Goal: Task Accomplishment & Management: Complete application form

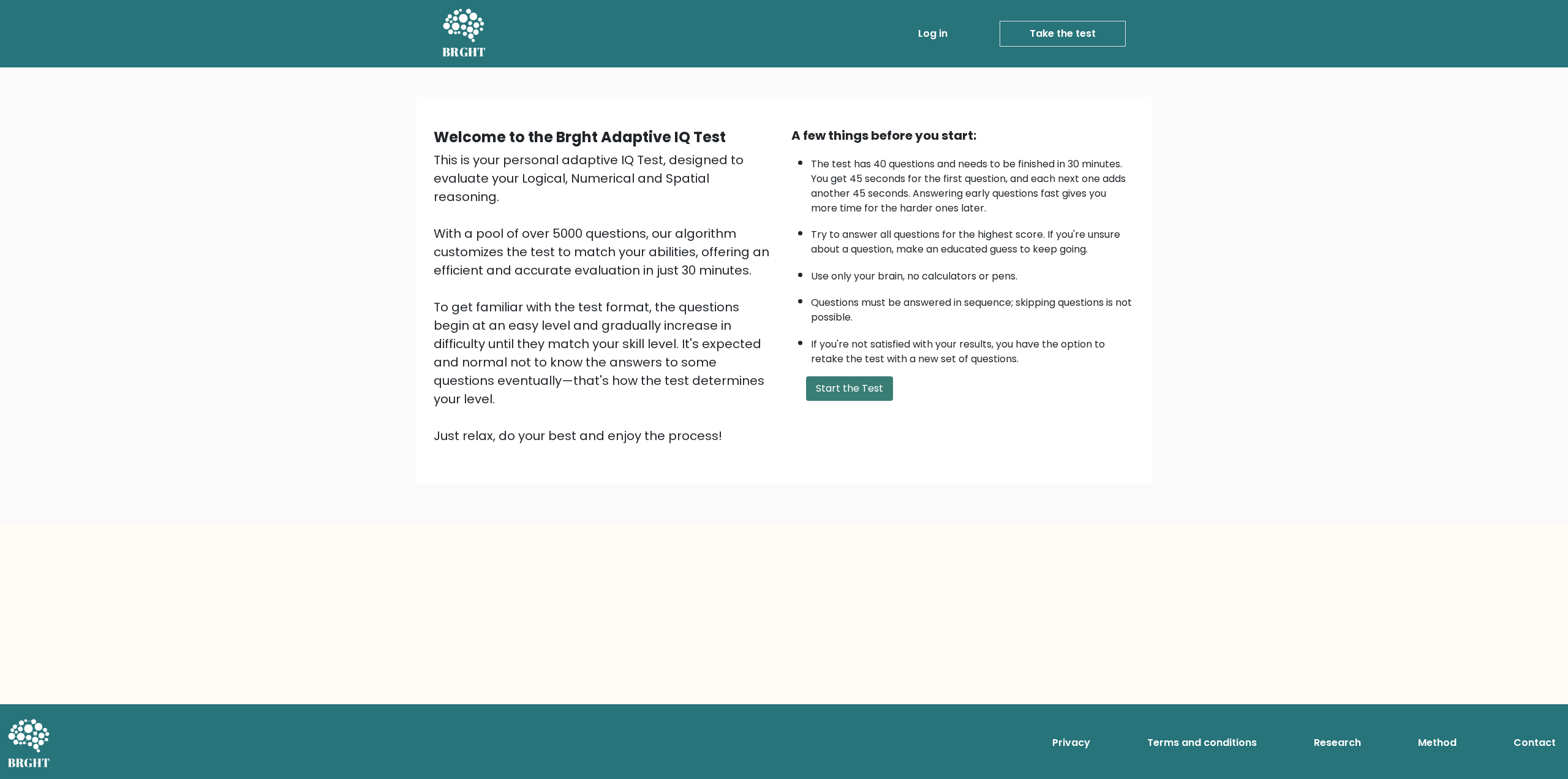
click at [864, 380] on button "Start the Test" at bounding box center [849, 388] width 87 height 25
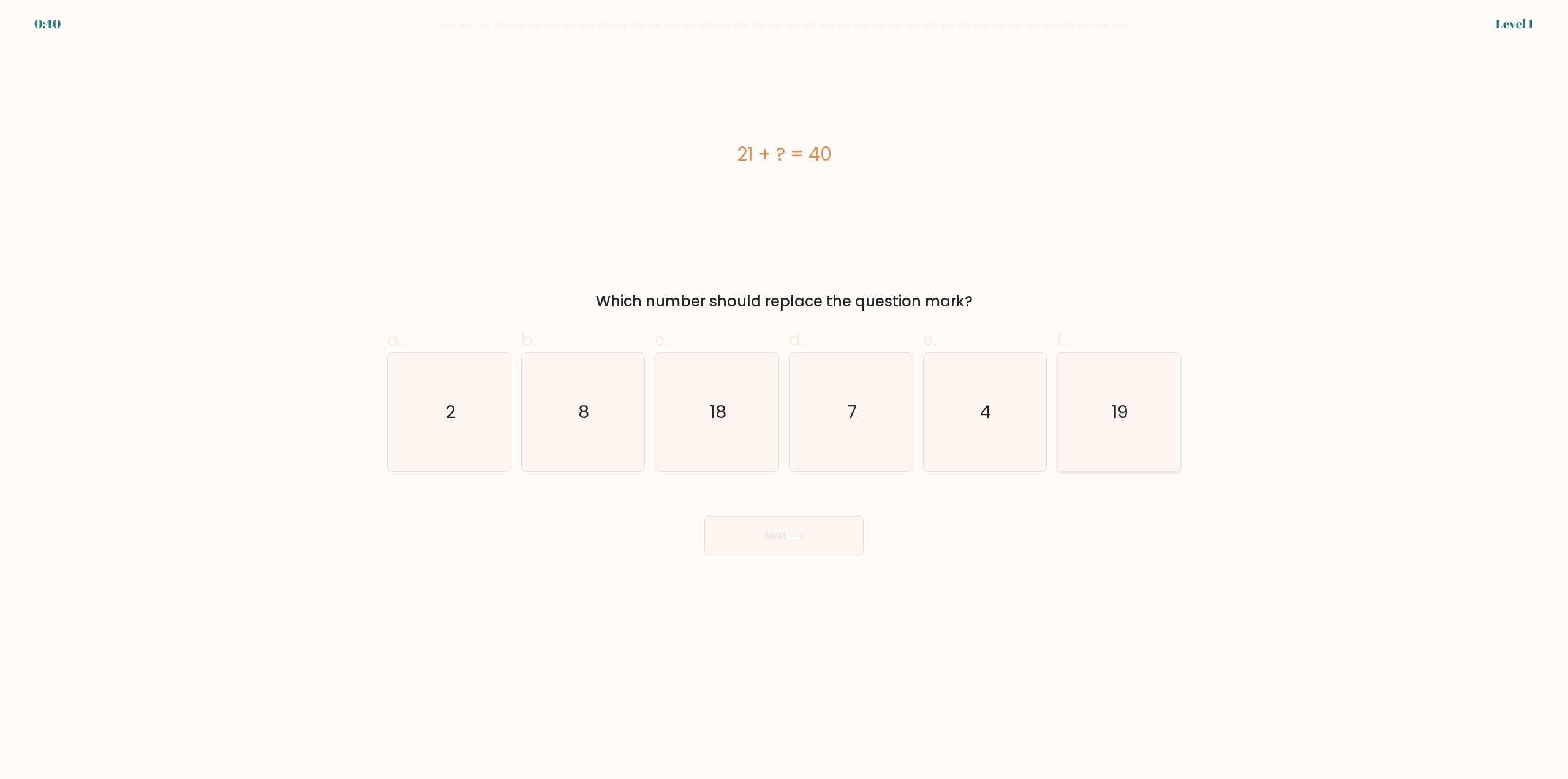
click at [1126, 409] on text "19" at bounding box center [1119, 412] width 17 height 25
click at [784, 397] on input "f. 19" at bounding box center [784, 393] width 1 height 8
radio input "true"
click at [810, 535] on button "Next" at bounding box center [784, 536] width 159 height 39
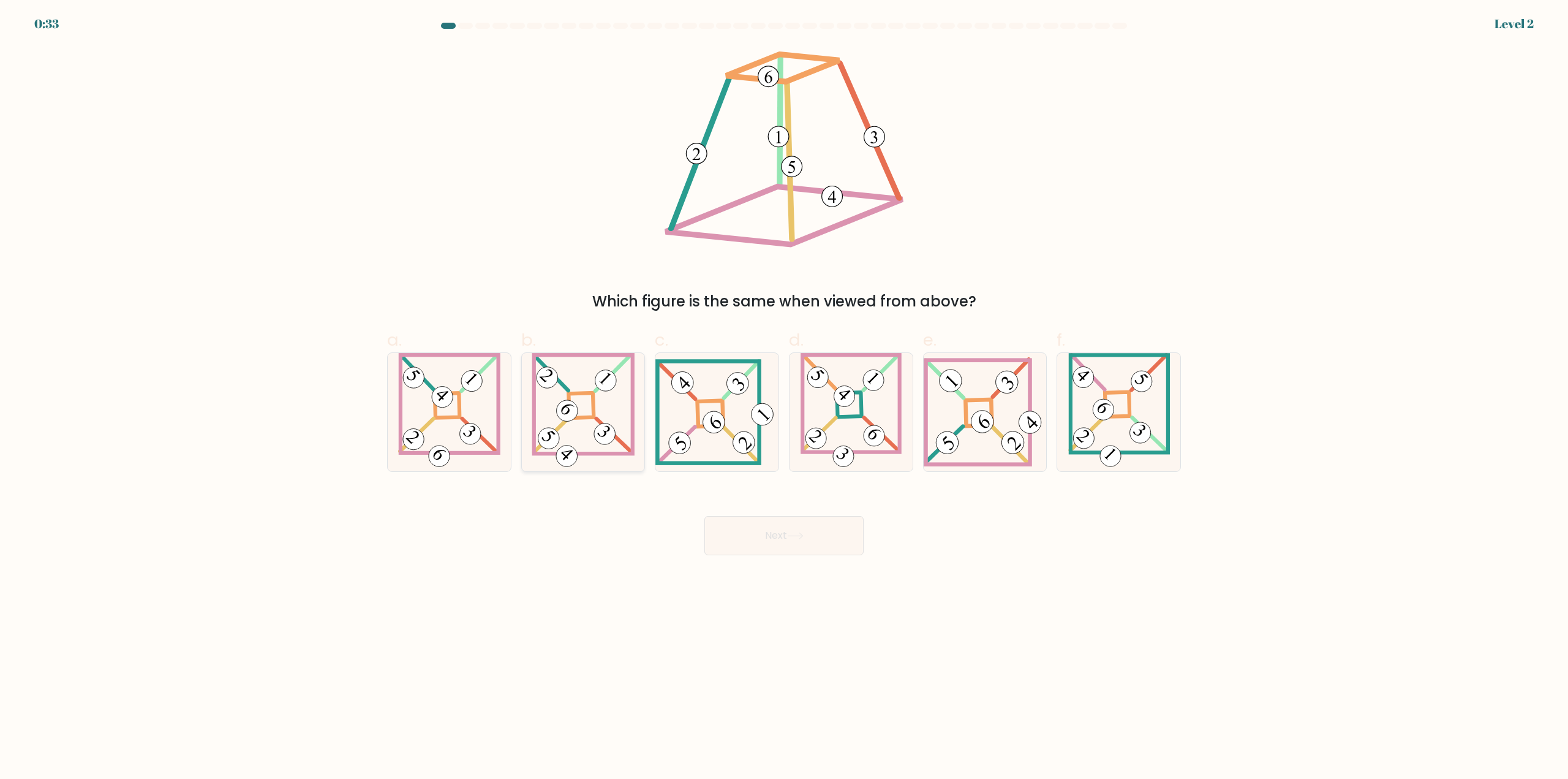
click at [599, 413] on icon at bounding box center [582, 412] width 103 height 119
click at [784, 397] on input "b." at bounding box center [784, 393] width 1 height 8
radio input "true"
click at [788, 536] on button "Next" at bounding box center [784, 536] width 159 height 39
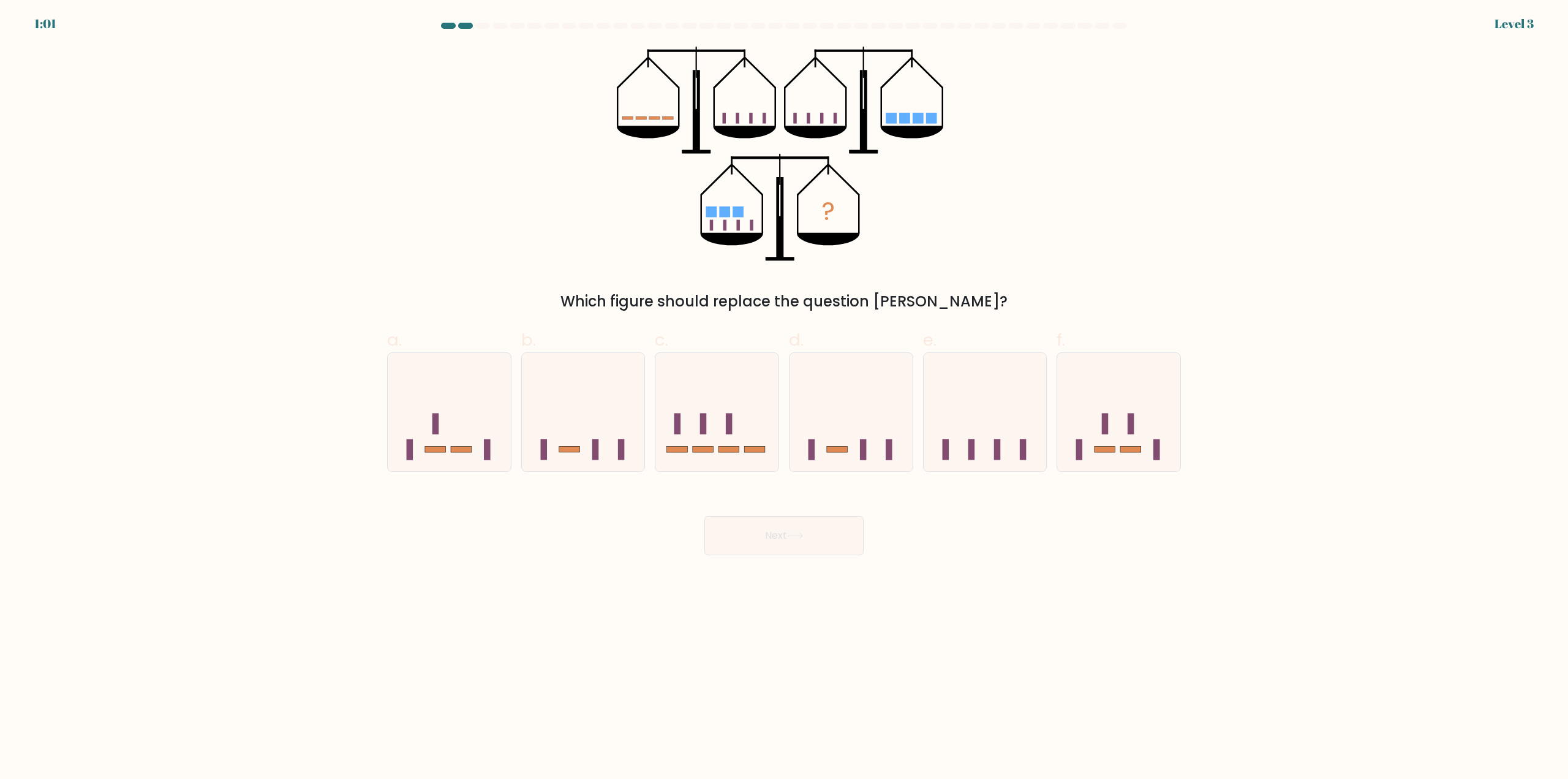
click at [166, 394] on form at bounding box center [784, 288] width 1568 height 533
click at [736, 421] on icon at bounding box center [717, 412] width 124 height 102
click at [784, 397] on input "c." at bounding box center [784, 393] width 1 height 8
radio input "true"
click at [826, 544] on button "Next" at bounding box center [784, 536] width 159 height 39
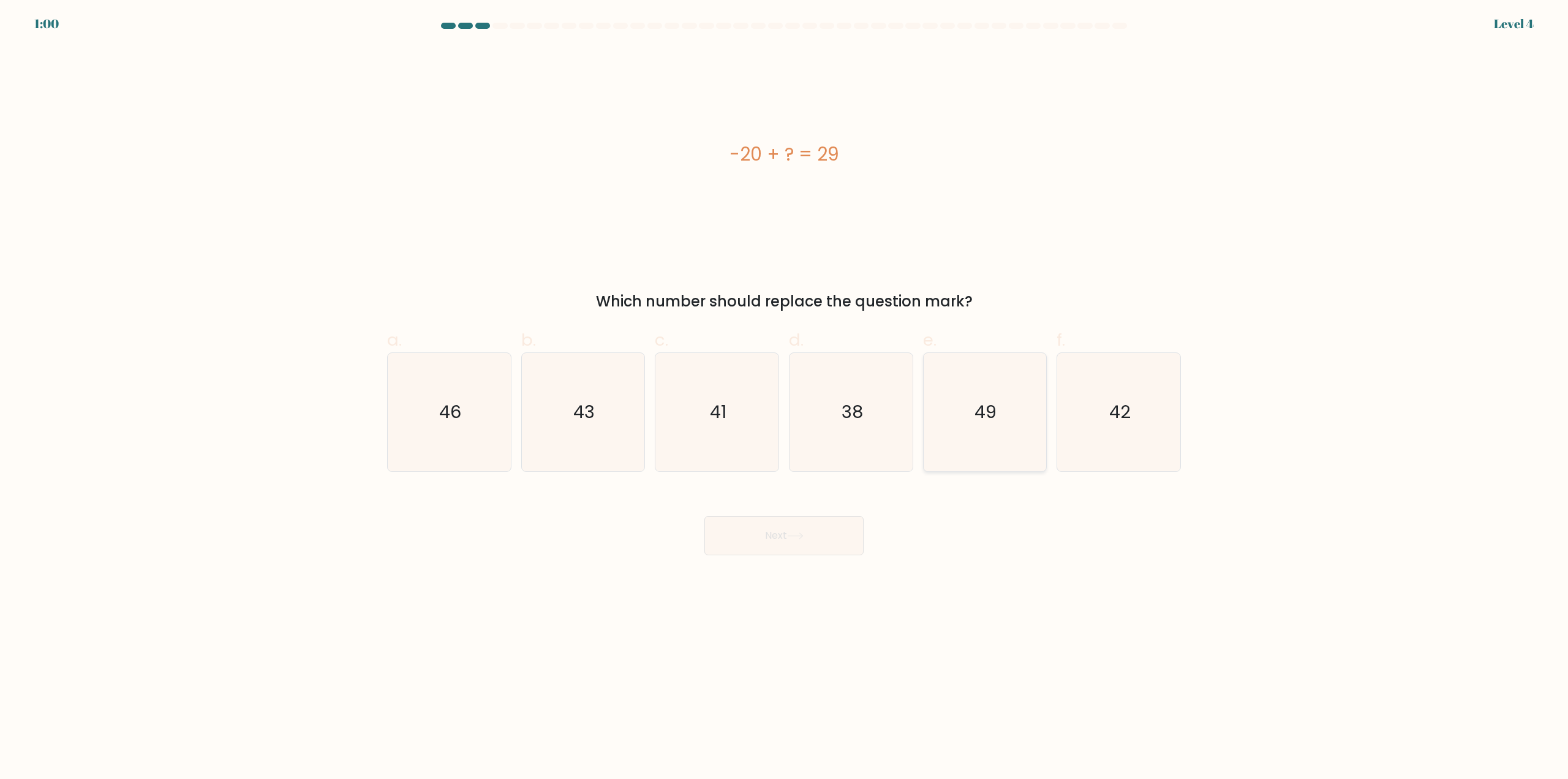
click at [977, 403] on text "49" at bounding box center [986, 412] width 22 height 25
click at [784, 397] on input "e. 49" at bounding box center [784, 393] width 1 height 8
radio input "true"
click at [845, 534] on button "Next" at bounding box center [784, 536] width 159 height 39
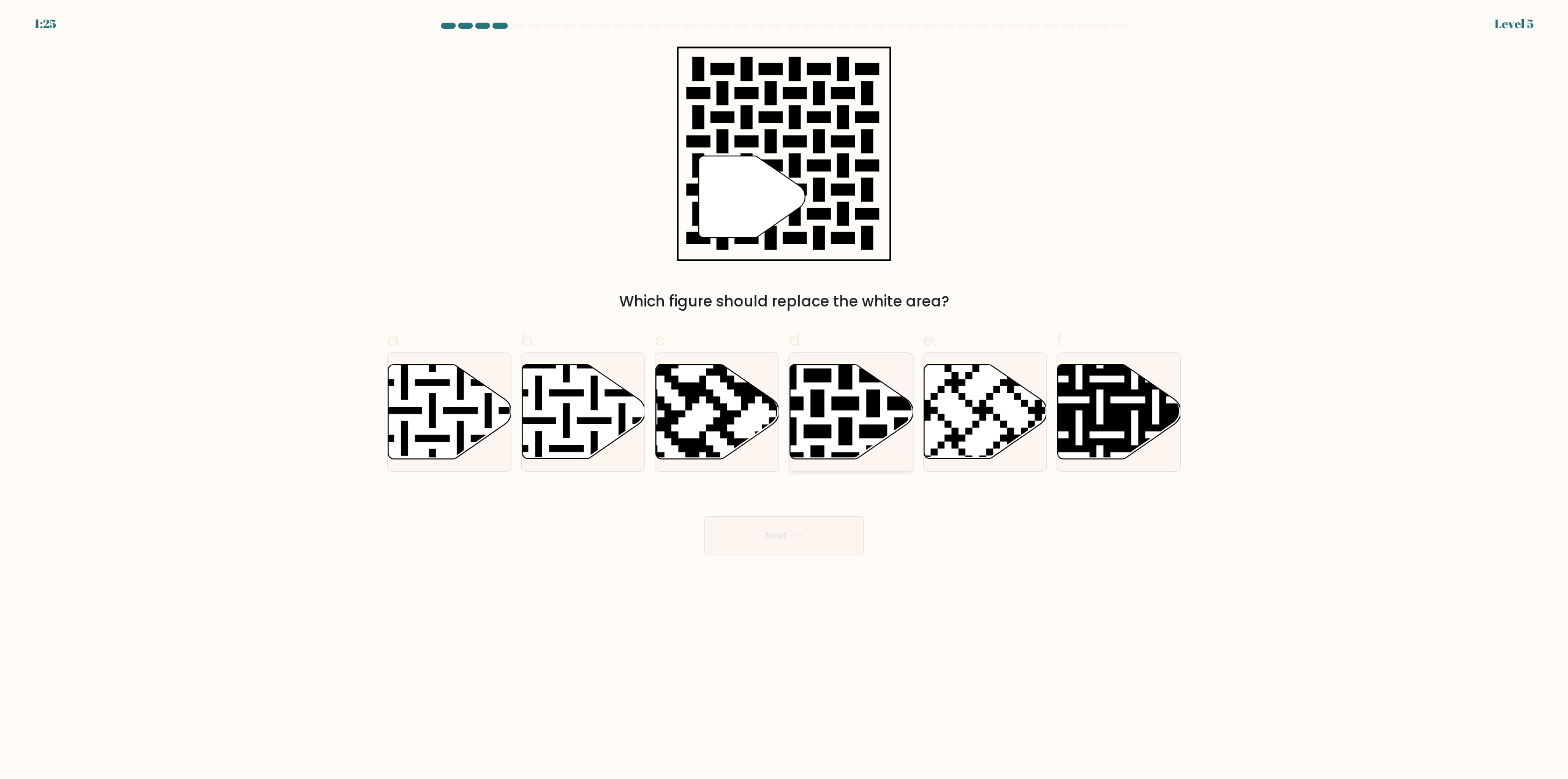
click at [869, 409] on icon at bounding box center [886, 361] width 223 height 223
click at [784, 397] on input "d." at bounding box center [784, 393] width 1 height 8
radio input "true"
click at [797, 536] on icon at bounding box center [794, 536] width 15 height 6
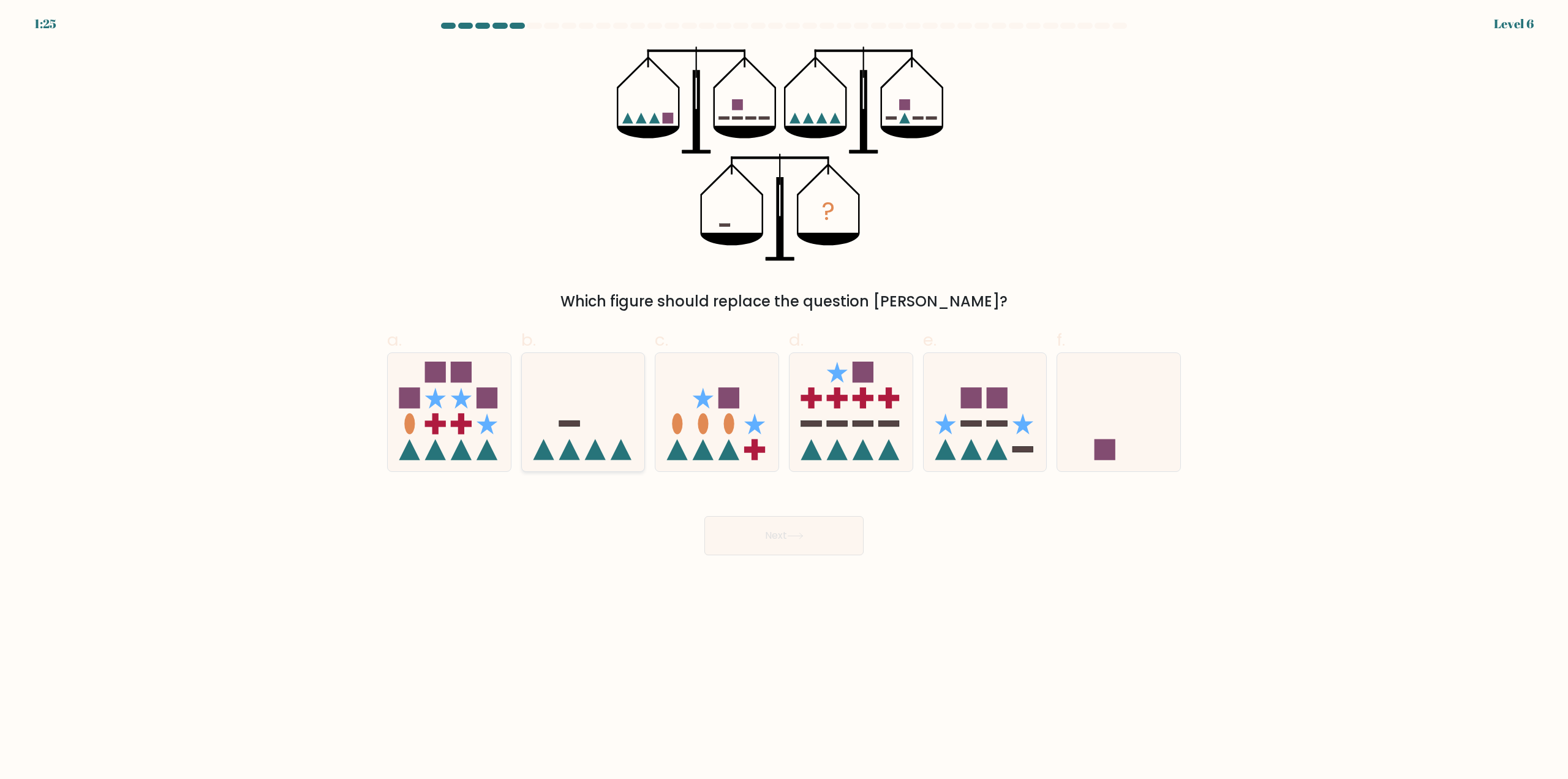
click at [596, 441] on icon at bounding box center [594, 448] width 21 height 21
click at [784, 397] on input "b." at bounding box center [784, 393] width 1 height 8
radio input "true"
click at [815, 548] on button "Next" at bounding box center [784, 536] width 159 height 39
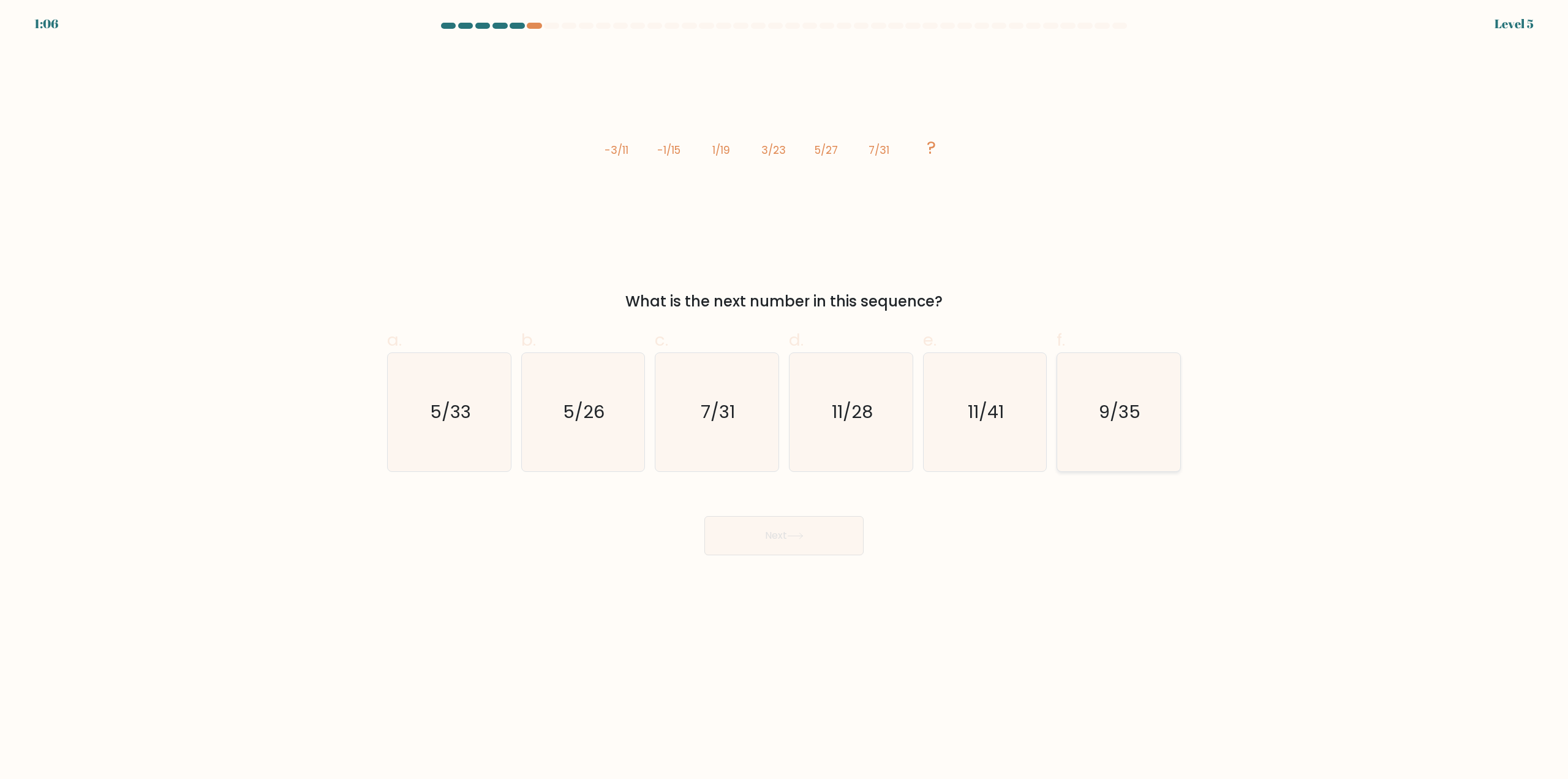
click at [1124, 410] on text "9/35" at bounding box center [1120, 412] width 41 height 25
click at [784, 397] on input "f. 9/35" at bounding box center [784, 393] width 1 height 8
radio input "true"
click at [802, 535] on icon at bounding box center [794, 536] width 15 height 6
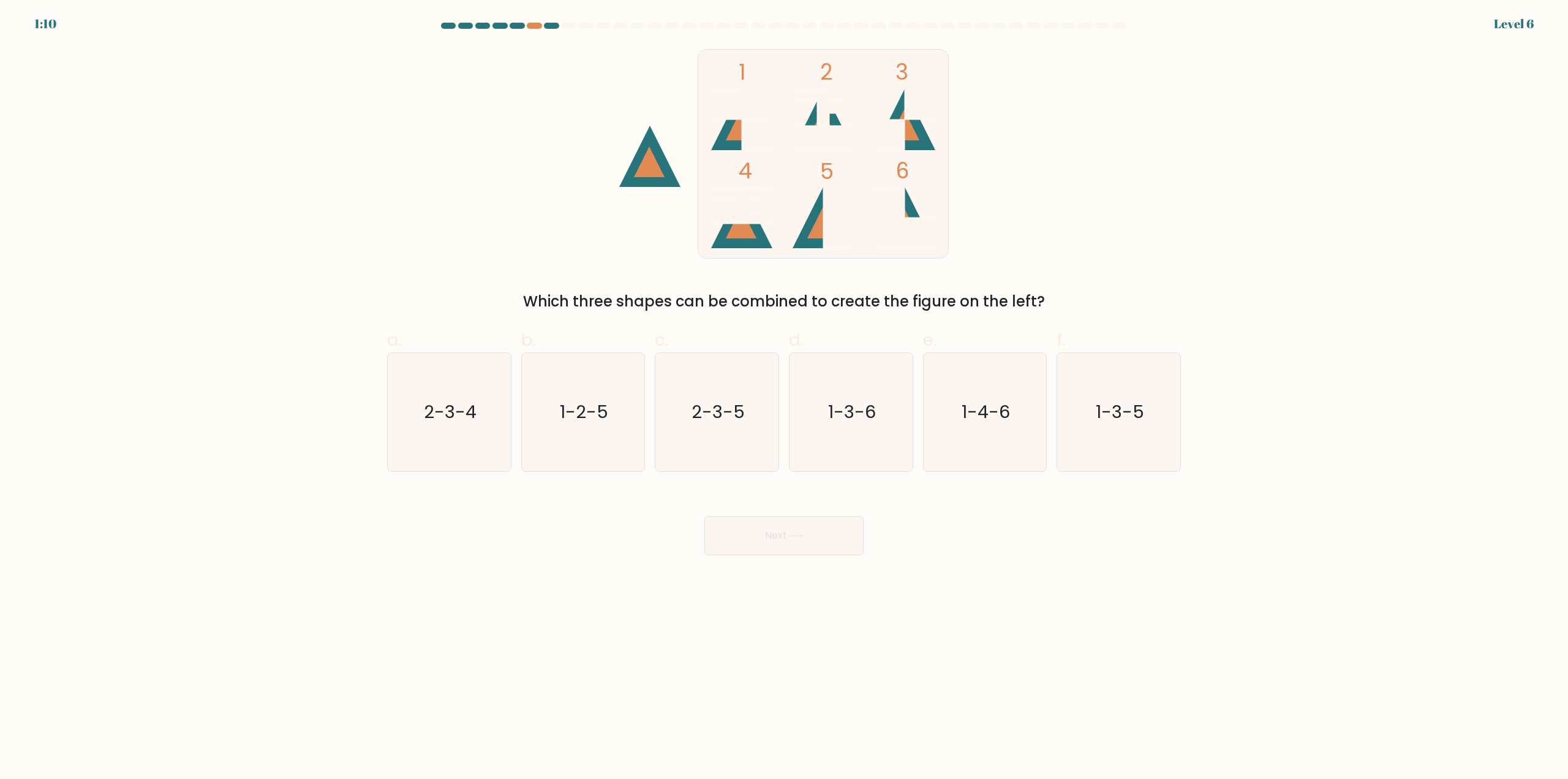
click at [987, 504] on div "Next" at bounding box center [784, 521] width 808 height 69
click at [835, 420] on text "1-3-6" at bounding box center [851, 412] width 48 height 25
click at [784, 397] on input "d. 1-3-6" at bounding box center [784, 393] width 1 height 8
radio input "true"
click at [823, 531] on button "Next" at bounding box center [784, 536] width 159 height 39
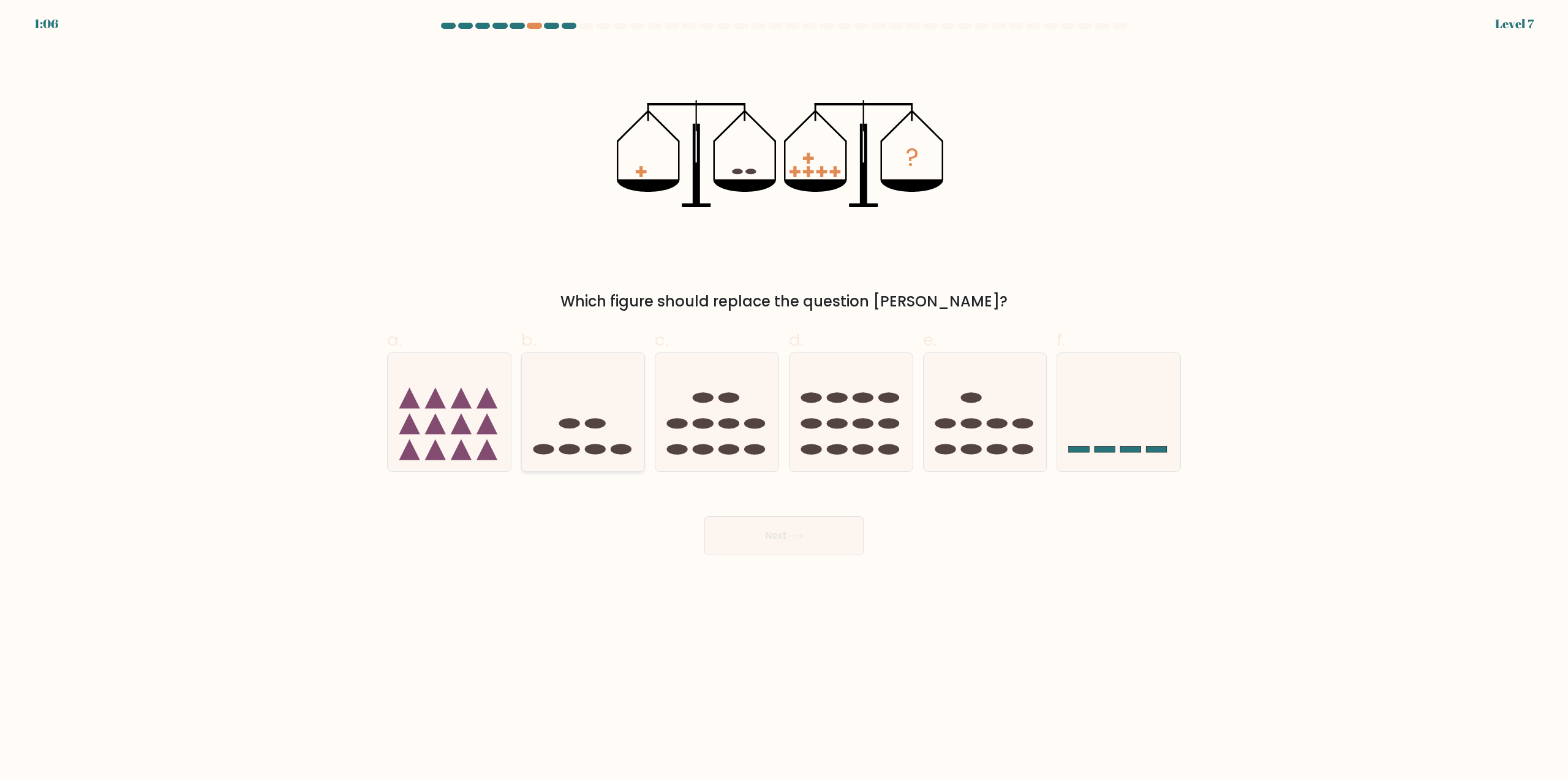
click at [575, 452] on ellipse at bounding box center [569, 448] width 21 height 11
click at [784, 397] on input "b." at bounding box center [784, 393] width 1 height 8
radio input "true"
click at [730, 453] on ellipse at bounding box center [729, 448] width 21 height 11
click at [784, 397] on input "c." at bounding box center [784, 393] width 1 height 8
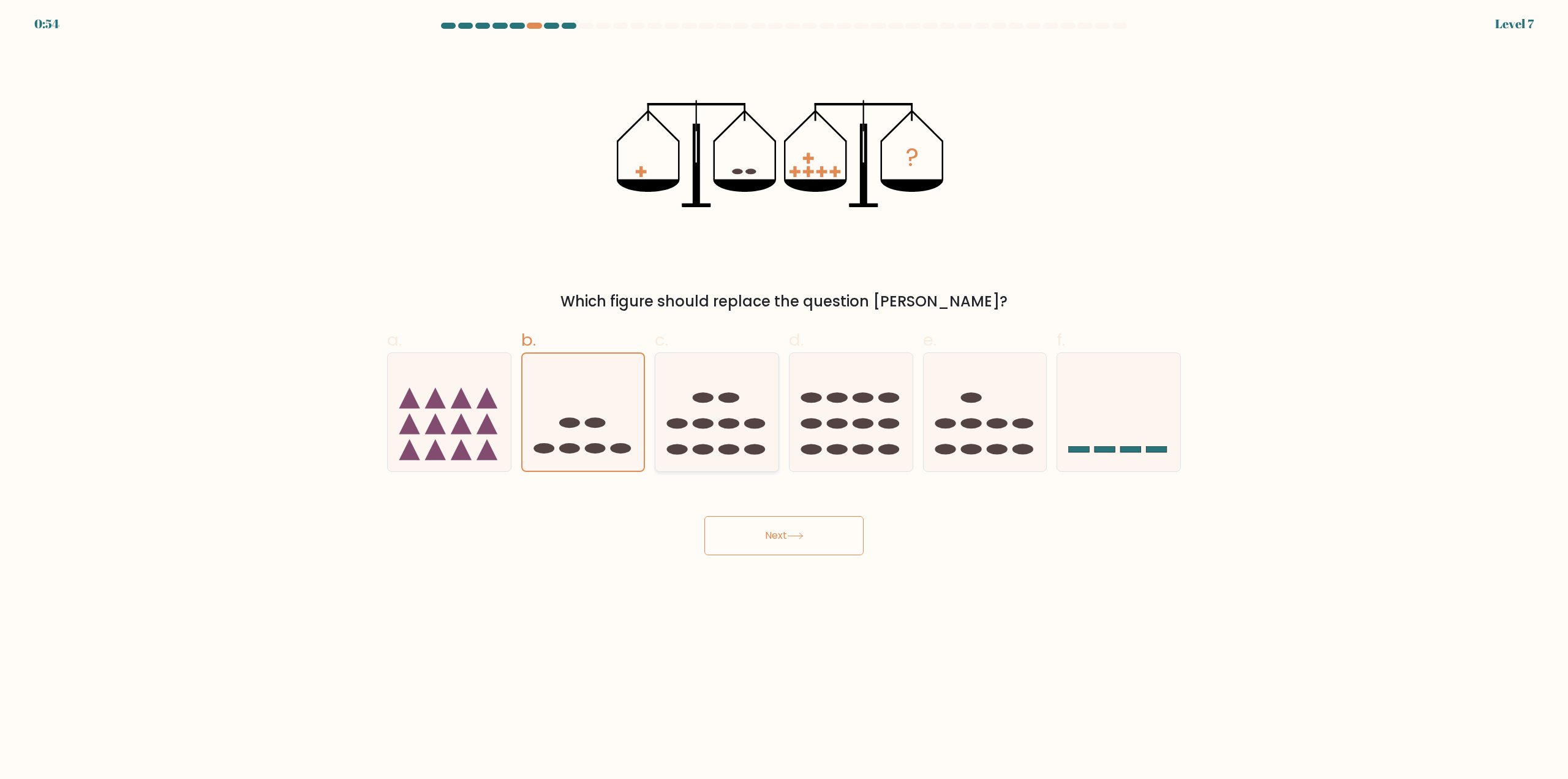
radio input "true"
click at [791, 541] on button "Next" at bounding box center [784, 536] width 159 height 39
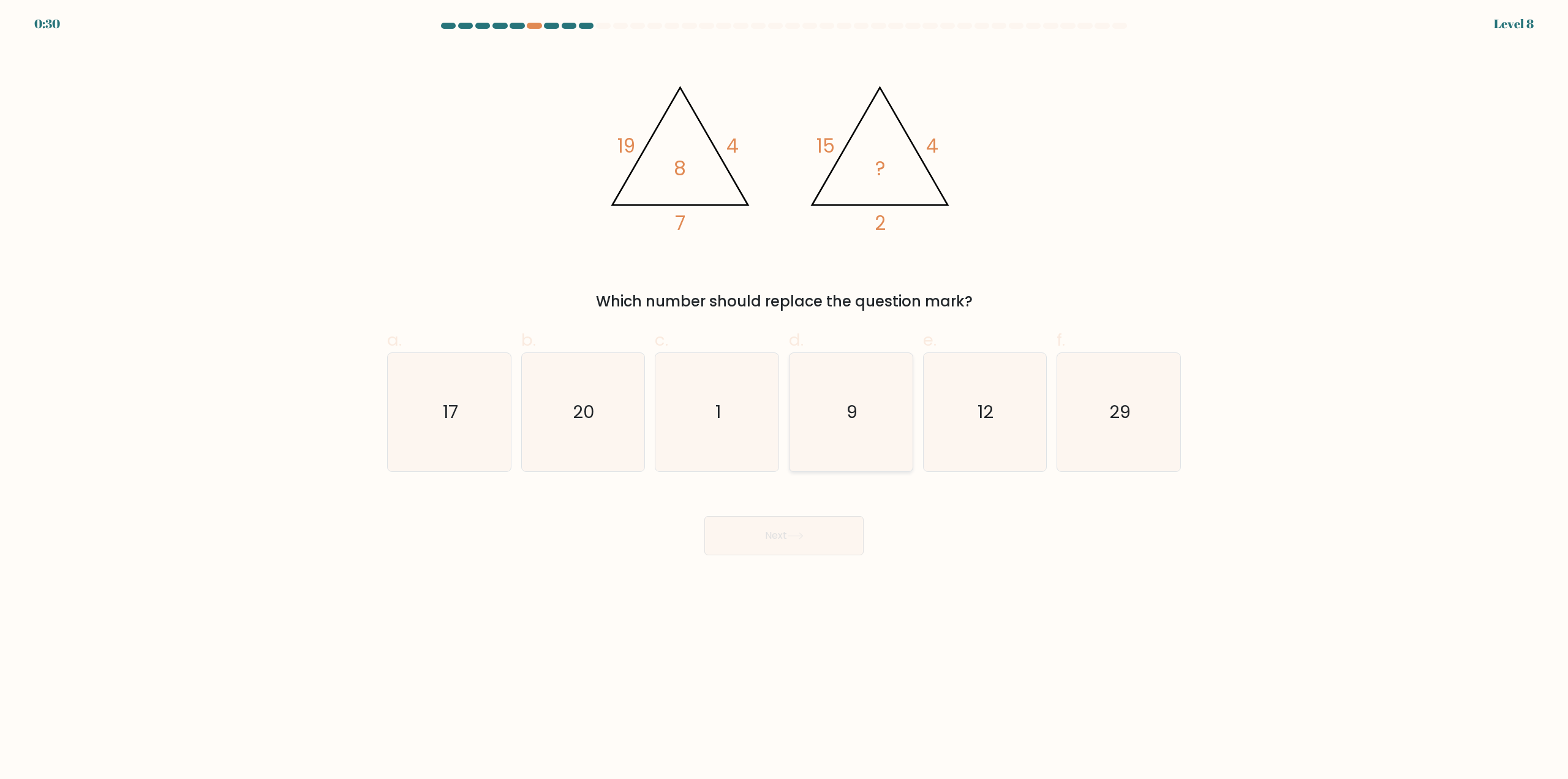
click at [873, 426] on icon "9" at bounding box center [850, 412] width 119 height 119
click at [784, 397] on input "d. 9" at bounding box center [784, 393] width 1 height 8
radio input "true"
click at [810, 546] on button "Next" at bounding box center [784, 536] width 159 height 39
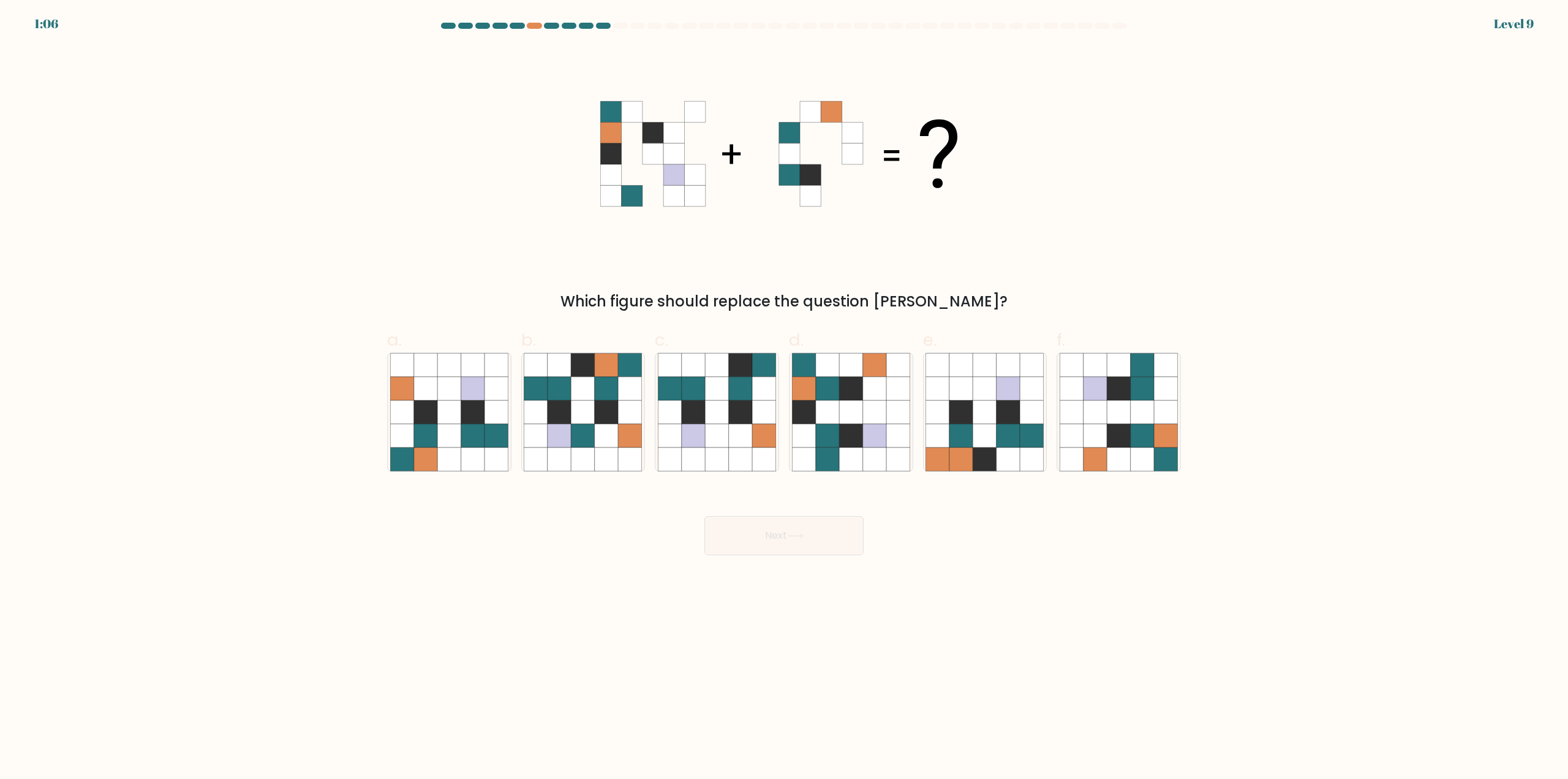
click at [958, 554] on div "Next" at bounding box center [784, 521] width 808 height 69
click at [580, 432] on icon at bounding box center [583, 436] width 24 height 24
click at [784, 397] on input "b." at bounding box center [784, 393] width 1 height 8
radio input "true"
click at [793, 543] on button "Next" at bounding box center [784, 536] width 159 height 39
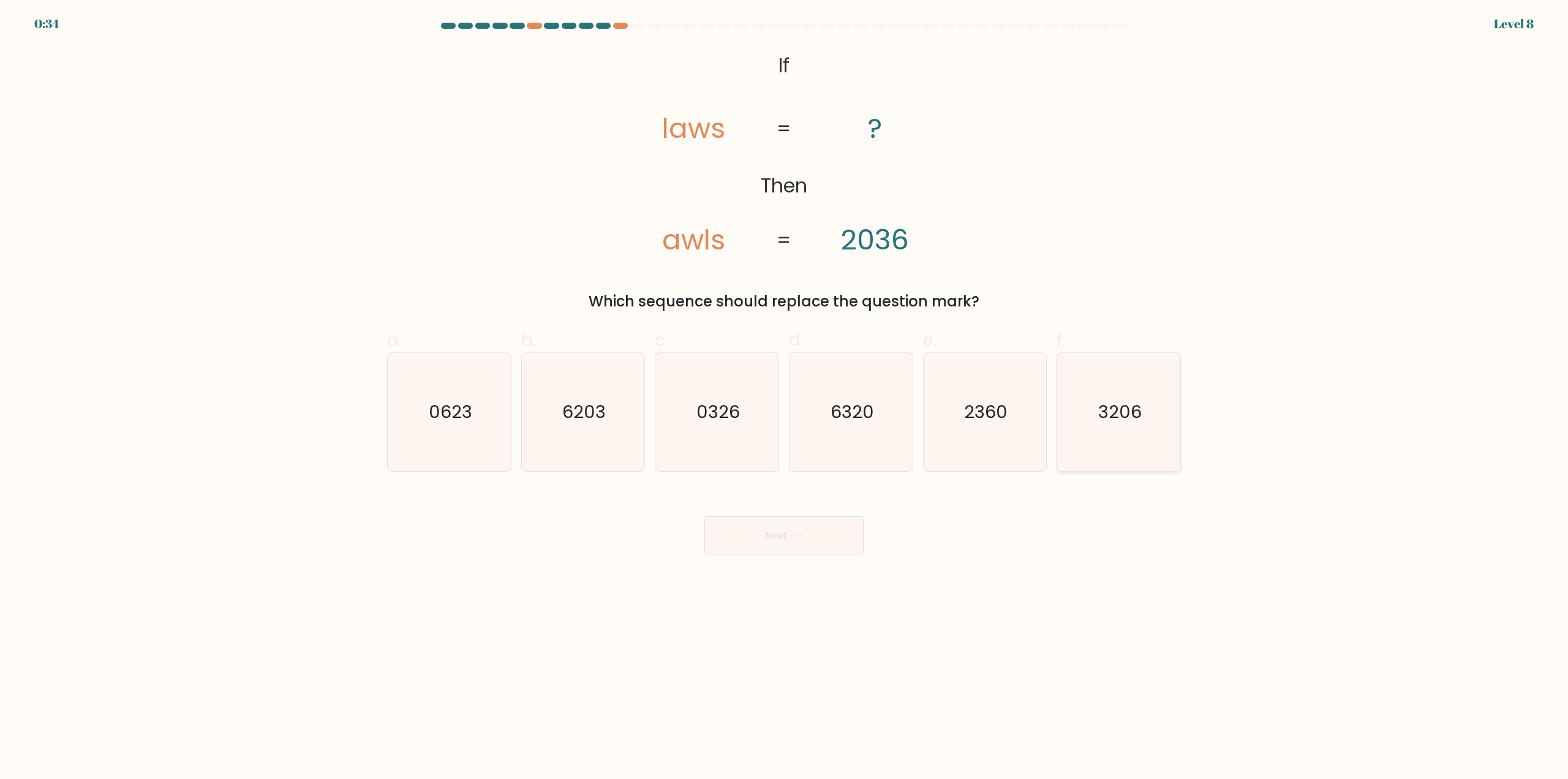
click at [1158, 435] on icon "3206" at bounding box center [1118, 412] width 119 height 119
click at [784, 397] on input "f. 3206" at bounding box center [784, 393] width 1 height 8
radio input "true"
click at [803, 539] on icon at bounding box center [794, 536] width 17 height 7
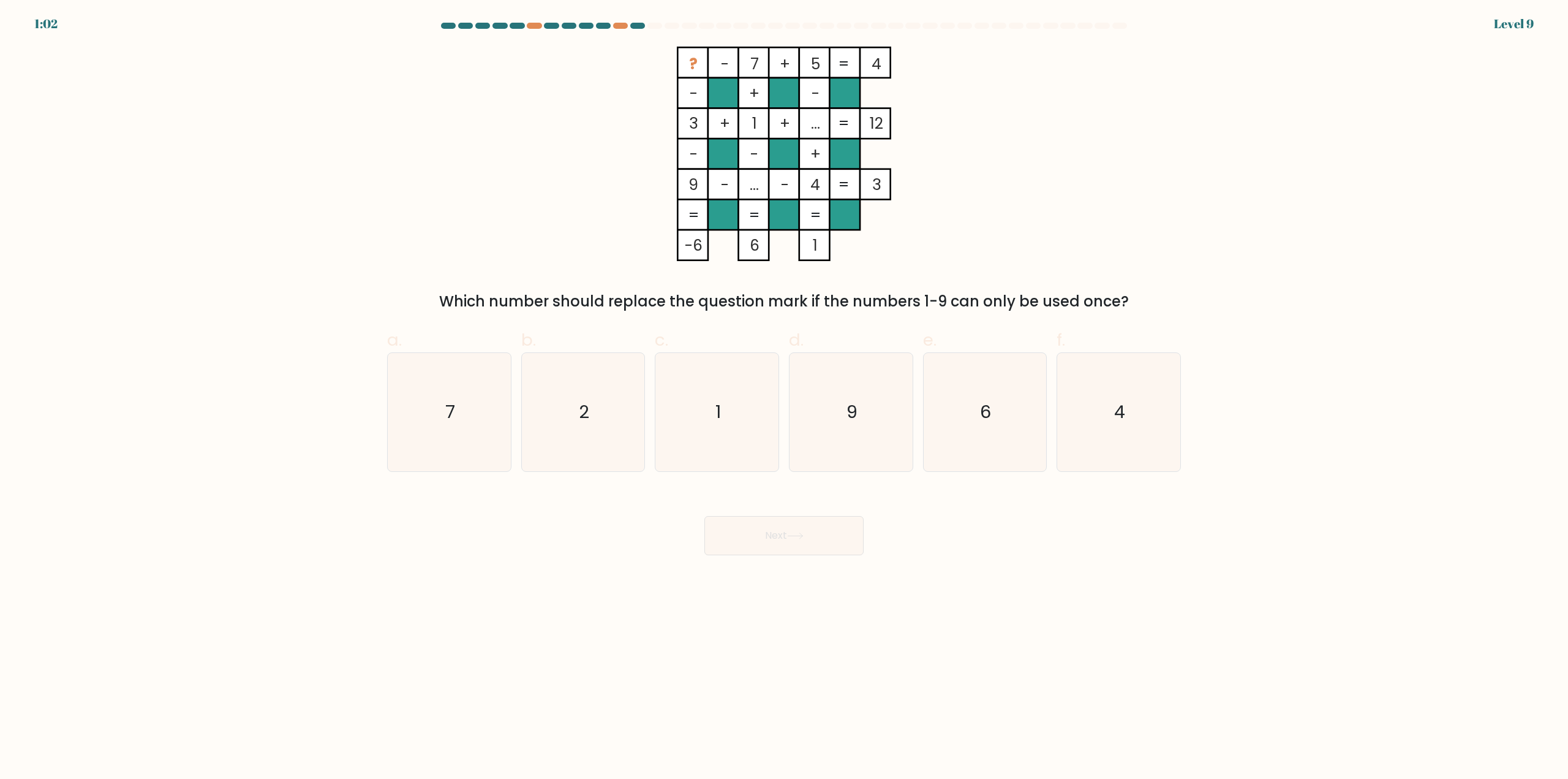
drag, startPoint x: 445, startPoint y: 303, endPoint x: 1123, endPoint y: 284, distance: 678.3
click at [1123, 284] on div "? - 7 + 5 4 - + - 3 + 1 + ... 12 - - + 9 - ... - 4 = 3 = = = = -6 6 1 = Which n…" at bounding box center [784, 179] width 808 height 266
drag, startPoint x: 1071, startPoint y: 240, endPoint x: 1046, endPoint y: 215, distance: 35.4
click at [1071, 240] on div "? - 7 + 5 4 - + - 3 + 1 + ... 12 - - + 9 - ... - 4 = 3 = = = = -6 6 1 = Which n…" at bounding box center [784, 179] width 808 height 266
click at [1063, 131] on div "? - 7 + 5 4 - + - 3 + 1 + ... 12 - - + 9 - ... - 4 = 3 = = = = -6 6 1 = Which n…" at bounding box center [784, 179] width 808 height 266
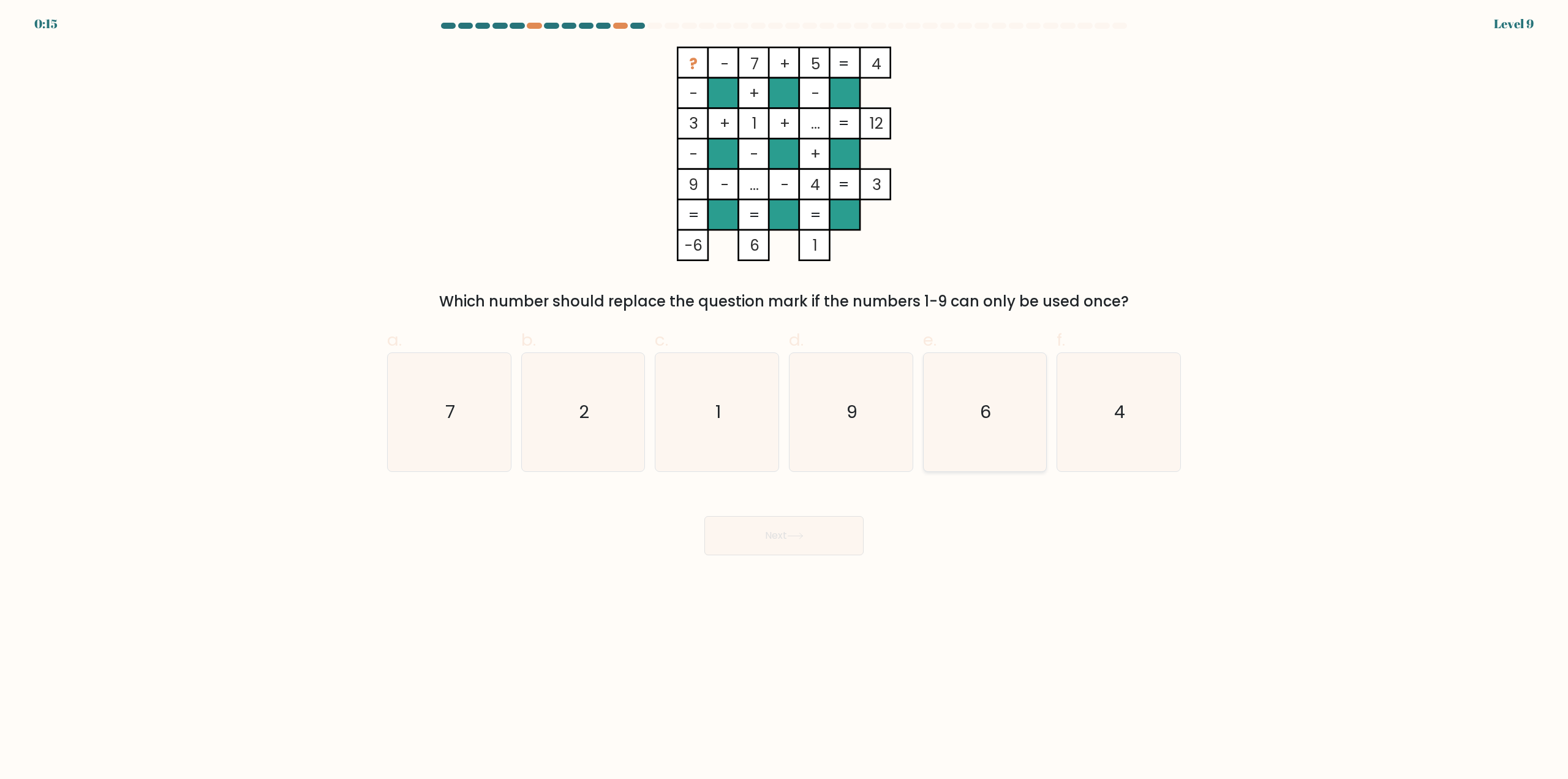
click at [1004, 407] on icon "6" at bounding box center [985, 412] width 119 height 119
click at [784, 397] on input "e. 6" at bounding box center [784, 393] width 1 height 8
radio input "true"
click at [831, 527] on button "Next" at bounding box center [784, 536] width 159 height 39
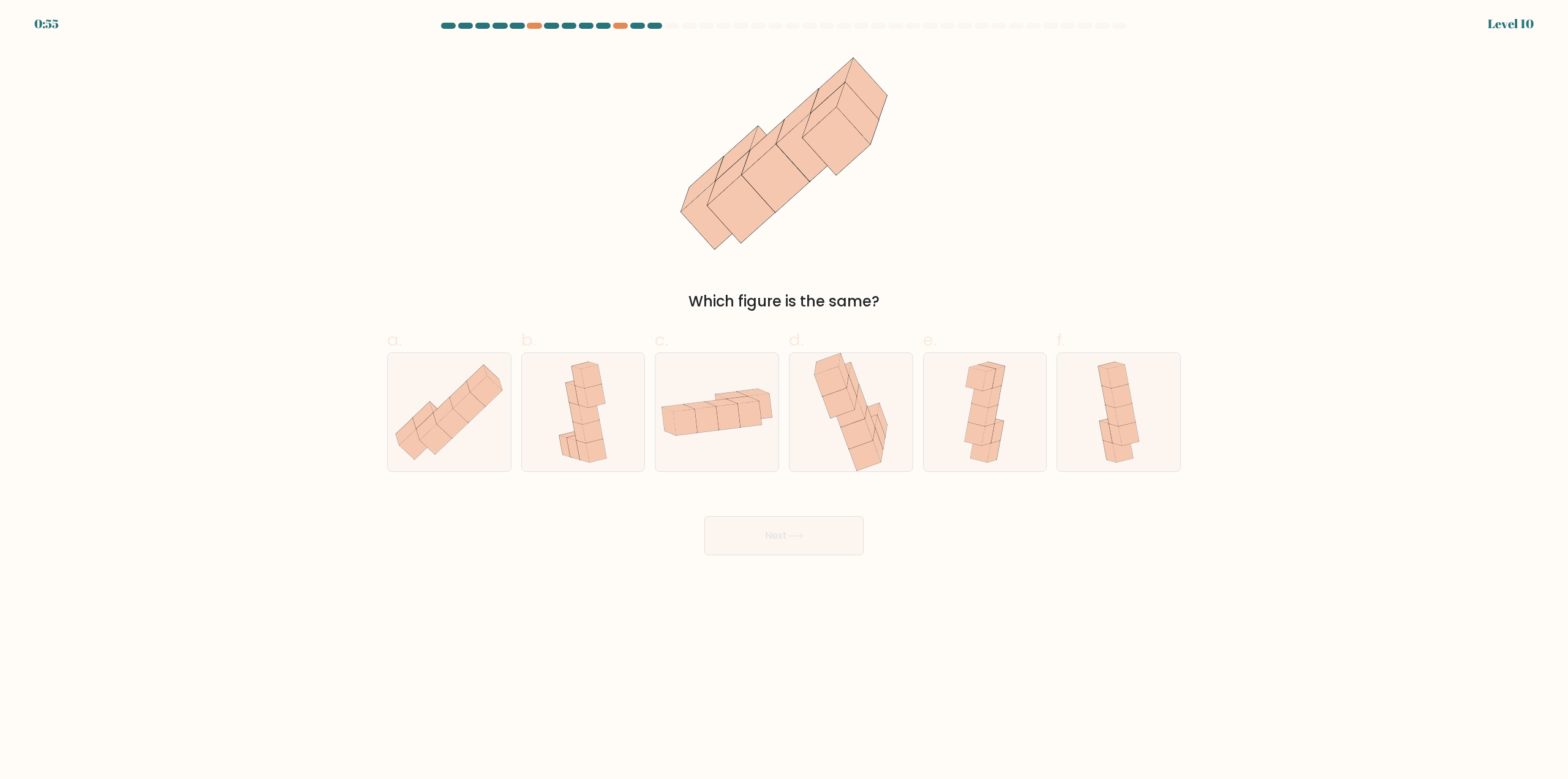
drag, startPoint x: 791, startPoint y: 153, endPoint x: 816, endPoint y: 138, distance: 29.2
click at [816, 138] on icon at bounding box center [784, 153] width 244 height 215
click at [997, 412] on icon at bounding box center [985, 412] width 54 height 119
click at [784, 397] on input "e." at bounding box center [784, 393] width 1 height 8
radio input "true"
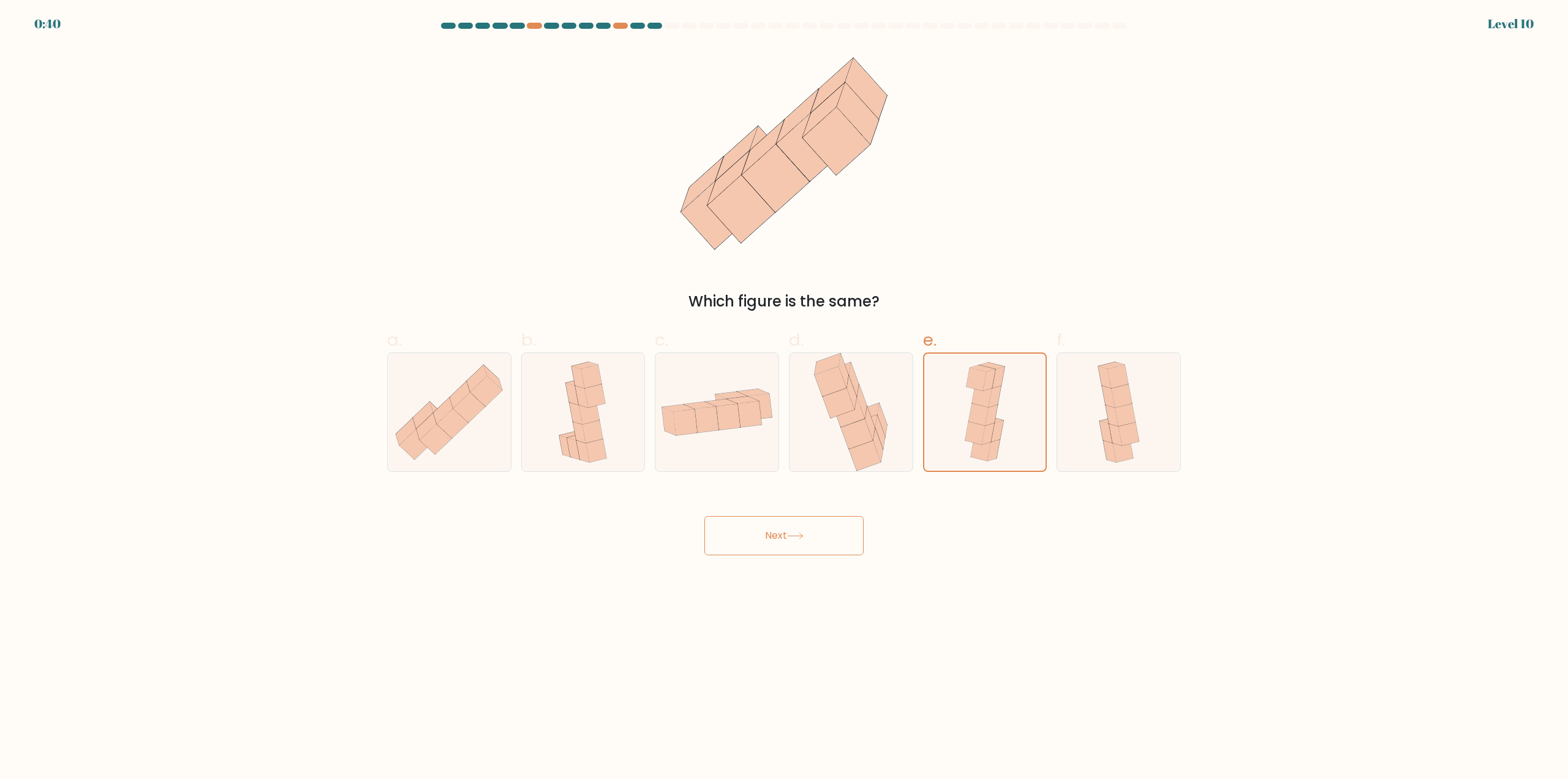
click at [833, 536] on button "Next" at bounding box center [784, 536] width 159 height 39
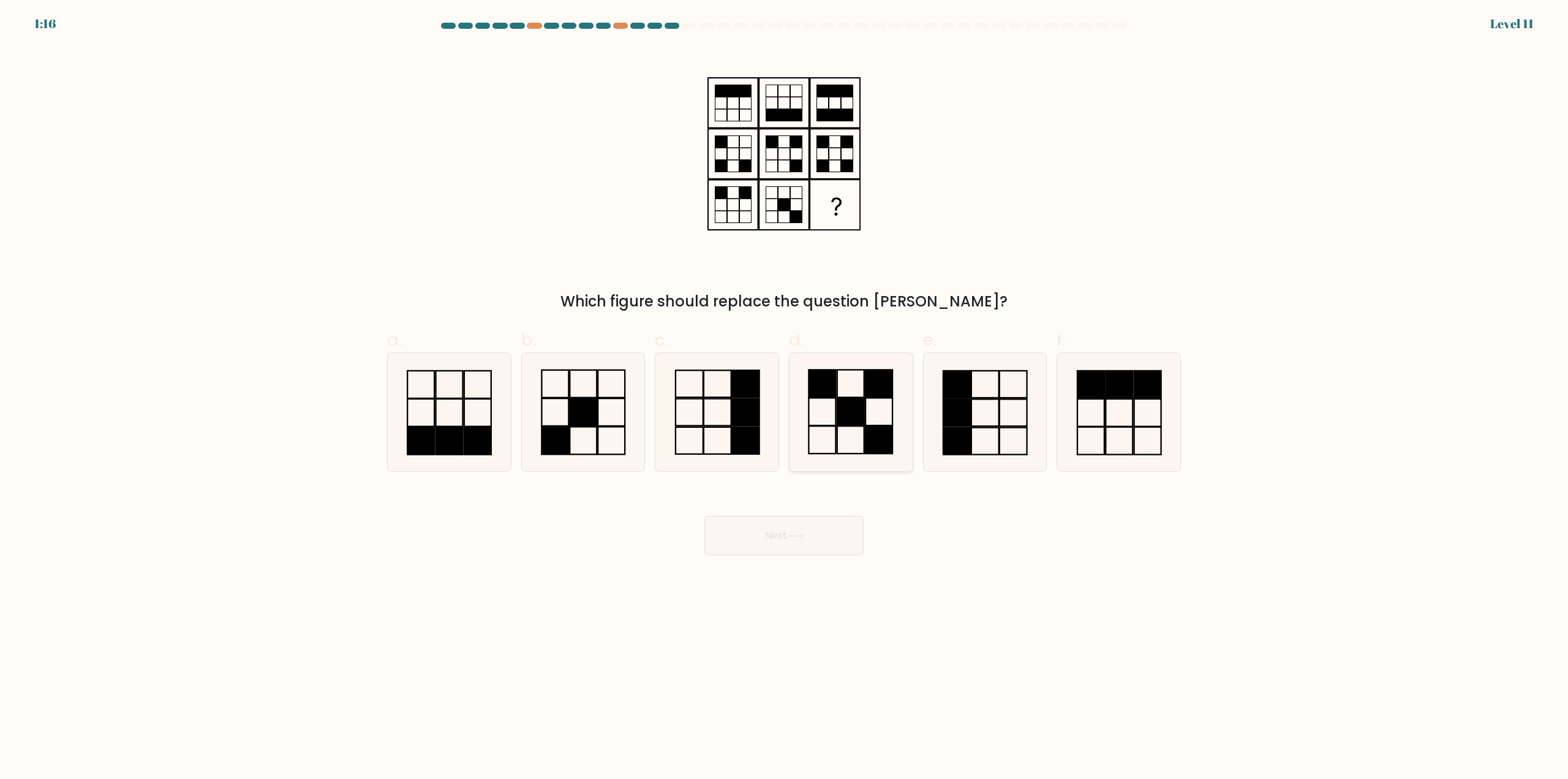
click at [879, 433] on rect at bounding box center [878, 440] width 26 height 27
click at [784, 397] on input "d." at bounding box center [784, 393] width 1 height 8
radio input "true"
click at [821, 538] on button "Next" at bounding box center [784, 536] width 159 height 39
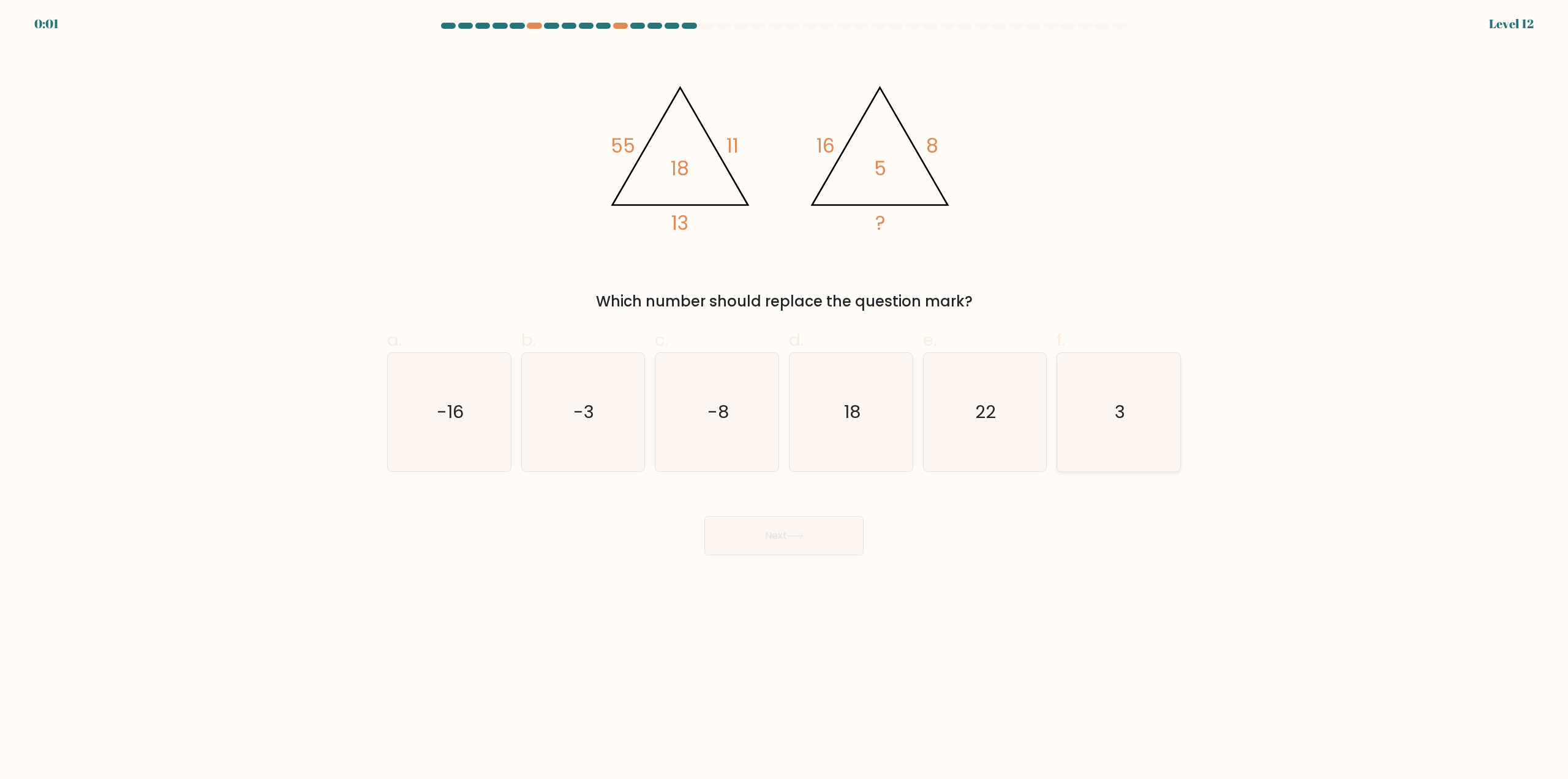
click at [1138, 435] on icon "3" at bounding box center [1118, 412] width 119 height 119
click at [784, 397] on input "f. 3" at bounding box center [784, 393] width 1 height 8
radio input "true"
click at [847, 519] on button "Next" at bounding box center [784, 536] width 159 height 39
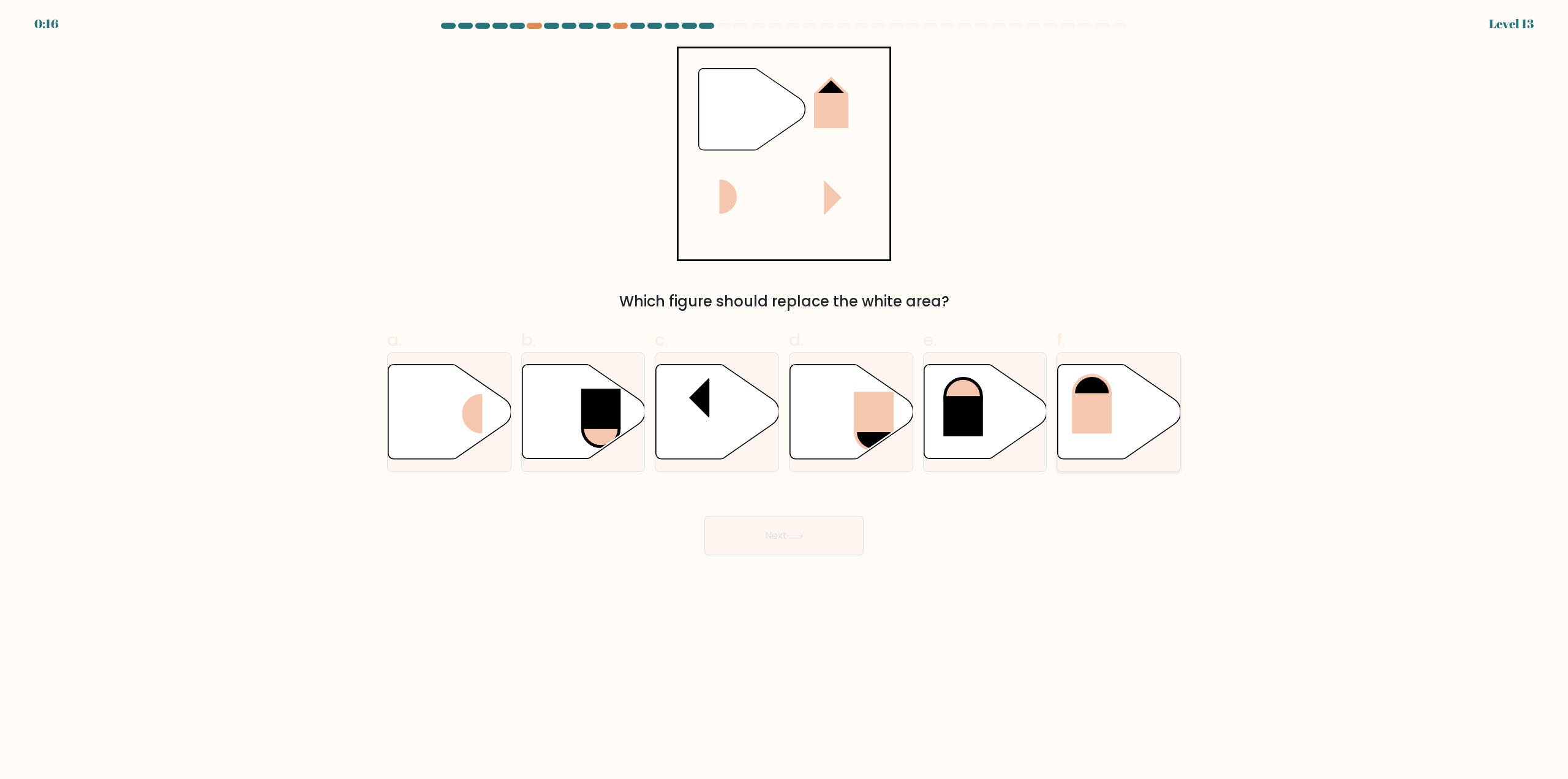
click at [1110, 423] on rect at bounding box center [1091, 413] width 40 height 40
click at [784, 397] on input "f." at bounding box center [784, 393] width 1 height 8
radio input "true"
click at [800, 531] on button "Next" at bounding box center [784, 536] width 159 height 39
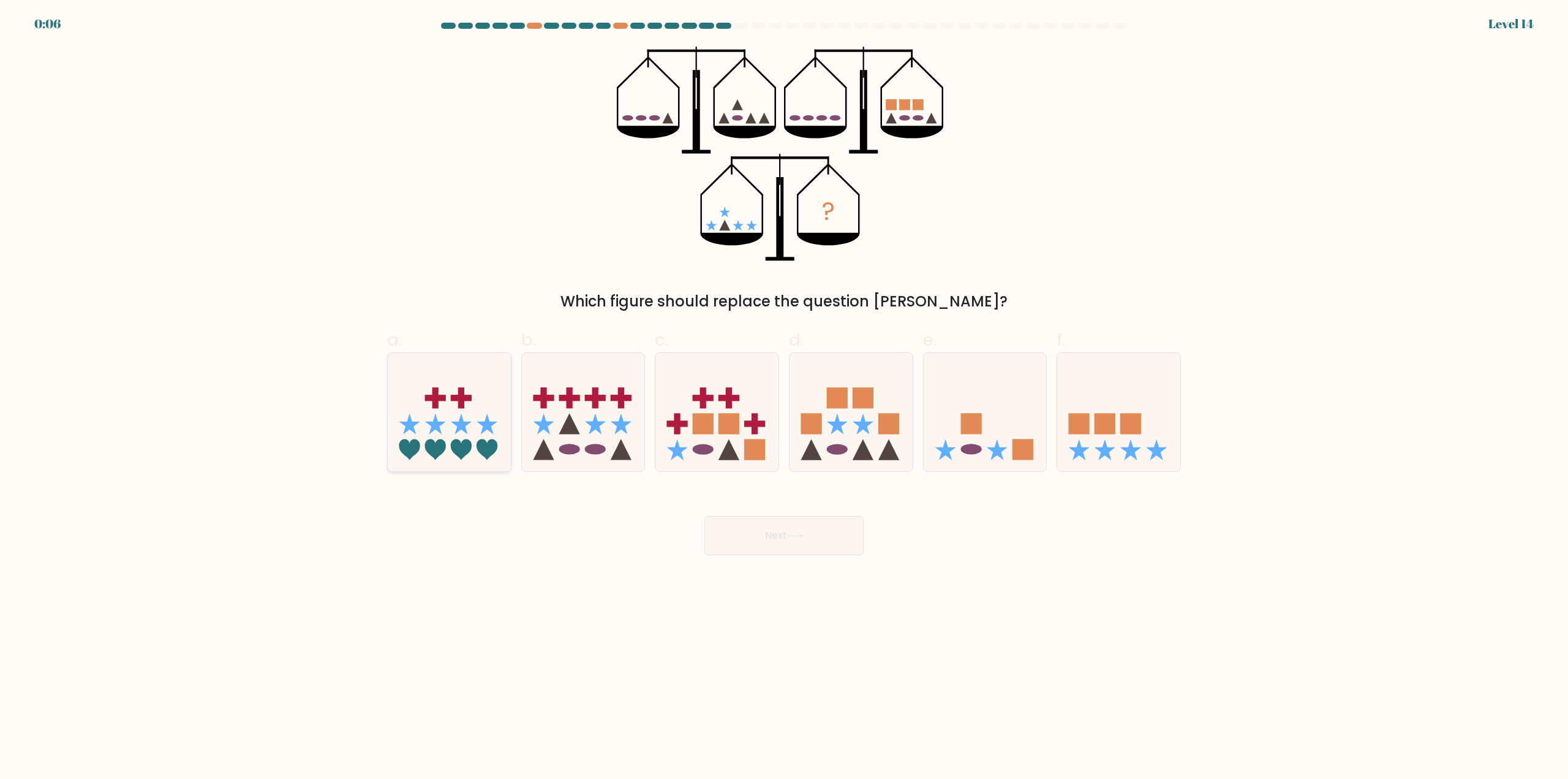
click at [491, 435] on icon at bounding box center [449, 412] width 124 height 102
click at [784, 397] on input "a." at bounding box center [784, 393] width 1 height 8
radio input "true"
click at [778, 548] on button "Next" at bounding box center [784, 536] width 159 height 39
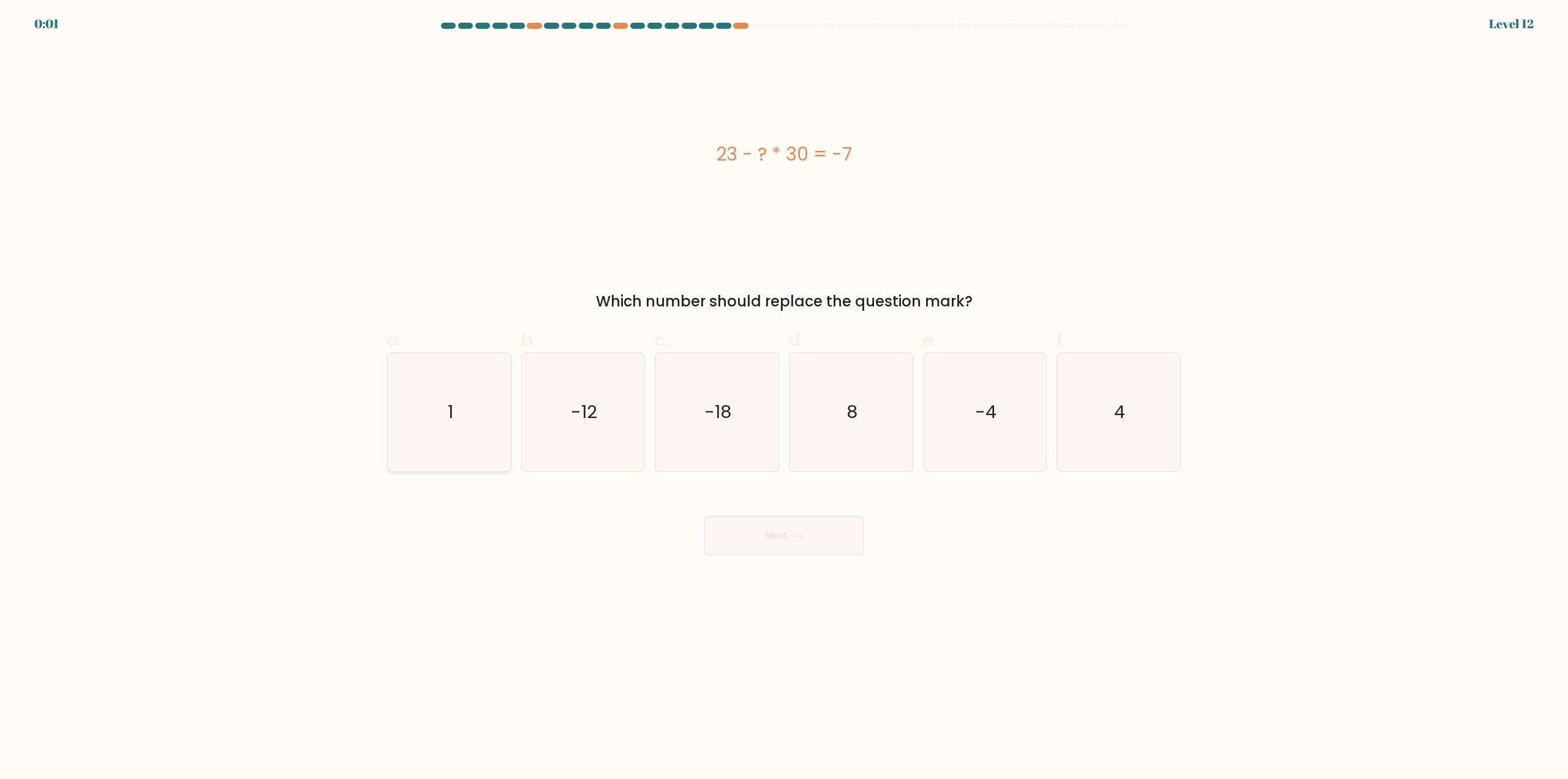
click at [457, 407] on icon "1" at bounding box center [449, 412] width 119 height 119
click at [784, 397] on input "a. 1" at bounding box center [784, 393] width 1 height 8
radio input "true"
click at [767, 538] on button "Next" at bounding box center [784, 536] width 159 height 39
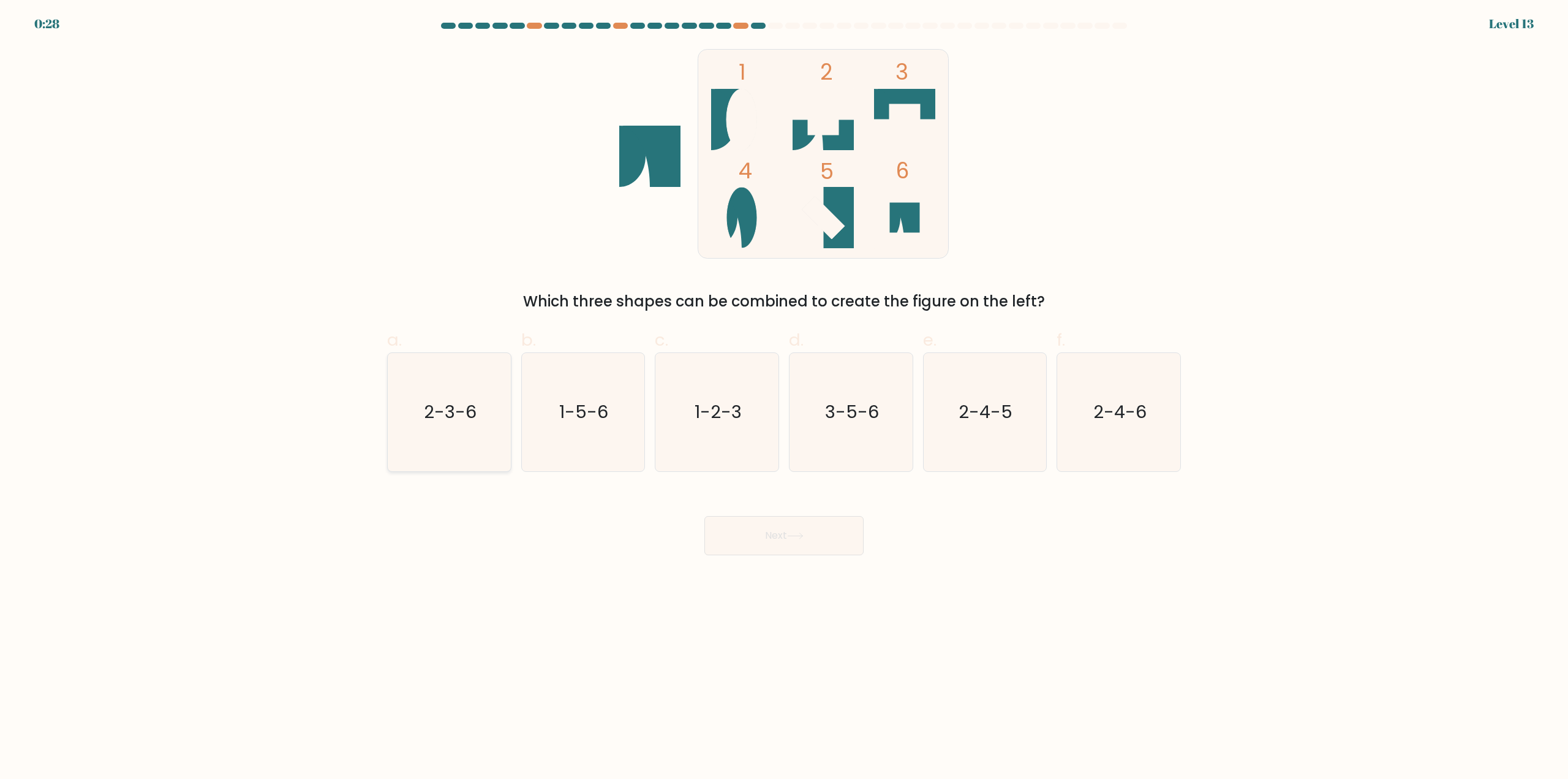
click at [451, 427] on icon "2-3-6" at bounding box center [449, 412] width 119 height 119
click at [784, 397] on input "a. 2-3-6" at bounding box center [784, 393] width 1 height 8
radio input "true"
click at [810, 541] on button "Next" at bounding box center [784, 536] width 159 height 39
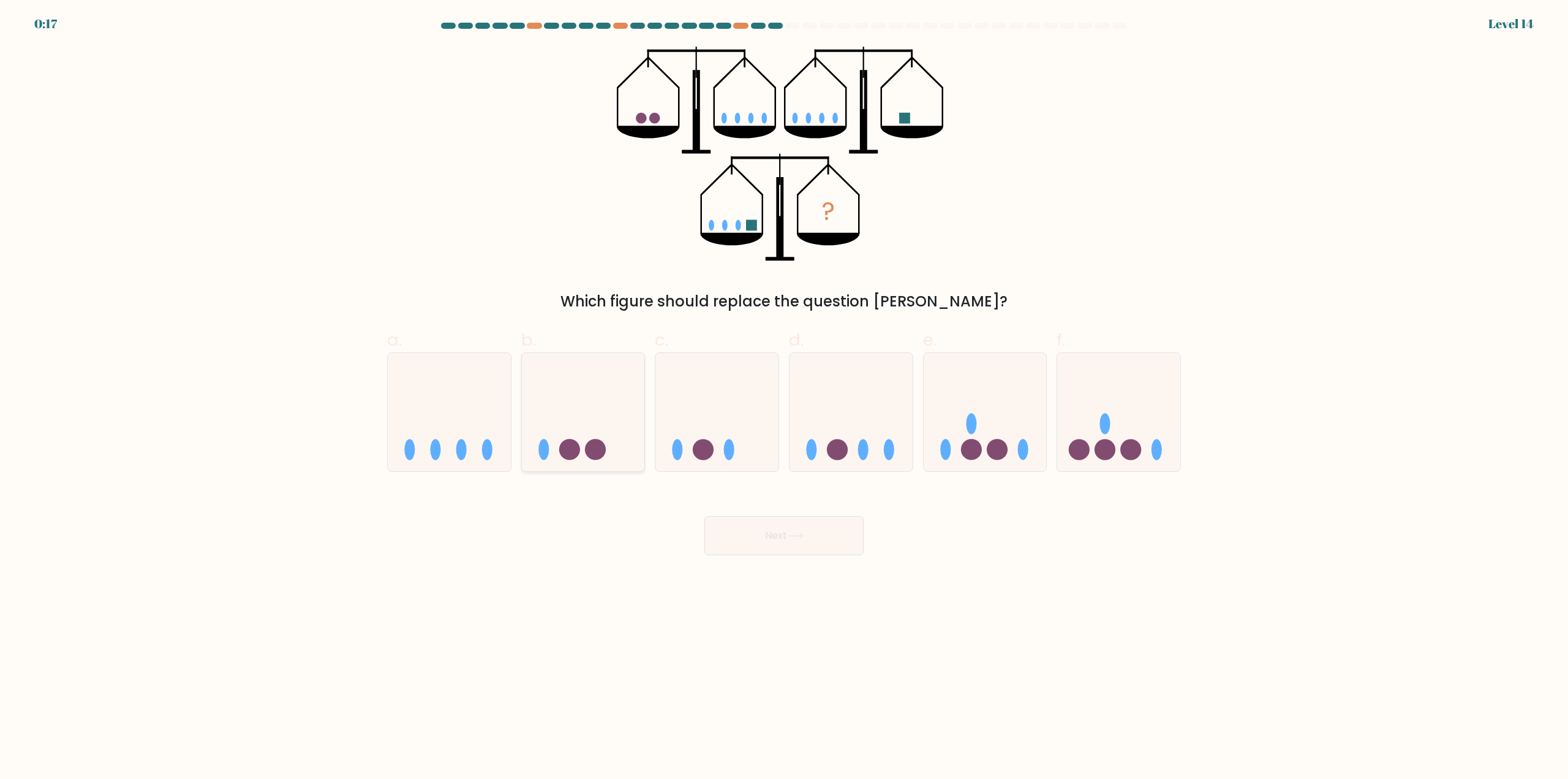
click at [610, 444] on icon at bounding box center [583, 412] width 124 height 102
click at [784, 397] on input "b." at bounding box center [784, 393] width 1 height 8
radio input "true"
click at [795, 545] on button "Next" at bounding box center [784, 536] width 159 height 39
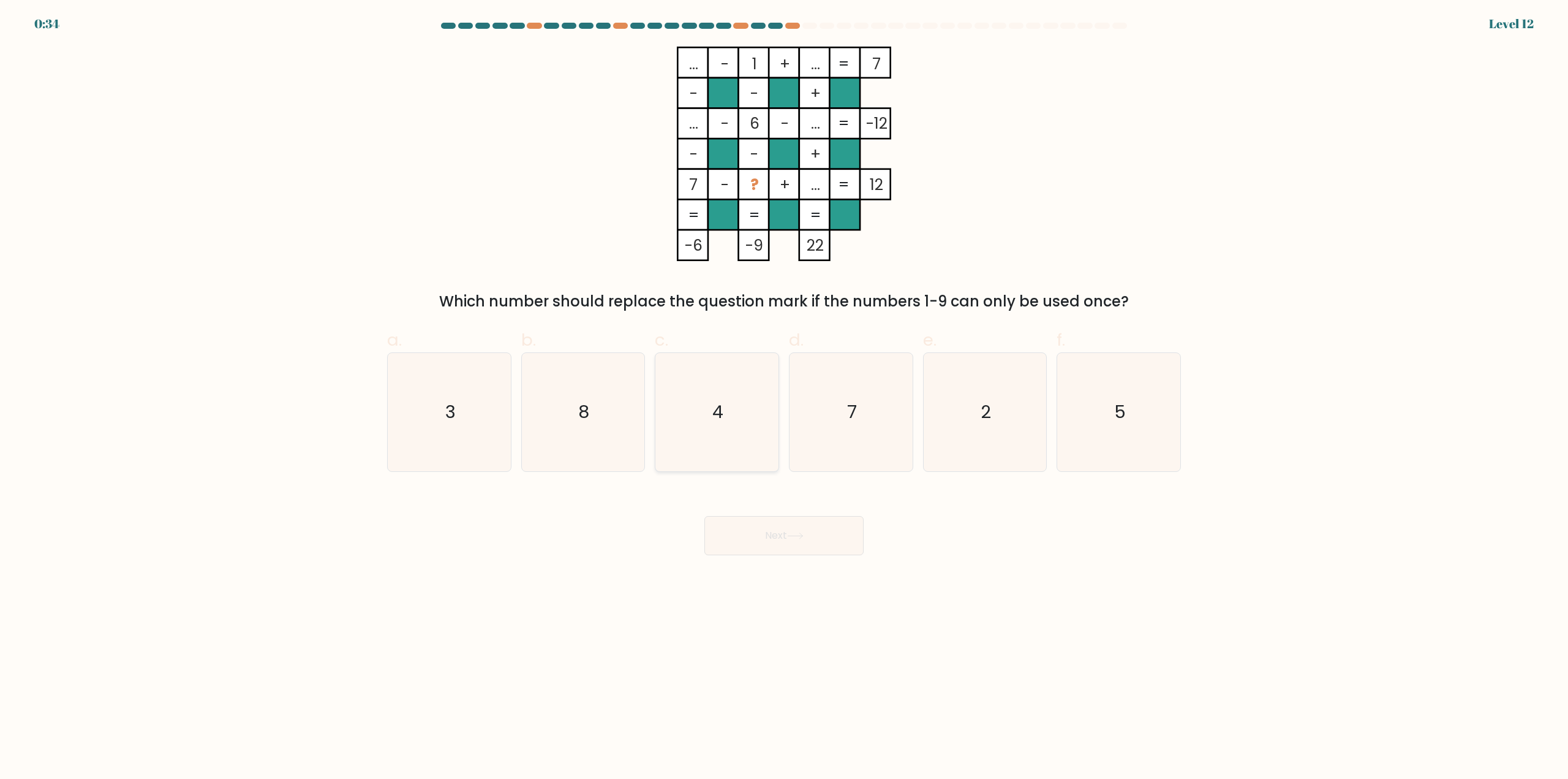
click at [688, 402] on icon "4" at bounding box center [717, 412] width 119 height 119
click at [784, 397] on input "c. 4" at bounding box center [784, 393] width 1 height 8
radio input "true"
click at [797, 544] on button "Next" at bounding box center [784, 536] width 159 height 39
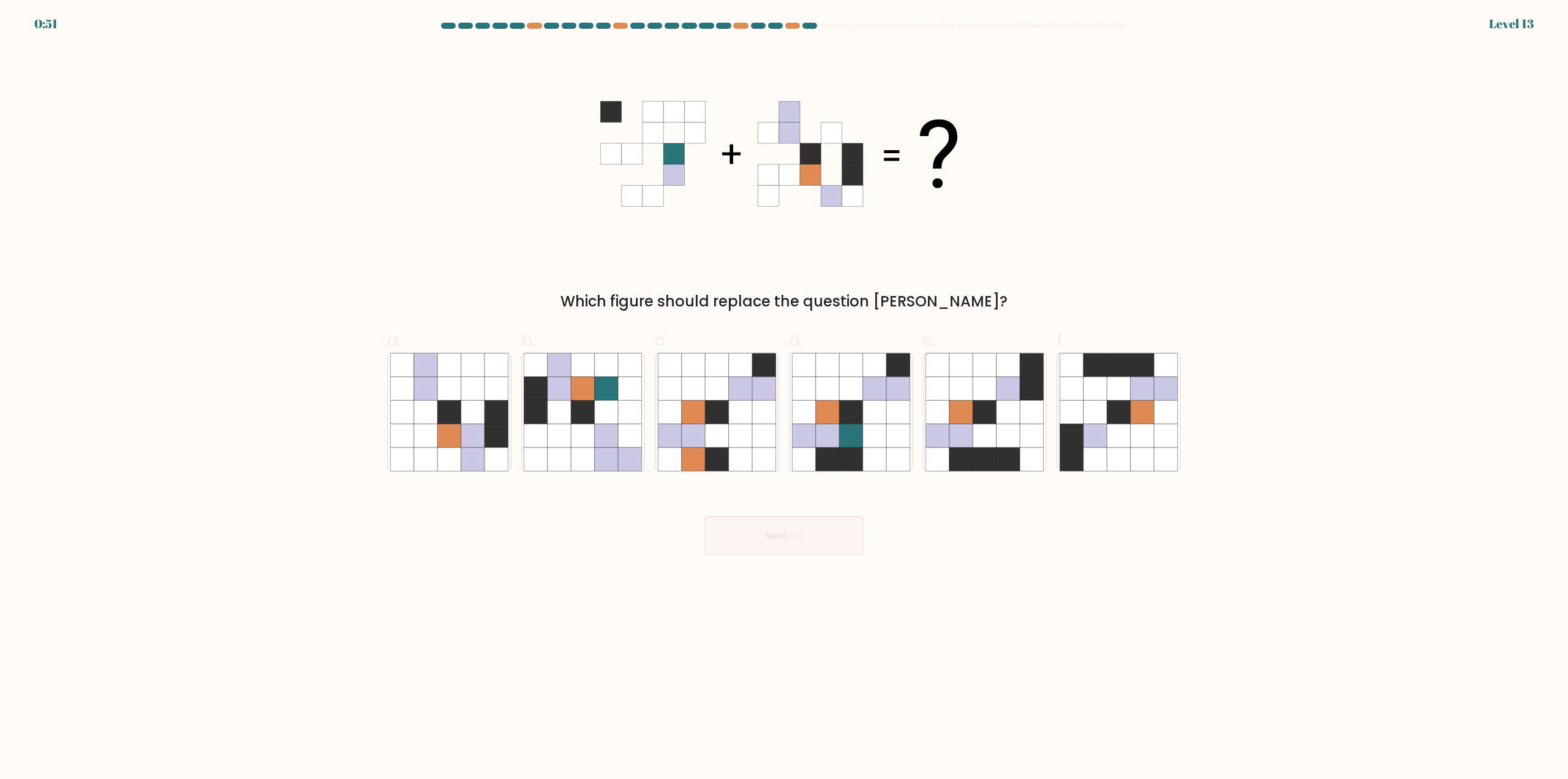
click at [1072, 114] on div "Which figure should replace the question mark?" at bounding box center [784, 179] width 808 height 266
click at [884, 430] on icon at bounding box center [875, 436] width 24 height 24
click at [784, 397] on input "d." at bounding box center [784, 393] width 1 height 8
radio input "true"
click at [781, 533] on button "Next" at bounding box center [784, 536] width 159 height 39
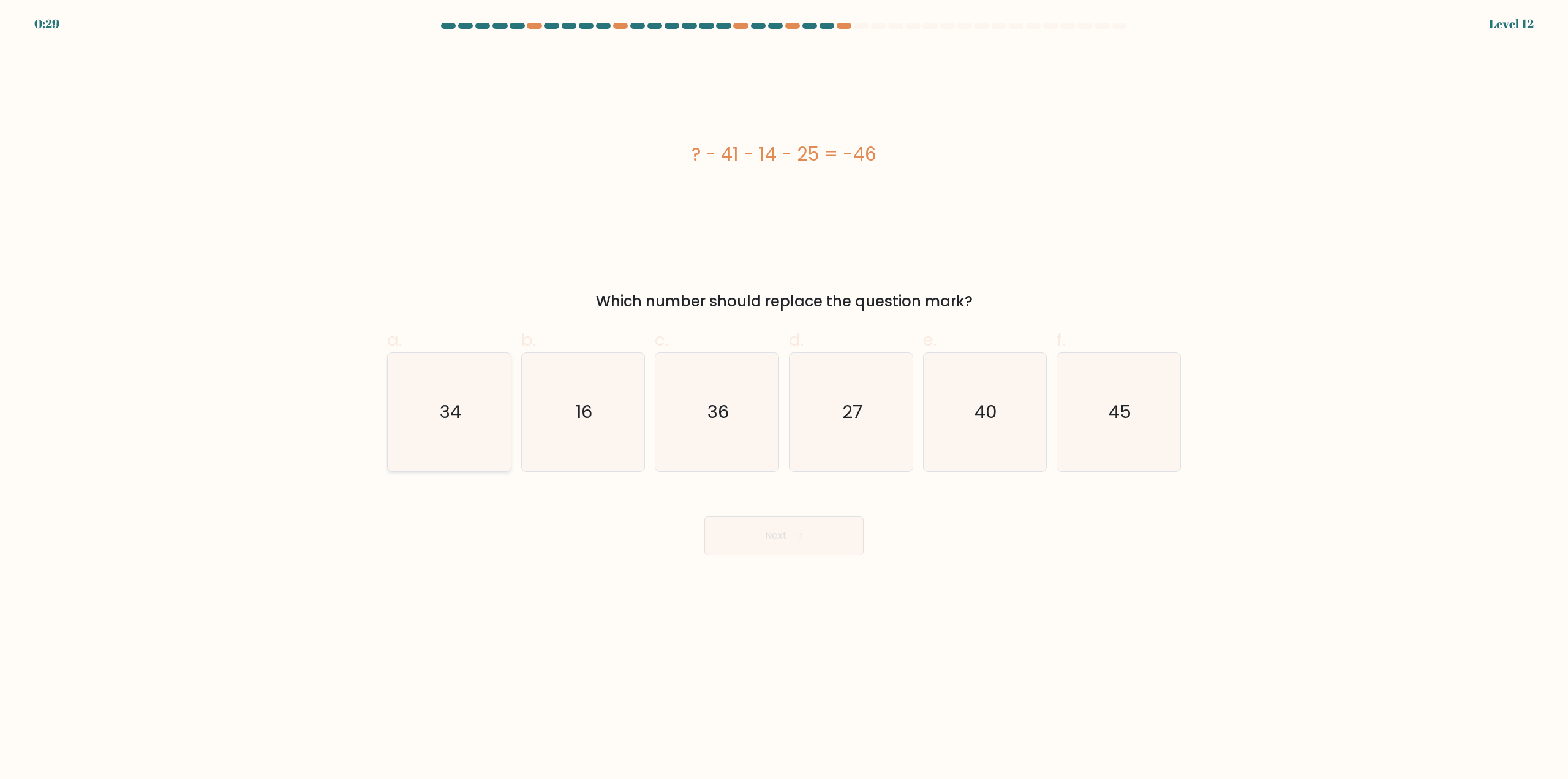
click at [433, 430] on icon "34" at bounding box center [449, 412] width 119 height 119
click at [784, 397] on input "a. 34" at bounding box center [784, 393] width 1 height 8
radio input "true"
click at [784, 536] on button "Next" at bounding box center [784, 536] width 159 height 39
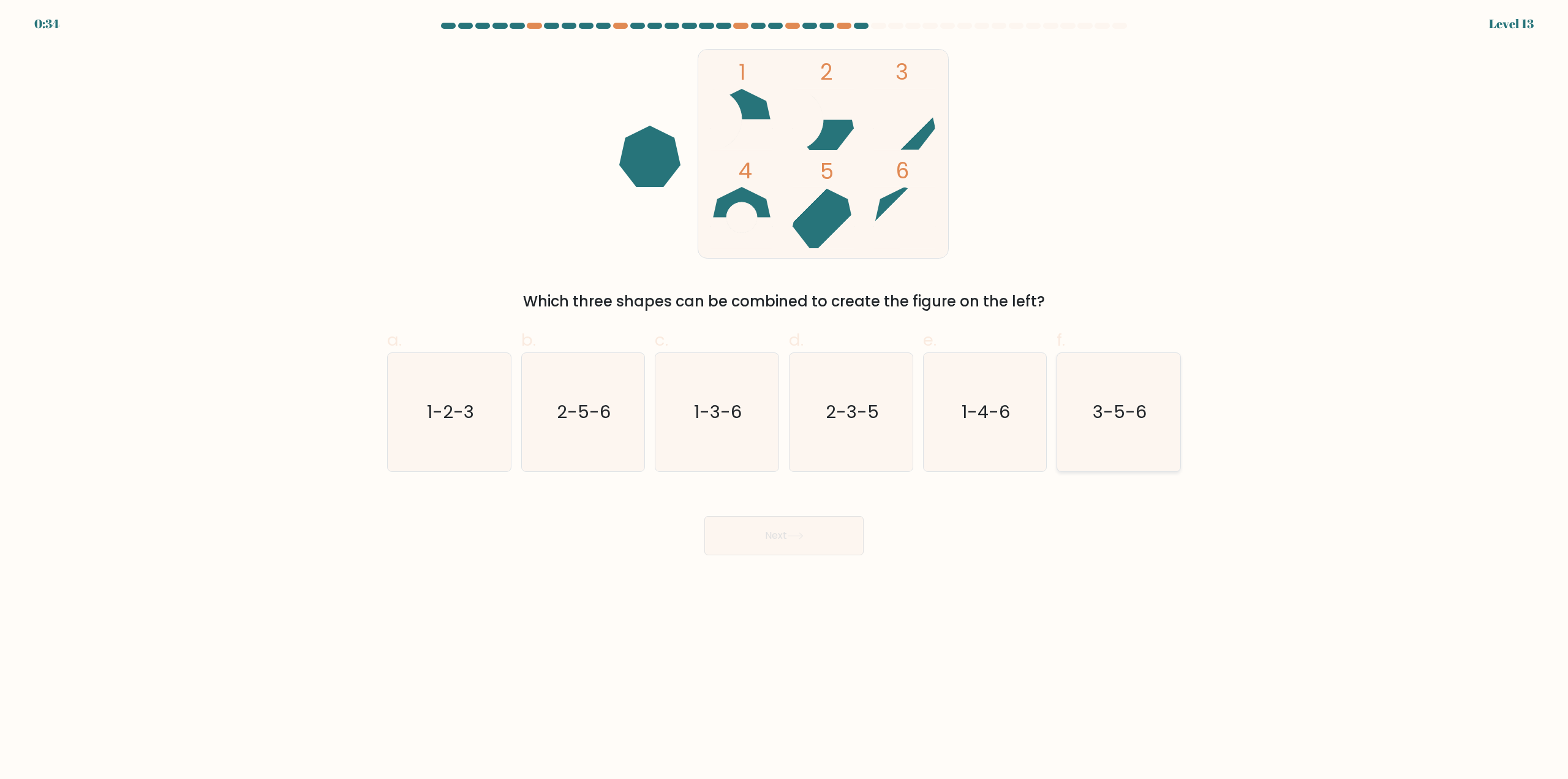
click at [1135, 430] on icon "3-5-6" at bounding box center [1118, 412] width 119 height 119
click at [784, 397] on input "f. 3-5-6" at bounding box center [784, 393] width 1 height 8
radio input "true"
click at [834, 534] on button "Next" at bounding box center [784, 536] width 159 height 39
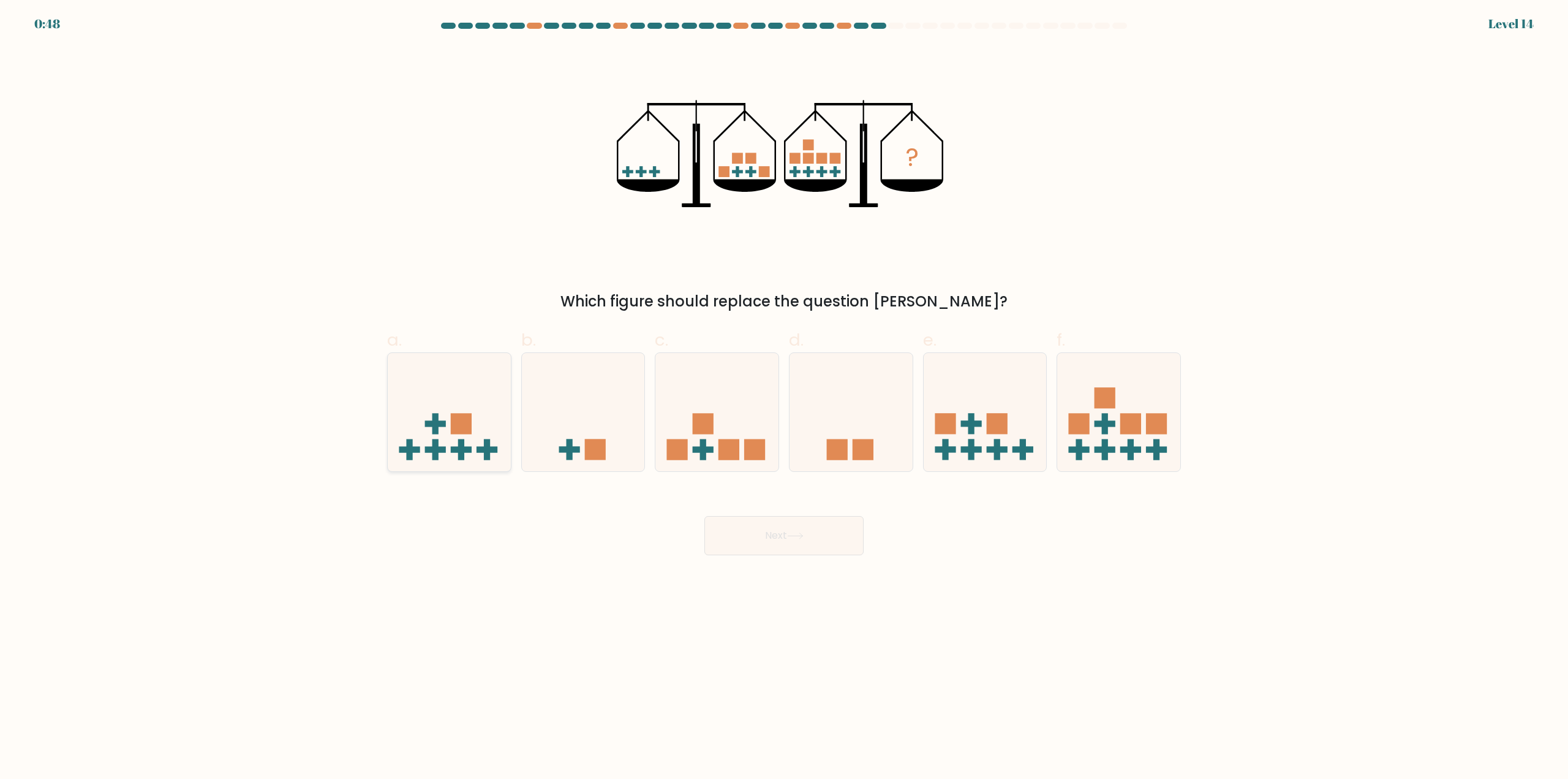
click at [442, 437] on icon at bounding box center [449, 412] width 124 height 102
click at [784, 397] on input "a." at bounding box center [784, 393] width 1 height 8
radio input "true"
click at [801, 534] on icon at bounding box center [794, 536] width 17 height 7
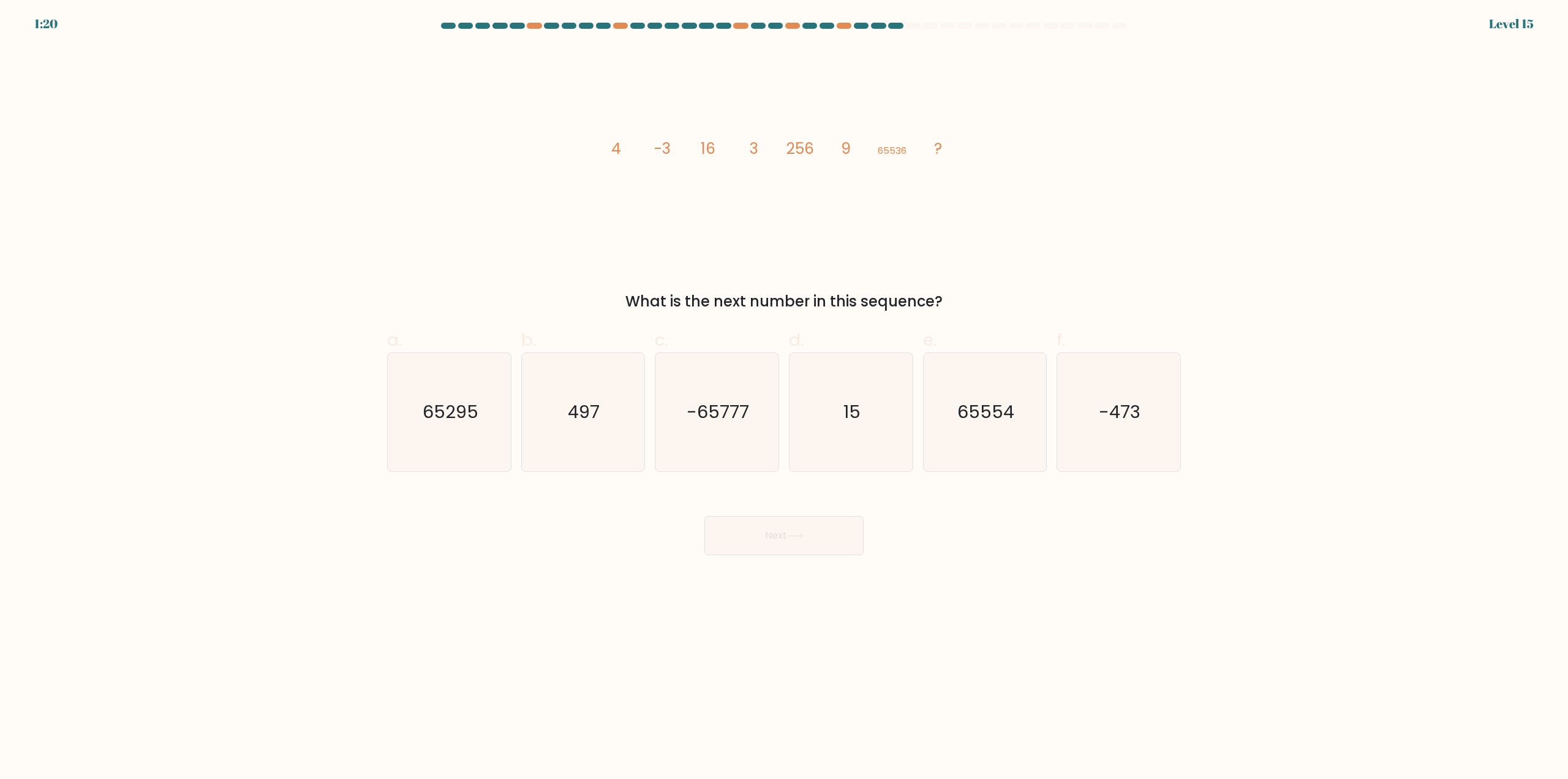
drag, startPoint x: 646, startPoint y: 295, endPoint x: 939, endPoint y: 299, distance: 293.0
click at [939, 299] on div "What is the next number in this sequence?" at bounding box center [784, 301] width 779 height 22
click at [958, 302] on div "What is the next number in this sequence?" at bounding box center [784, 301] width 779 height 22
click at [817, 231] on icon "image/svg+xml 4 -3 16 3 256 9 65536 ?" at bounding box center [784, 153] width 368 height 215
click at [852, 441] on icon "15" at bounding box center [850, 412] width 119 height 119
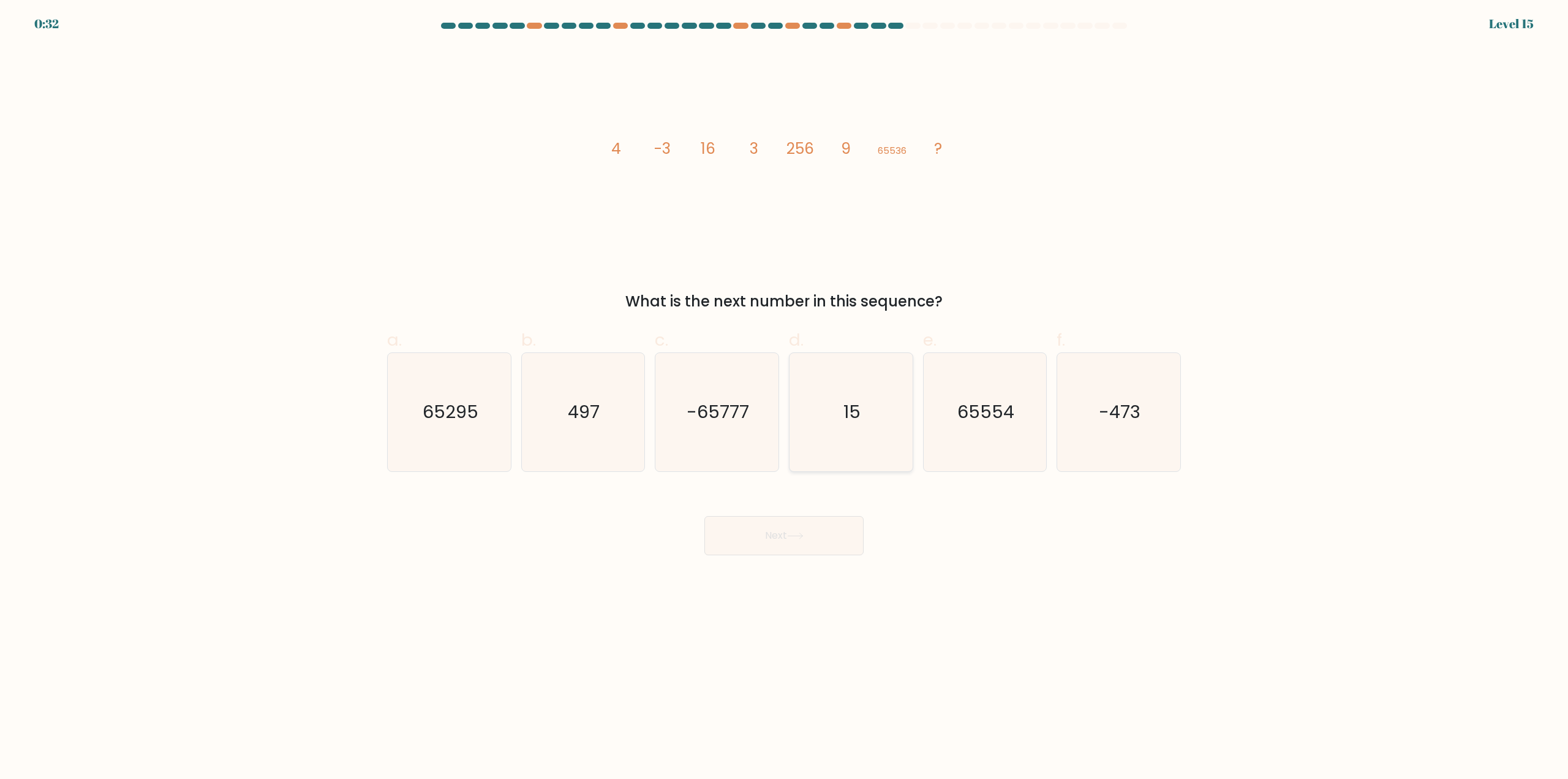
click at [784, 397] on input "d. 15" at bounding box center [784, 393] width 1 height 8
radio input "true"
click at [768, 528] on button "Next" at bounding box center [784, 536] width 159 height 39
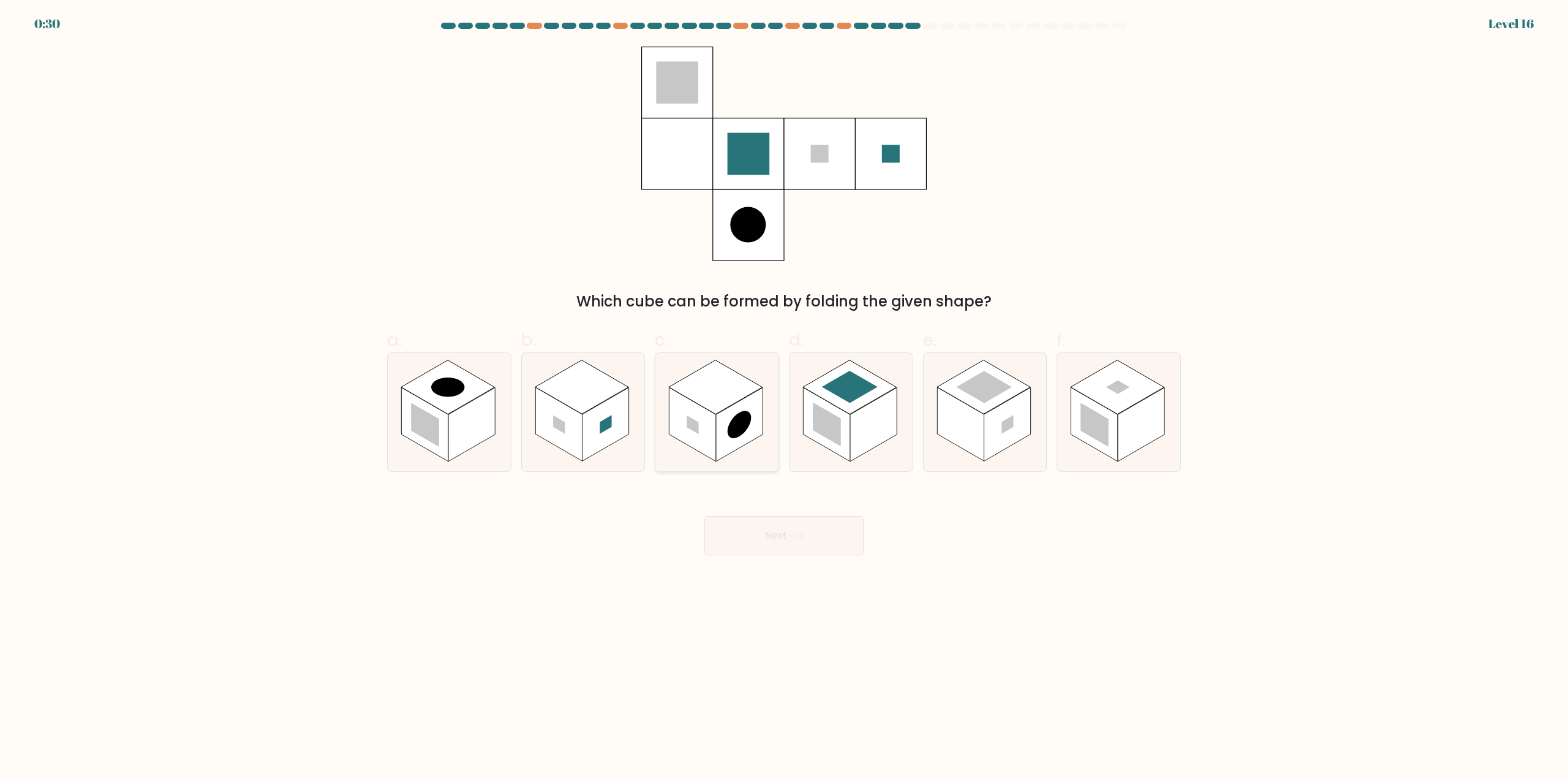
click at [718, 410] on rect at bounding box center [716, 387] width 94 height 54
click at [784, 397] on input "c." at bounding box center [784, 393] width 1 height 8
radio input "true"
click at [619, 429] on rect at bounding box center [604, 425] width 46 height 75
click at [784, 397] on input "b." at bounding box center [784, 393] width 1 height 8
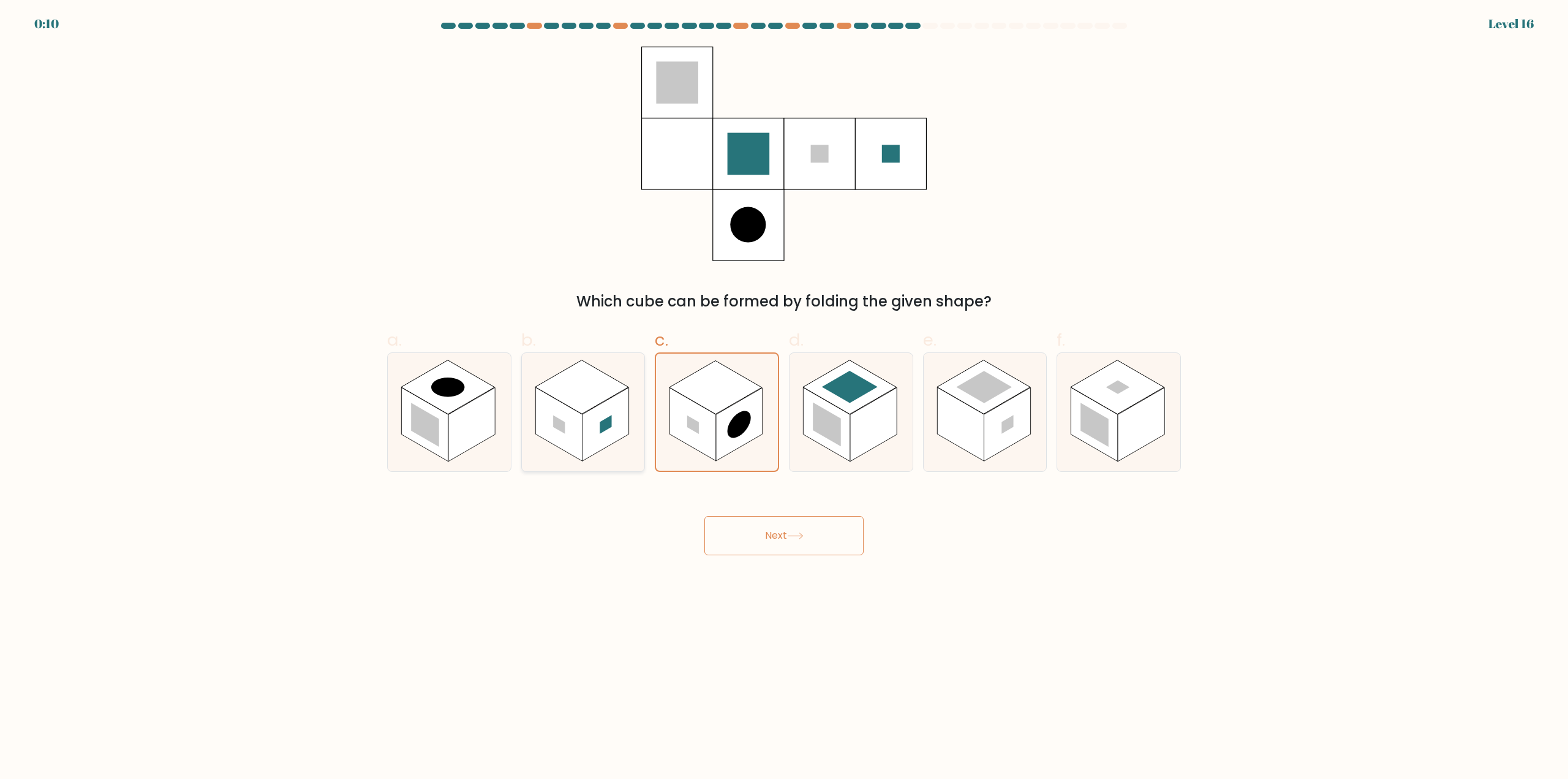
radio input "true"
click at [784, 530] on button "Next" at bounding box center [784, 536] width 159 height 39
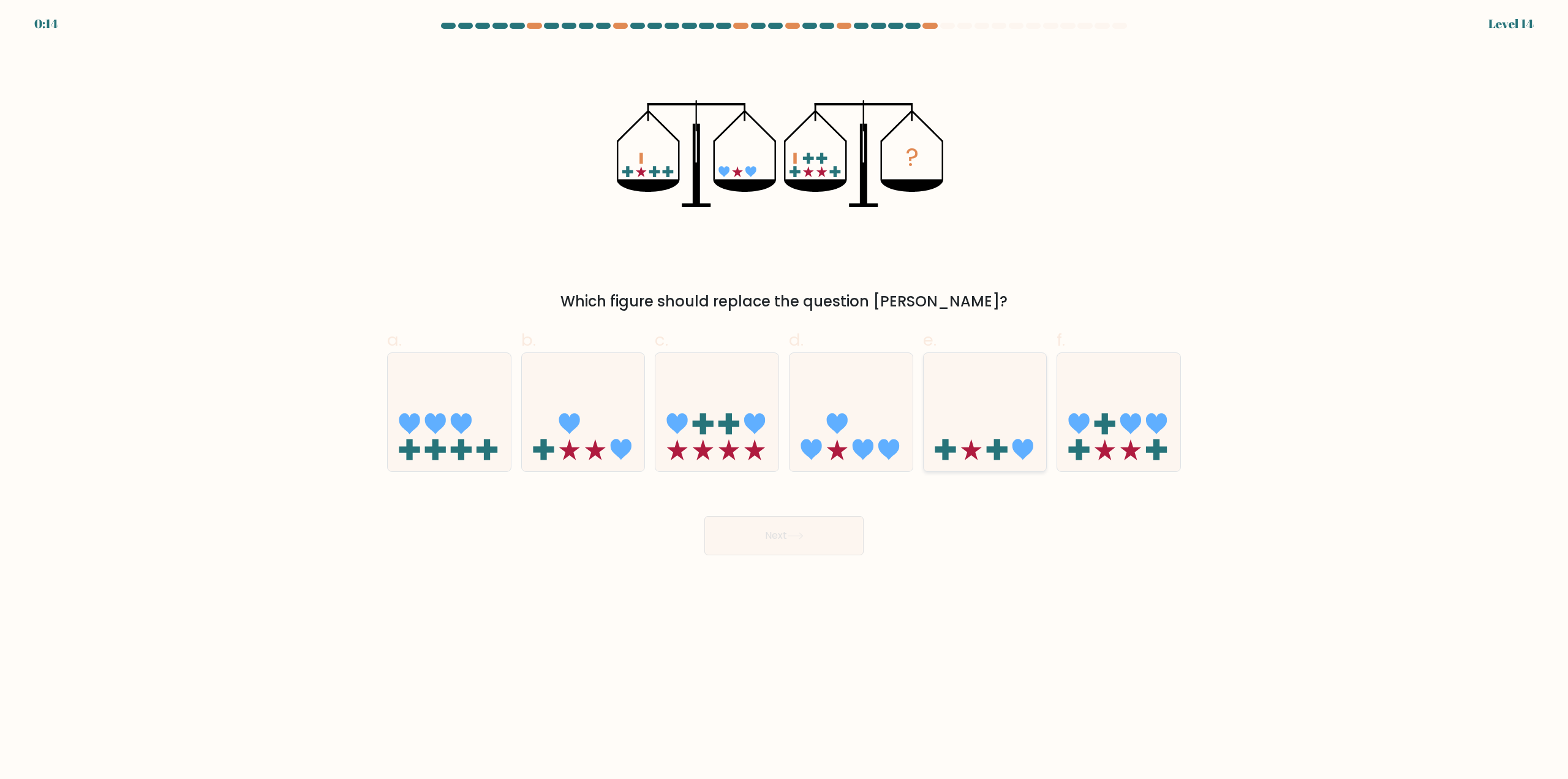
click at [980, 411] on icon at bounding box center [986, 412] width 124 height 102
click at [784, 397] on input "e." at bounding box center [784, 393] width 1 height 8
radio input "true"
click at [584, 448] on icon at bounding box center [583, 412] width 124 height 102
click at [784, 397] on input "b." at bounding box center [784, 393] width 1 height 8
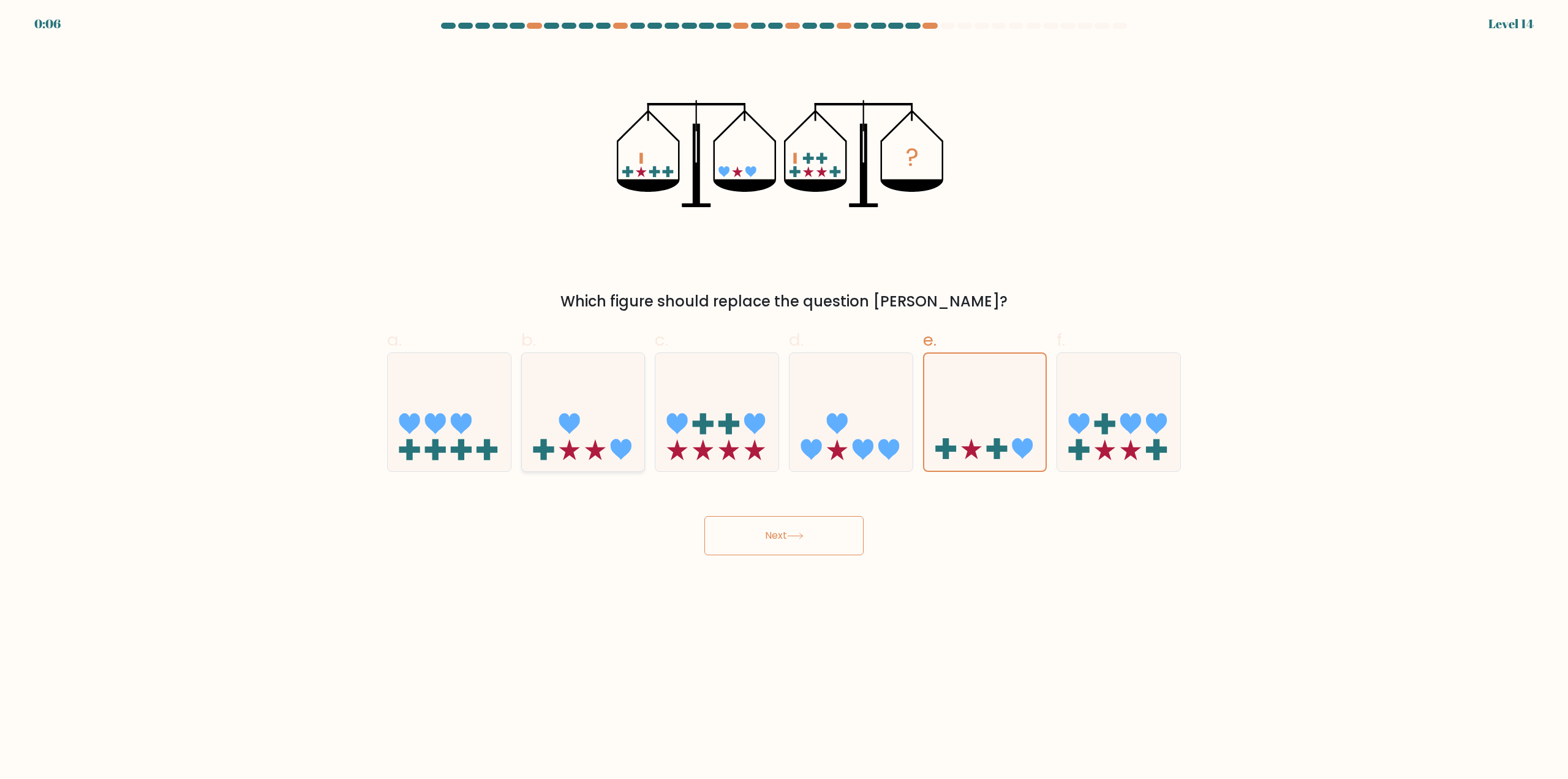
radio input "true"
click at [1001, 452] on icon at bounding box center [986, 412] width 124 height 102
click at [784, 397] on input "e." at bounding box center [784, 393] width 1 height 8
radio input "true"
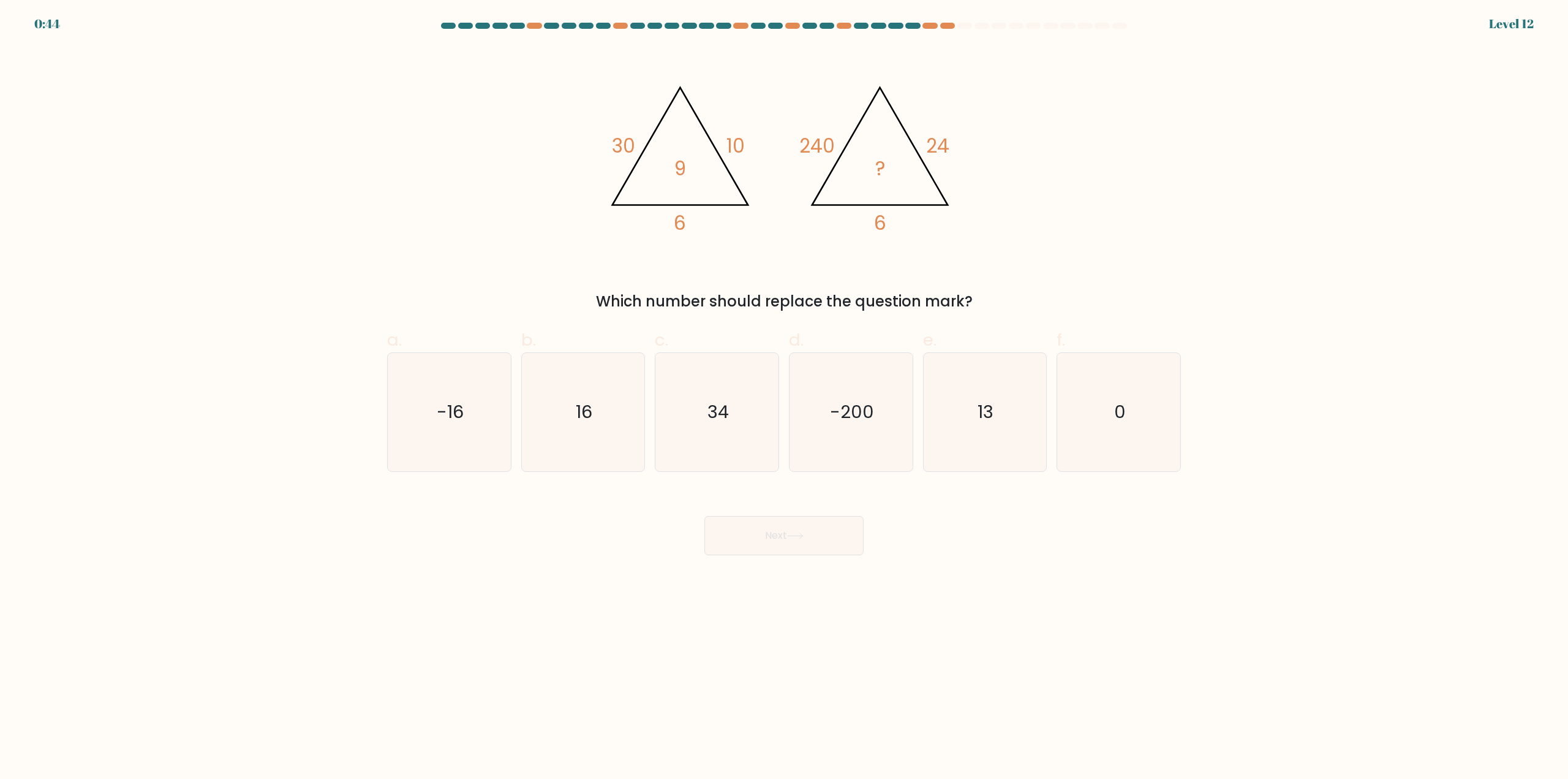
click at [603, 444] on icon "16" at bounding box center [582, 412] width 119 height 119
click at [784, 397] on input "b. 16" at bounding box center [784, 393] width 1 height 8
radio input "true"
click at [715, 414] on text "34" at bounding box center [718, 412] width 22 height 25
click at [784, 397] on input "c. 34" at bounding box center [784, 393] width 1 height 8
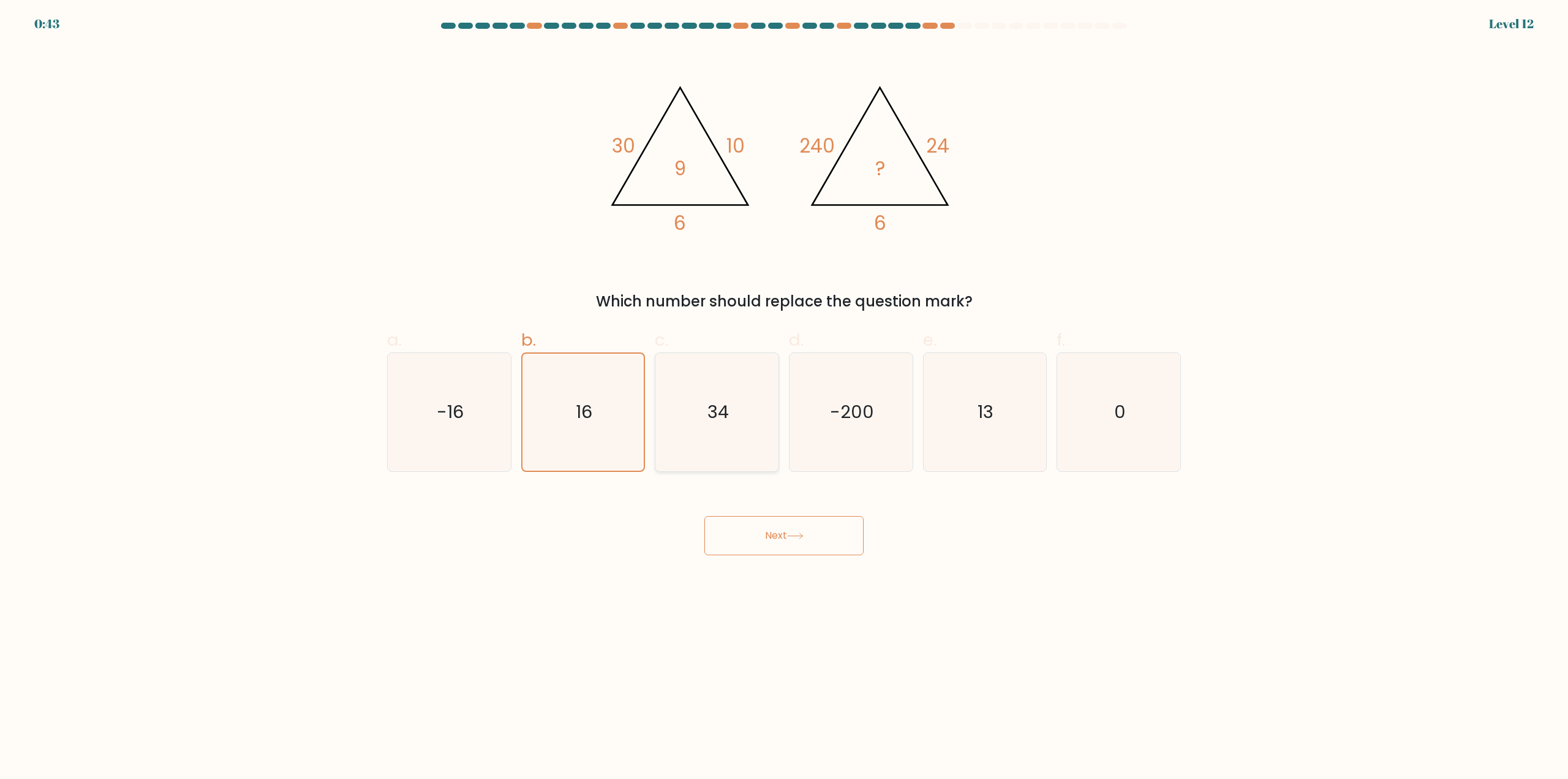
radio input "true"
click at [586, 426] on icon "16" at bounding box center [582, 412] width 119 height 119
click at [784, 397] on input "b. 16" at bounding box center [784, 393] width 1 height 8
radio input "true"
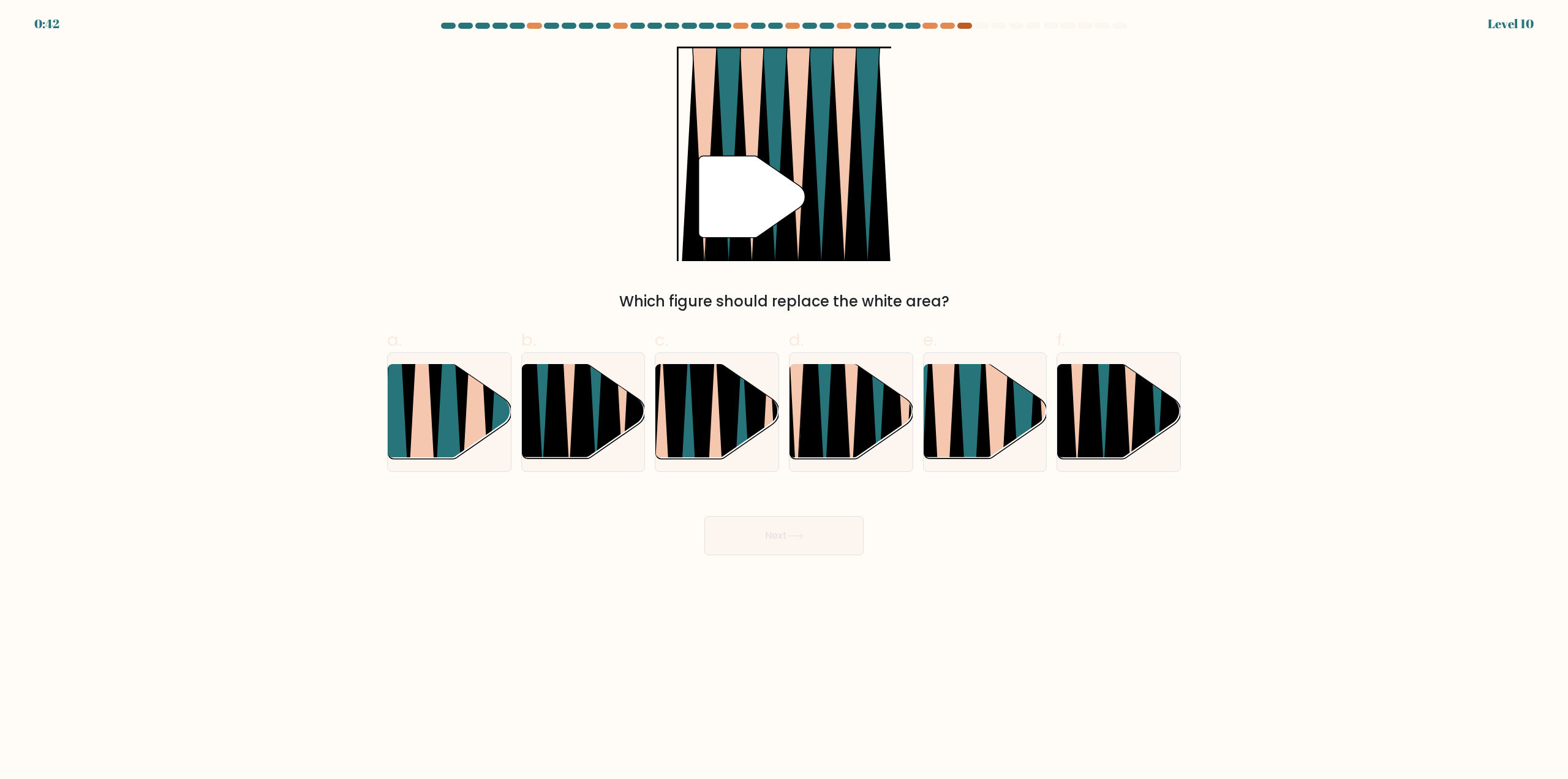
click at [963, 26] on div at bounding box center [964, 26] width 15 height 6
click at [942, 26] on div at bounding box center [947, 26] width 15 height 6
click at [886, 417] on icon at bounding box center [890, 363] width 26 height 245
click at [784, 397] on input "d." at bounding box center [784, 393] width 1 height 8
radio input "true"
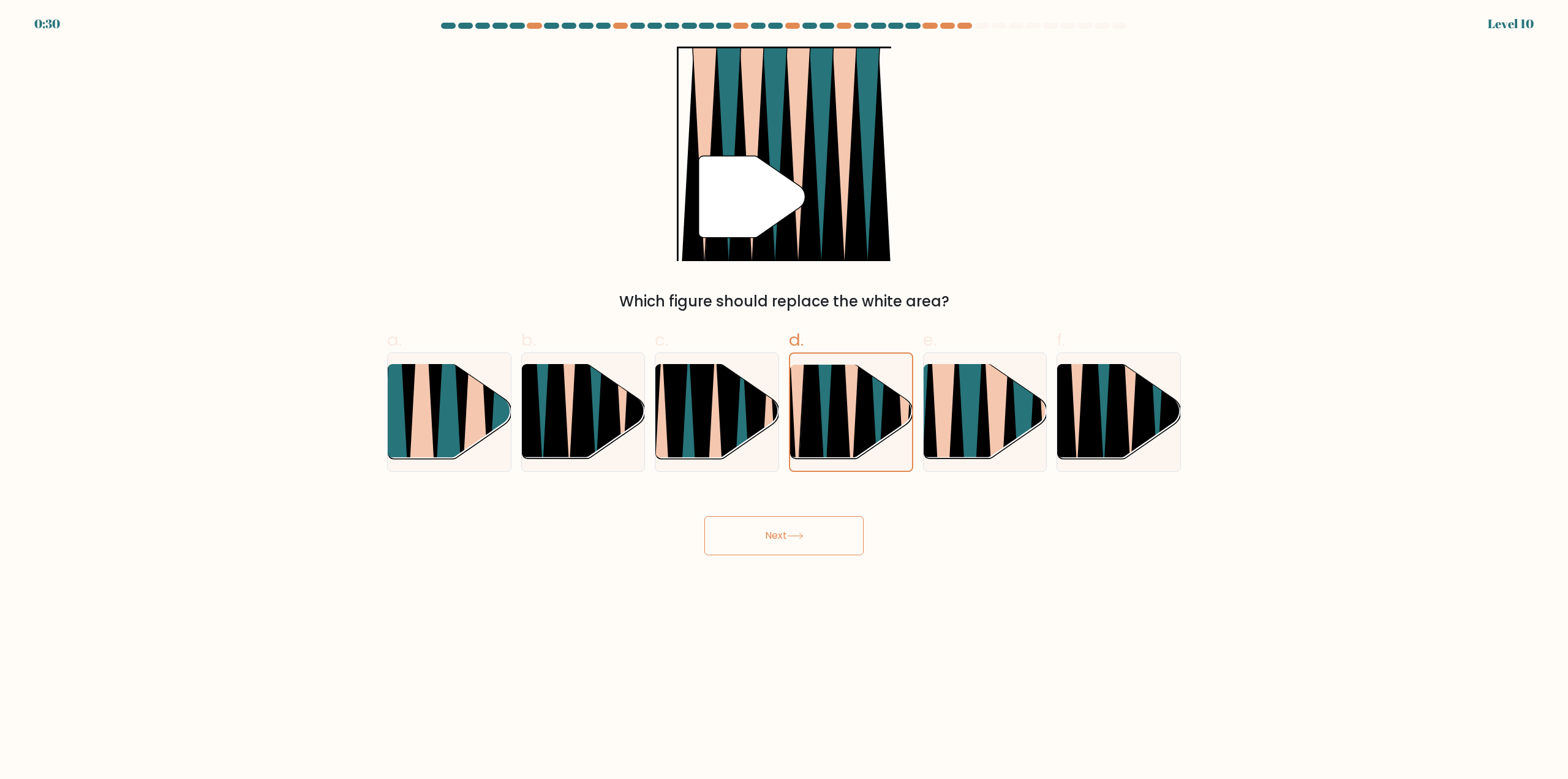
click at [791, 536] on icon at bounding box center [794, 536] width 17 height 7
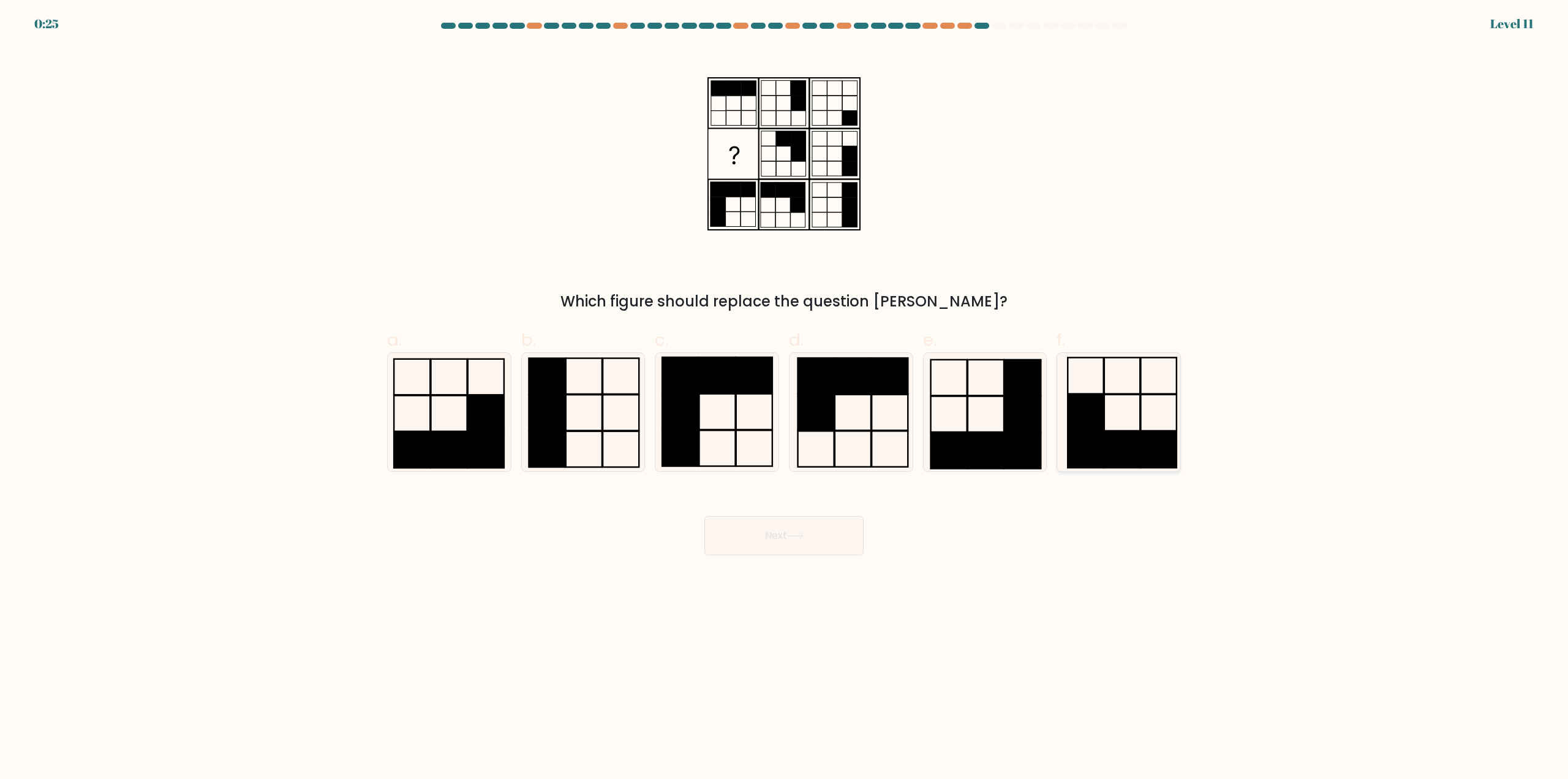
click at [1090, 431] on rect at bounding box center [1085, 412] width 35 height 36
click at [784, 397] on input "f." at bounding box center [784, 393] width 1 height 8
radio input "true"
click at [855, 409] on icon at bounding box center [850, 412] width 119 height 119
click at [784, 397] on input "d." at bounding box center [784, 393] width 1 height 8
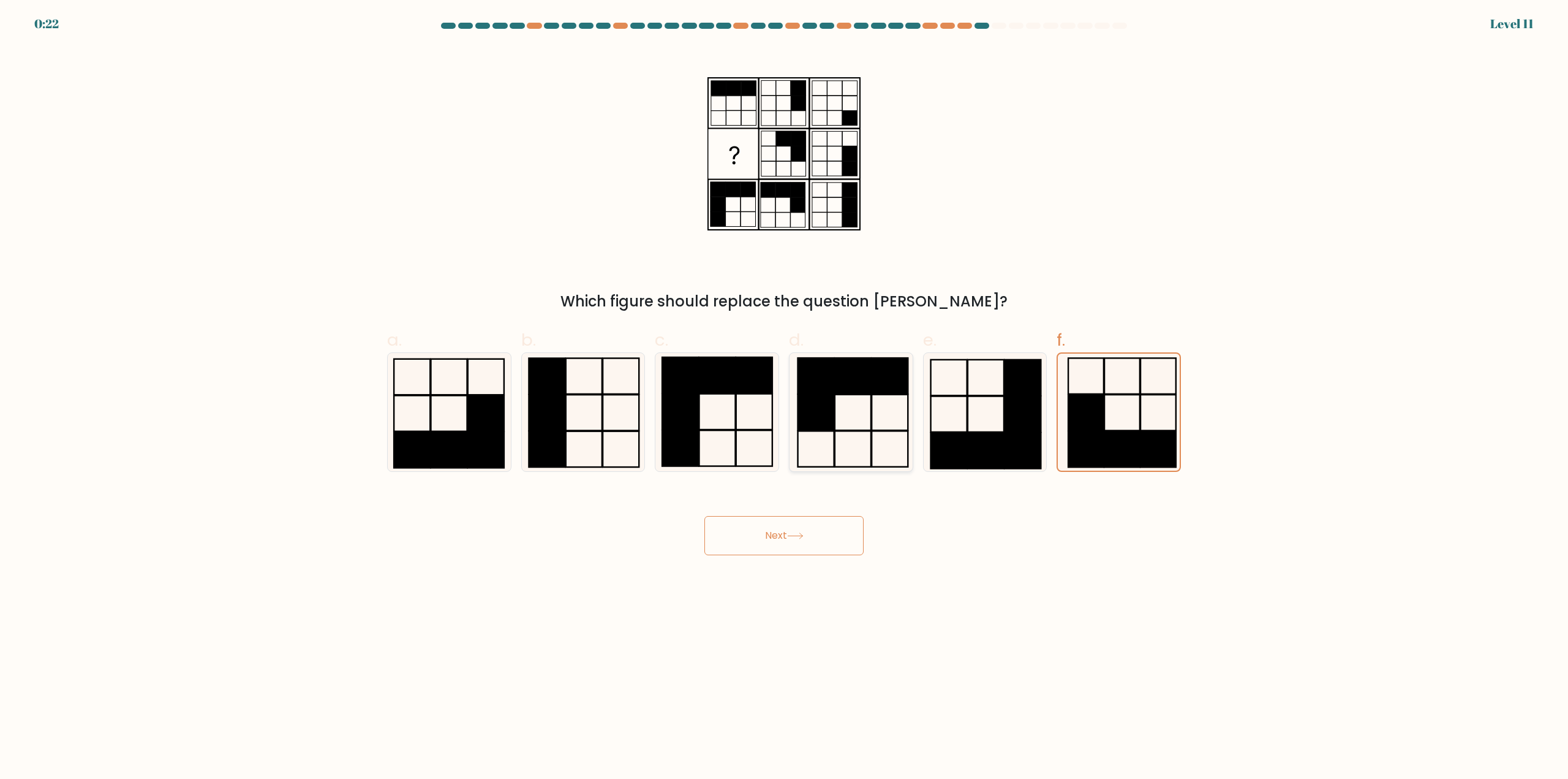
radio input "true"
drag, startPoint x: 710, startPoint y: 426, endPoint x: 718, endPoint y: 426, distance: 8.0
click at [710, 426] on icon at bounding box center [717, 412] width 119 height 119
click at [784, 397] on input "c." at bounding box center [784, 393] width 1 height 8
radio input "true"
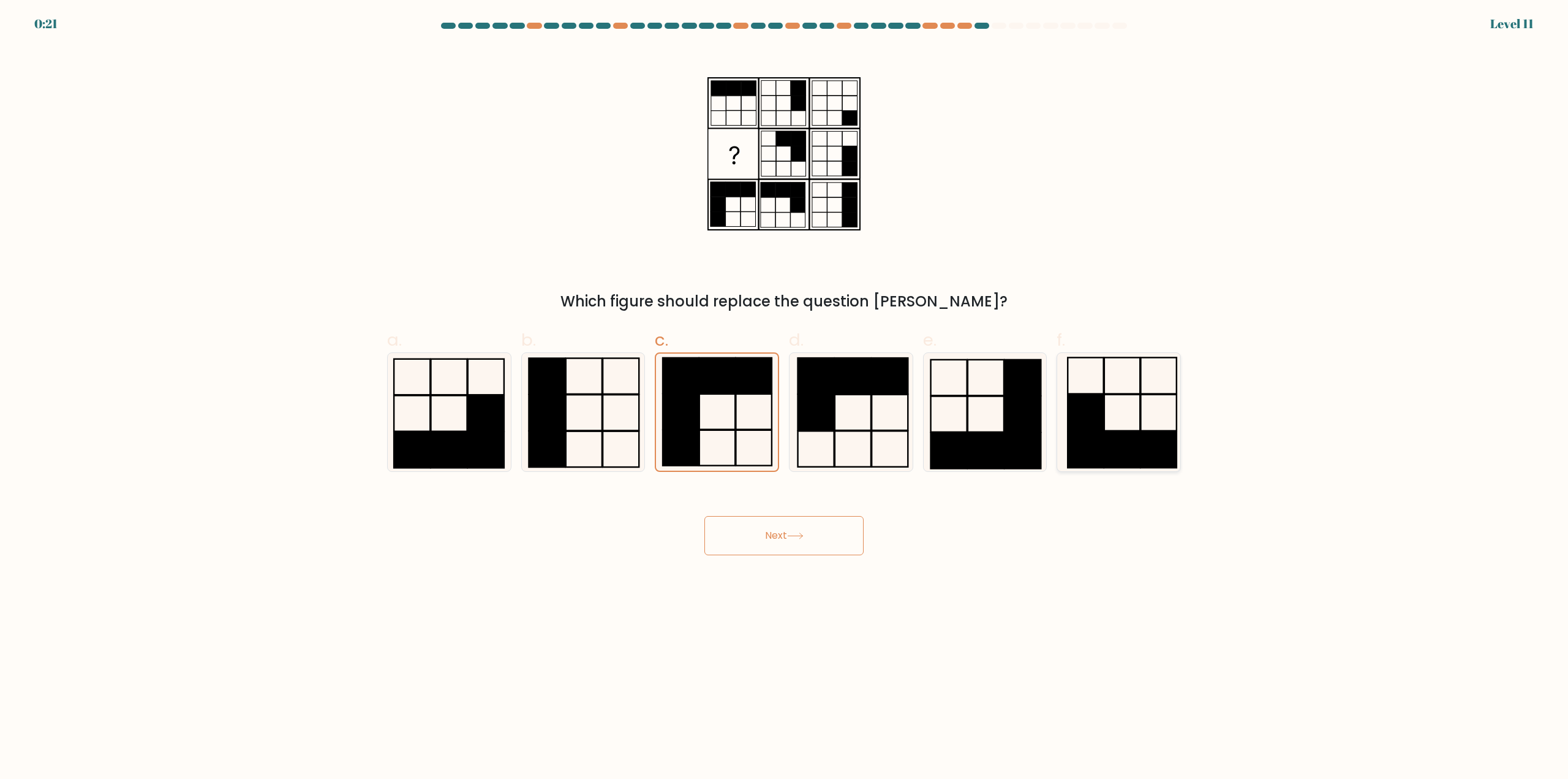
click at [1100, 426] on rect at bounding box center [1085, 412] width 35 height 36
click at [784, 397] on input "f." at bounding box center [784, 393] width 1 height 8
radio input "true"
click at [836, 392] on rect at bounding box center [852, 376] width 36 height 35
click at [784, 392] on input "d." at bounding box center [784, 393] width 1 height 8
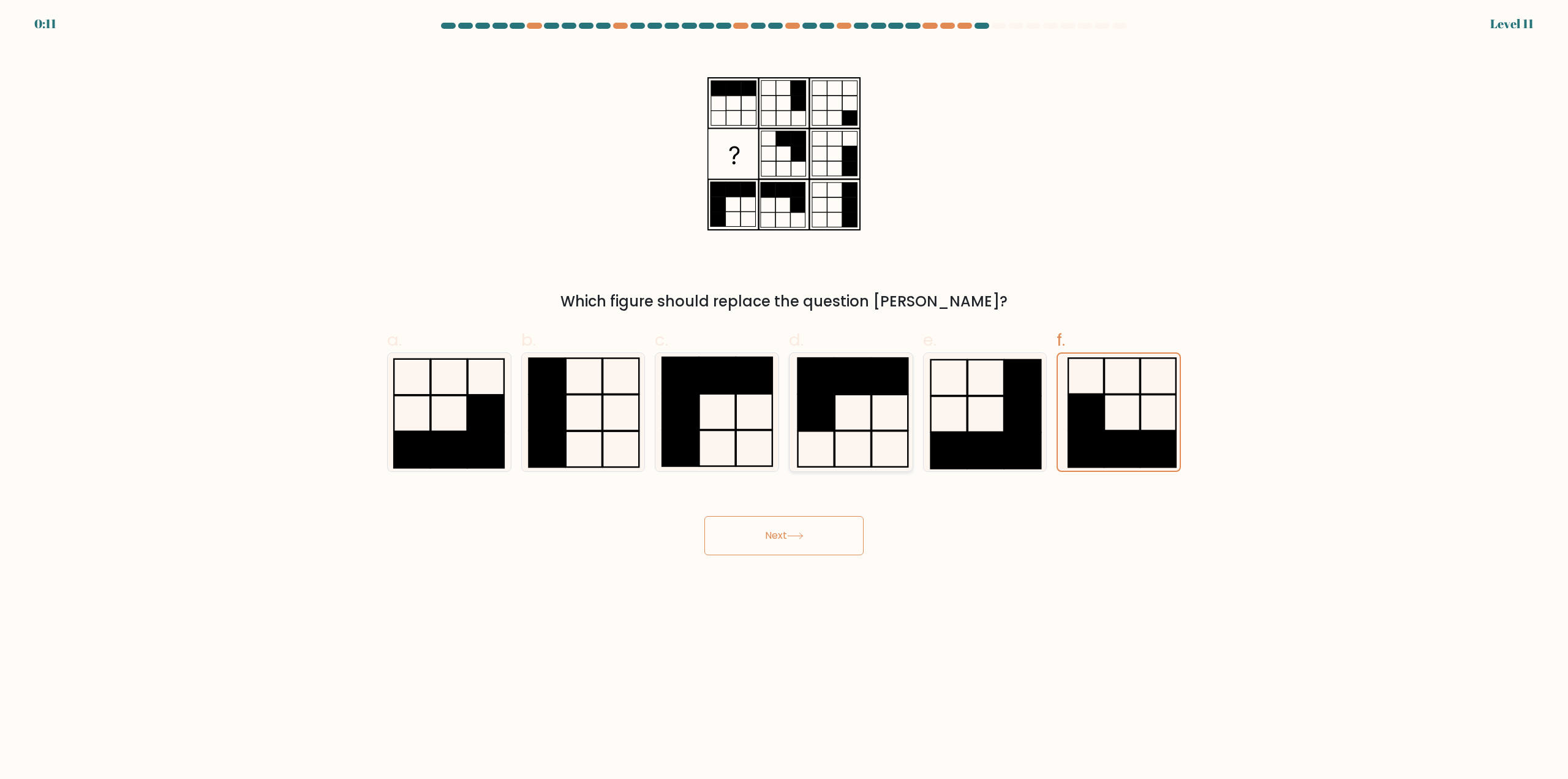
radio input "true"
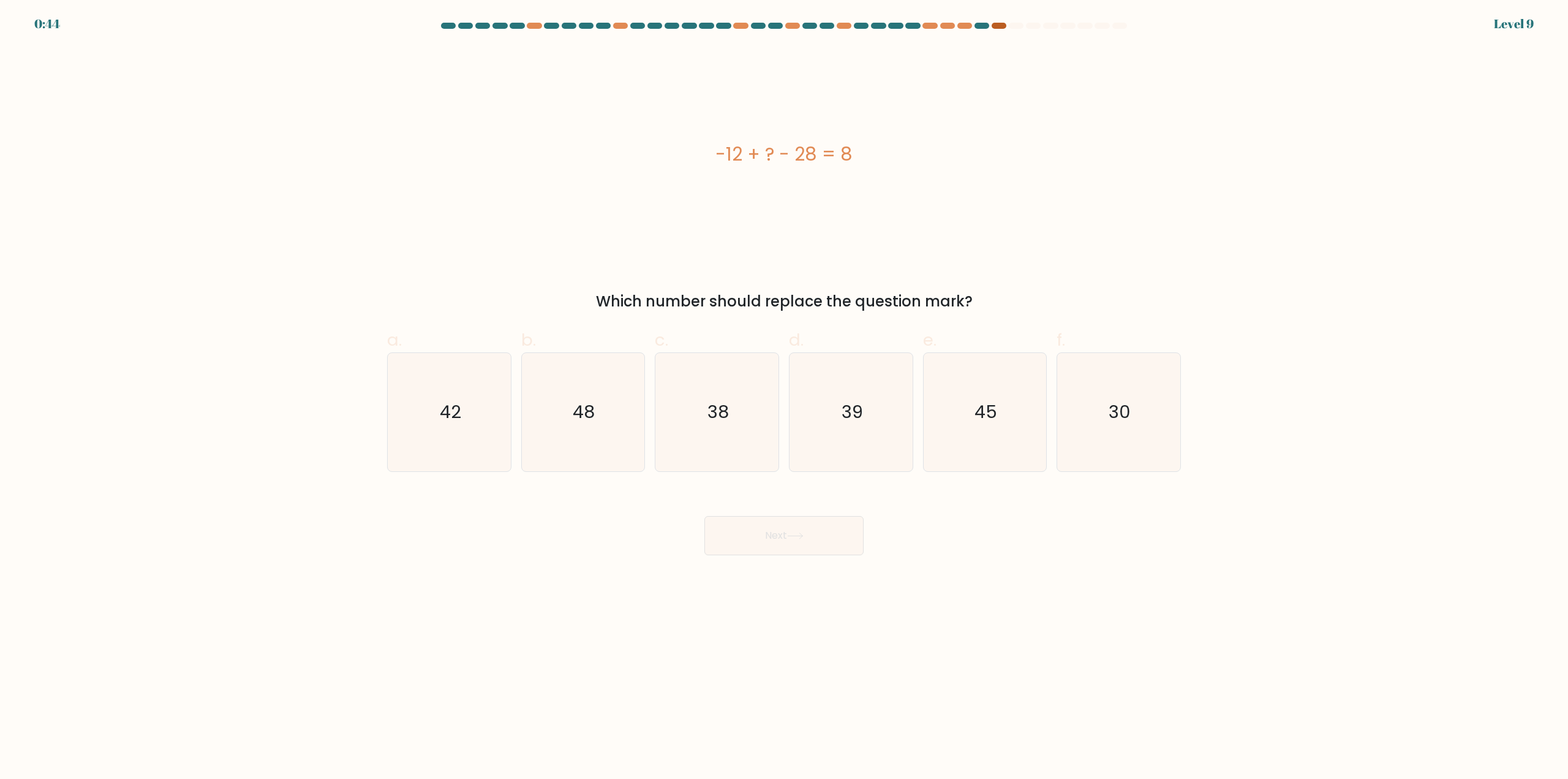
click at [999, 26] on div at bounding box center [998, 26] width 15 height 6
click at [802, 535] on icon at bounding box center [794, 536] width 15 height 6
click at [858, 288] on div "-12 + ? - 28 = 8 Which number should replace the question mark?" at bounding box center [784, 179] width 808 height 266
click at [563, 422] on icon "48" at bounding box center [582, 412] width 119 height 119
click at [784, 397] on input "b. 48" at bounding box center [784, 393] width 1 height 8
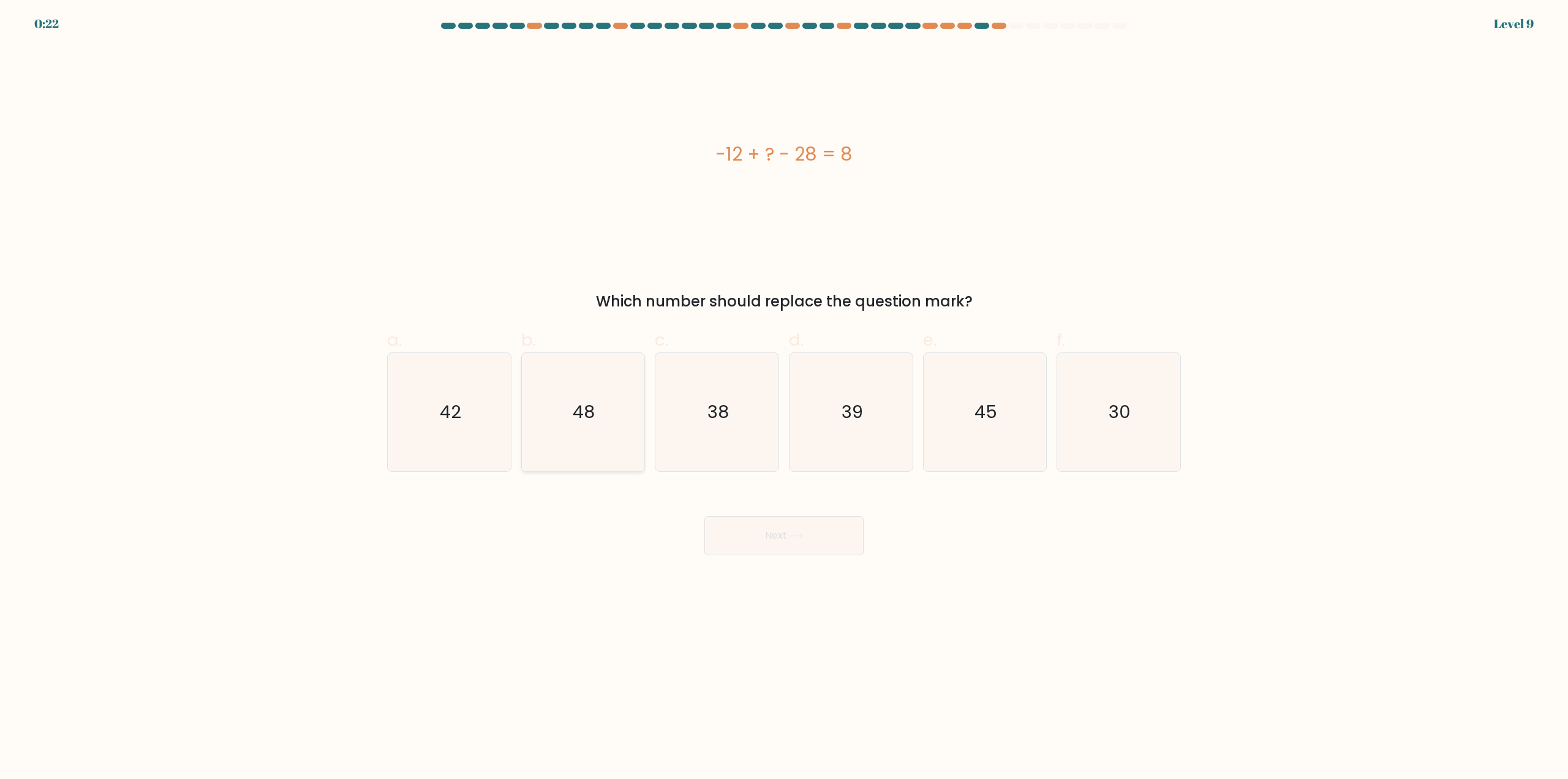
radio input "true"
click at [818, 540] on button "Next" at bounding box center [784, 536] width 159 height 39
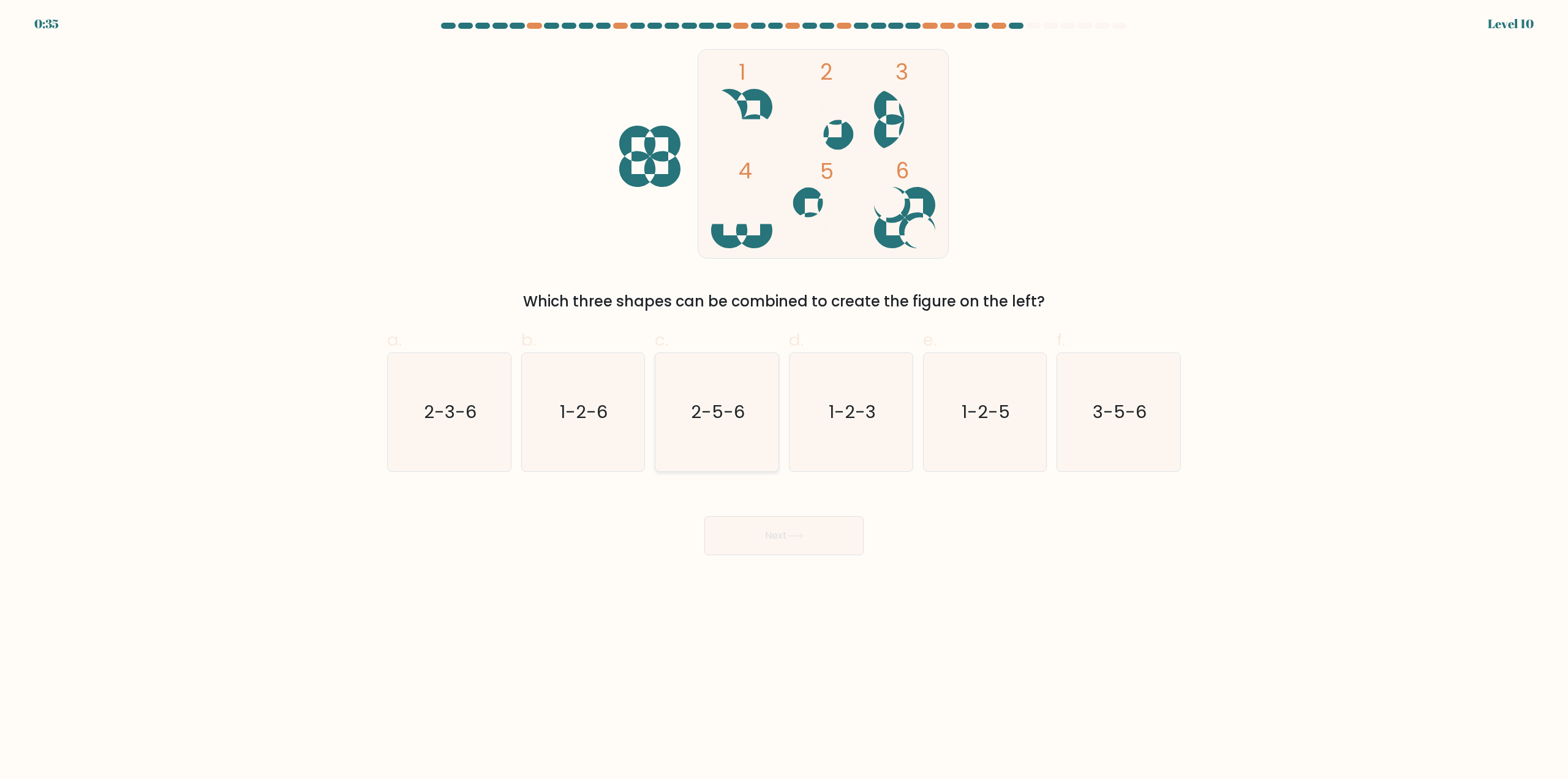
click at [697, 422] on text "2-5-6" at bounding box center [718, 412] width 54 height 25
click at [784, 397] on input "c. 2-5-6" at bounding box center [784, 393] width 1 height 8
radio input "true"
click at [813, 544] on button "Next" at bounding box center [784, 536] width 159 height 39
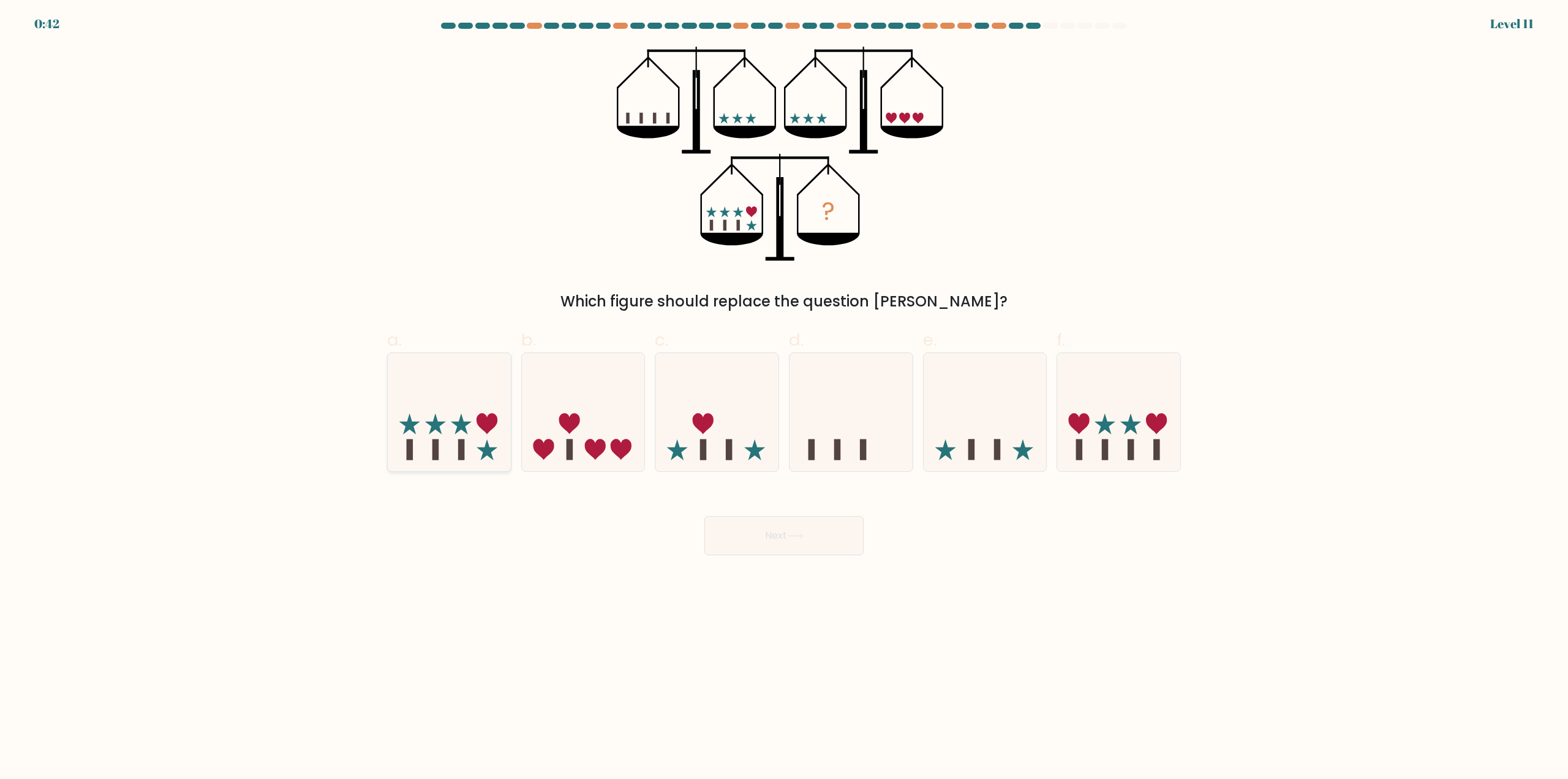
click at [419, 423] on icon at bounding box center [449, 412] width 124 height 102
click at [784, 397] on input "a." at bounding box center [784, 393] width 1 height 8
radio input "true"
click at [792, 541] on button "Next" at bounding box center [784, 536] width 159 height 39
click at [761, 538] on button "Next" at bounding box center [784, 536] width 159 height 39
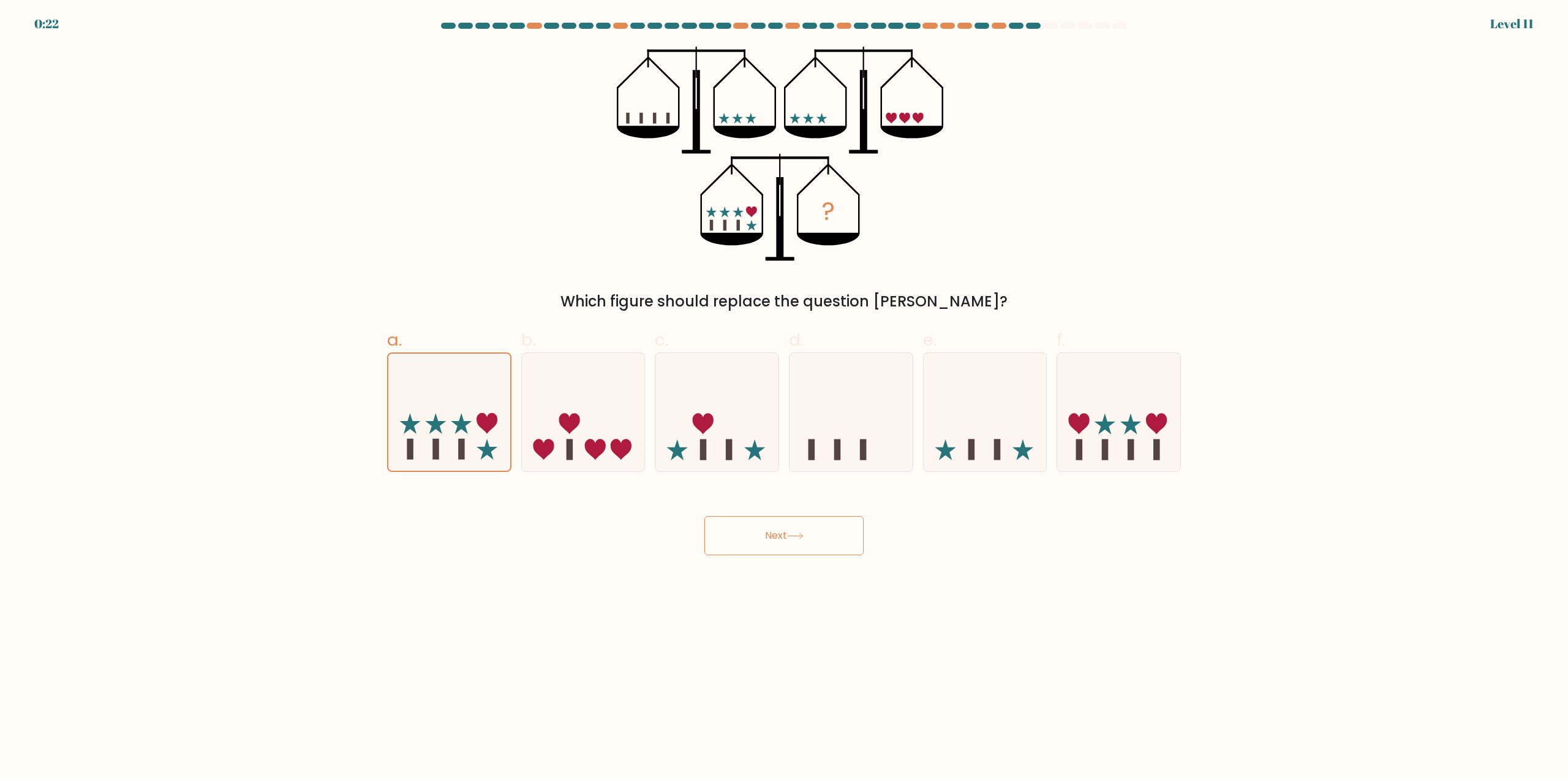
click at [766, 536] on button "Next" at bounding box center [784, 536] width 159 height 39
click at [1100, 626] on body "0:21 Level 11" at bounding box center [784, 390] width 1568 height 779
click at [804, 521] on button "Next" at bounding box center [784, 536] width 159 height 39
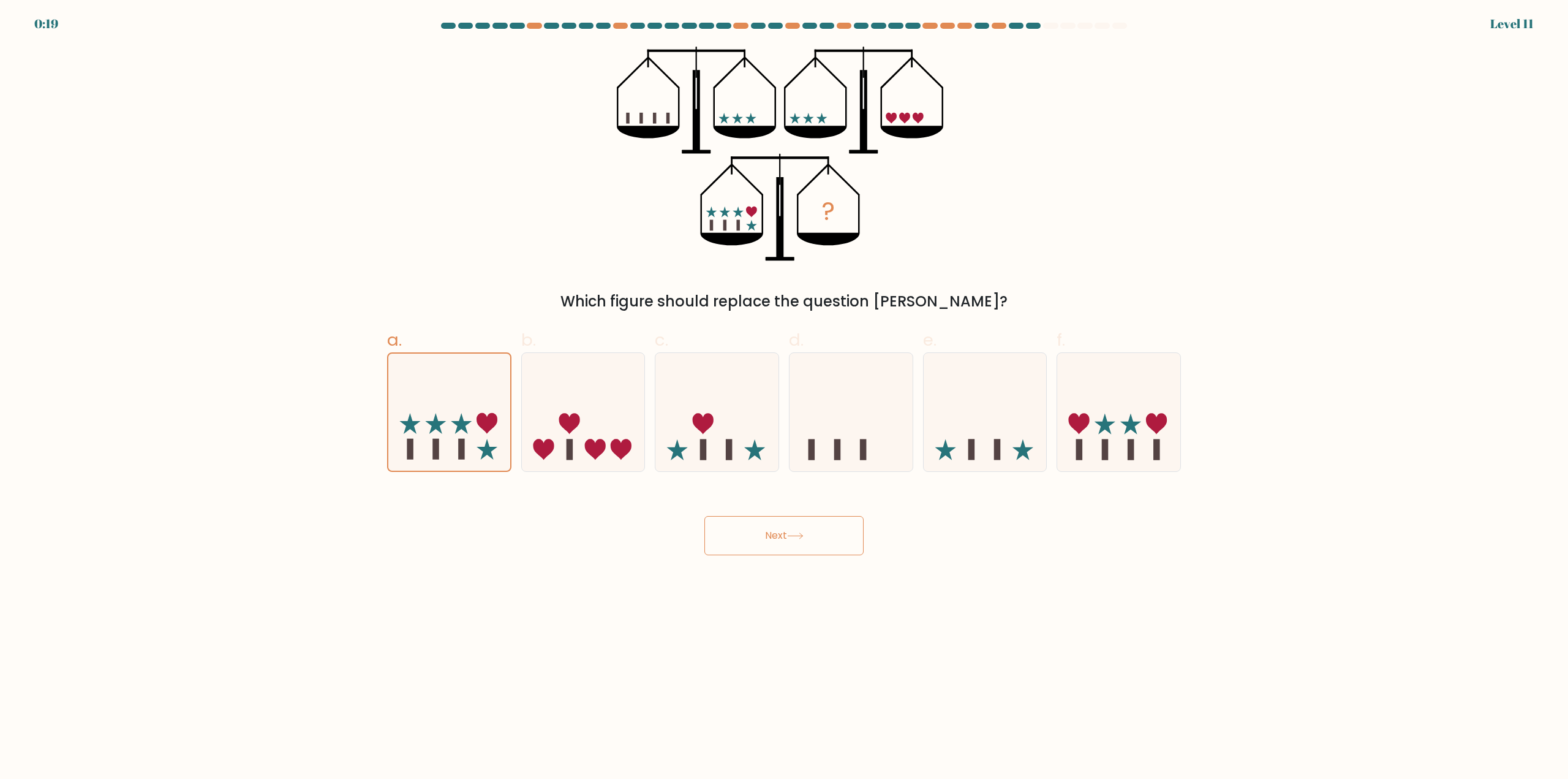
click at [804, 521] on button "Next" at bounding box center [784, 536] width 159 height 39
click at [852, 410] on icon at bounding box center [851, 412] width 124 height 102
click at [784, 397] on input "d." at bounding box center [784, 393] width 1 height 8
radio input "true"
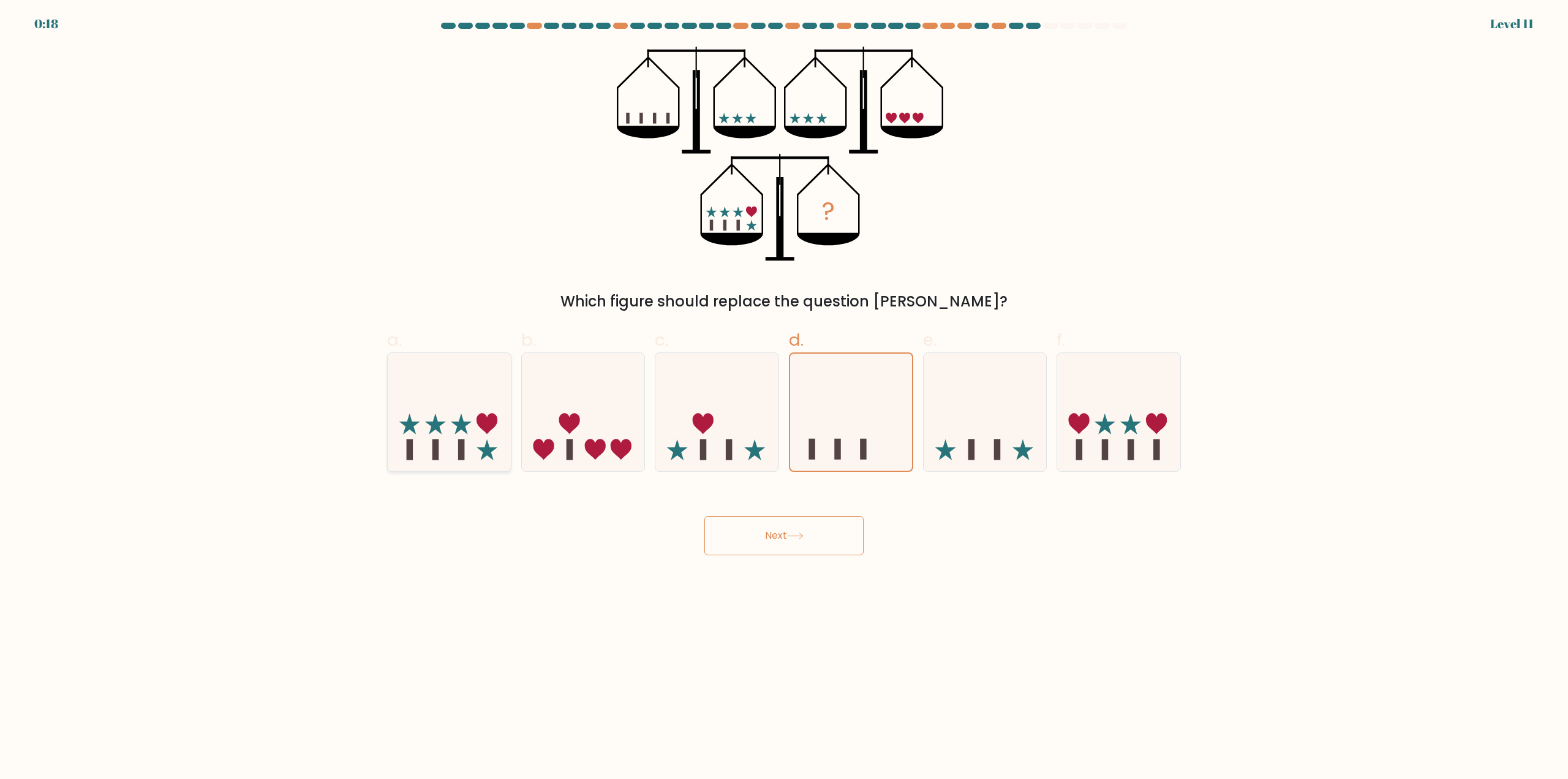
click at [466, 424] on icon at bounding box center [461, 423] width 21 height 21
click at [784, 397] on input "a." at bounding box center [784, 393] width 1 height 8
radio input "true"
click at [776, 540] on button "Next" at bounding box center [784, 536] width 159 height 39
click at [1168, 419] on icon at bounding box center [1119, 412] width 124 height 102
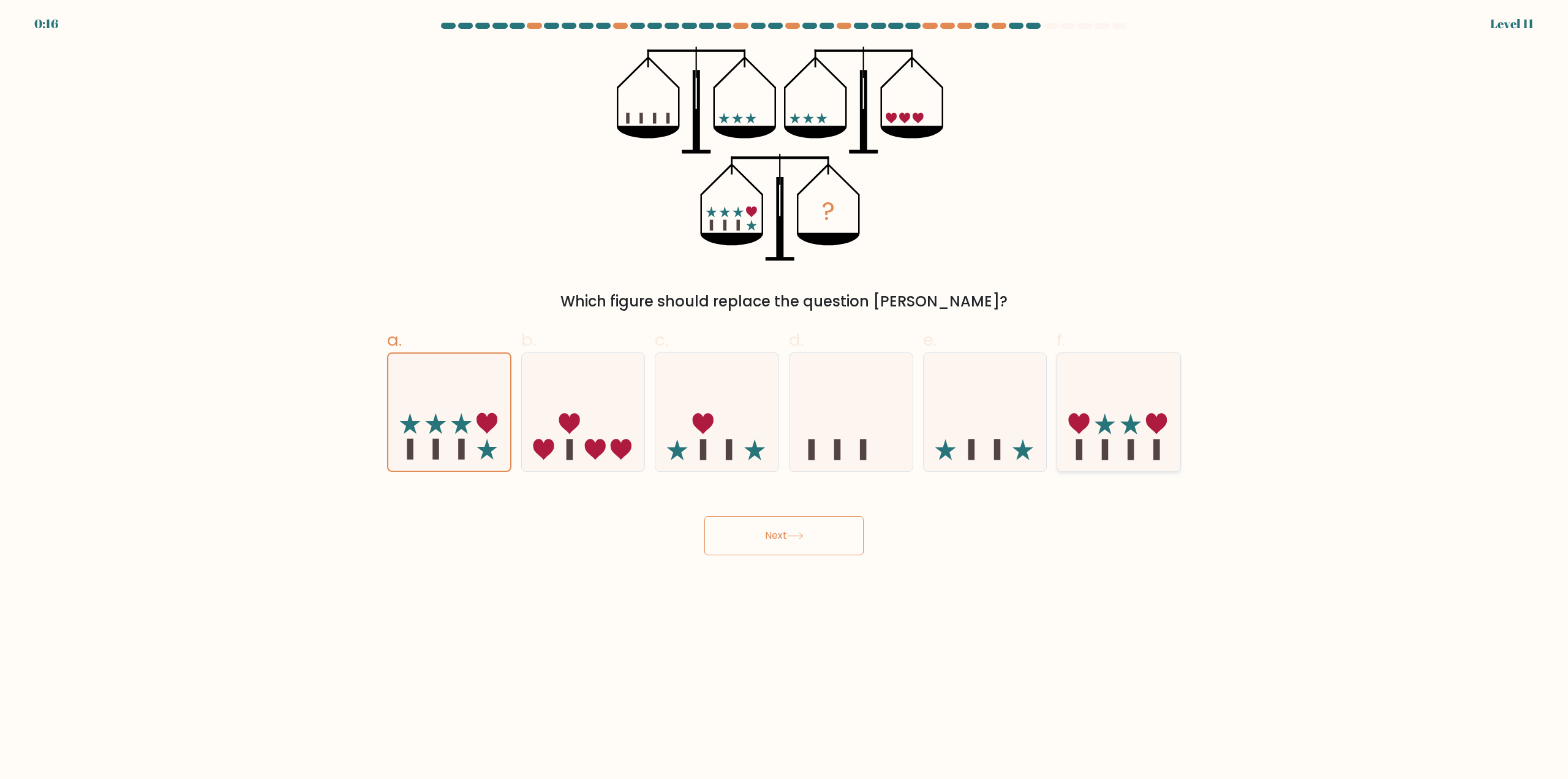
click at [784, 397] on input "f." at bounding box center [784, 393] width 1 height 8
radio input "true"
click at [823, 546] on button "Next" at bounding box center [784, 536] width 159 height 39
click at [471, 449] on icon at bounding box center [449, 412] width 124 height 102
click at [784, 397] on input "a." at bounding box center [784, 393] width 1 height 8
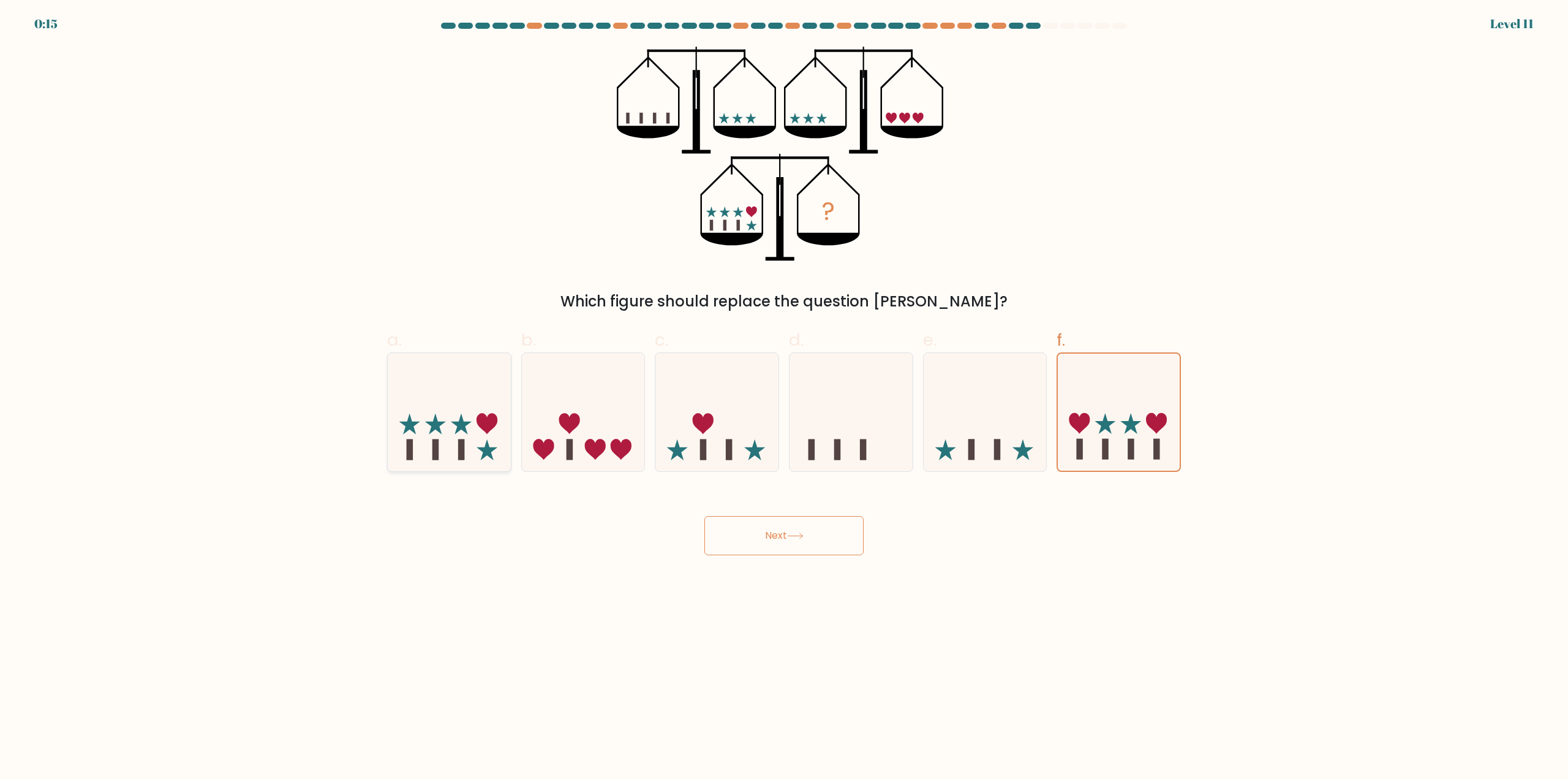
radio input "true"
click at [816, 534] on button "Next" at bounding box center [784, 536] width 159 height 39
drag, startPoint x: 816, startPoint y: 534, endPoint x: 831, endPoint y: 508, distance: 30.0
click at [816, 534] on button "Next" at bounding box center [784, 536] width 159 height 39
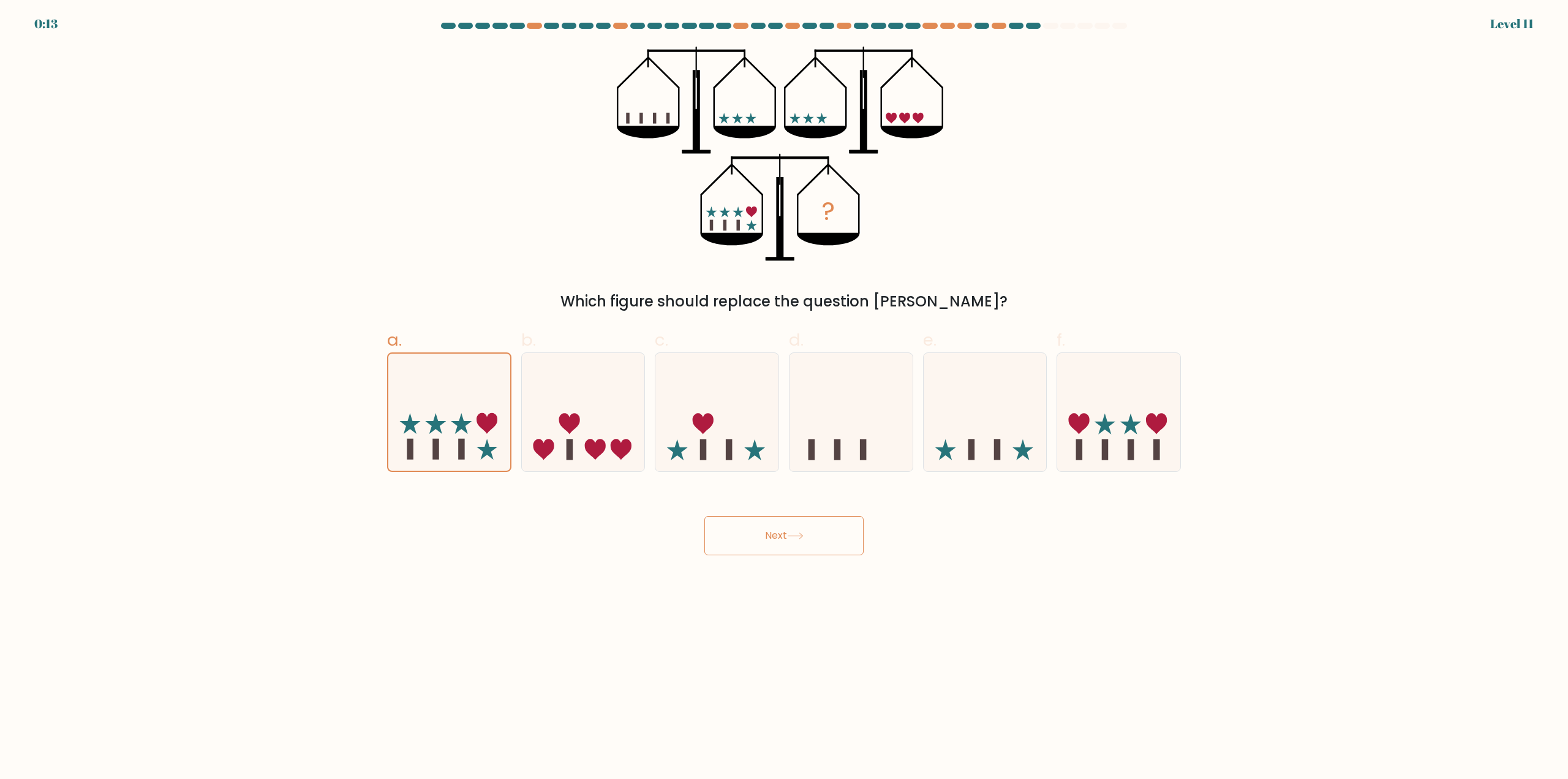
click at [1468, 133] on form at bounding box center [784, 288] width 1568 height 533
click at [763, 535] on button "Next" at bounding box center [784, 536] width 159 height 39
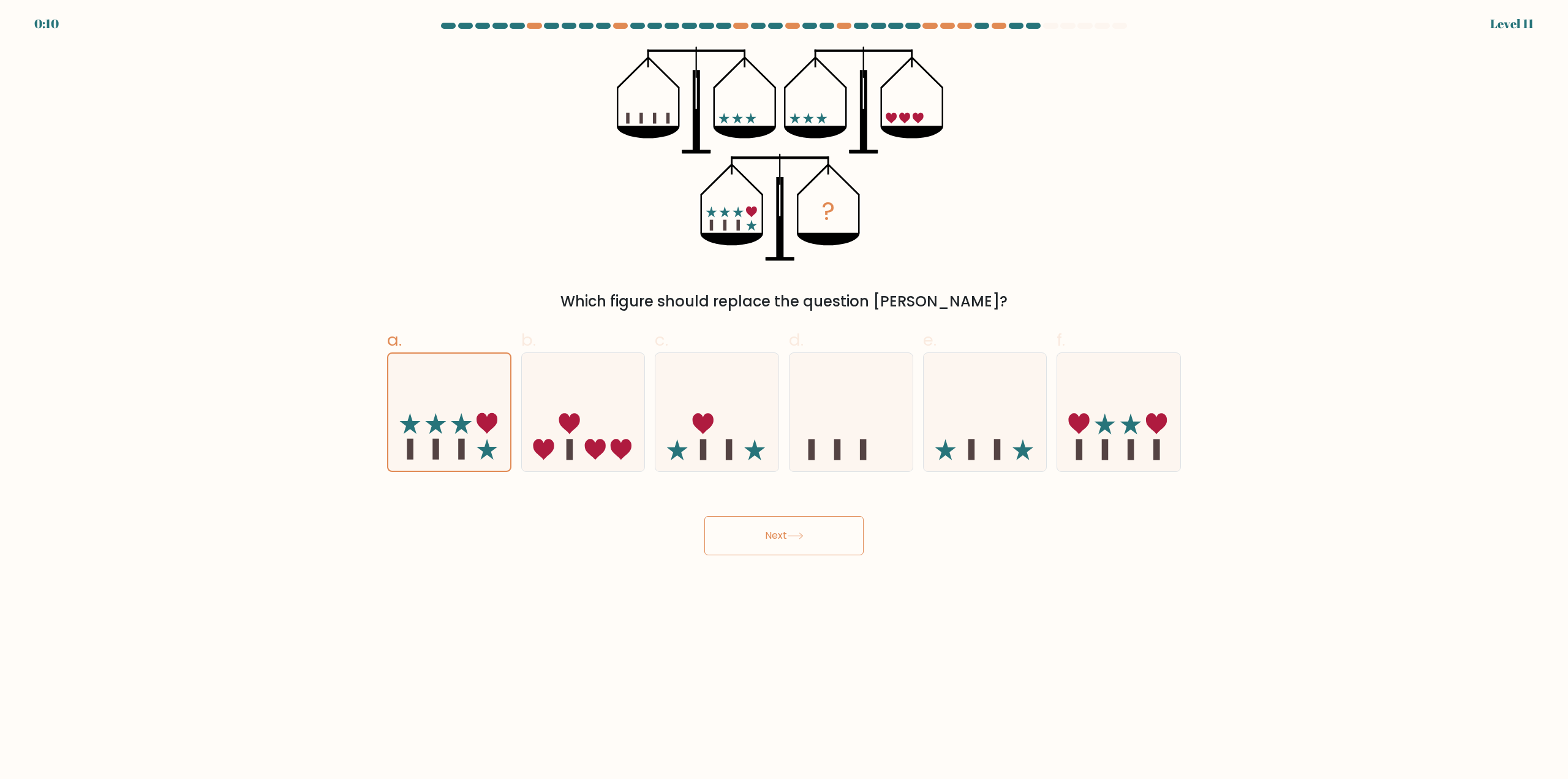
drag, startPoint x: 773, startPoint y: 536, endPoint x: 645, endPoint y: 603, distance: 144.5
click at [645, 603] on body "0:10 Level 11" at bounding box center [784, 390] width 1568 height 779
click at [821, 535] on button "Next" at bounding box center [784, 536] width 159 height 39
click at [820, 535] on button "Next" at bounding box center [784, 536] width 159 height 39
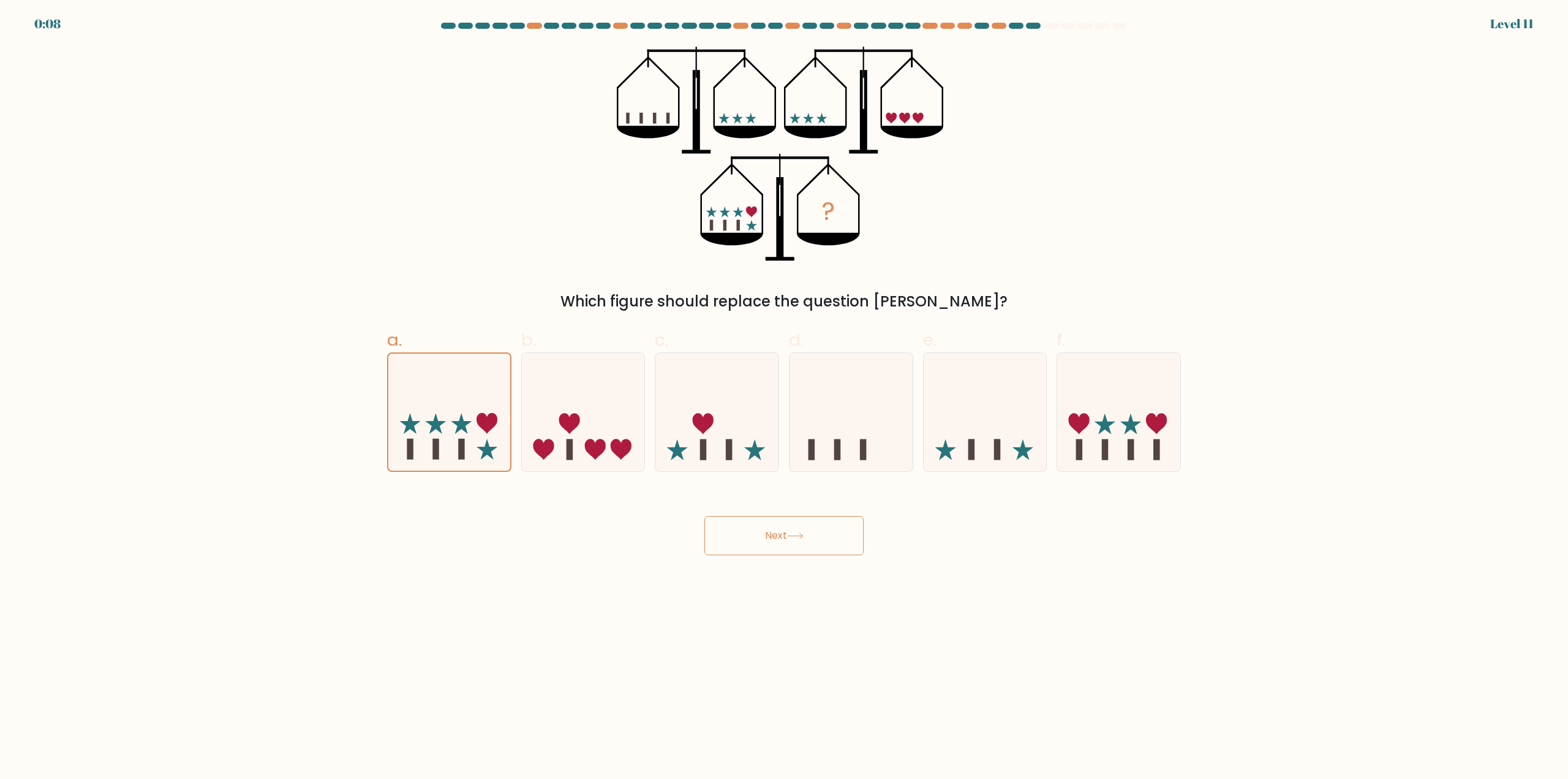
click at [820, 535] on button "Next" at bounding box center [784, 536] width 159 height 39
click at [818, 535] on button "Next" at bounding box center [784, 536] width 159 height 39
click at [816, 534] on button "Next" at bounding box center [784, 536] width 159 height 39
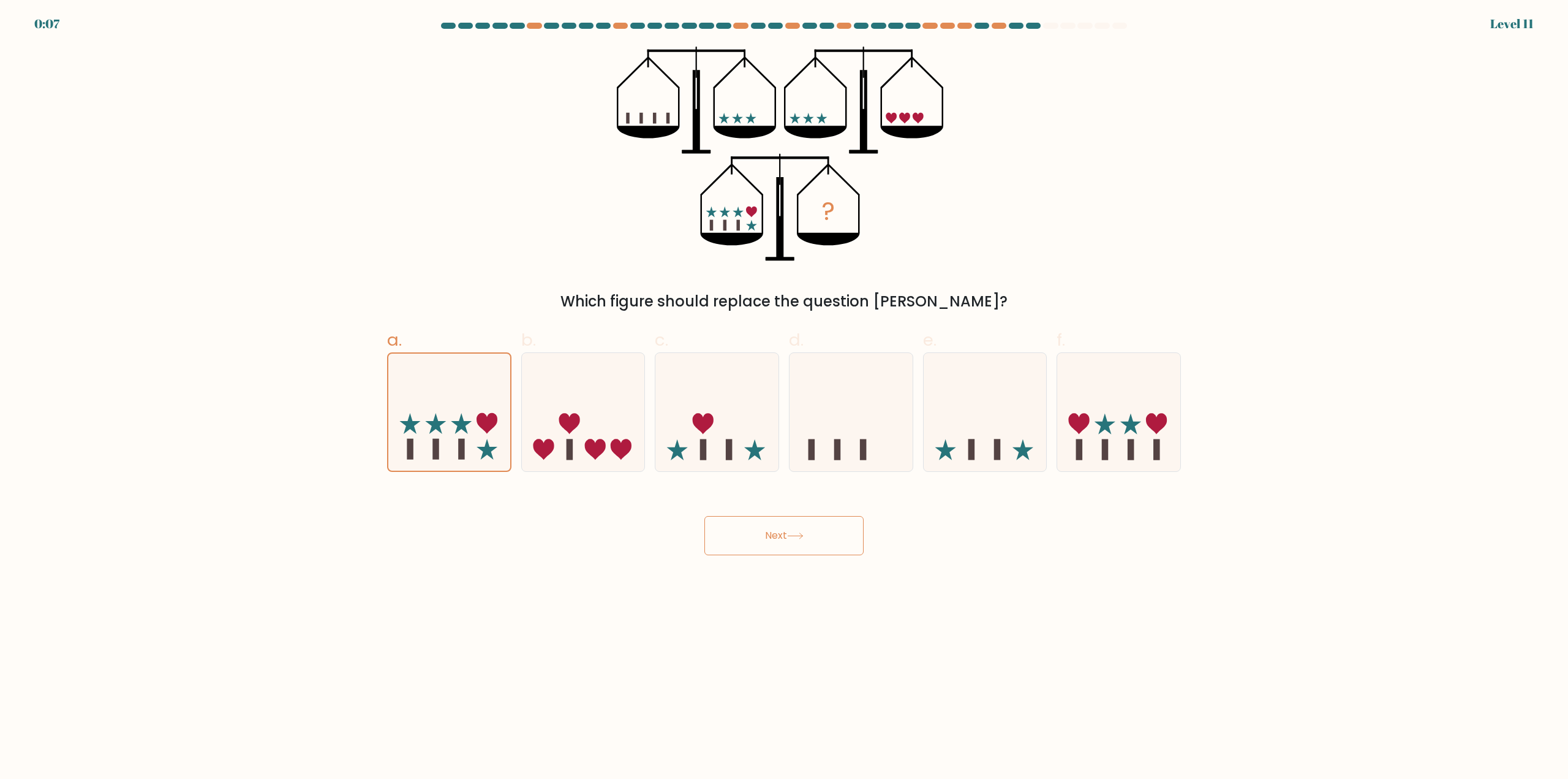
drag, startPoint x: 816, startPoint y: 534, endPoint x: 810, endPoint y: 531, distance: 6.7
click at [815, 533] on button "Next" at bounding box center [784, 536] width 159 height 39
click at [810, 531] on button "Next" at bounding box center [784, 536] width 159 height 39
click at [810, 532] on button "Next" at bounding box center [784, 536] width 159 height 39
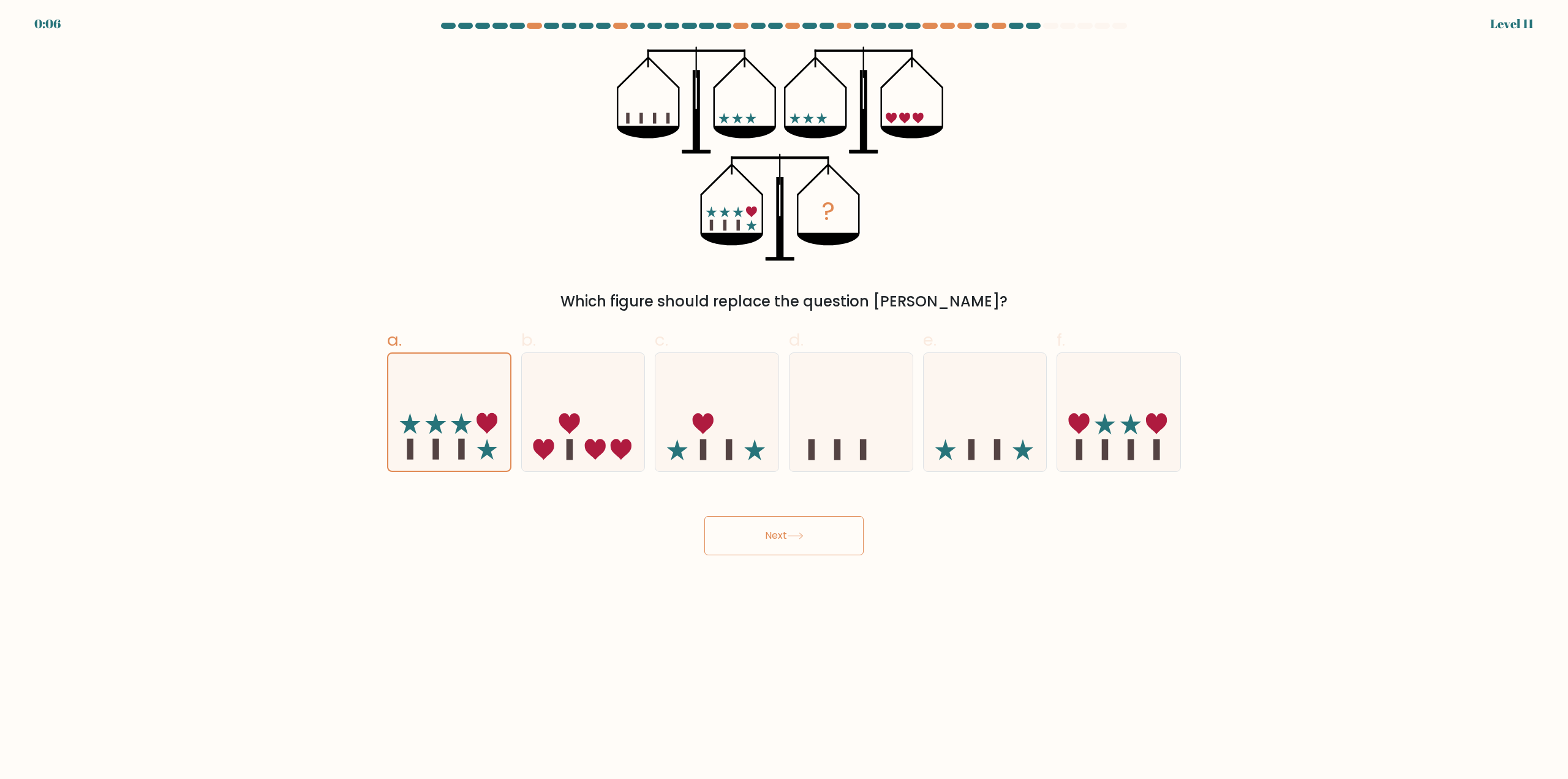
click at [810, 533] on button "Next" at bounding box center [784, 536] width 159 height 39
drag, startPoint x: 810, startPoint y: 533, endPoint x: 800, endPoint y: 541, distance: 12.8
click at [800, 541] on button "Next" at bounding box center [784, 536] width 159 height 39
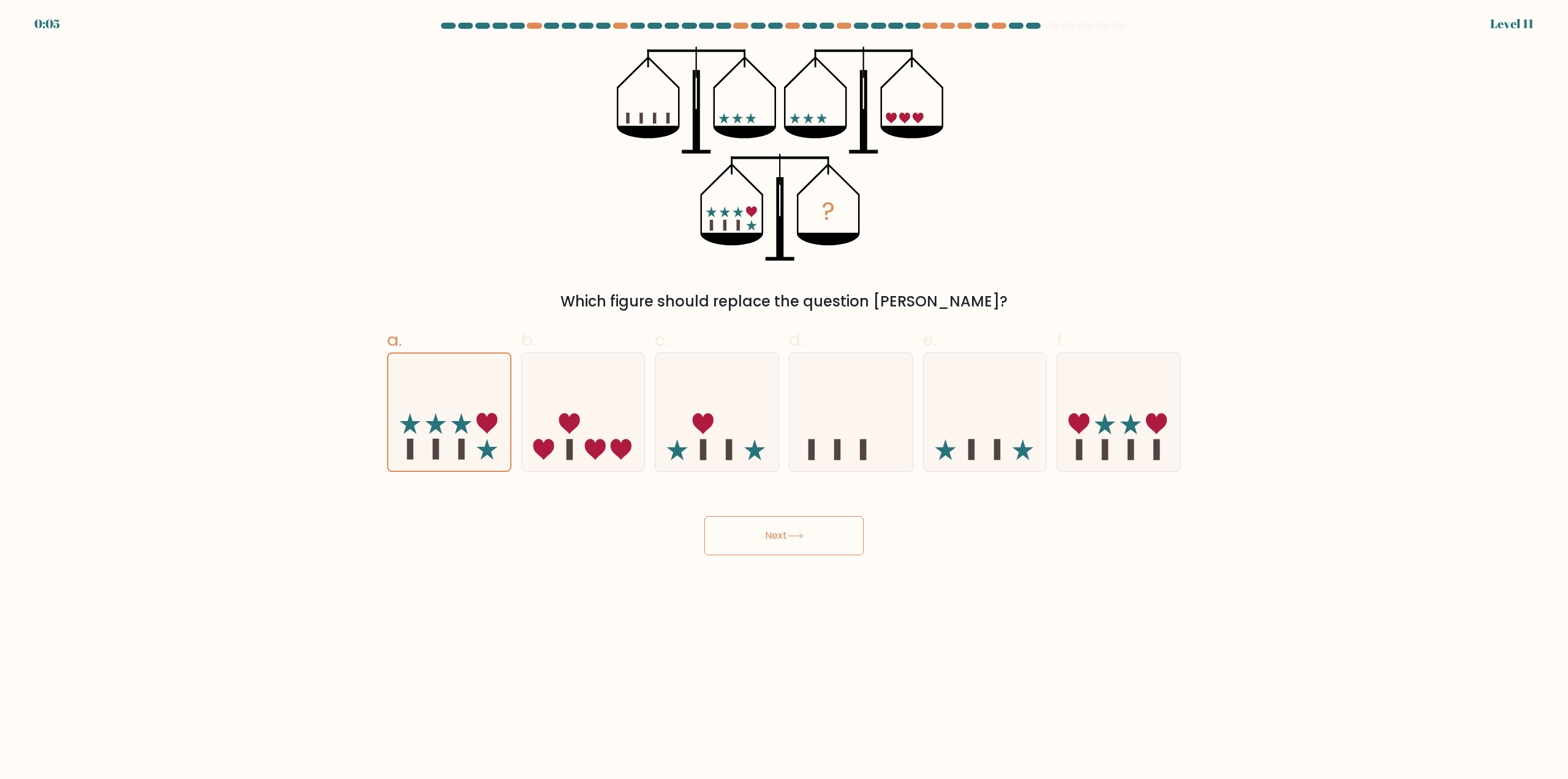
click at [800, 541] on button "Next" at bounding box center [784, 536] width 159 height 39
click at [796, 543] on button "Next" at bounding box center [784, 536] width 159 height 39
click at [791, 545] on button "Next" at bounding box center [784, 536] width 159 height 39
click at [791, 545] on button "Next" at bounding box center [784, 536] width 159 height 39
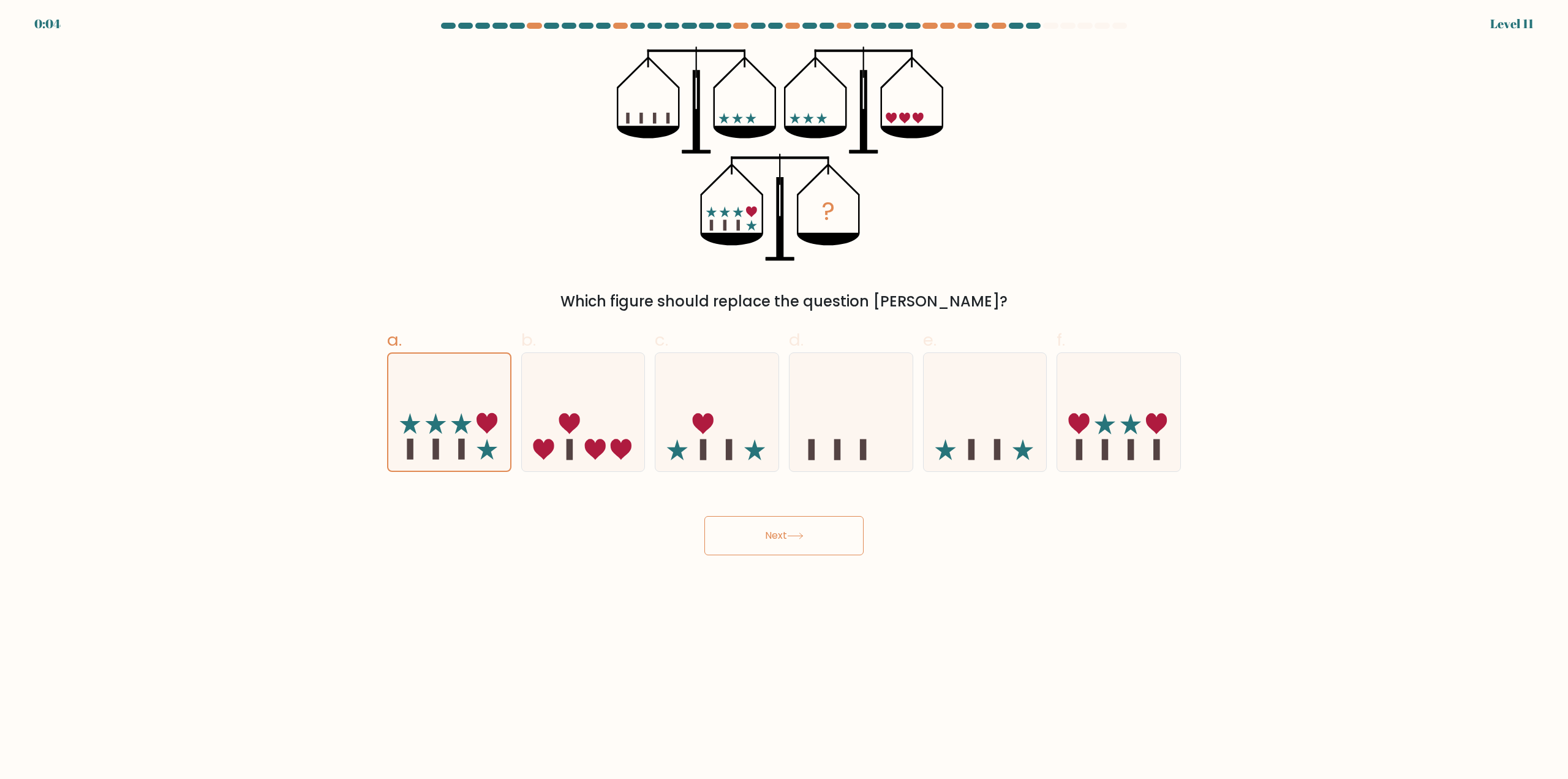
click at [790, 547] on button "Next" at bounding box center [784, 536] width 159 height 39
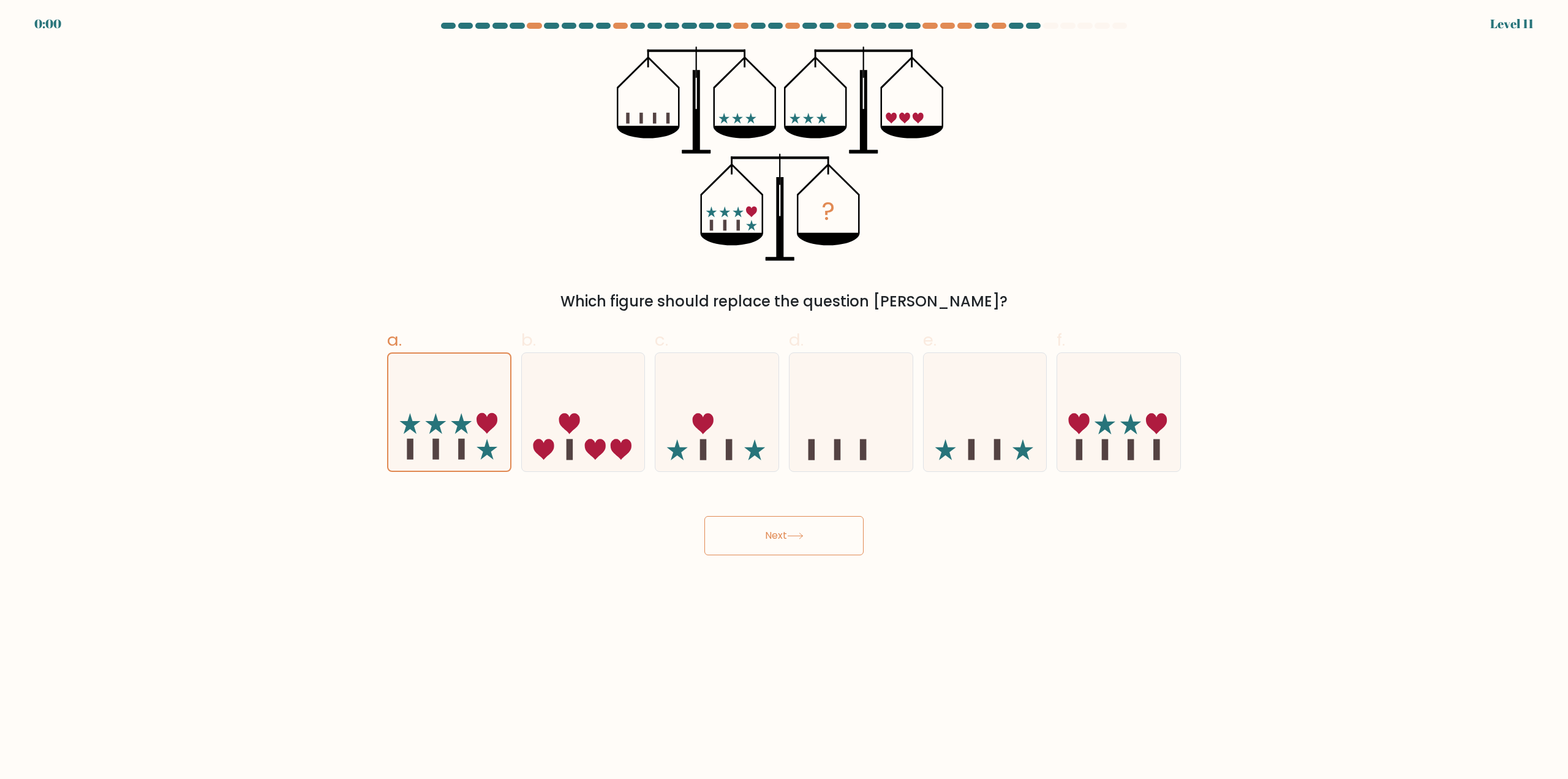
click at [790, 547] on button "Next" at bounding box center [784, 536] width 159 height 39
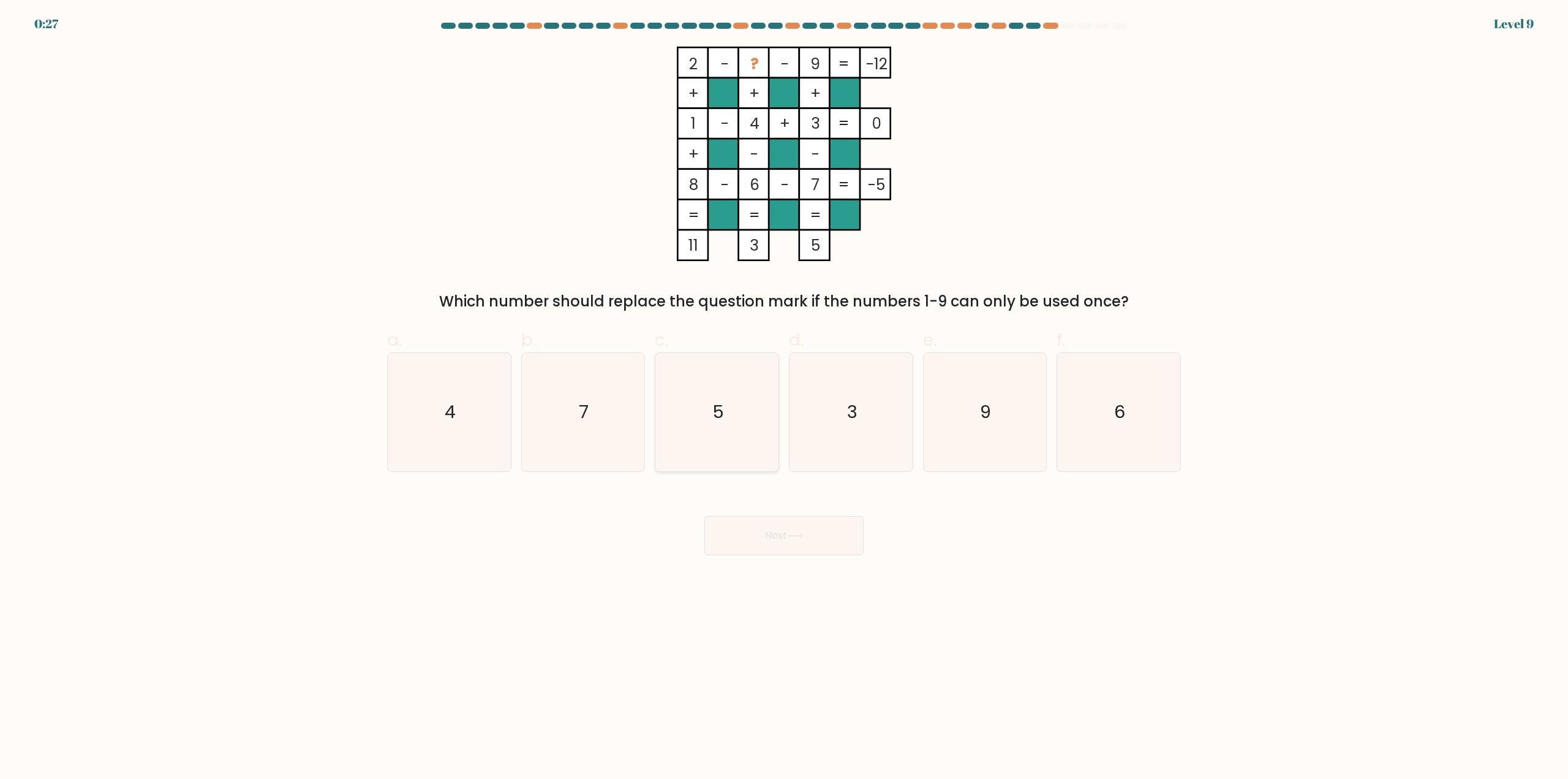
click at [734, 397] on icon "5" at bounding box center [717, 412] width 119 height 119
click at [784, 397] on input "c. 5" at bounding box center [784, 393] width 1 height 8
radio input "true"
click at [811, 535] on button "Next" at bounding box center [784, 536] width 159 height 39
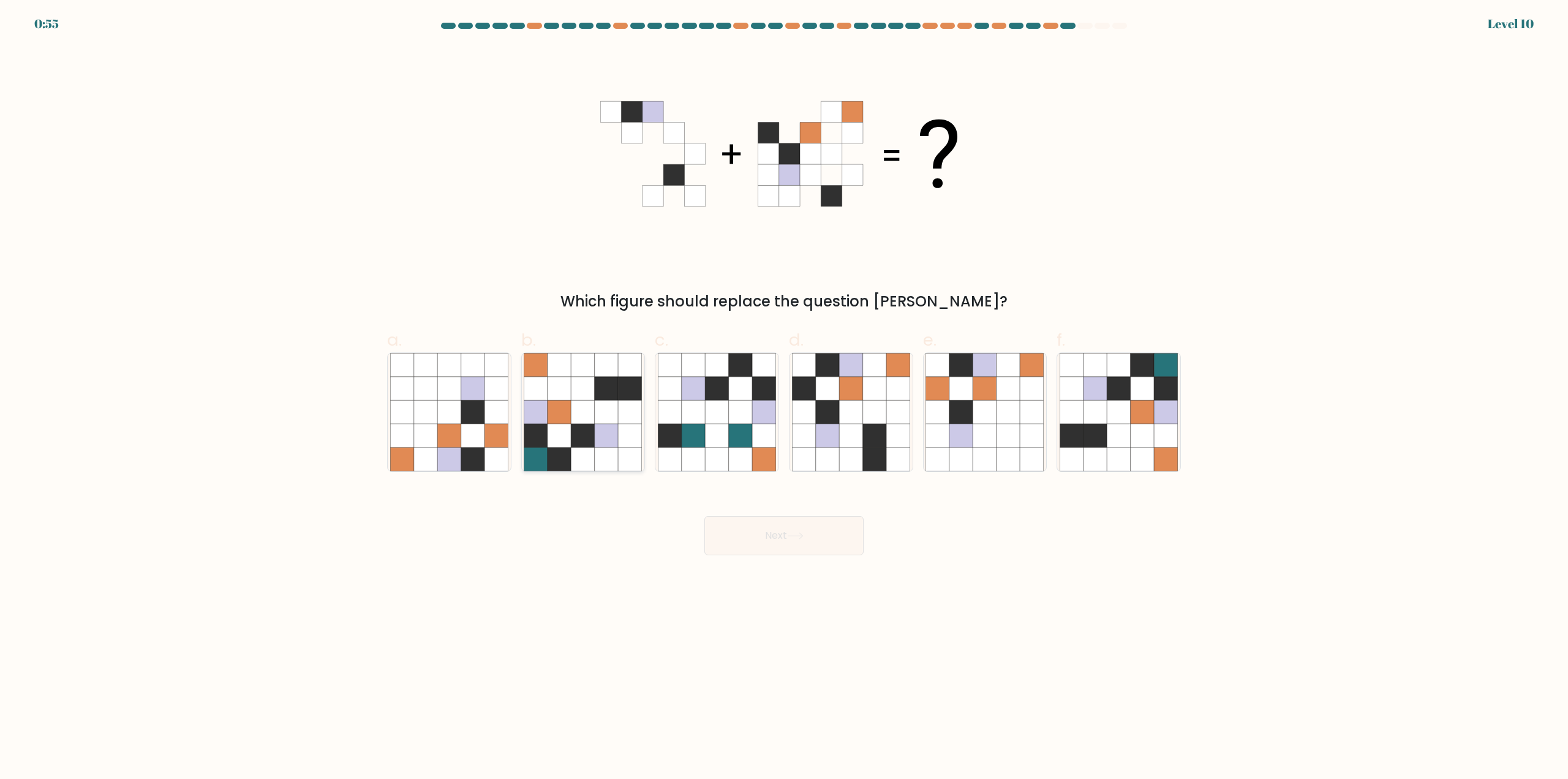
click at [572, 391] on icon at bounding box center [582, 412] width 119 height 119
click at [784, 391] on input "b." at bounding box center [784, 393] width 1 height 8
radio input "true"
click at [938, 423] on icon at bounding box center [937, 412] width 24 height 24
click at [784, 397] on input "e." at bounding box center [784, 393] width 1 height 8
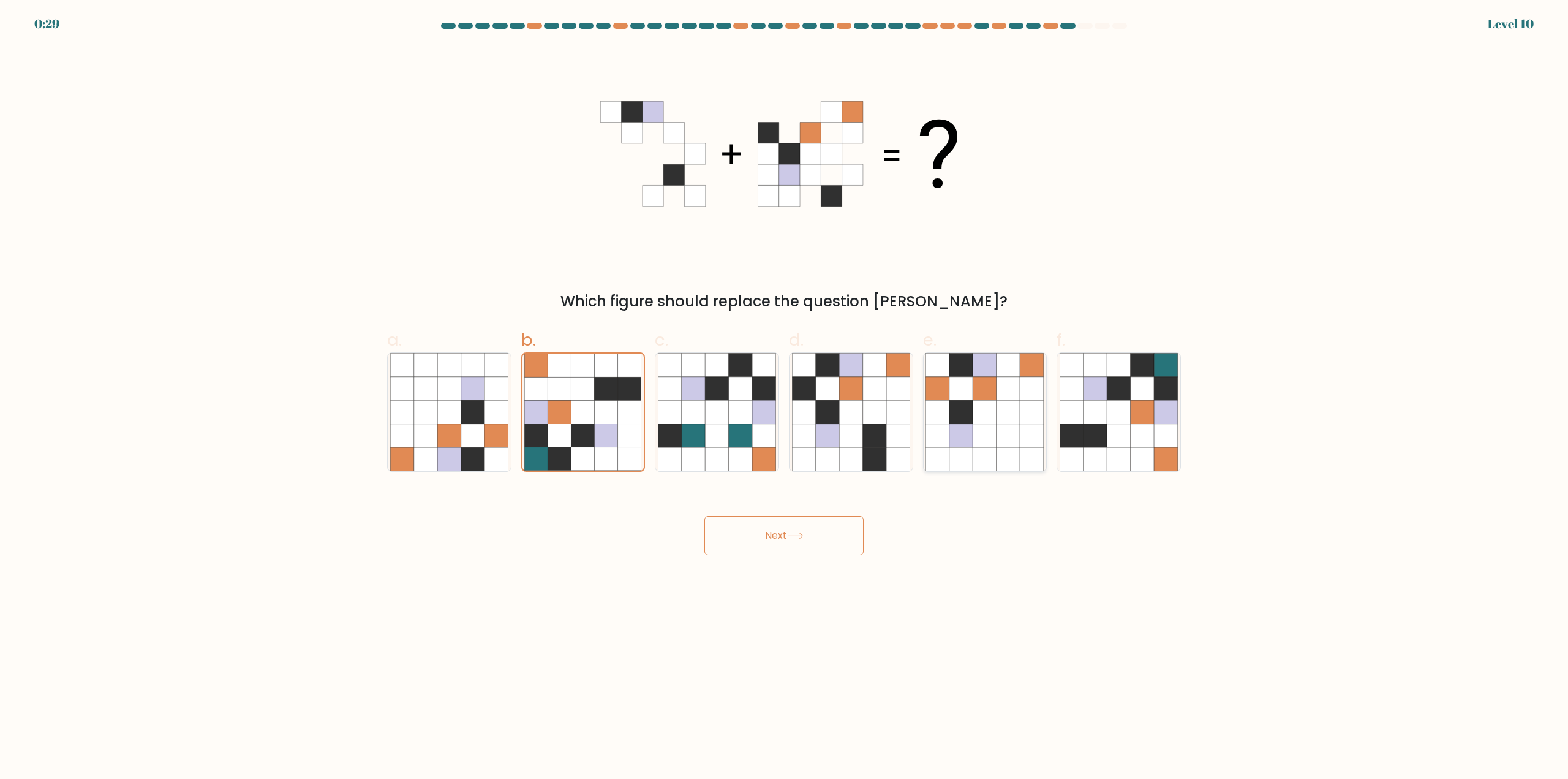
radio input "true"
click at [844, 399] on icon at bounding box center [851, 389] width 24 height 24
click at [784, 397] on input "d." at bounding box center [784, 393] width 1 height 8
radio input "true"
click at [826, 536] on button "Next" at bounding box center [784, 536] width 159 height 39
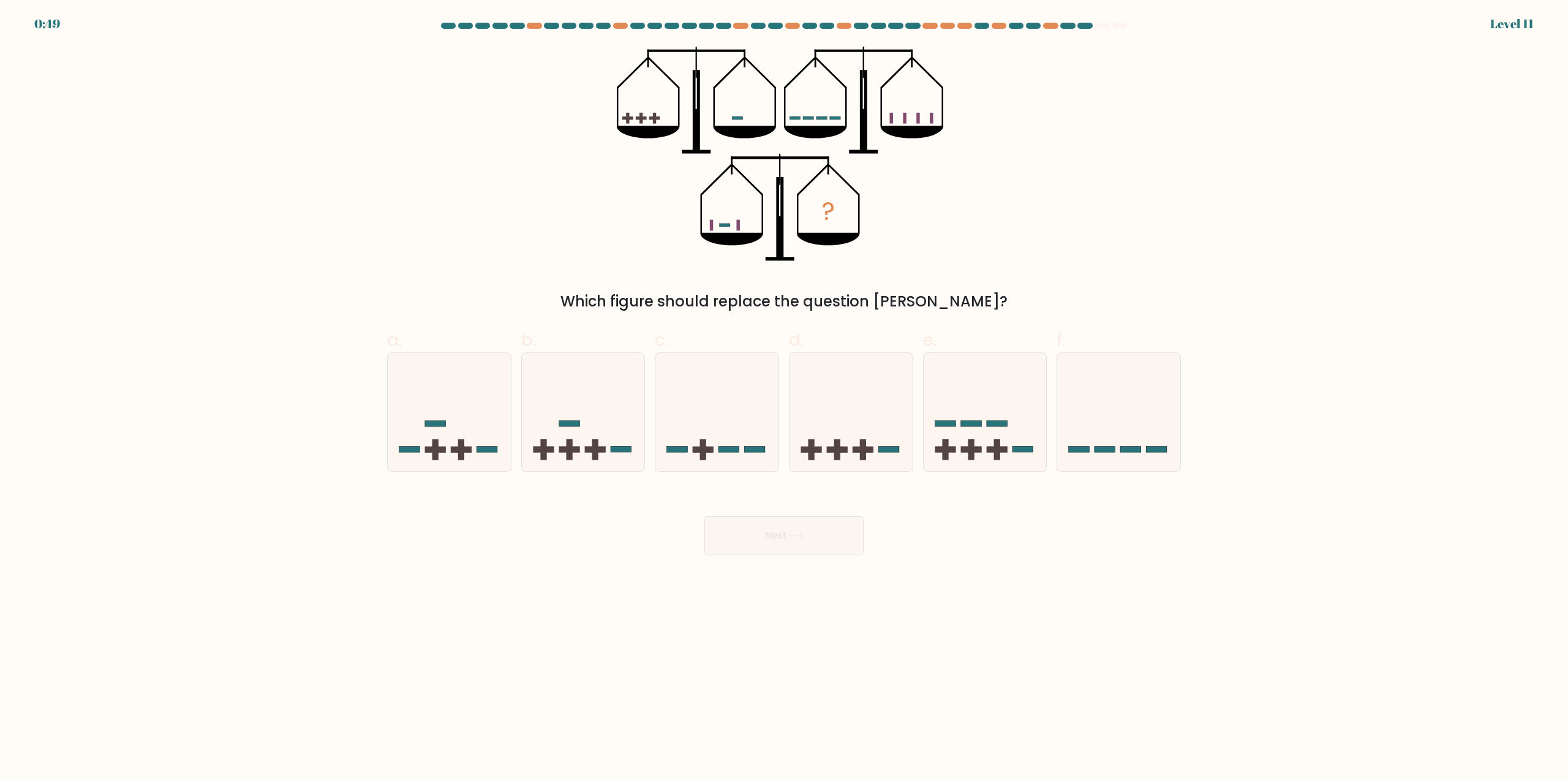
click at [1211, 157] on form at bounding box center [784, 288] width 1568 height 533
click at [602, 448] on rect at bounding box center [594, 449] width 21 height 6
click at [784, 397] on input "b." at bounding box center [784, 393] width 1 height 8
radio input "true"
click at [772, 526] on button "Next" at bounding box center [784, 536] width 159 height 39
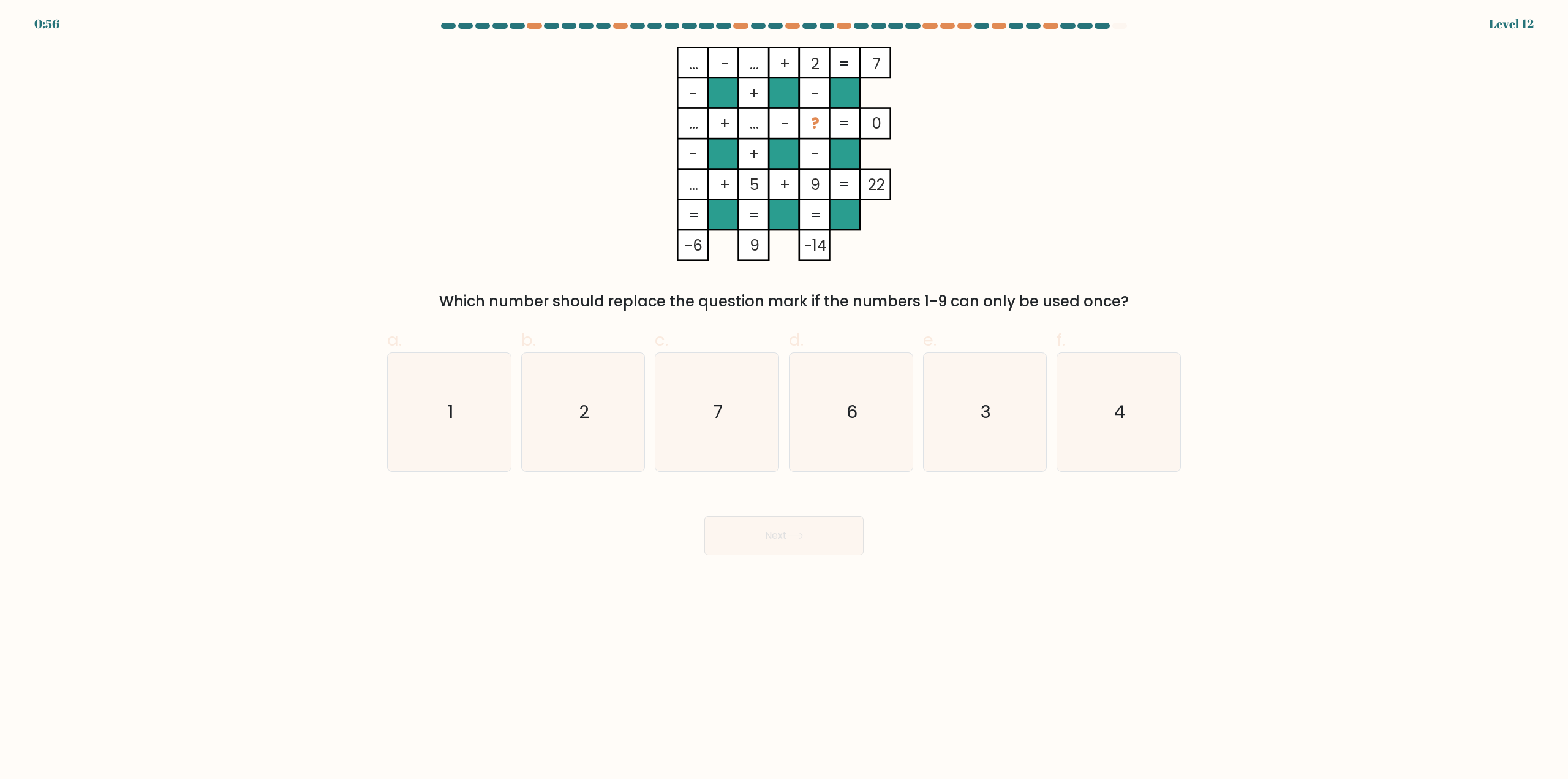
click at [1015, 126] on div "... - ... + 2 7 - + - ... + ... - ? 0 - + - ... + 5 + 9 = 22 = = = = -6 9 -14 =…" at bounding box center [784, 179] width 808 height 266
click at [709, 432] on icon "7" at bounding box center [717, 412] width 119 height 119
click at [784, 397] on input "c. 7" at bounding box center [784, 393] width 1 height 8
radio input "true"
click at [802, 539] on icon at bounding box center [794, 536] width 17 height 7
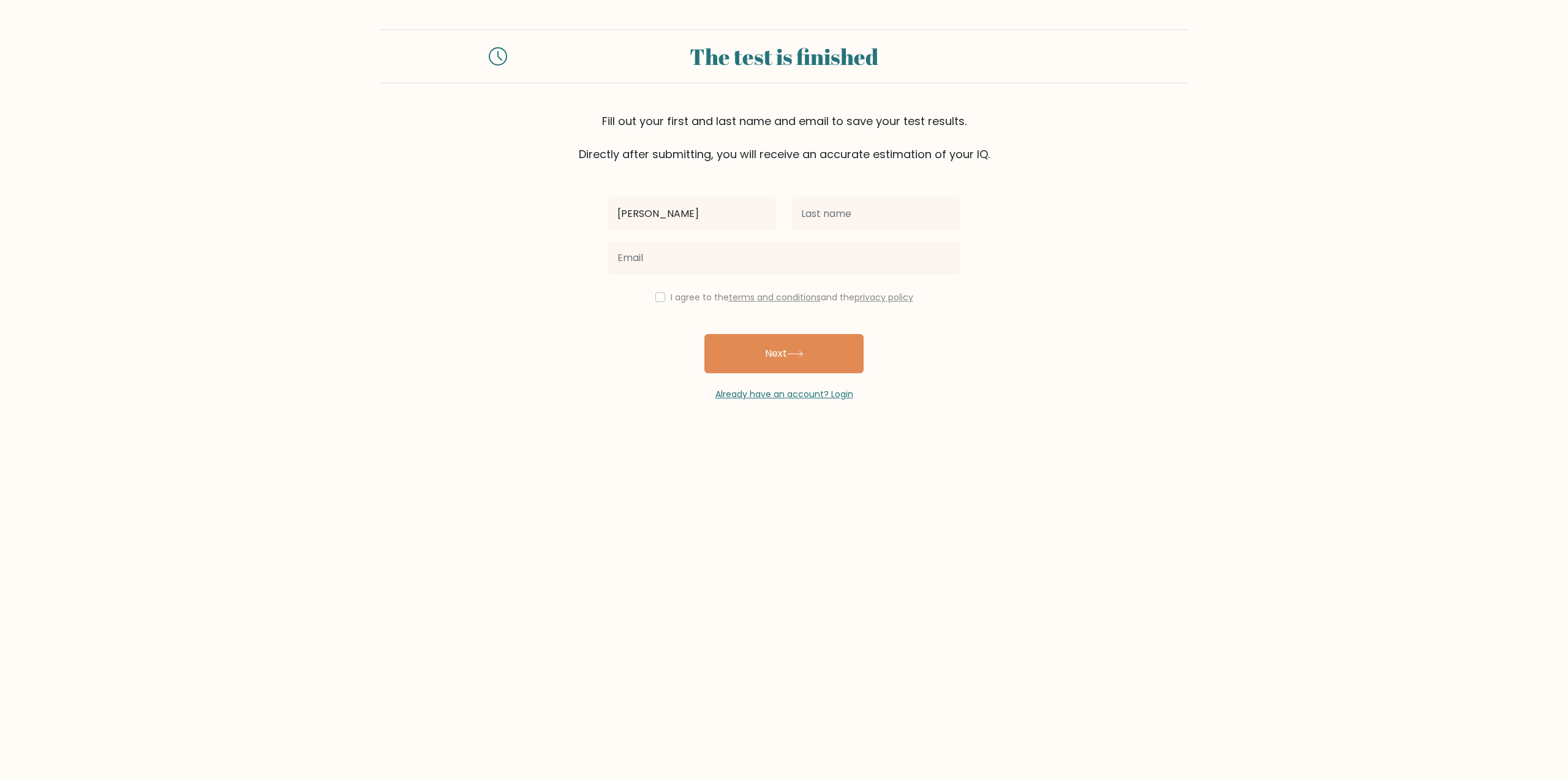
type input "[PERSON_NAME]"
click at [885, 224] on input "text" at bounding box center [876, 213] width 169 height 34
type input "[PERSON_NAME]"
click at [786, 260] on input "email" at bounding box center [784, 257] width 353 height 34
type input "kremerstan@gmail.com"
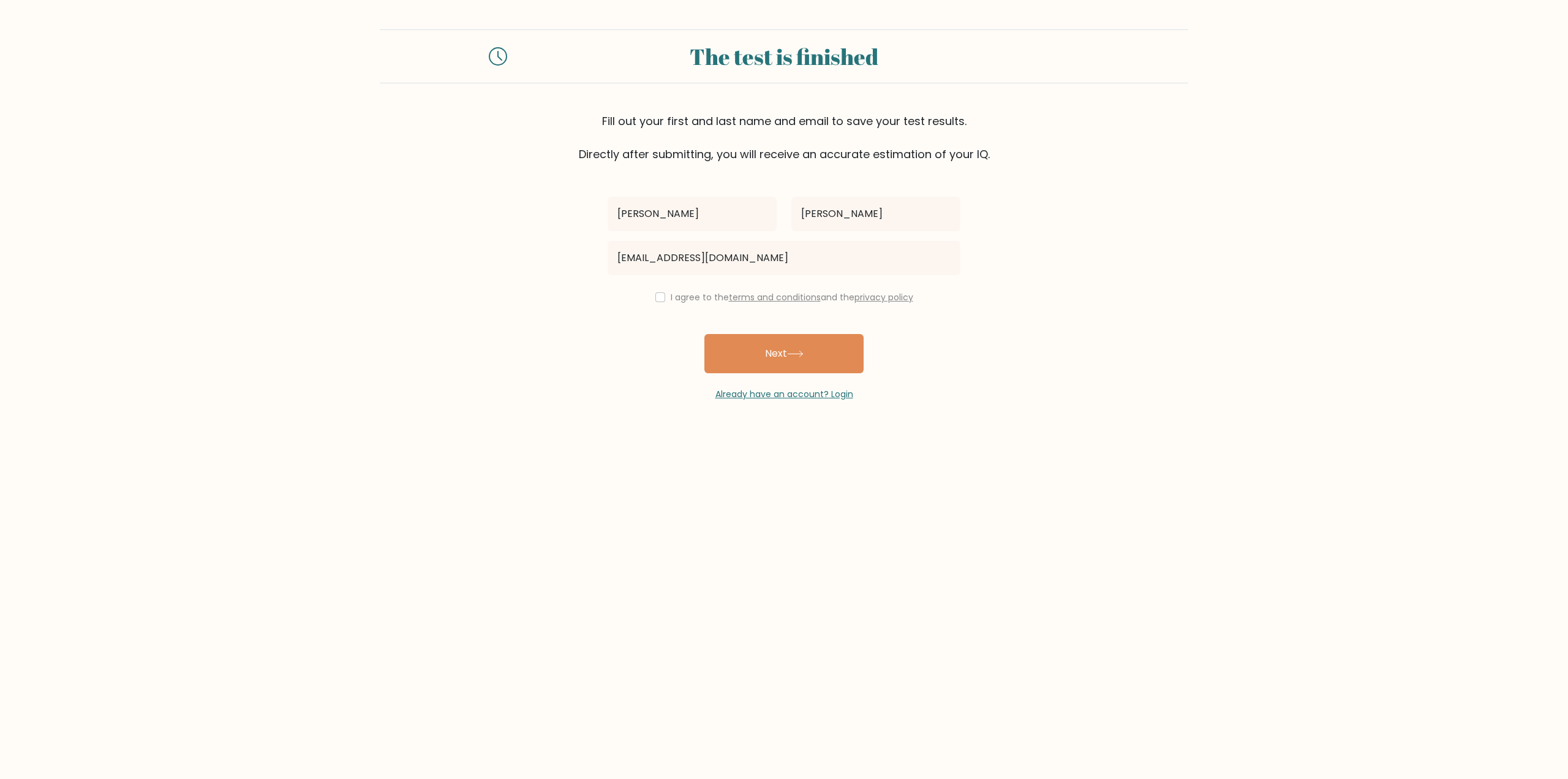
click at [516, 251] on form "The test is finished Fill out your first and last name and email to save your t…" at bounding box center [784, 215] width 1568 height 371
click at [659, 296] on input "checkbox" at bounding box center [660, 297] width 10 height 10
checkbox input "true"
click at [777, 357] on button "Next" at bounding box center [784, 353] width 159 height 39
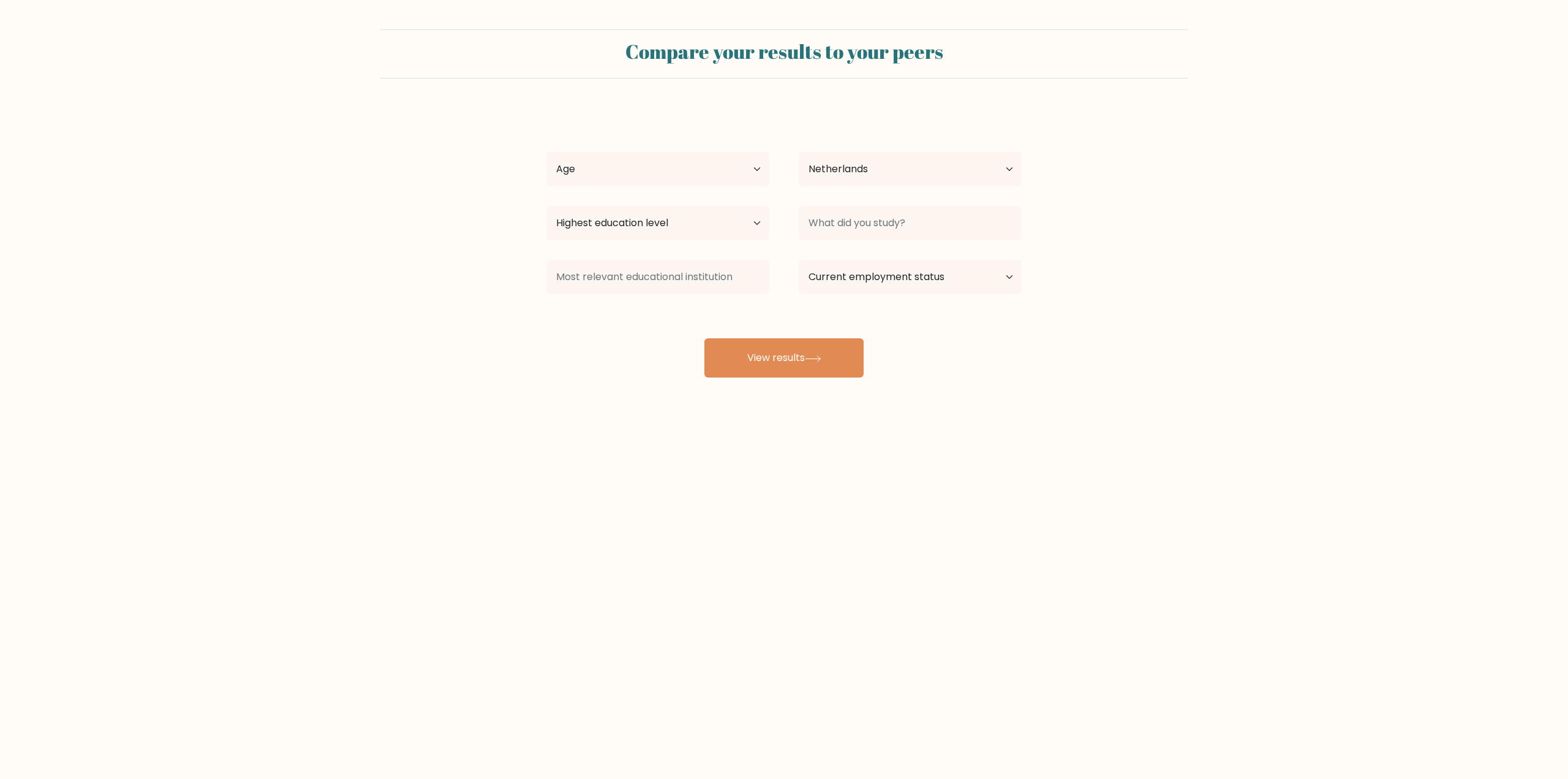
select select "NL"
click at [683, 168] on select "Age Under [DEMOGRAPHIC_DATA] [DEMOGRAPHIC_DATA] [DEMOGRAPHIC_DATA] [DEMOGRAPHIC…" at bounding box center [657, 169] width 223 height 34
select select "25_34"
click at [546, 152] on select "Age Under [DEMOGRAPHIC_DATA] [DEMOGRAPHIC_DATA] [DEMOGRAPHIC_DATA] [DEMOGRAPHIC…" at bounding box center [657, 169] width 223 height 34
click at [869, 155] on select "Country [GEOGRAPHIC_DATA] [GEOGRAPHIC_DATA] [GEOGRAPHIC_DATA] [US_STATE] [GEOGR…" at bounding box center [909, 169] width 223 height 34
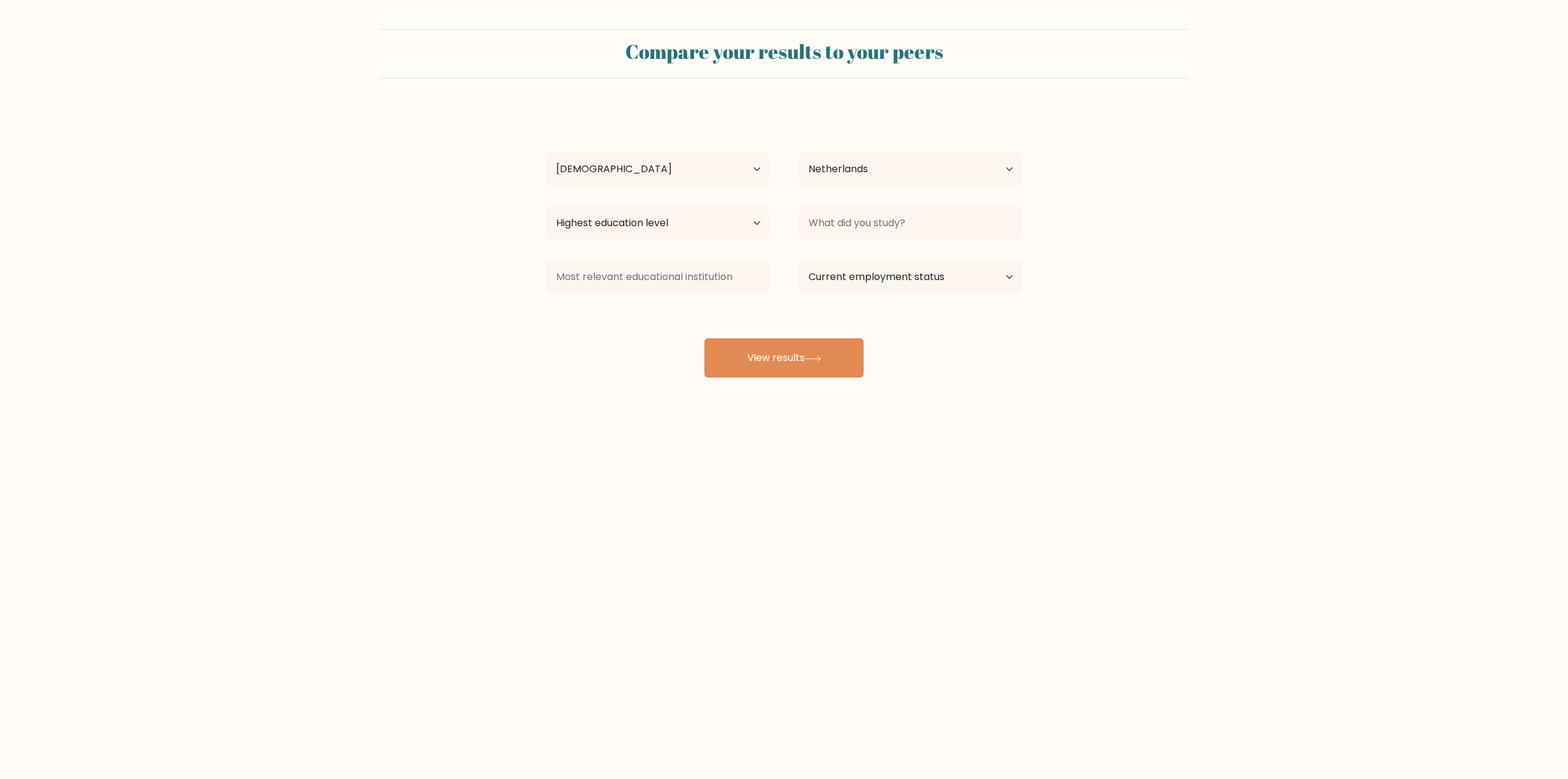
click at [885, 139] on div "[PERSON_NAME] Age Under [DEMOGRAPHIC_DATA] [DEMOGRAPHIC_DATA] [DEMOGRAPHIC_DATA…" at bounding box center [784, 242] width 490 height 270
click at [876, 223] on input at bounding box center [909, 223] width 223 height 34
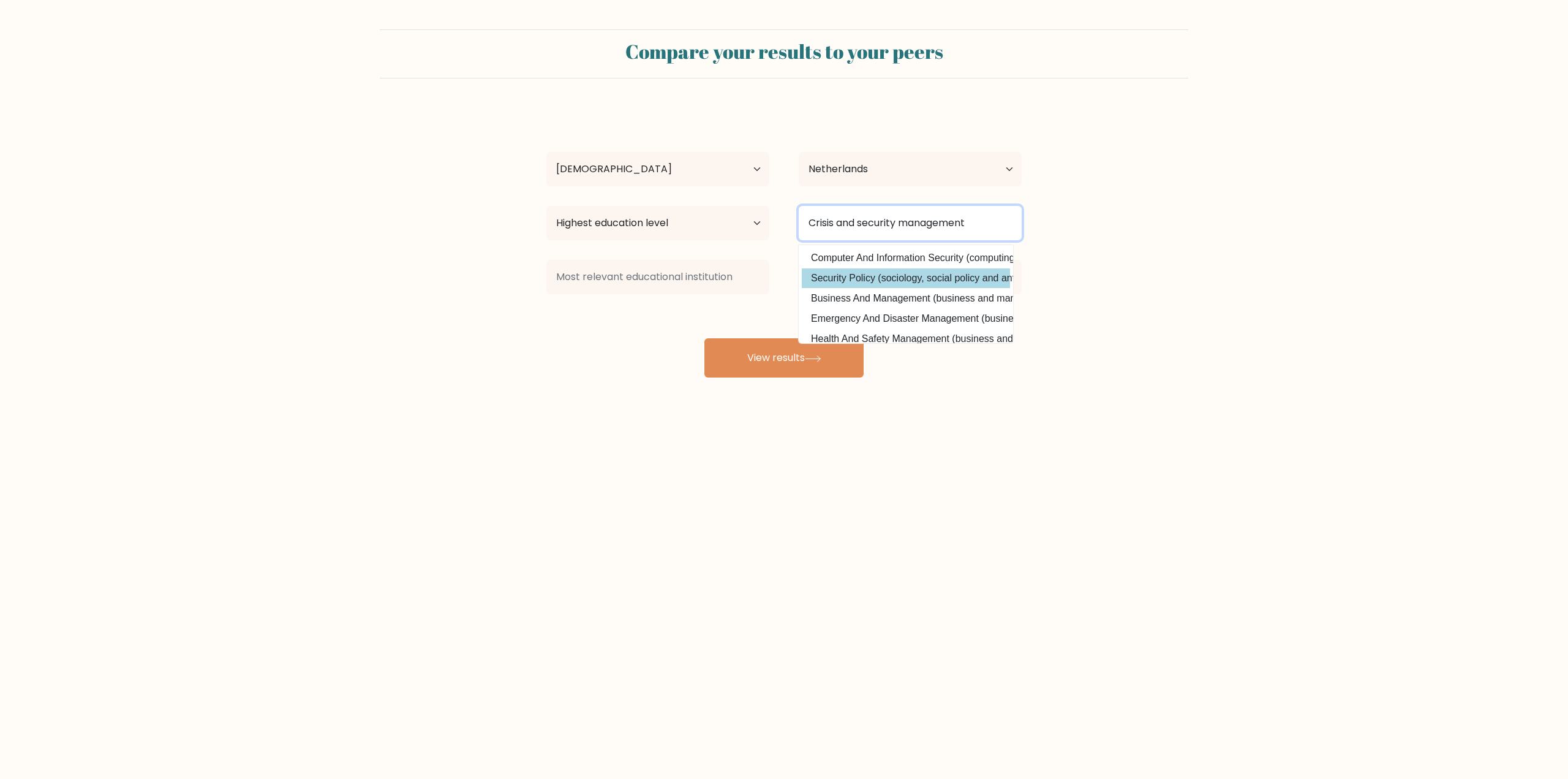
type input "Crisis and security management"
click at [948, 276] on div "[PERSON_NAME] Age Under [DEMOGRAPHIC_DATA] [DEMOGRAPHIC_DATA] [DEMOGRAPHIC_DATA…" at bounding box center [784, 242] width 490 height 270
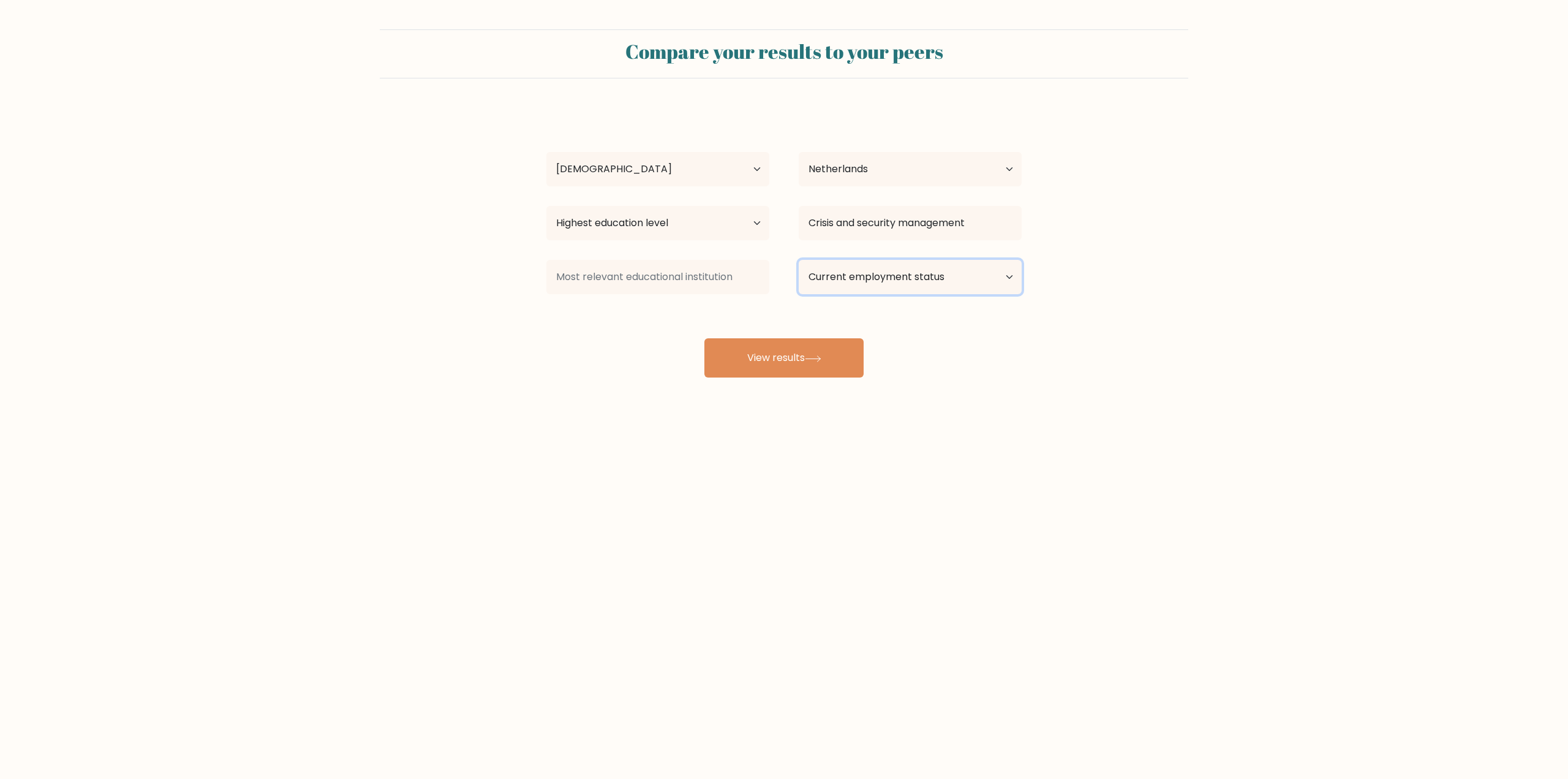
click at [856, 274] on select "Current employment status Employed Student Retired Other / prefer not to answer" at bounding box center [909, 277] width 223 height 34
click at [798, 260] on select "Current employment status Employed Student Retired Other / prefer not to answer" at bounding box center [909, 277] width 223 height 34
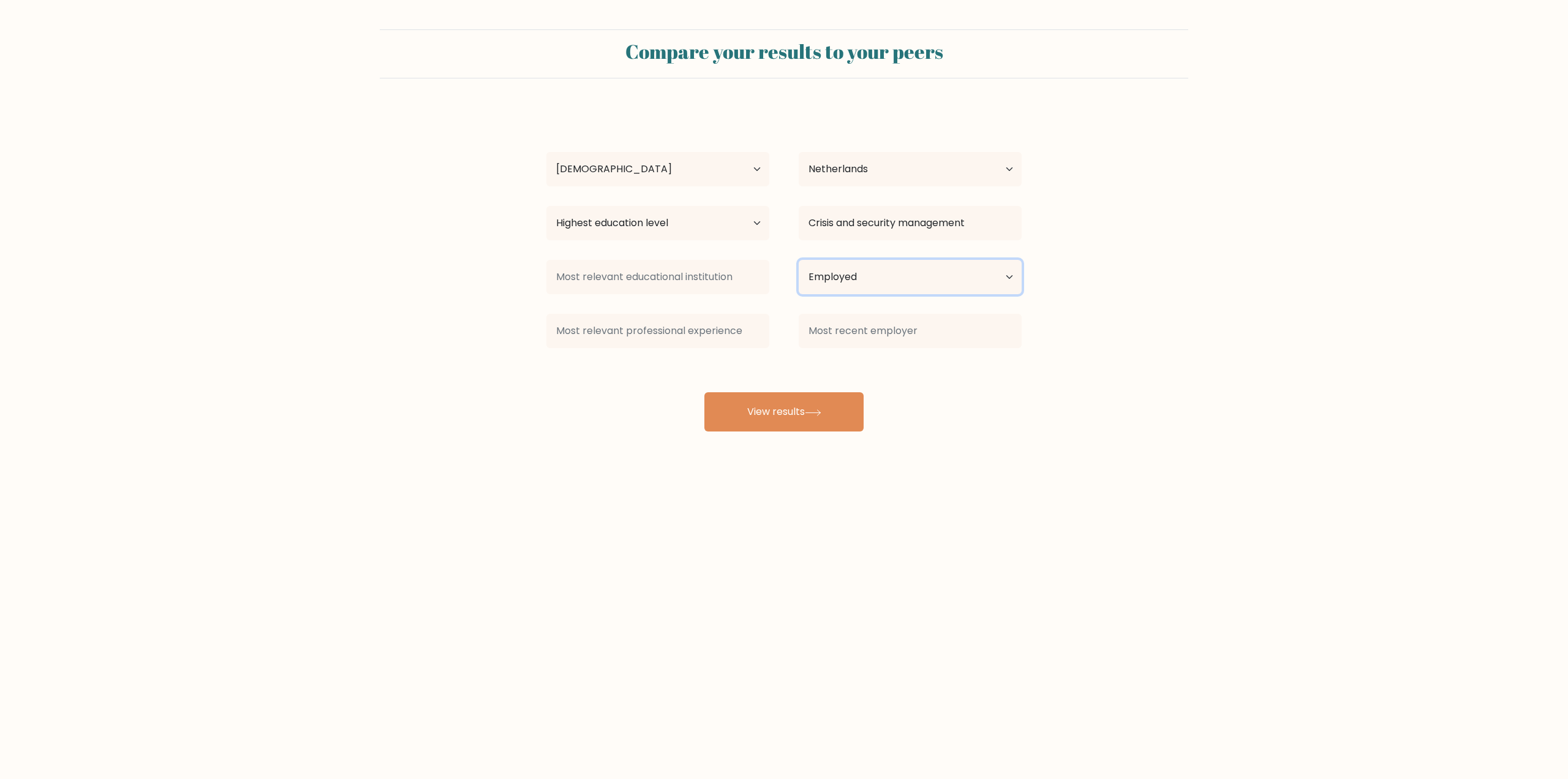
click at [837, 278] on select "Current employment status Employed Student Retired Other / prefer not to answer" at bounding box center [909, 277] width 223 height 34
select select "other"
click at [798, 260] on select "Current employment status Employed Student Retired Other / prefer not to answer" at bounding box center [909, 277] width 223 height 34
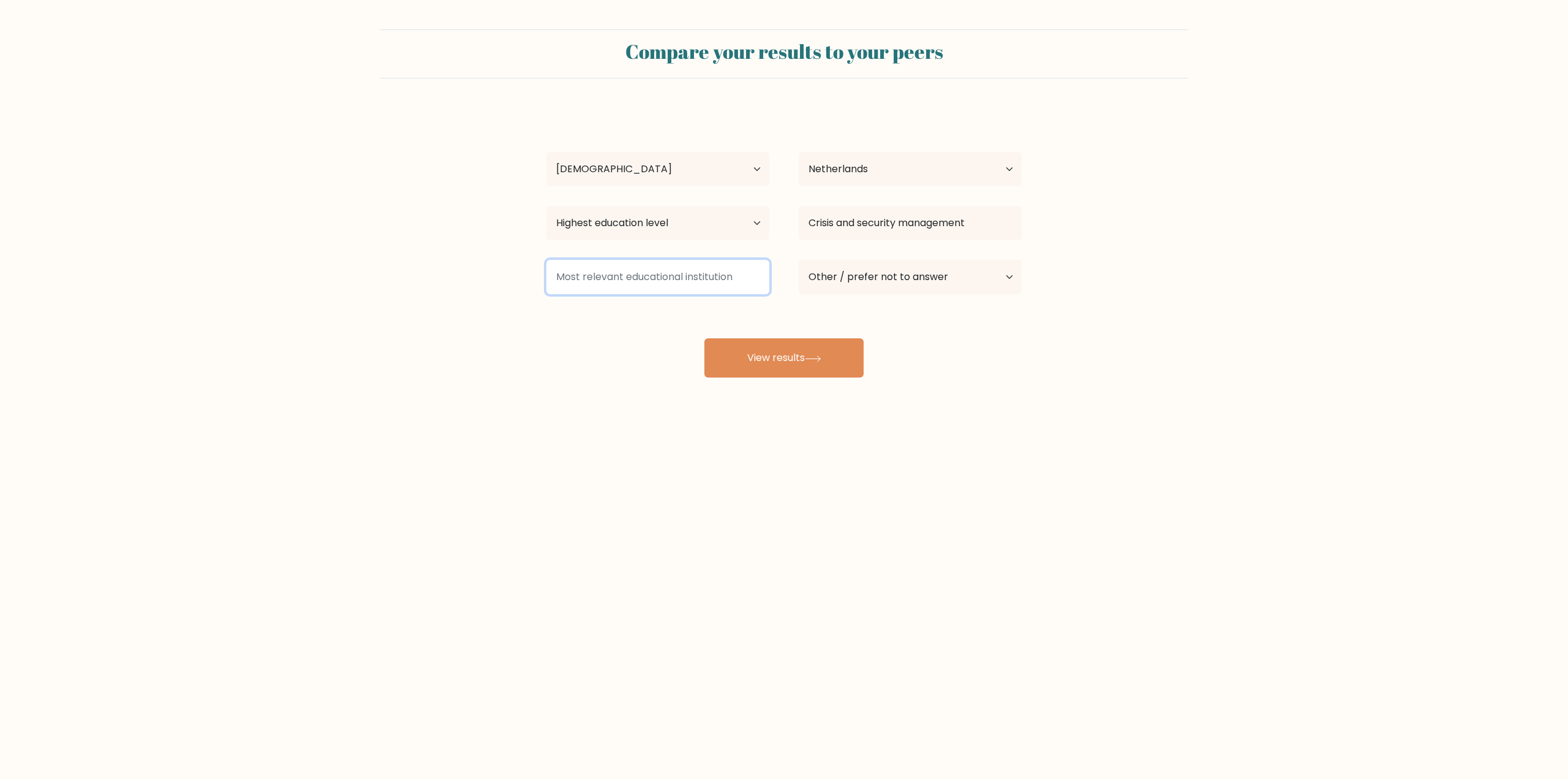
click at [700, 281] on input at bounding box center [657, 277] width 223 height 34
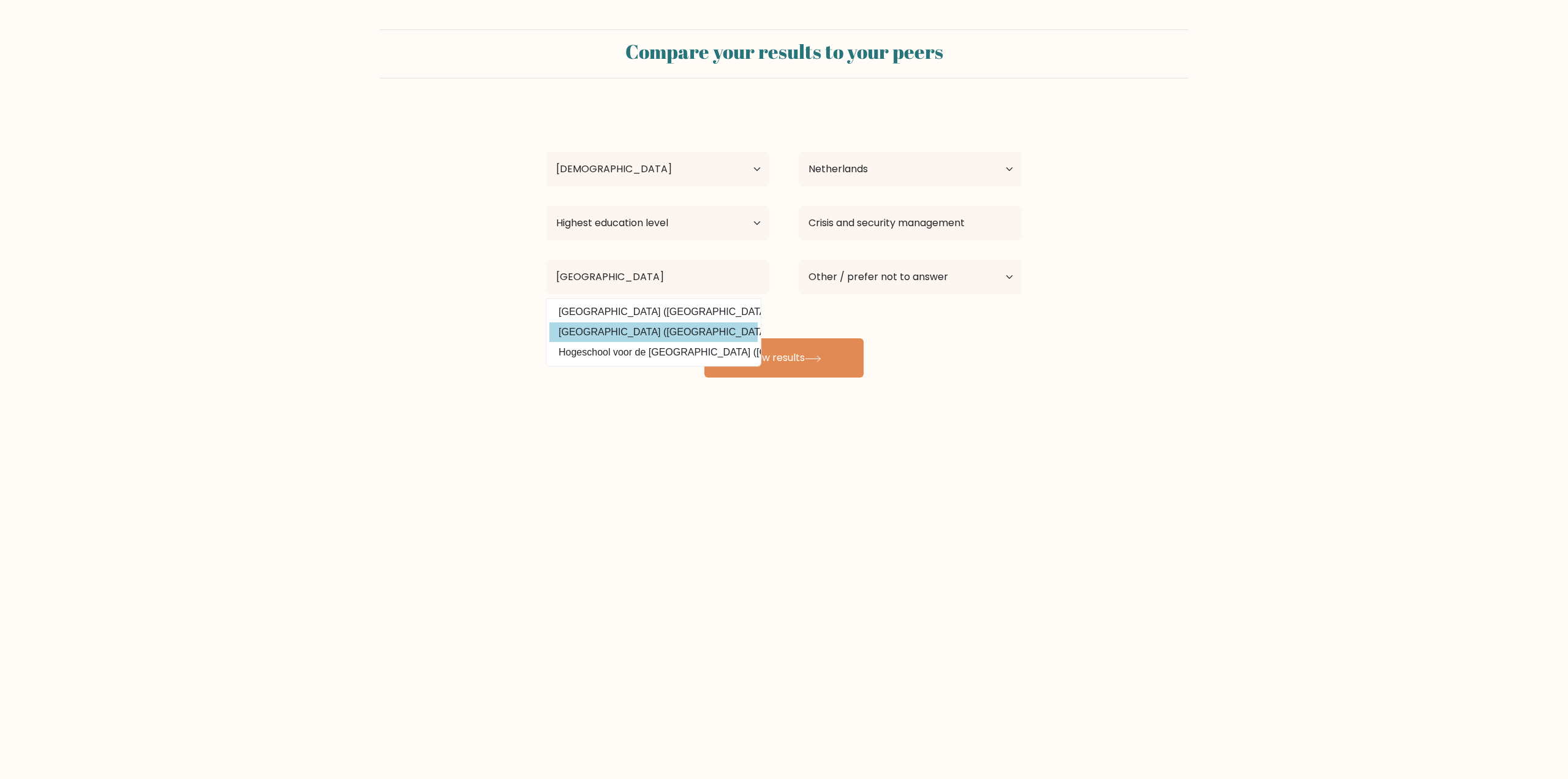
click at [694, 323] on option "Universiteit Utrecht (Netherlands)" at bounding box center [653, 332] width 208 height 20
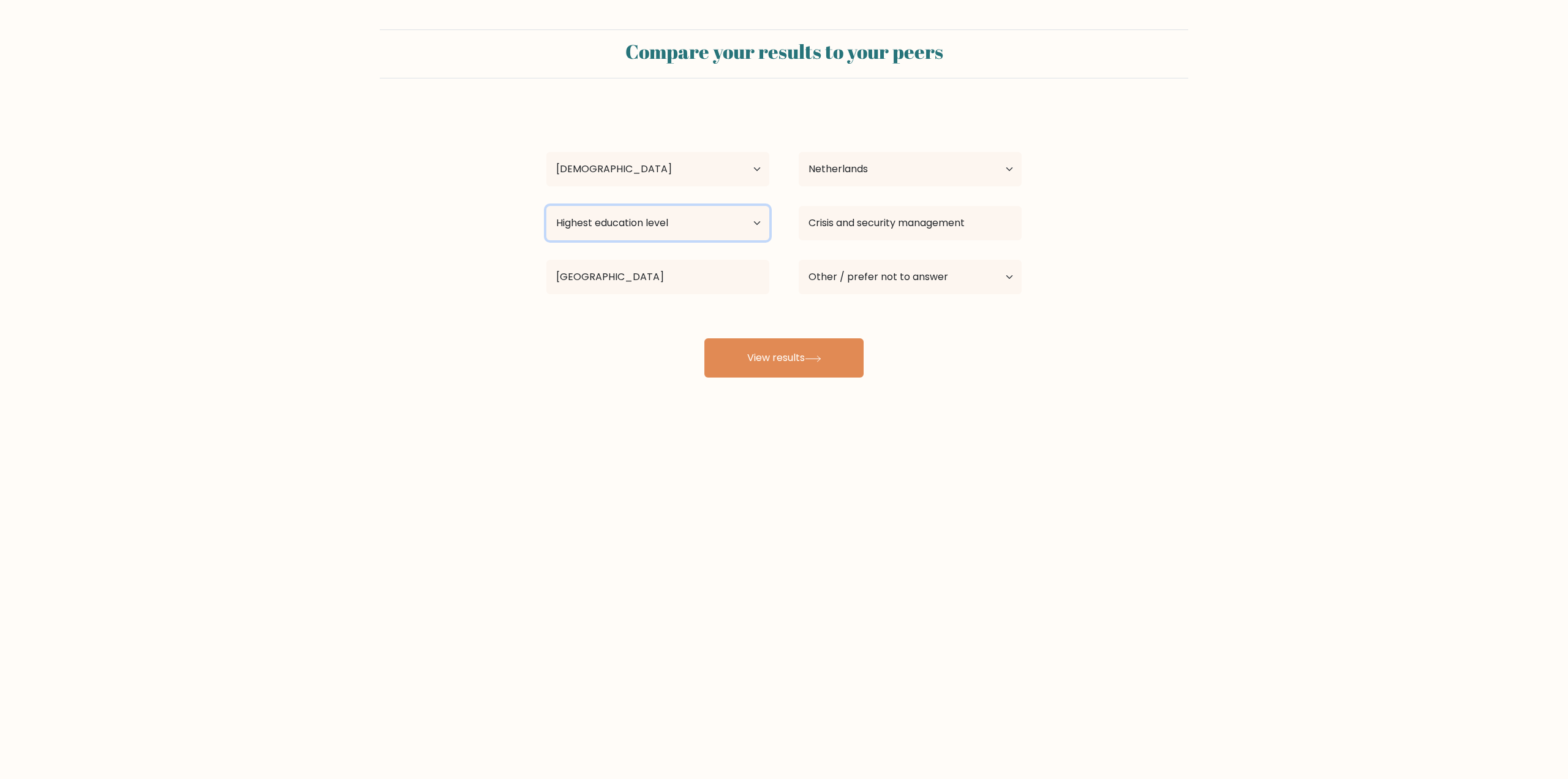
drag, startPoint x: 696, startPoint y: 240, endPoint x: 695, endPoint y: 234, distance: 6.1
click at [695, 239] on select "Highest education level No schooling Primary Lower Secondary Upper Secondary Oc…" at bounding box center [657, 223] width 223 height 34
click at [691, 214] on select "Highest education level No schooling Primary Lower Secondary Upper Secondary Oc…" at bounding box center [657, 223] width 223 height 34
drag, startPoint x: 694, startPoint y: 279, endPoint x: 453, endPoint y: 241, distance: 244.0
click at [452, 241] on form "Compare your results to your peers Stan Kremer Age Under 18 years old 18-24 yea…" at bounding box center [784, 203] width 1568 height 348
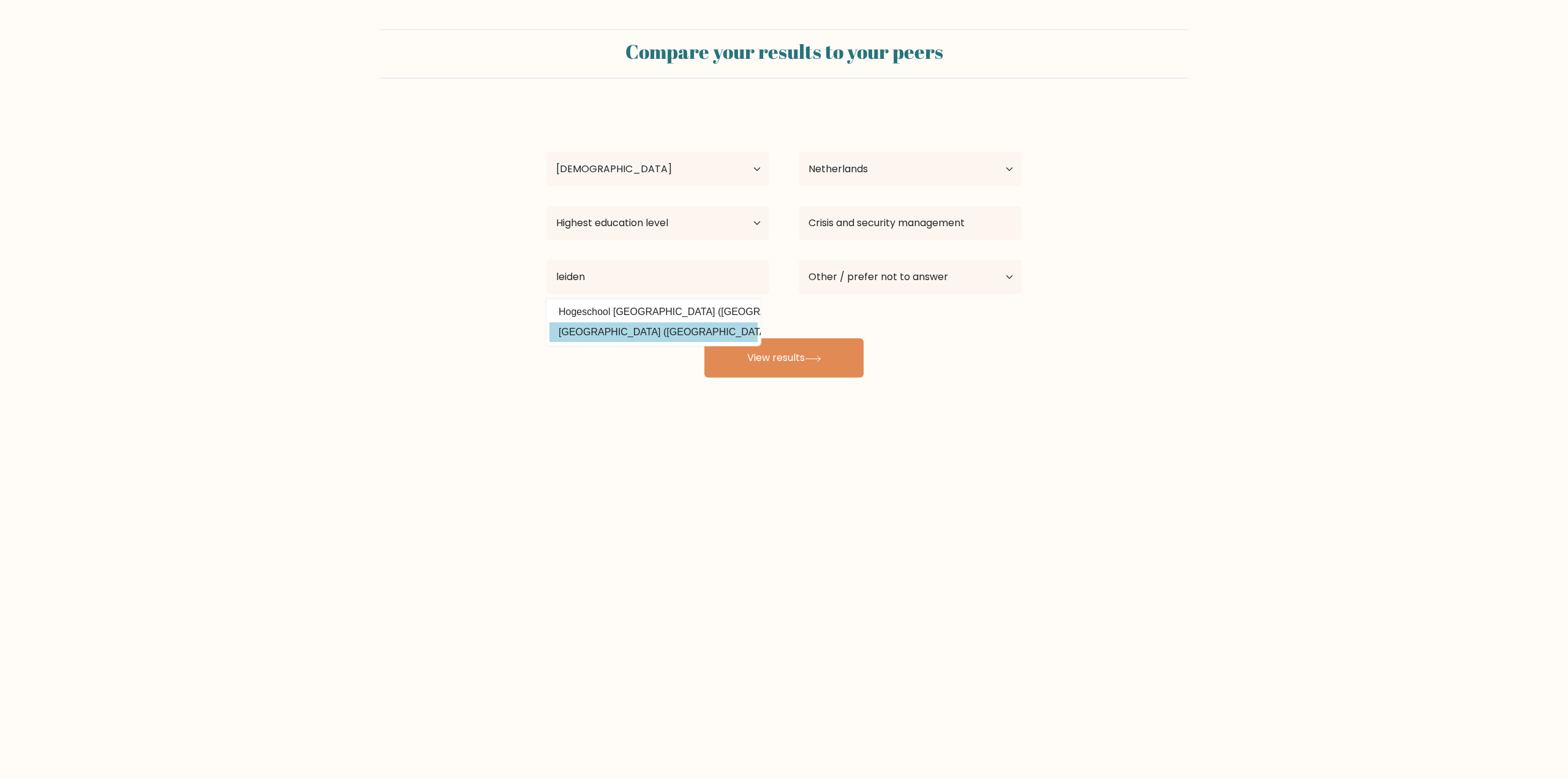
click at [668, 334] on option "Universiteit Leiden (Netherlands)" at bounding box center [653, 332] width 208 height 20
type input "[GEOGRAPHIC_DATA]"
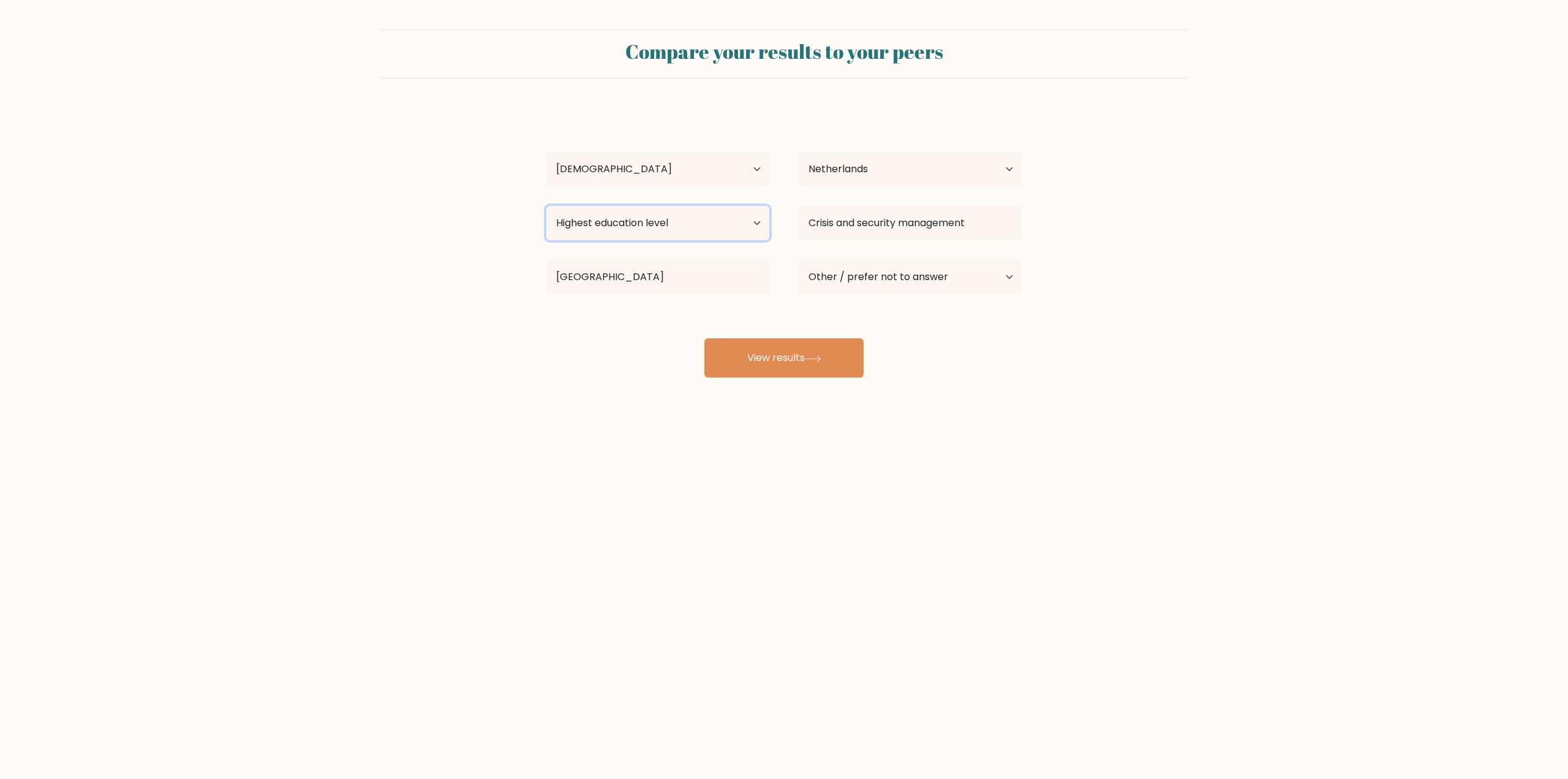
click at [626, 212] on select "Highest education level No schooling Primary Lower Secondary Upper Secondary Oc…" at bounding box center [657, 223] width 223 height 34
select select "masters_degree"
click at [546, 206] on select "Highest education level No schooling Primary Lower Secondary Upper Secondary Oc…" at bounding box center [657, 223] width 223 height 34
click at [788, 358] on button "View results" at bounding box center [784, 358] width 159 height 39
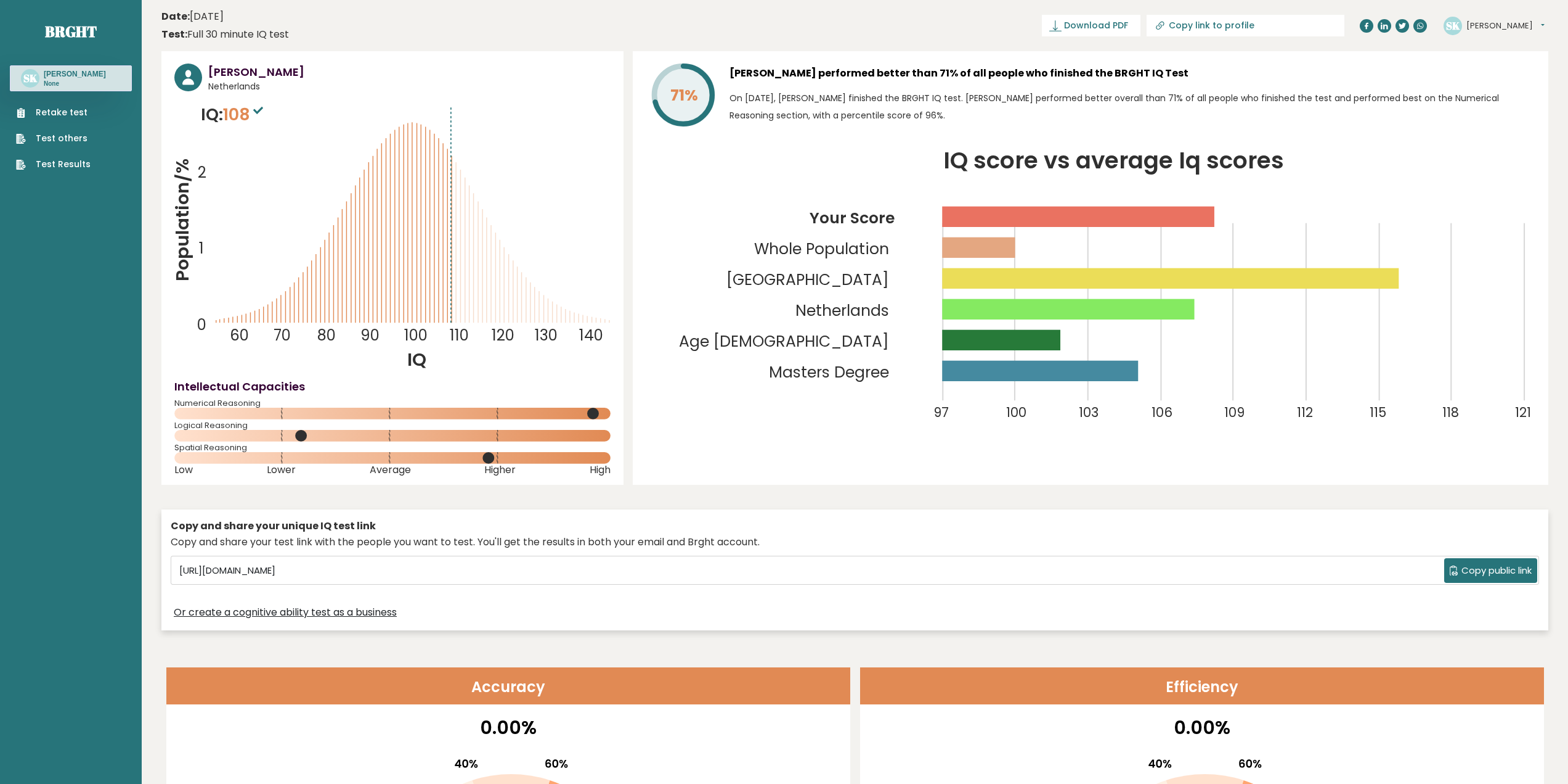
drag, startPoint x: 192, startPoint y: 14, endPoint x: 291, endPoint y: 35, distance: 101.2
click at [291, 35] on header "Date: [DATE] Test: Full 30 minute IQ test Download PDF Downloading... Downloadi…" at bounding box center [856, 25] width 1387 height 39
click at [300, 34] on header "Date: October 10, 2025 Test: Full 30 minute IQ test Download PDF Downloading...…" at bounding box center [856, 25] width 1387 height 39
click at [296, 434] on circle at bounding box center [301, 435] width 12 height 12
drag, startPoint x: 173, startPoint y: 425, endPoint x: 216, endPoint y: 410, distance: 45.5
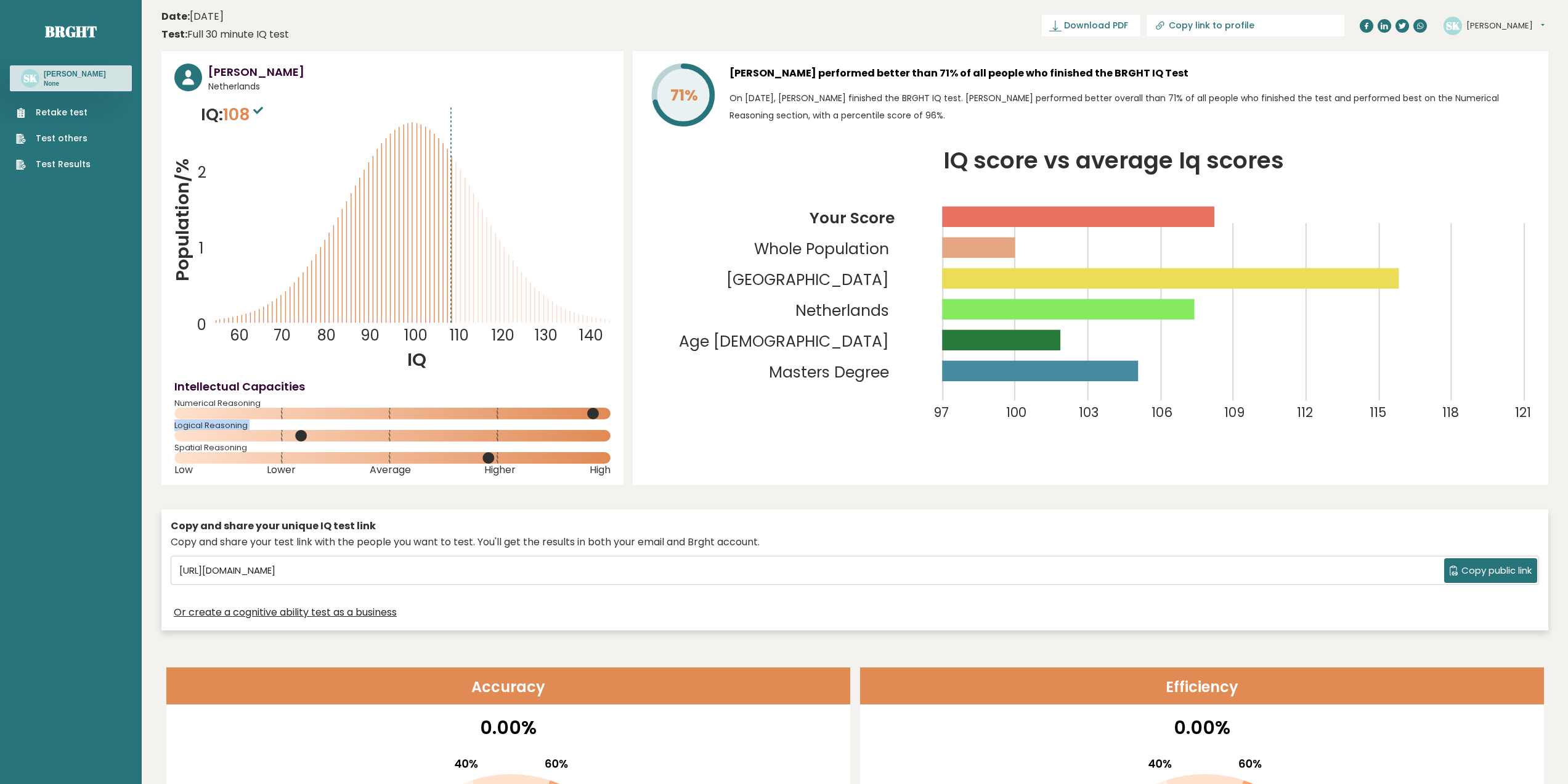
click at [252, 431] on div "Stan Kremer Netherlands IQ: 108 Population/% IQ 0 1 2 60 70 80 90 100 110 120 1…" at bounding box center [393, 268] width 462 height 433
click at [202, 405] on span "Numerical Reasoning" at bounding box center [393, 403] width 436 height 5
drag, startPoint x: 177, startPoint y: 402, endPoint x: 271, endPoint y: 407, distance: 94.1
click at [271, 407] on div "Numerical Reasoning" at bounding box center [393, 411] width 436 height 20
drag, startPoint x: 175, startPoint y: 426, endPoint x: 252, endPoint y: 422, distance: 77.1
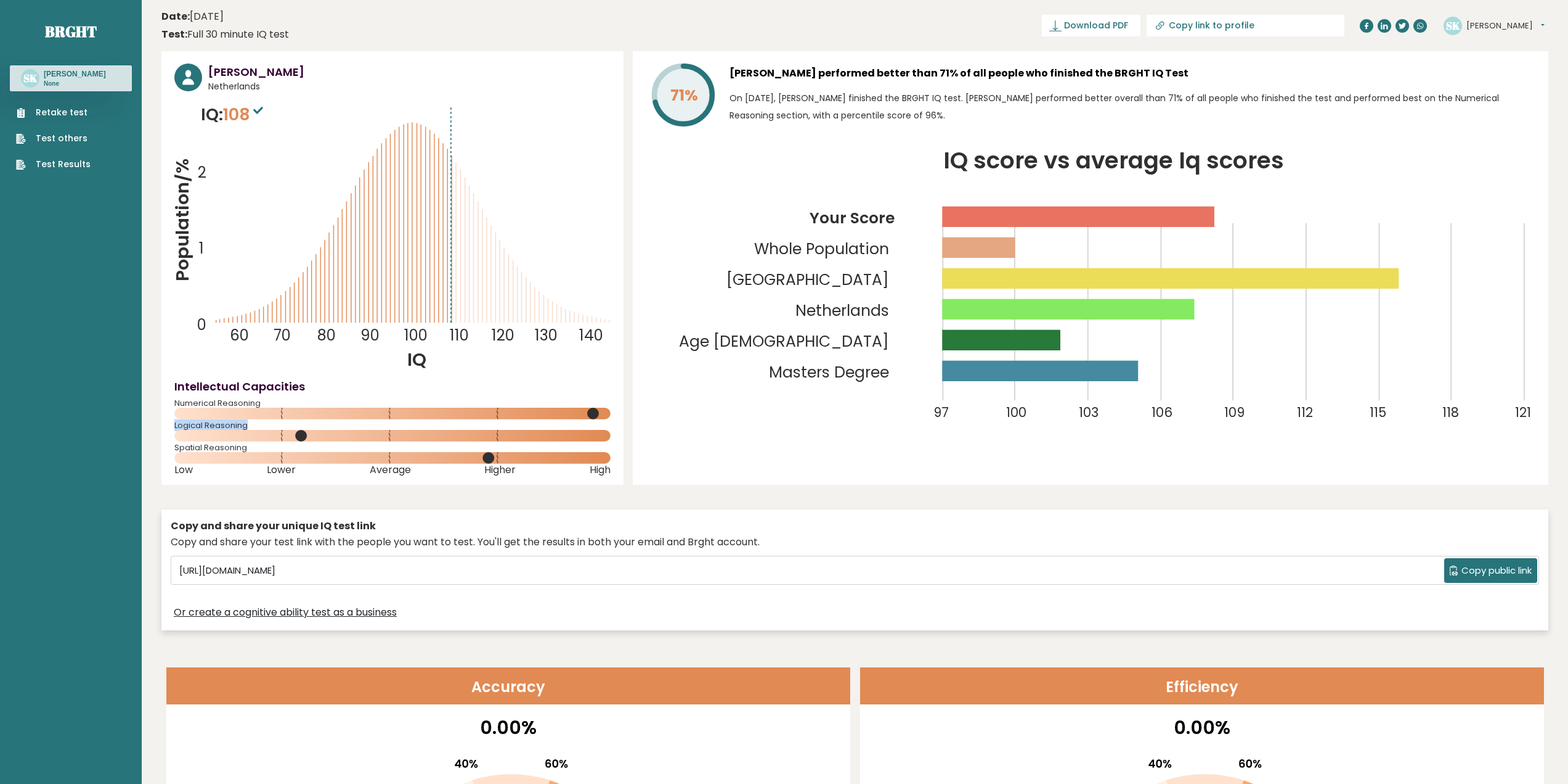
click at [252, 422] on div "Stan Kremer Netherlands IQ: 108 Population/% IQ 0 1 2 60 70 80 90 100 110 120 1…" at bounding box center [393, 268] width 462 height 433
click at [187, 437] on rect at bounding box center [393, 435] width 436 height 12
drag, startPoint x: 173, startPoint y: 446, endPoint x: 310, endPoint y: 456, distance: 137.4
click at [248, 444] on div "Stan Kremer Netherlands IQ: 108 Population/% IQ 0 1 2 60 70 80 90 100 110 120 1…" at bounding box center [393, 268] width 462 height 433
click at [303, 475] on div "Stan Kremer Netherlands IQ: 108 Population/% IQ 0 1 2 60 70 80 90 100 110 120 1…" at bounding box center [393, 268] width 462 height 433
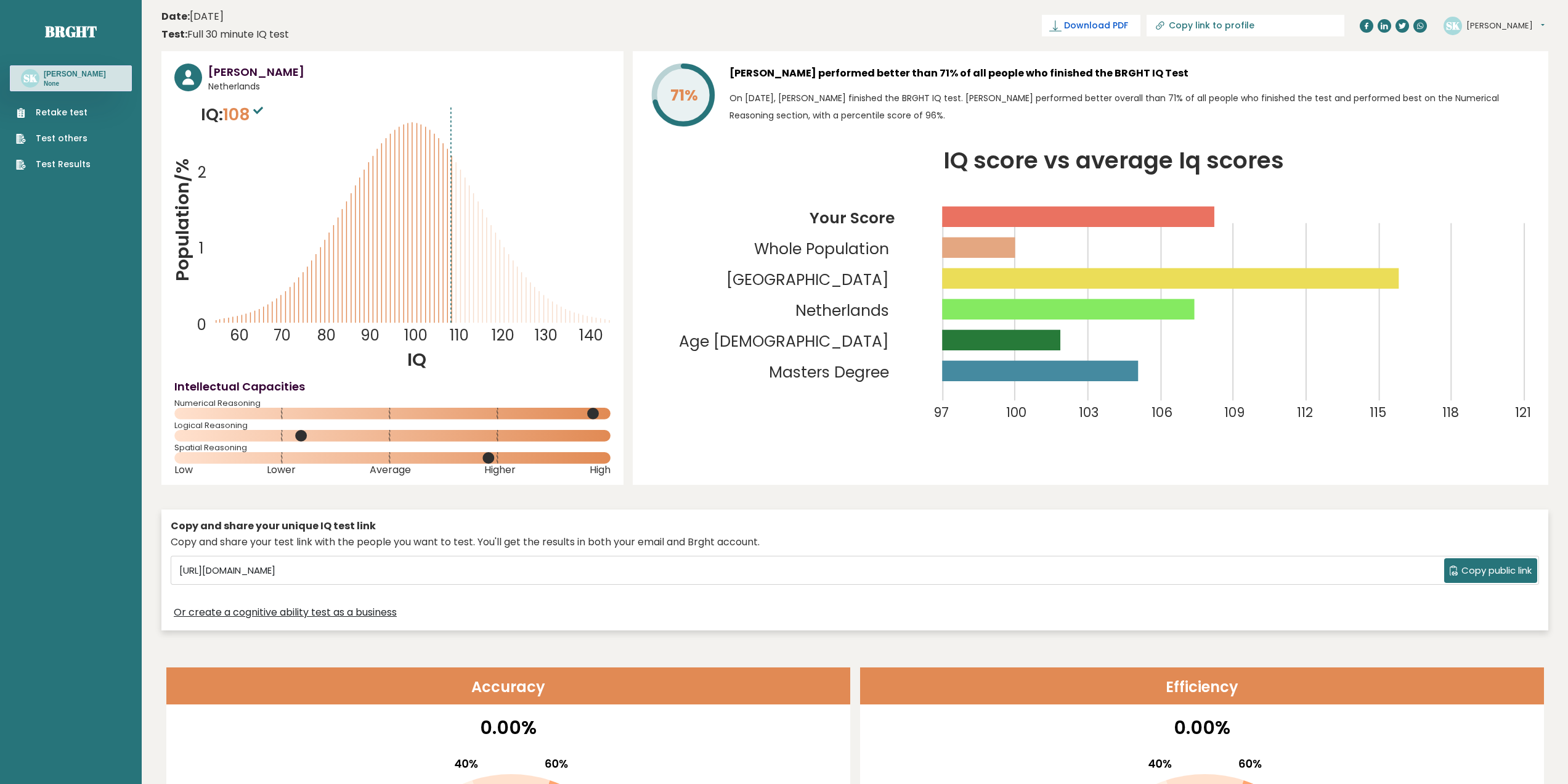
click at [1128, 30] on span "Download PDF" at bounding box center [1095, 25] width 64 height 13
click at [1127, 118] on p "On October 10, 2025, Stan Kremer finished the BRGHT IQ test. Stan performed bet…" at bounding box center [1132, 107] width 806 height 35
drag, startPoint x: 943, startPoint y: 162, endPoint x: 1322, endPoint y: 157, distance: 379.0
click at [1288, 159] on icon "IQ score vs average Iq scores 97 100 103 106 109 112 115 118 121 Your Score Who…" at bounding box center [1090, 296] width 890 height 293
click at [1322, 157] on icon "IQ score vs average Iq scores 97 100 103 106 109 112 115 118 121 Your Score Who…" at bounding box center [1090, 296] width 890 height 293
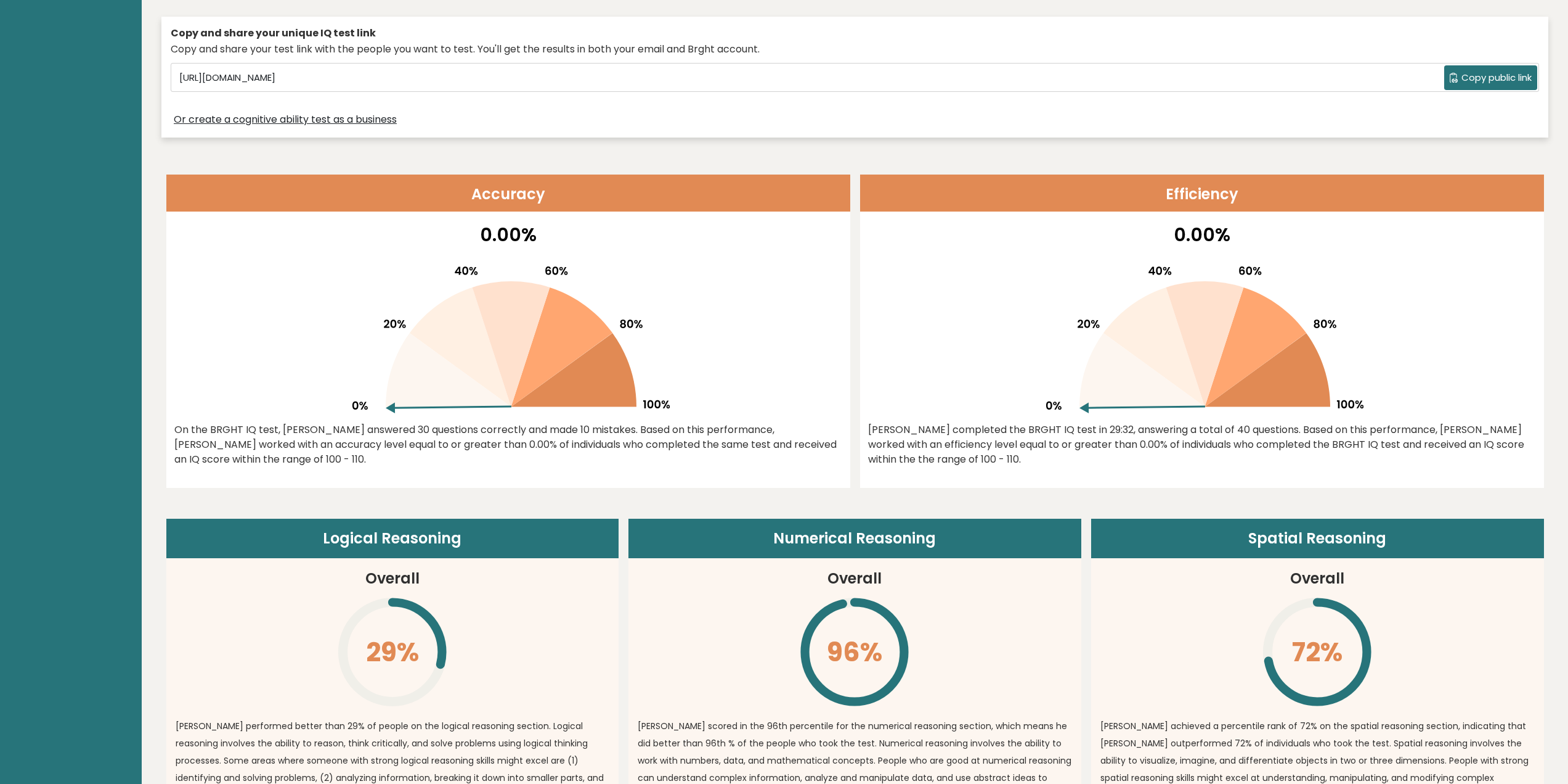
scroll to position [494, 0]
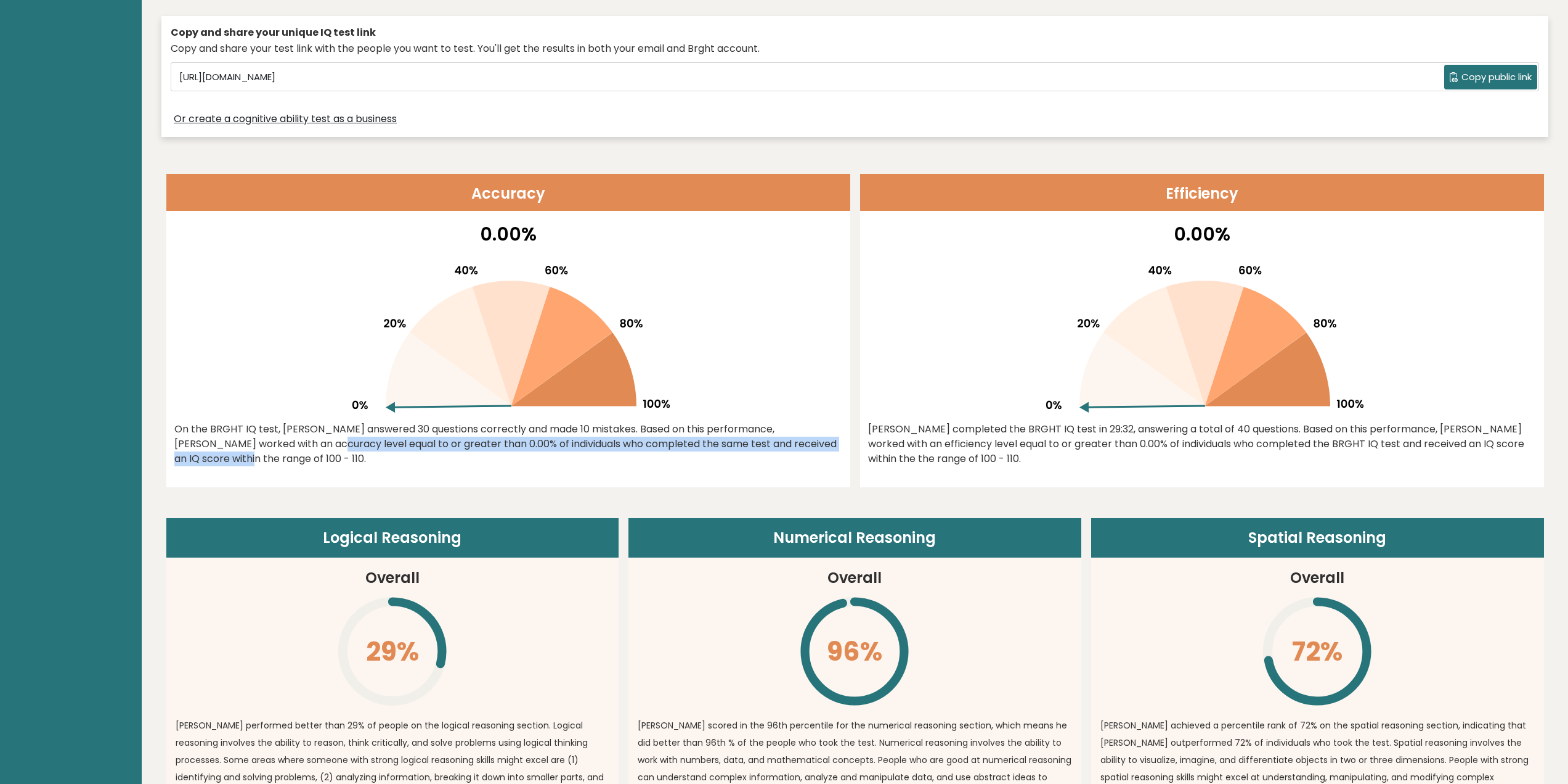
drag, startPoint x: 194, startPoint y: 444, endPoint x: 837, endPoint y: 445, distance: 643.0
click at [781, 445] on div "On the BRGHT IQ test, Stan Kremer answered 30 questions correctly and made 10 m…" at bounding box center [508, 443] width 668 height 44
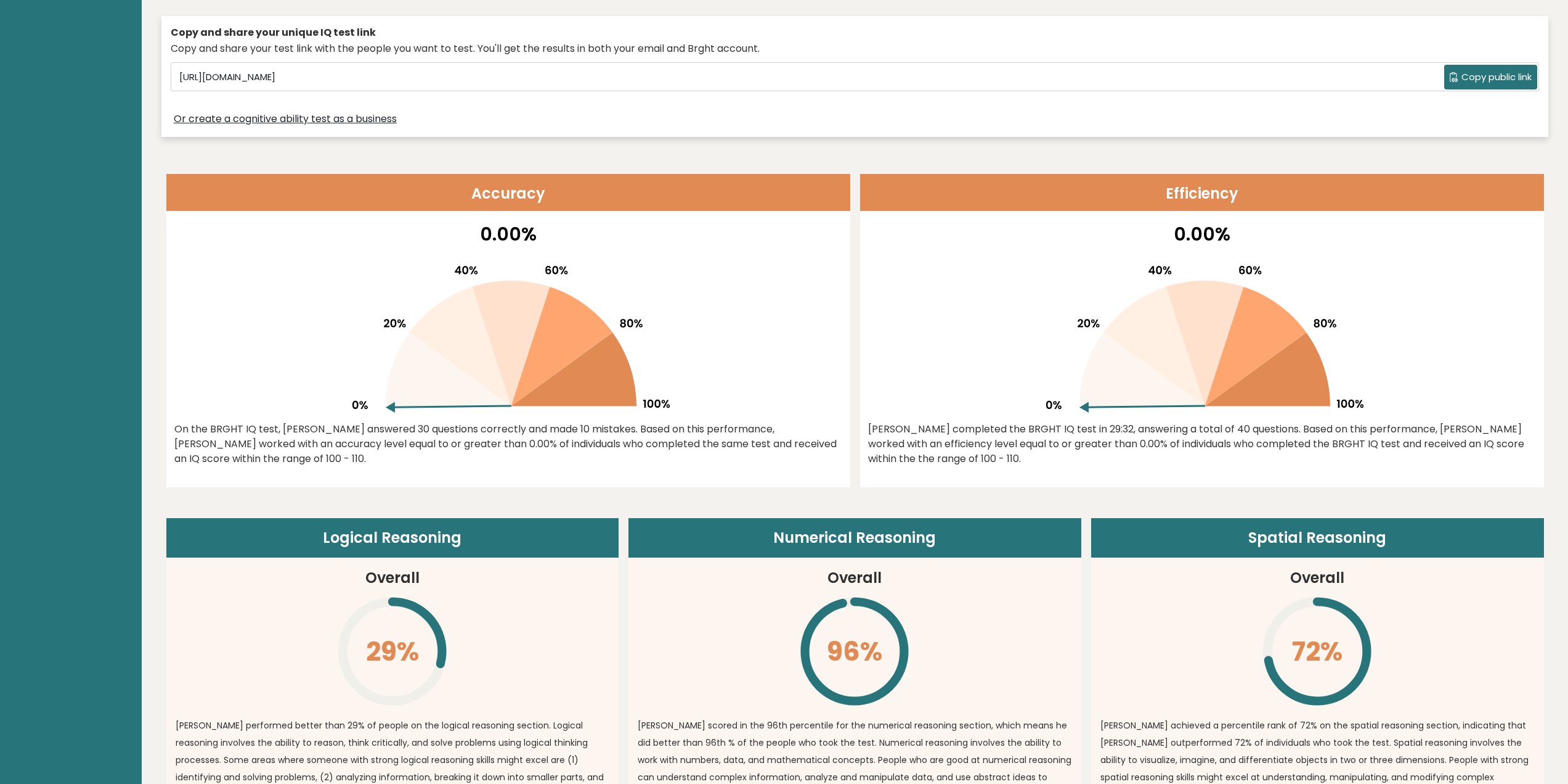
click at [879, 439] on div "Stan completed the BRGHT IQ test in 29:32, answering a total of 40 questions. B…" at bounding box center [1202, 443] width 668 height 44
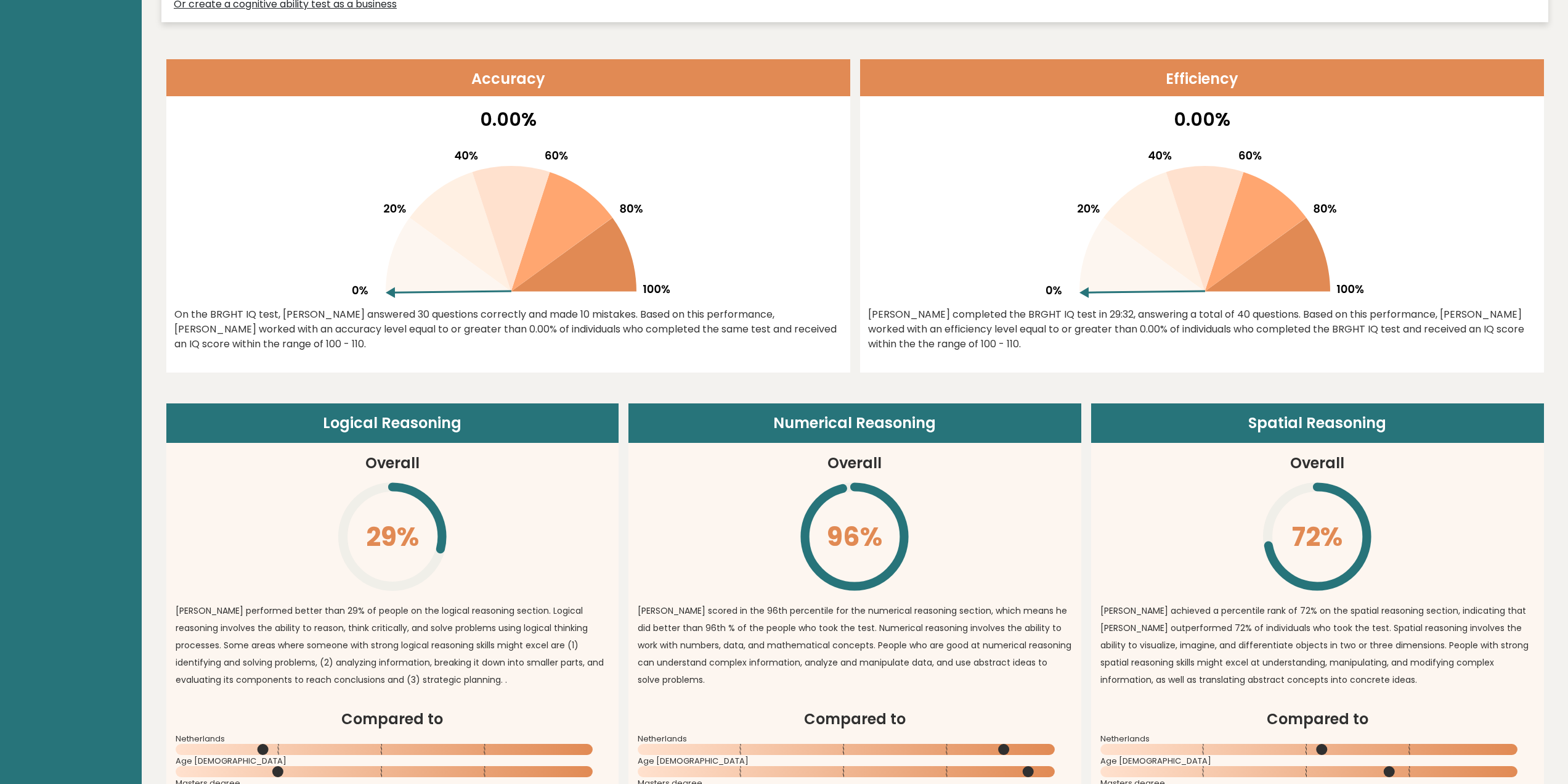
scroll to position [616, 0]
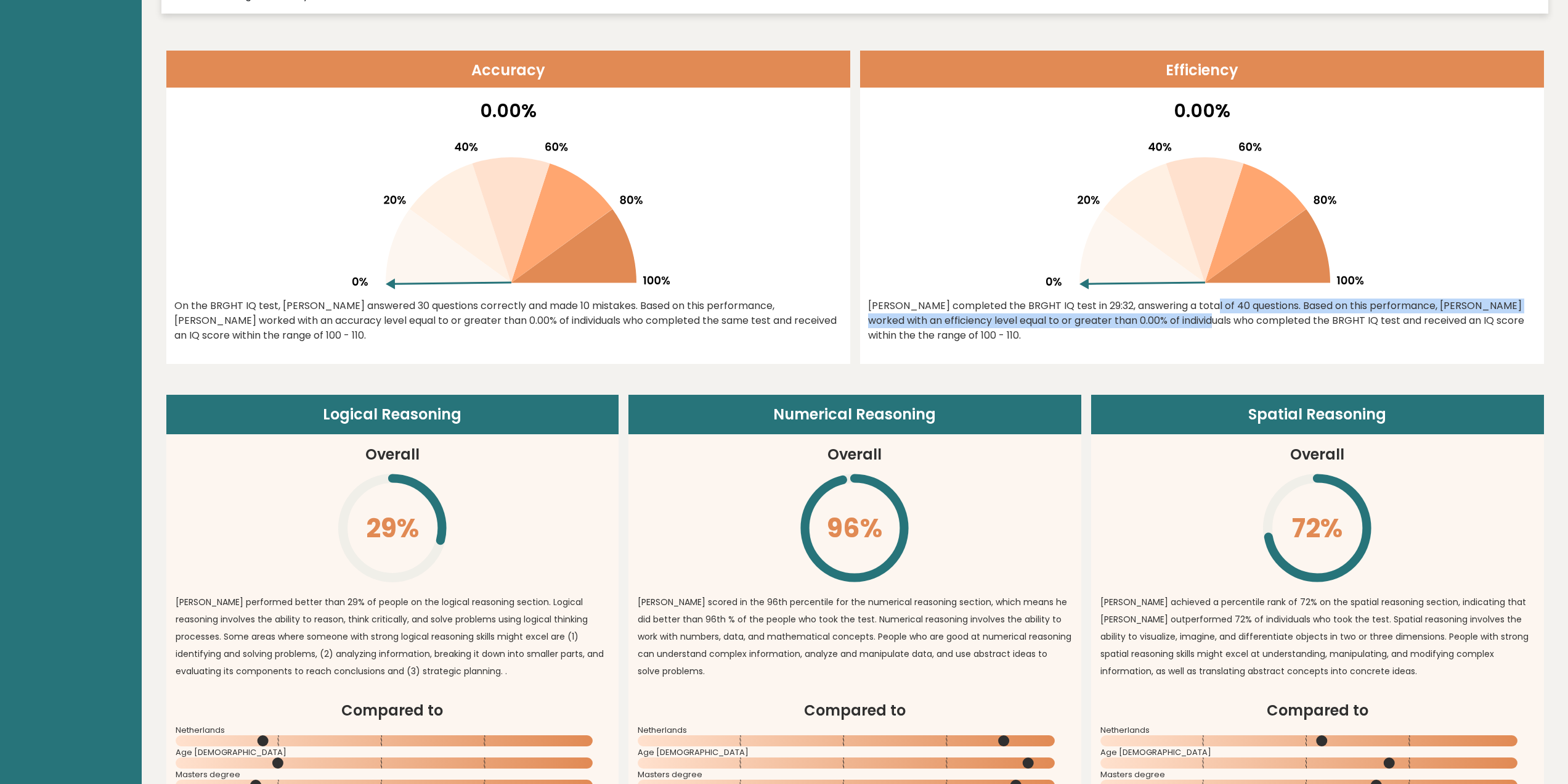
drag, startPoint x: 1115, startPoint y: 306, endPoint x: 1045, endPoint y: 393, distance: 111.7
click at [1088, 314] on div "Stan completed the BRGHT IQ test in 29:32, answering a total of 40 questions. B…" at bounding box center [1202, 320] width 668 height 44
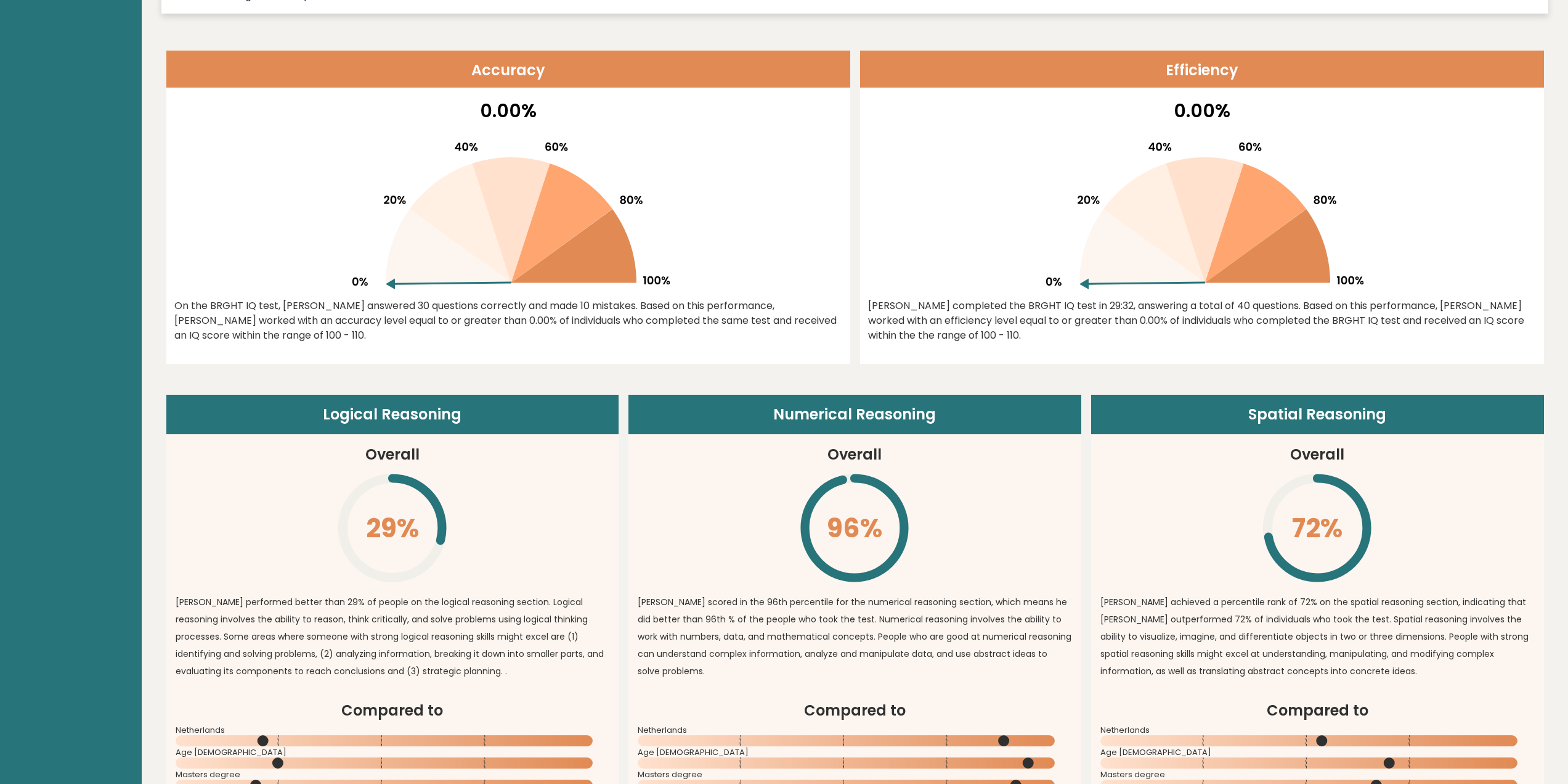
click at [962, 227] on div at bounding box center [1202, 210] width 668 height 157
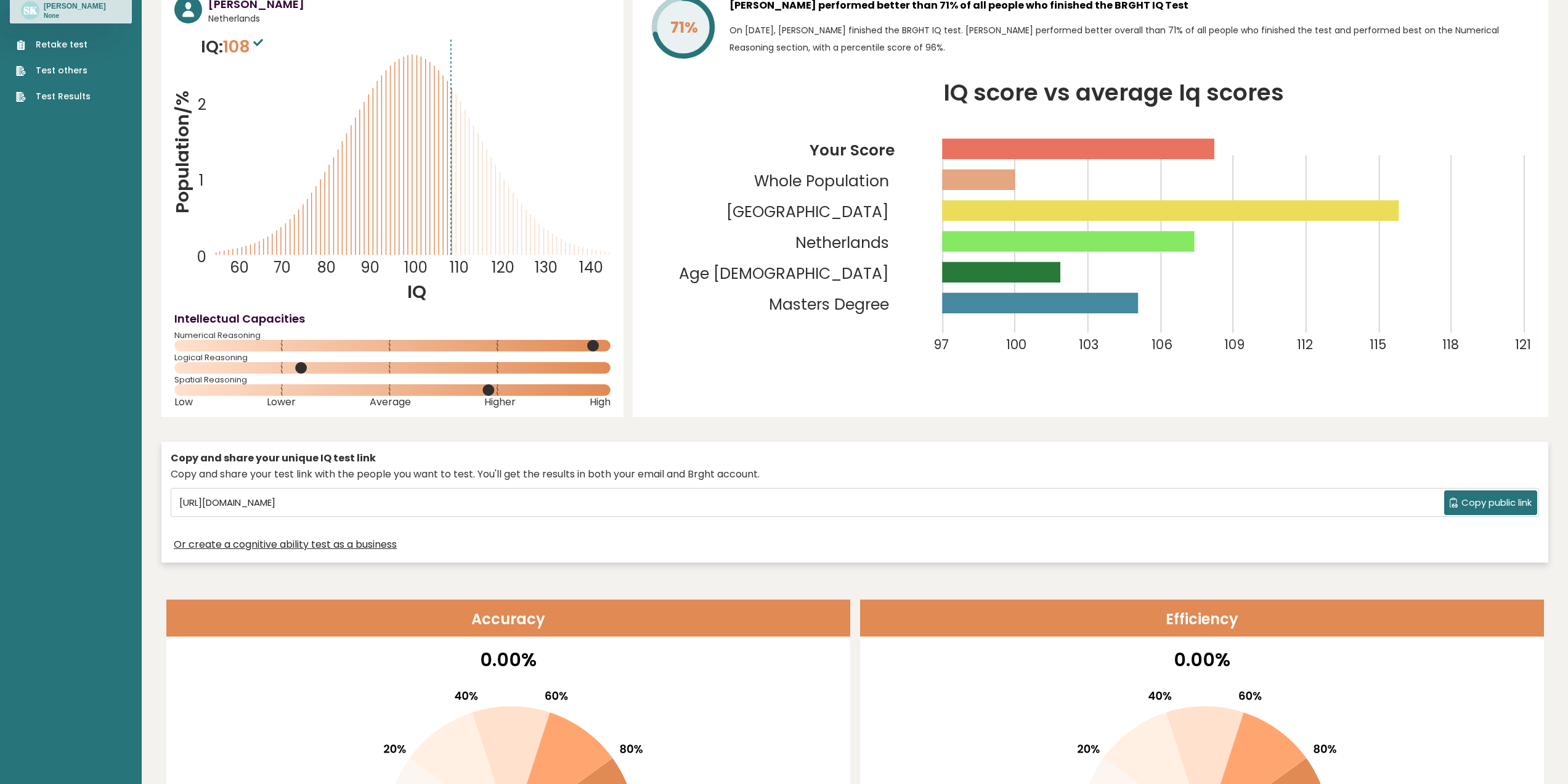
scroll to position [0, 0]
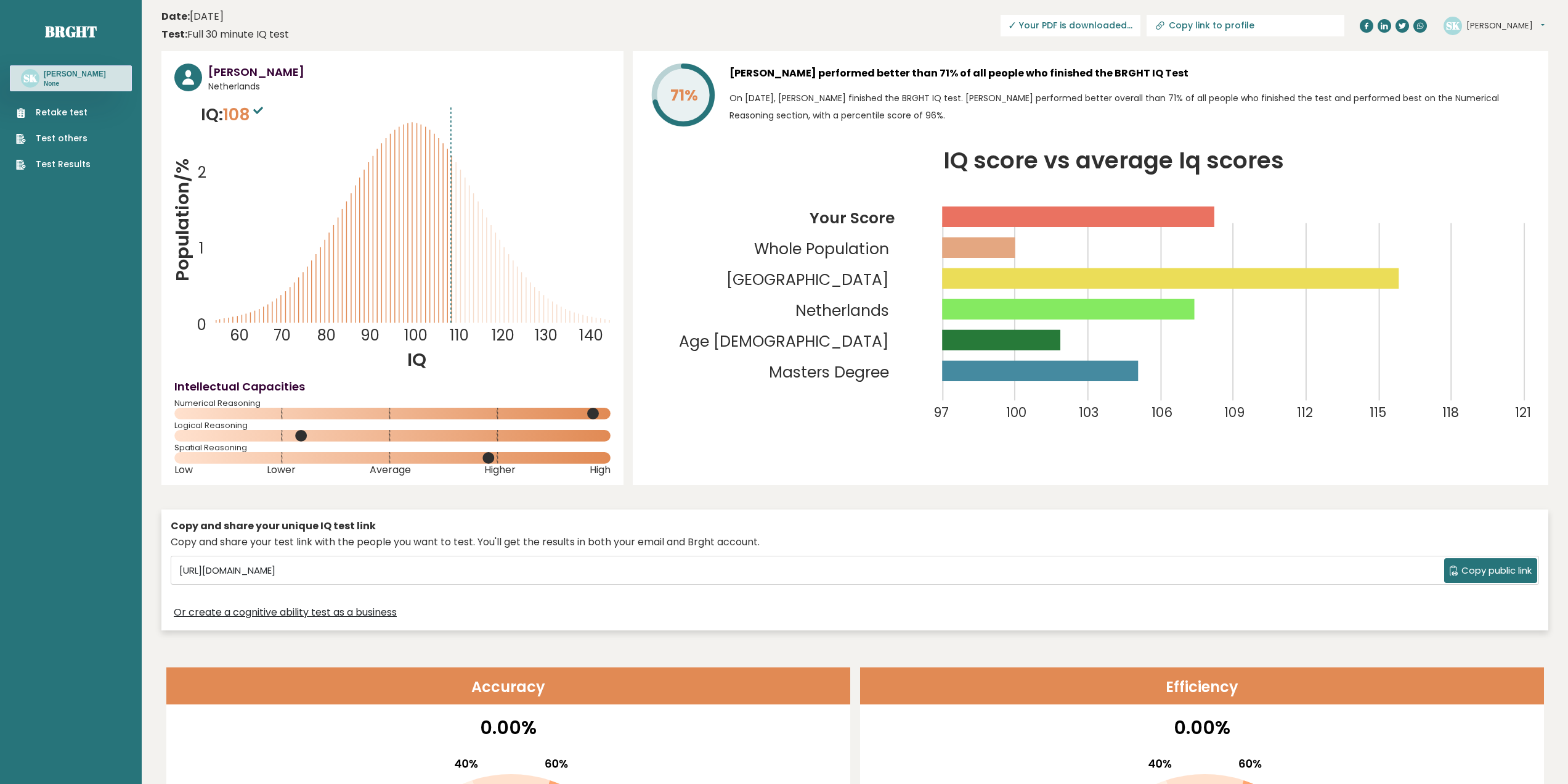
click at [1141, 24] on span "✓ Your PDF is downloaded..." at bounding box center [1071, 26] width 140 height 22
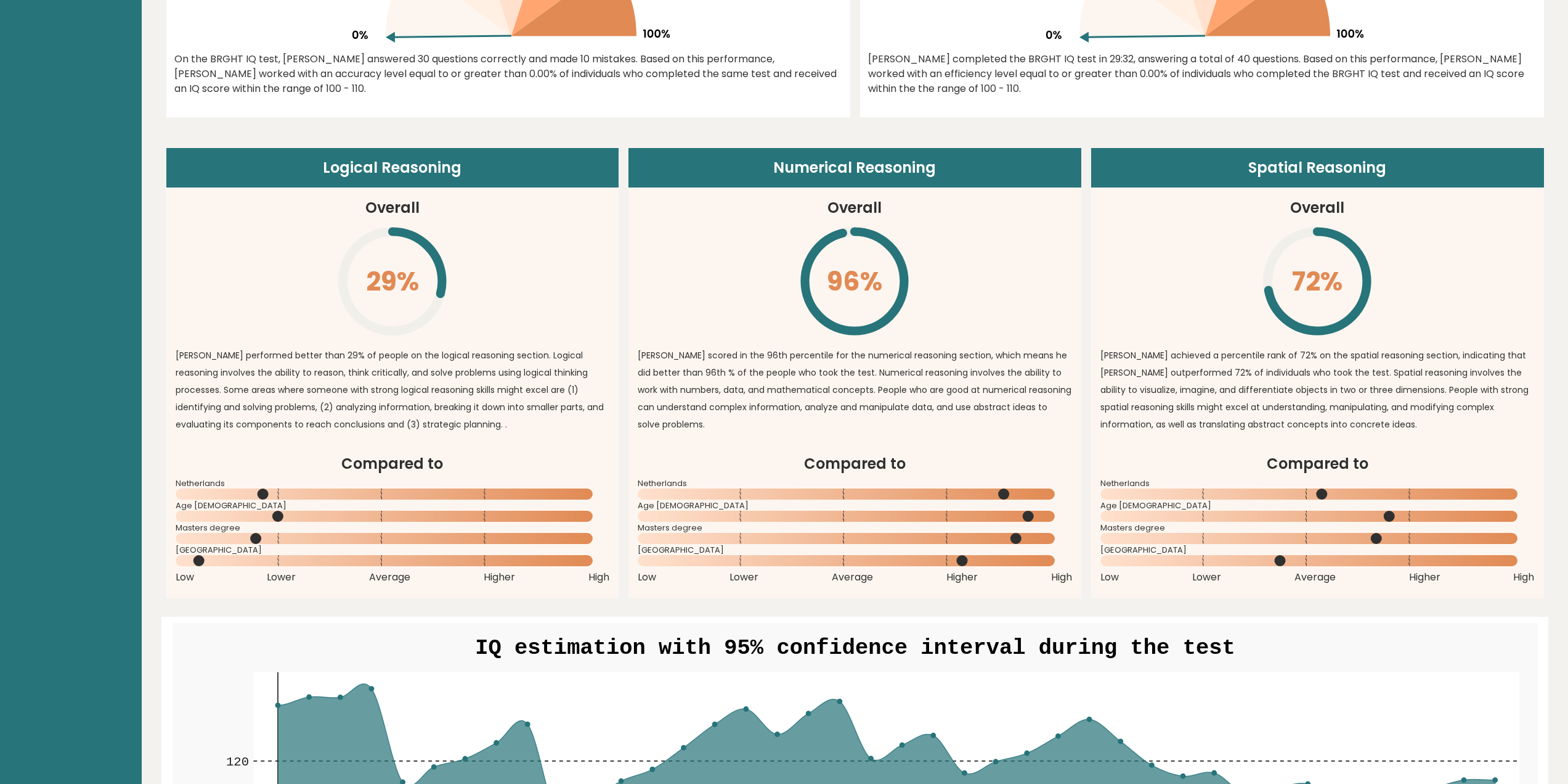
scroll to position [802, 0]
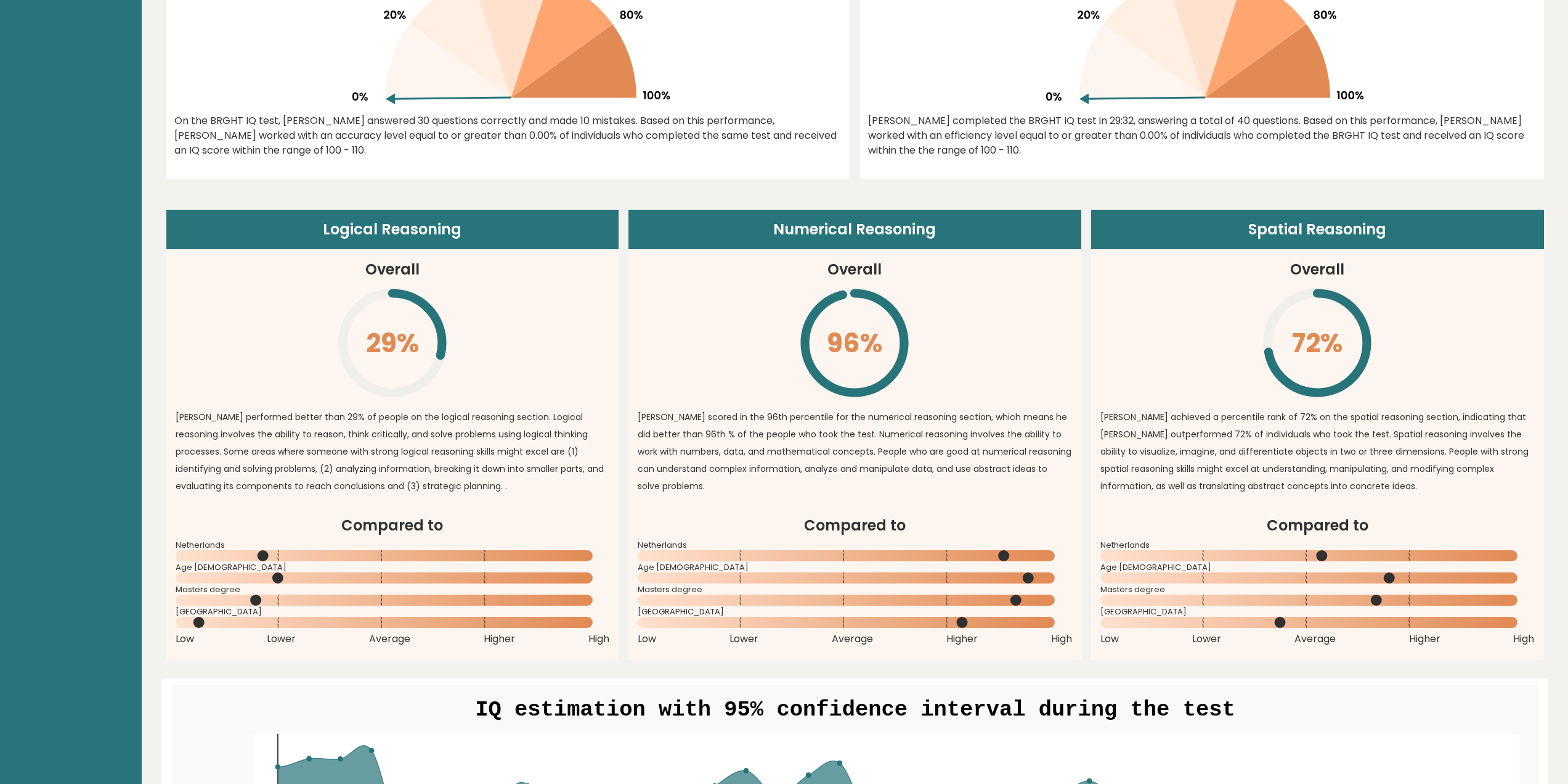
click at [984, 335] on article "Numerical Reasoning Overall 96% \ Stan scored in the 96th percentile for the nu…" at bounding box center [855, 361] width 453 height 304
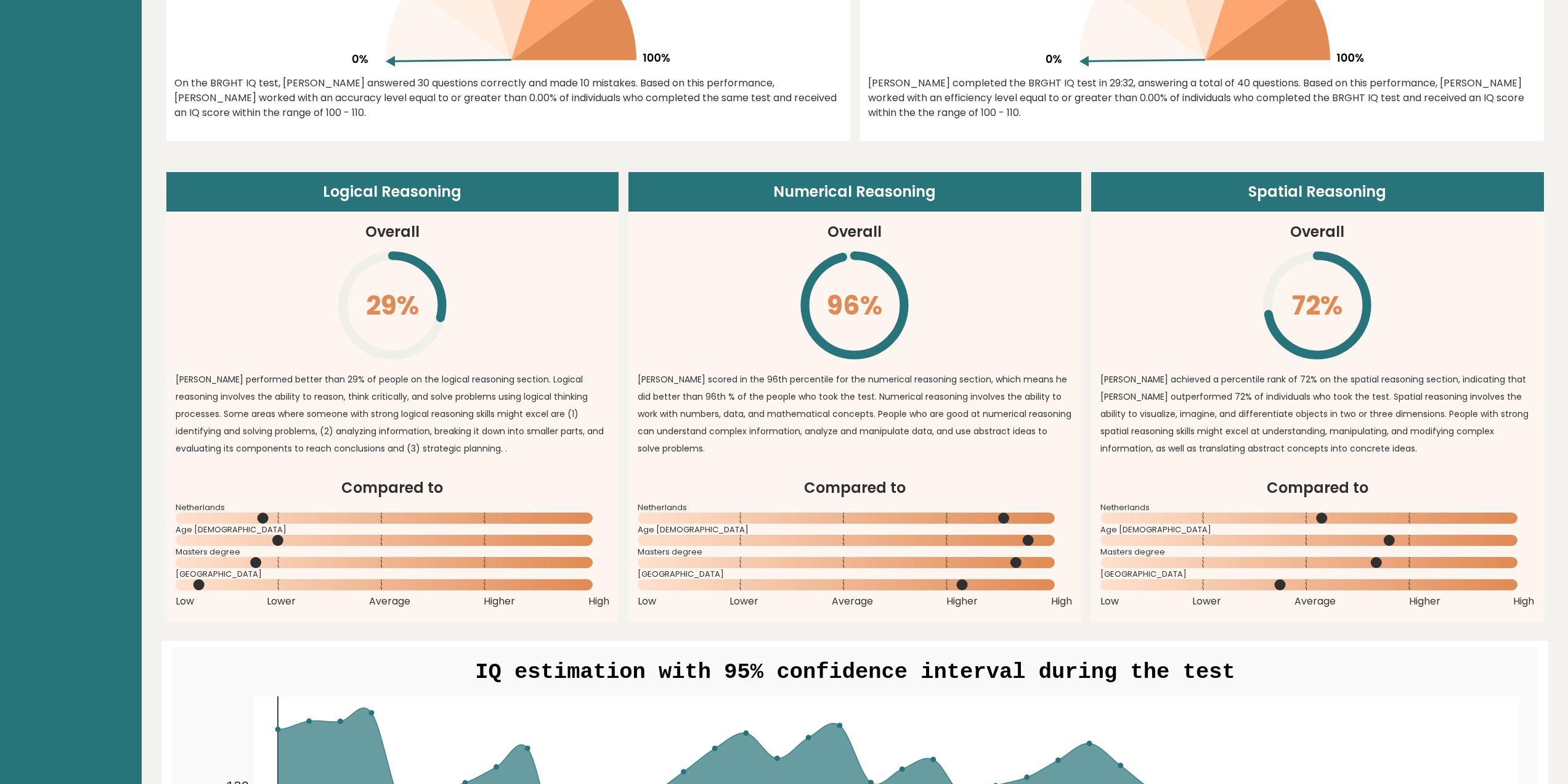
scroll to position [863, 0]
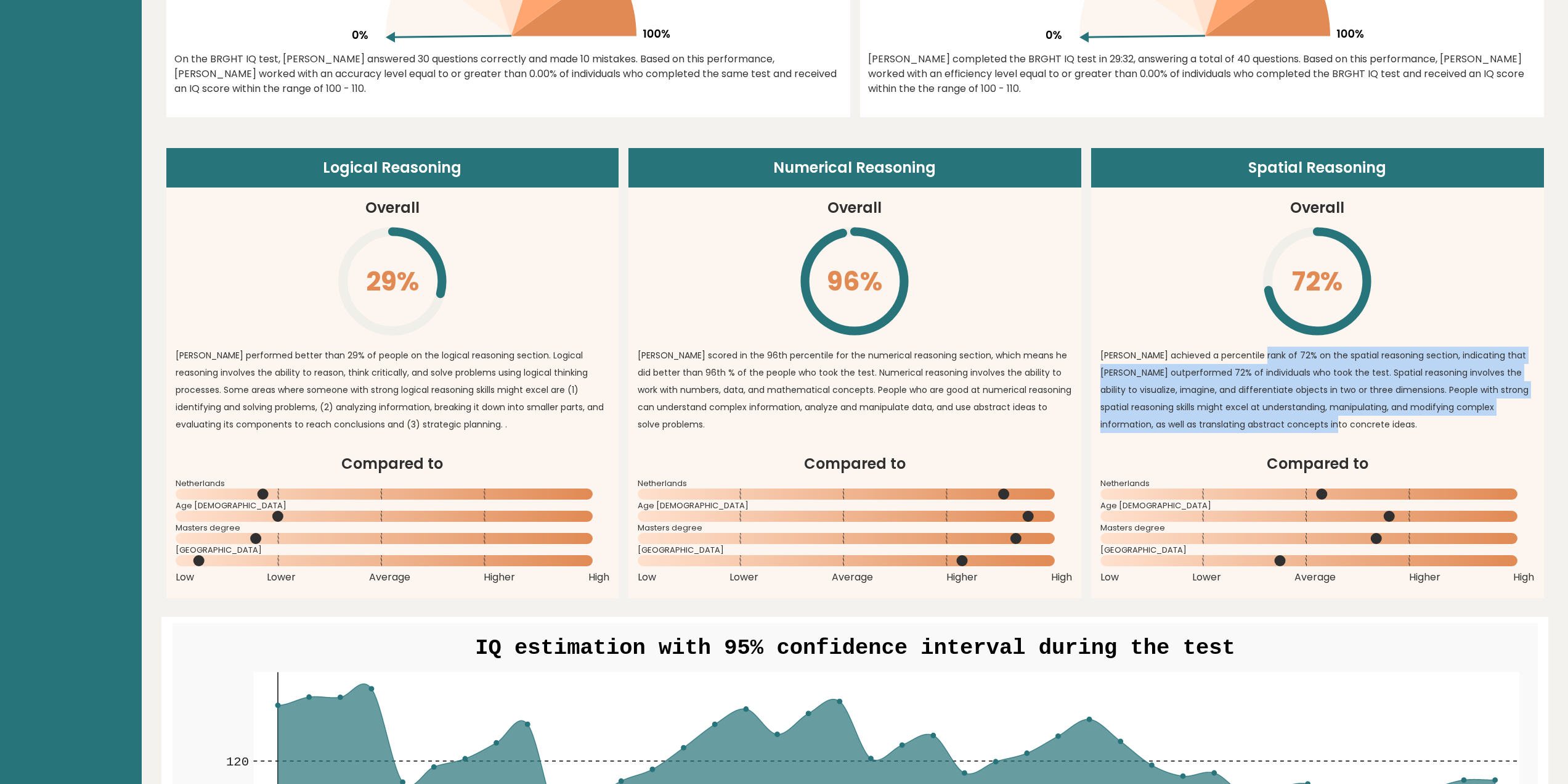
drag, startPoint x: 1257, startPoint y: 358, endPoint x: 1324, endPoint y: 420, distance: 91.3
click at [1324, 420] on p "Stan achieved a percentile rank of 72% on the spatial reasoning section, indica…" at bounding box center [1317, 389] width 434 height 86
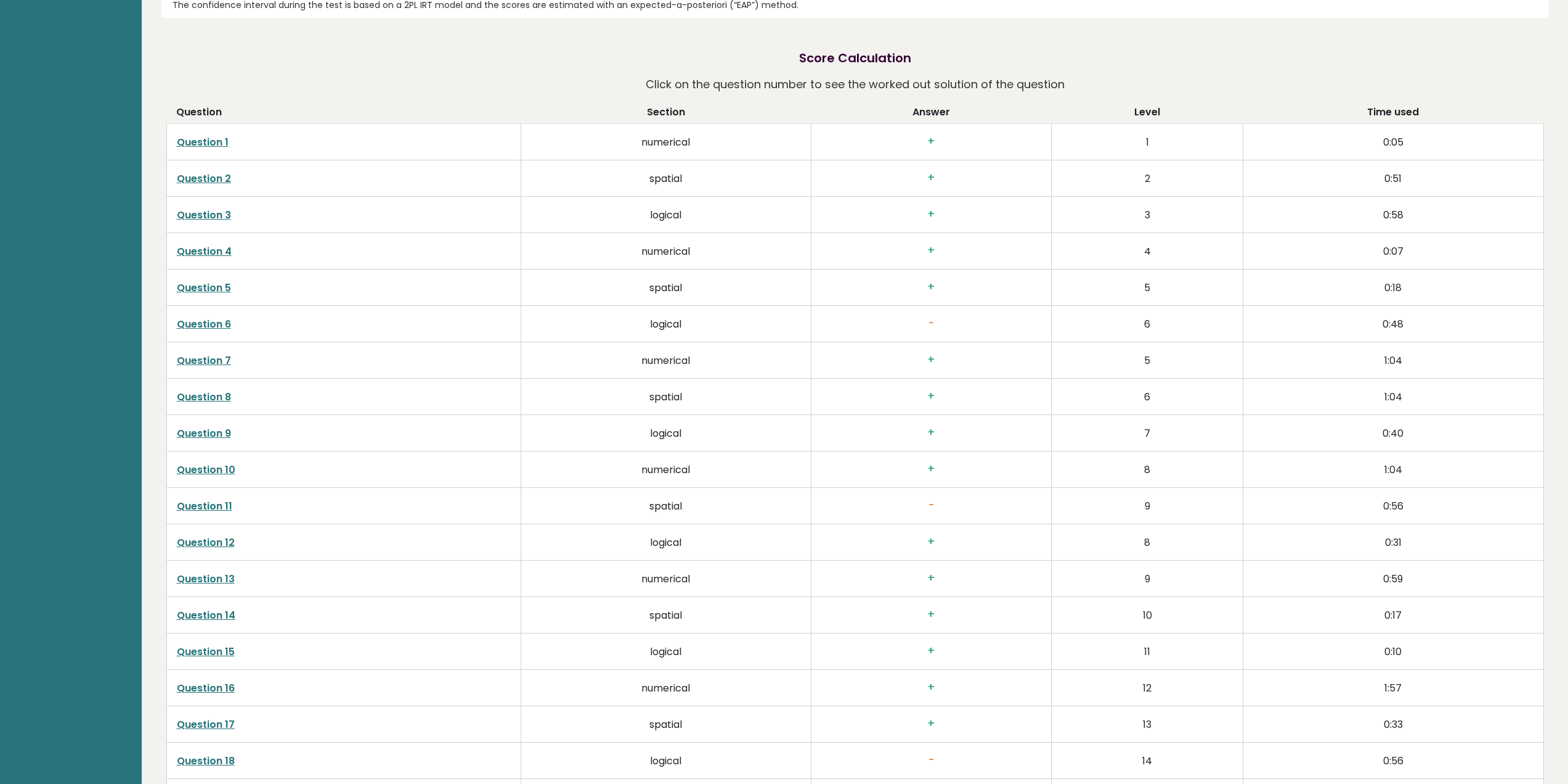
scroll to position [2158, 0]
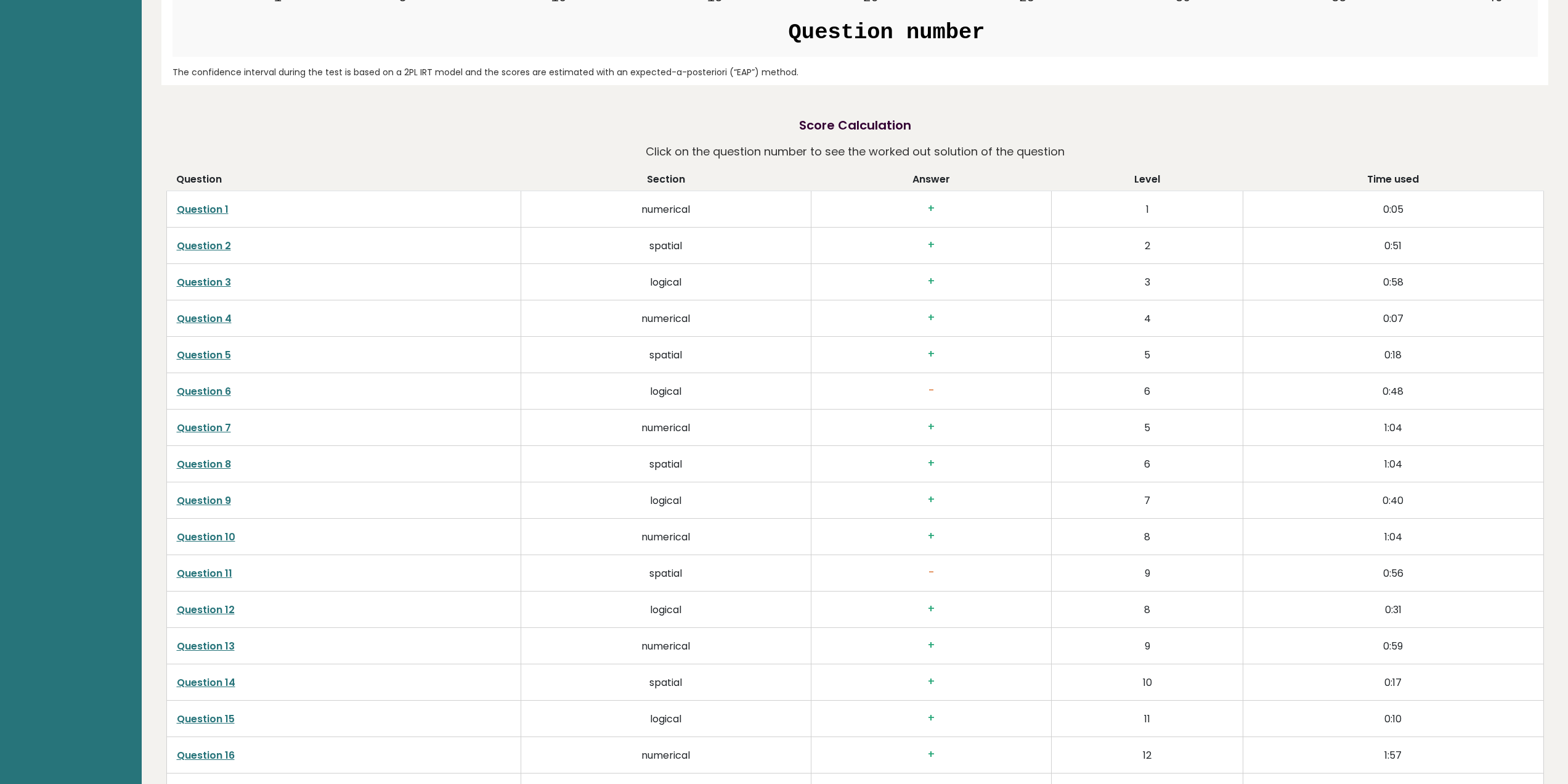
click at [208, 389] on link "Question 6" at bounding box center [203, 391] width 54 height 14
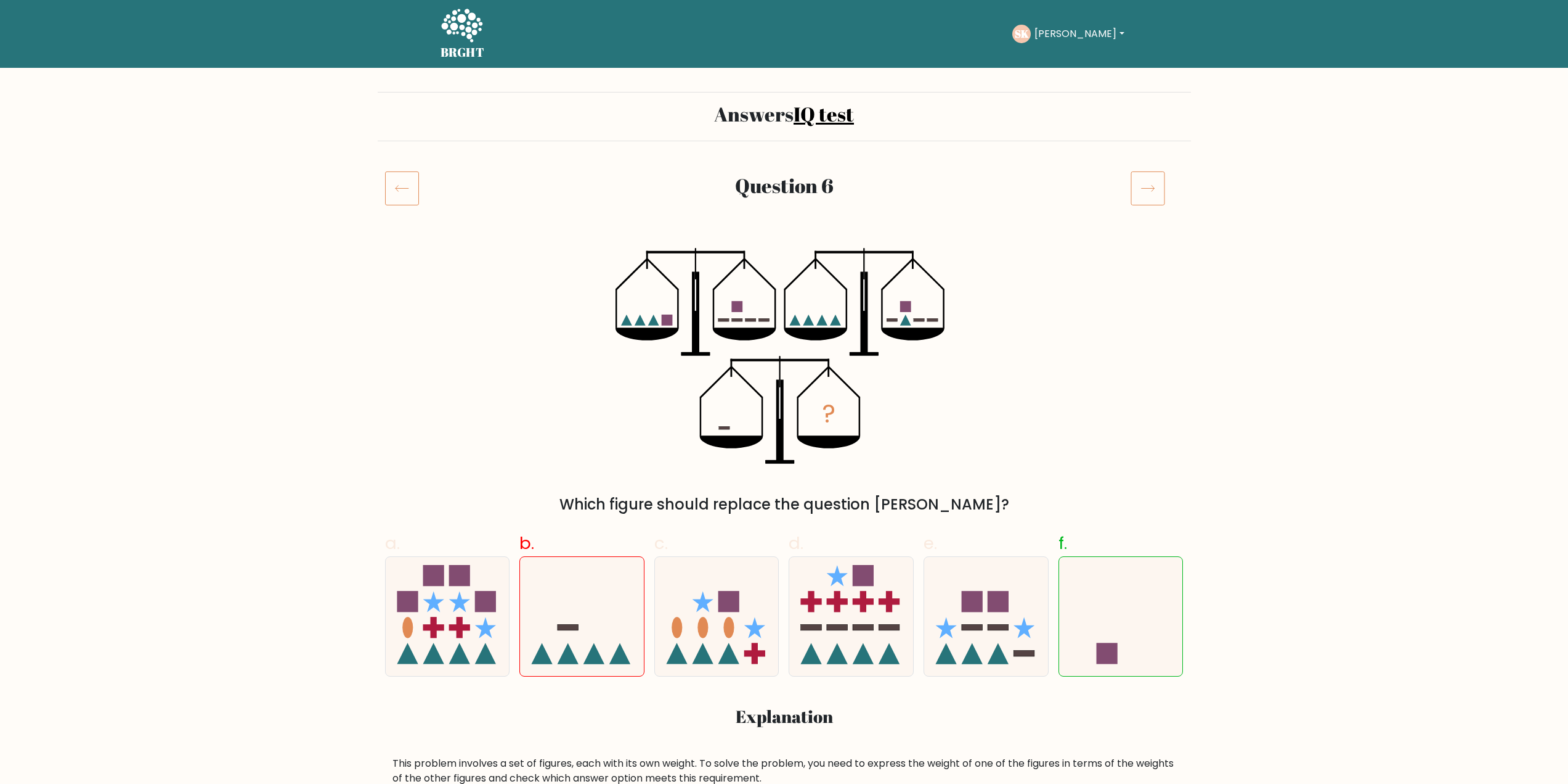
click at [400, 182] on icon at bounding box center [402, 188] width 34 height 35
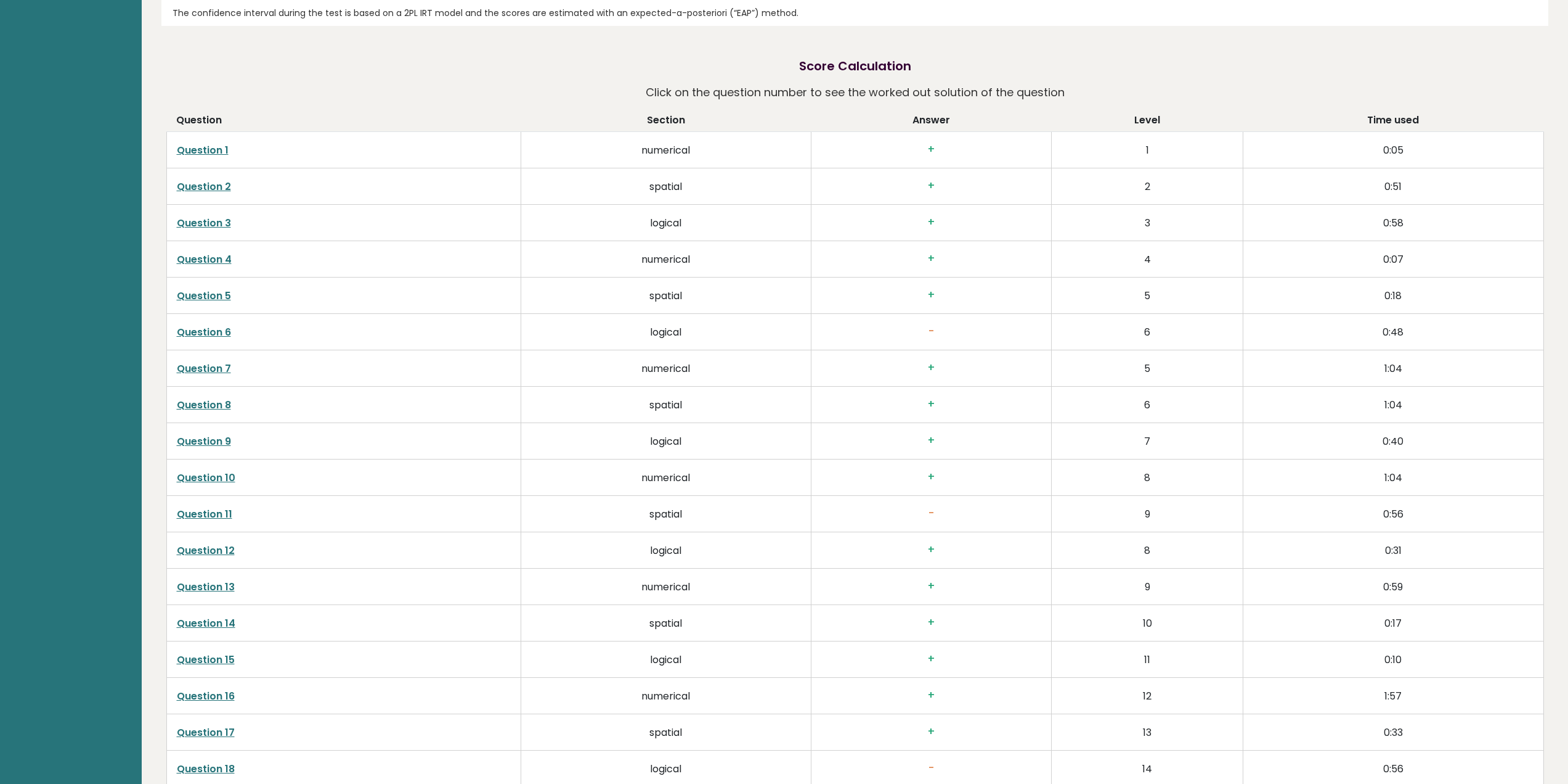
scroll to position [2223, 0]
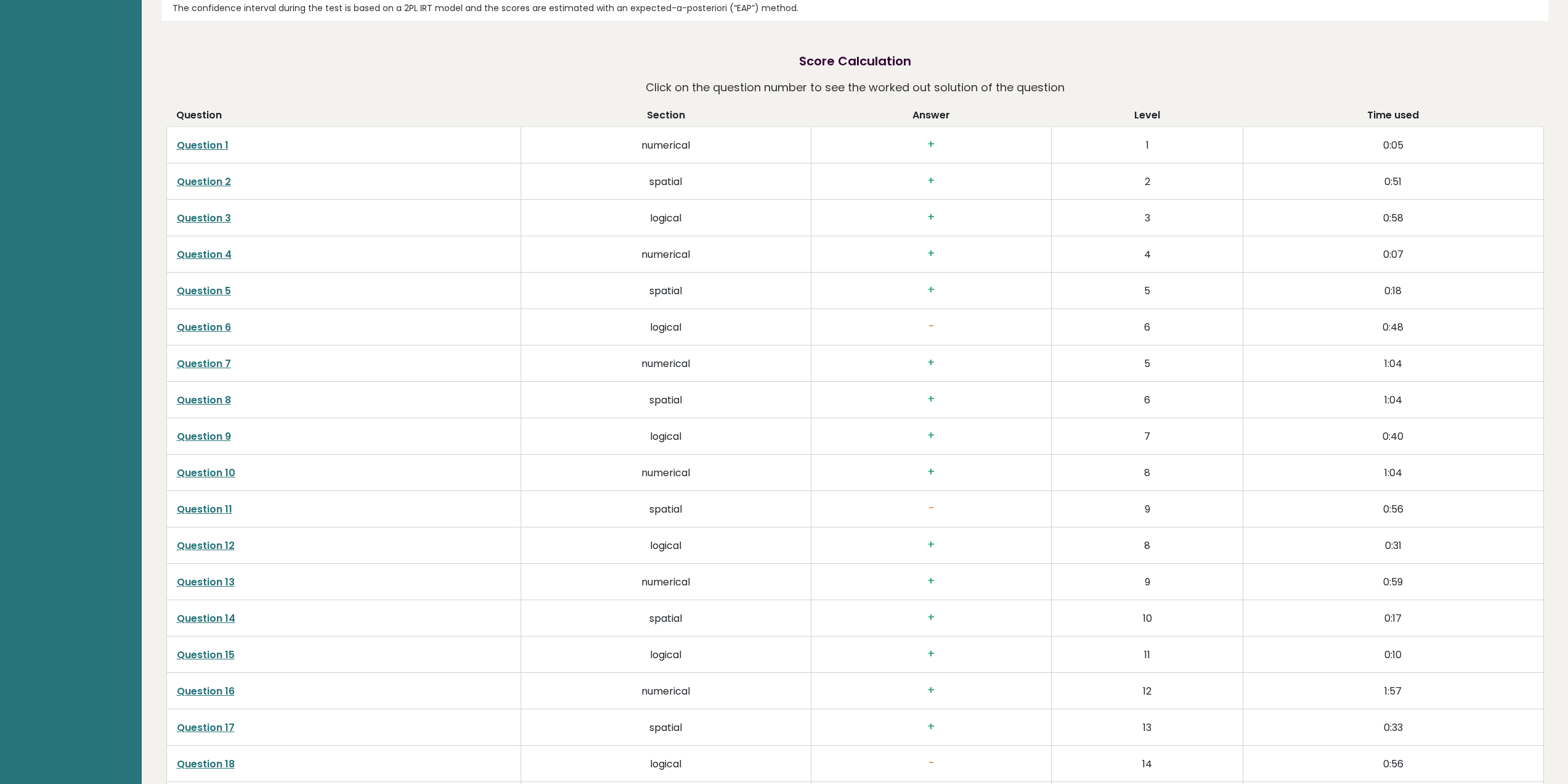
click at [198, 509] on link "Question 11" at bounding box center [204, 509] width 55 height 14
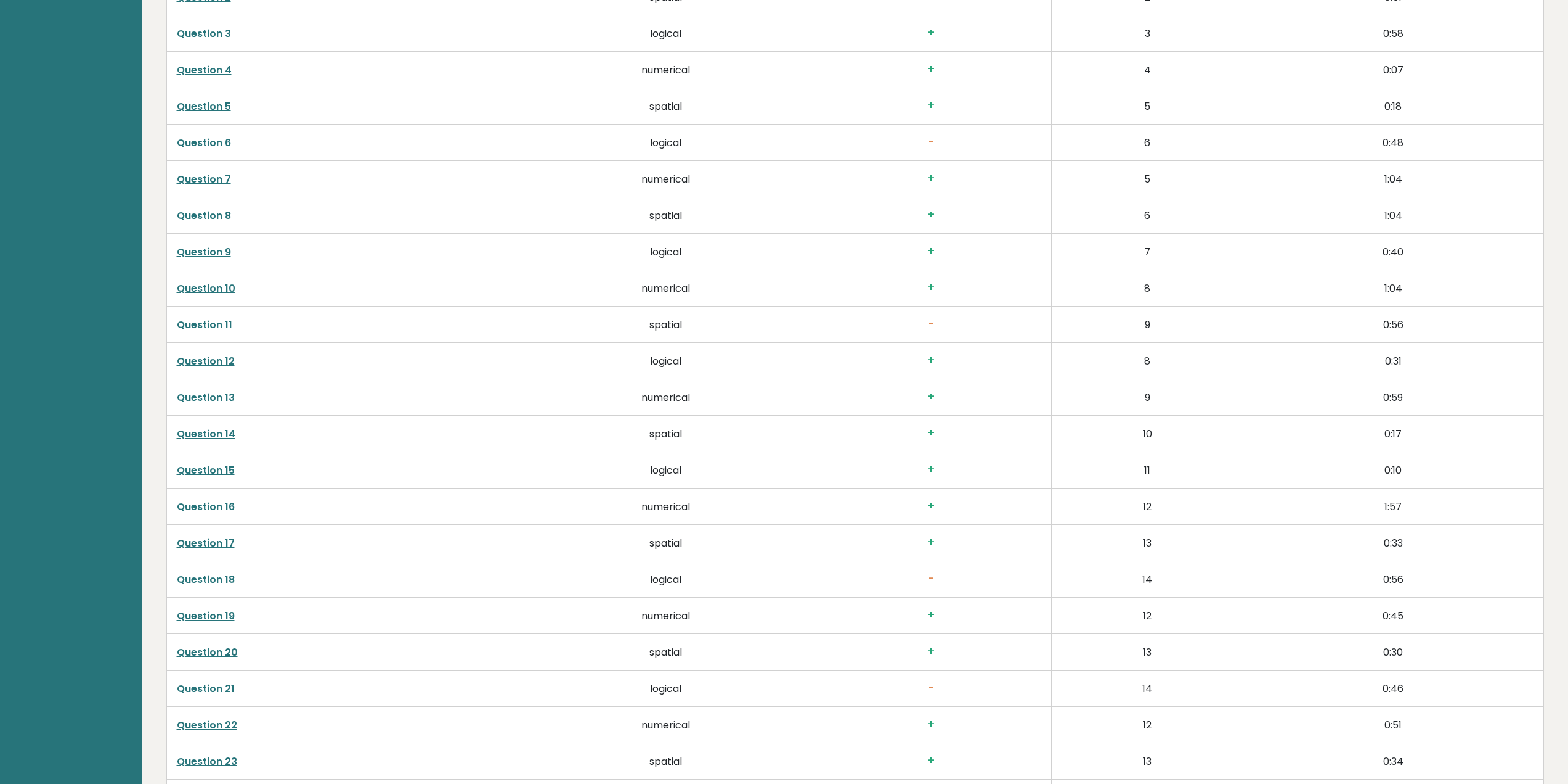
scroll to position [2407, 0]
click at [231, 580] on link "Question 18" at bounding box center [205, 579] width 58 height 14
click at [209, 574] on link "Question 18" at bounding box center [205, 579] width 58 height 14
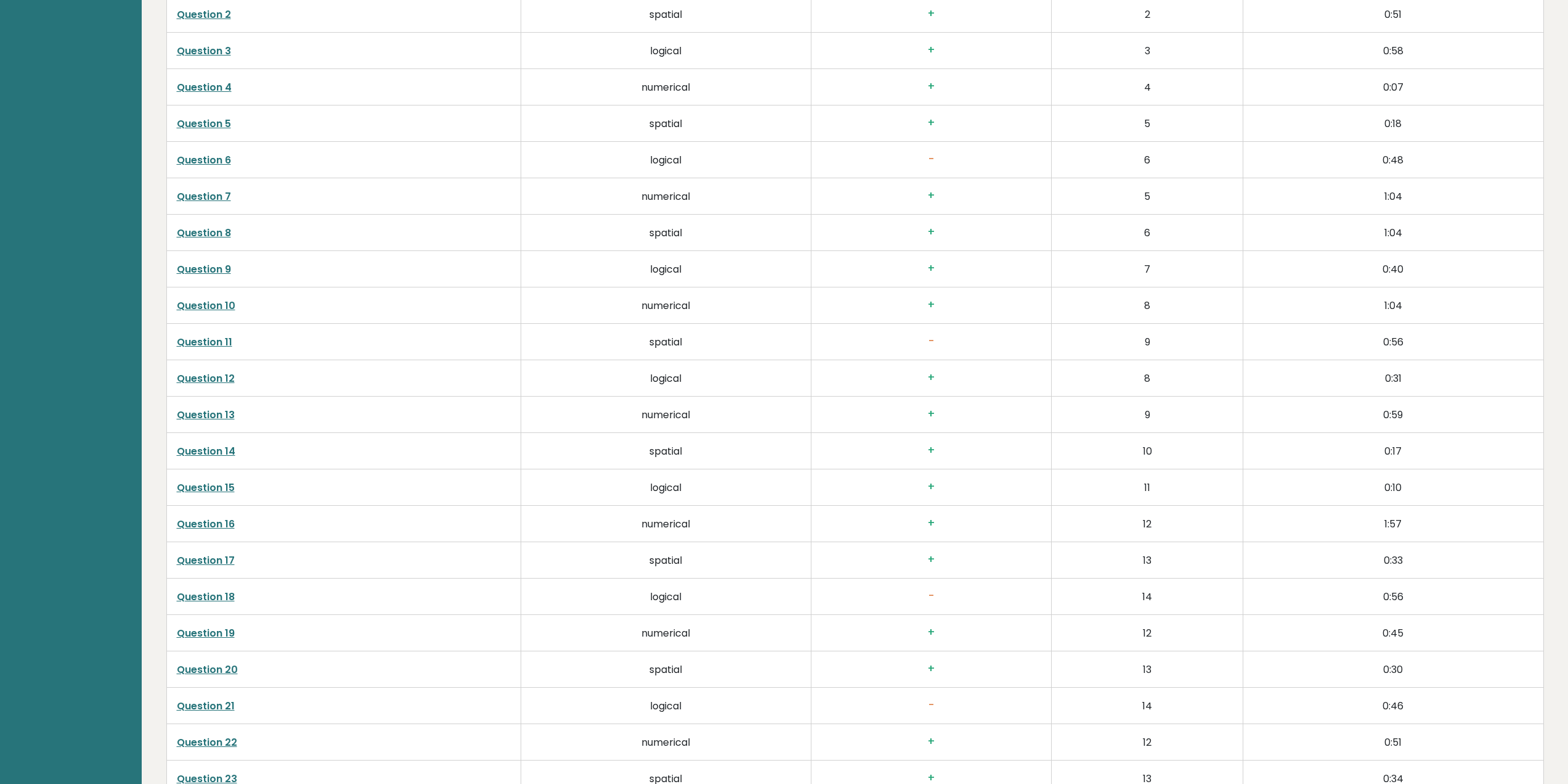
scroll to position [2469, 0]
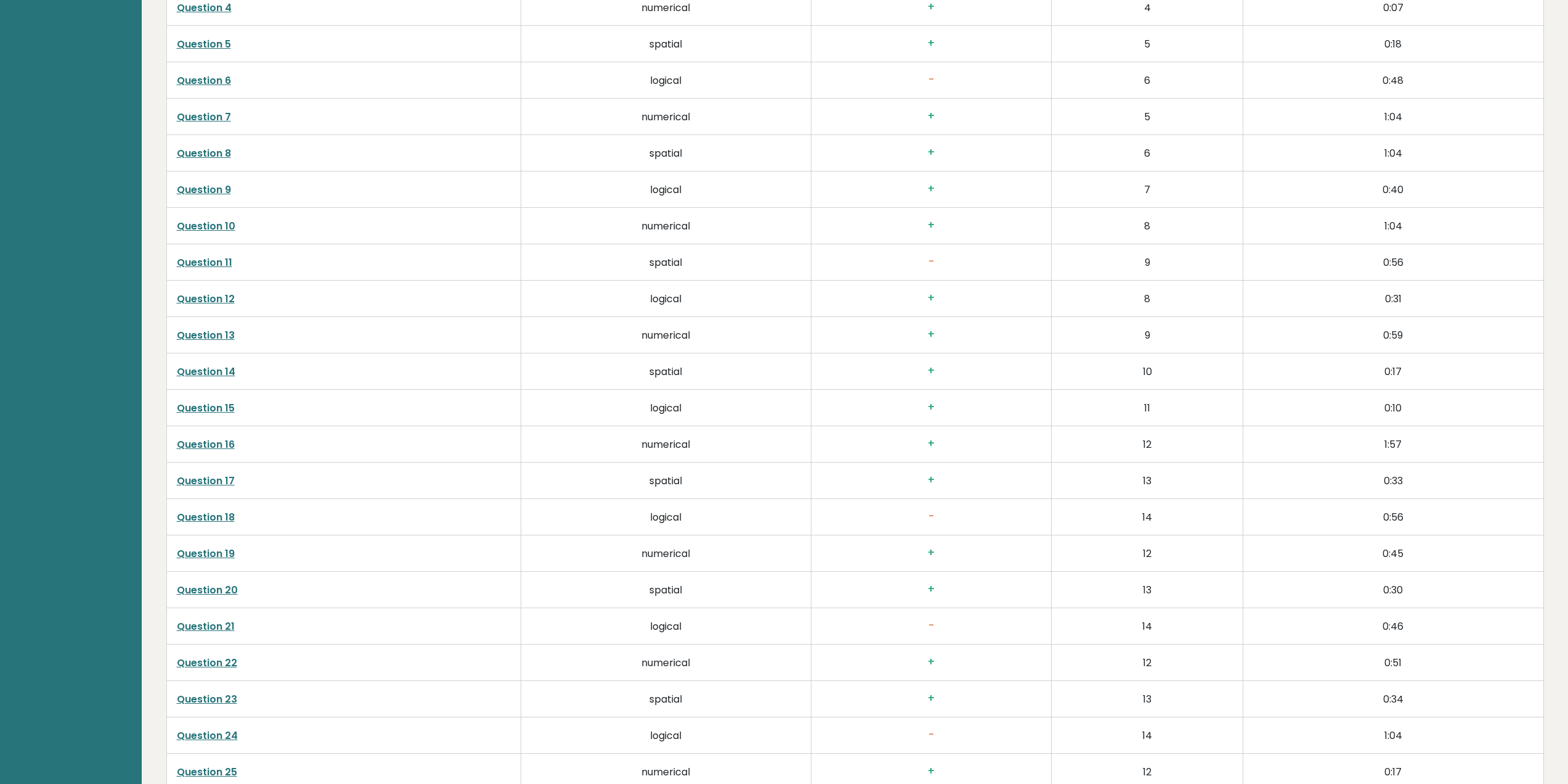
click at [198, 624] on link "Question 21" at bounding box center [205, 626] width 58 height 14
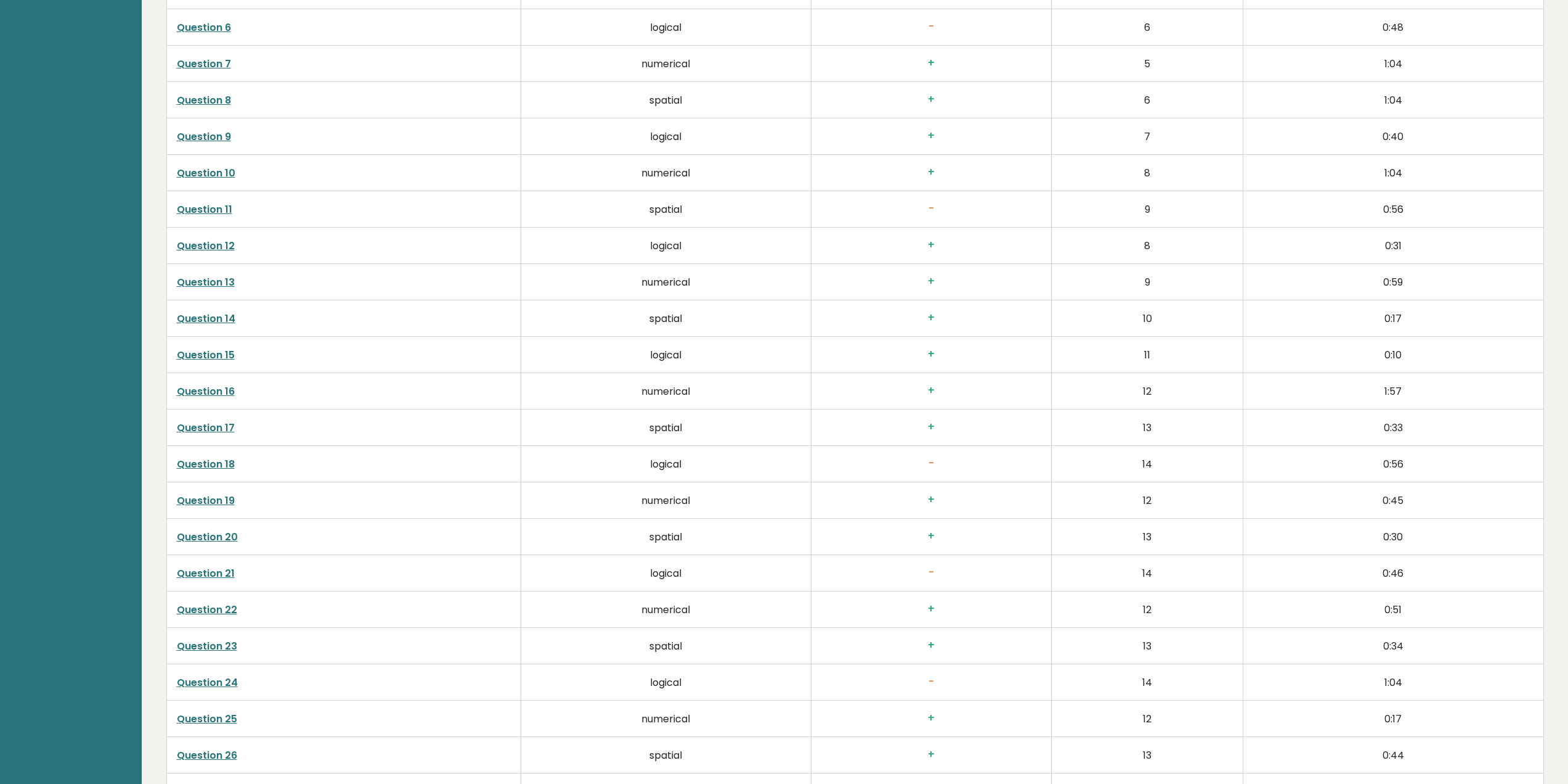
scroll to position [2531, 0]
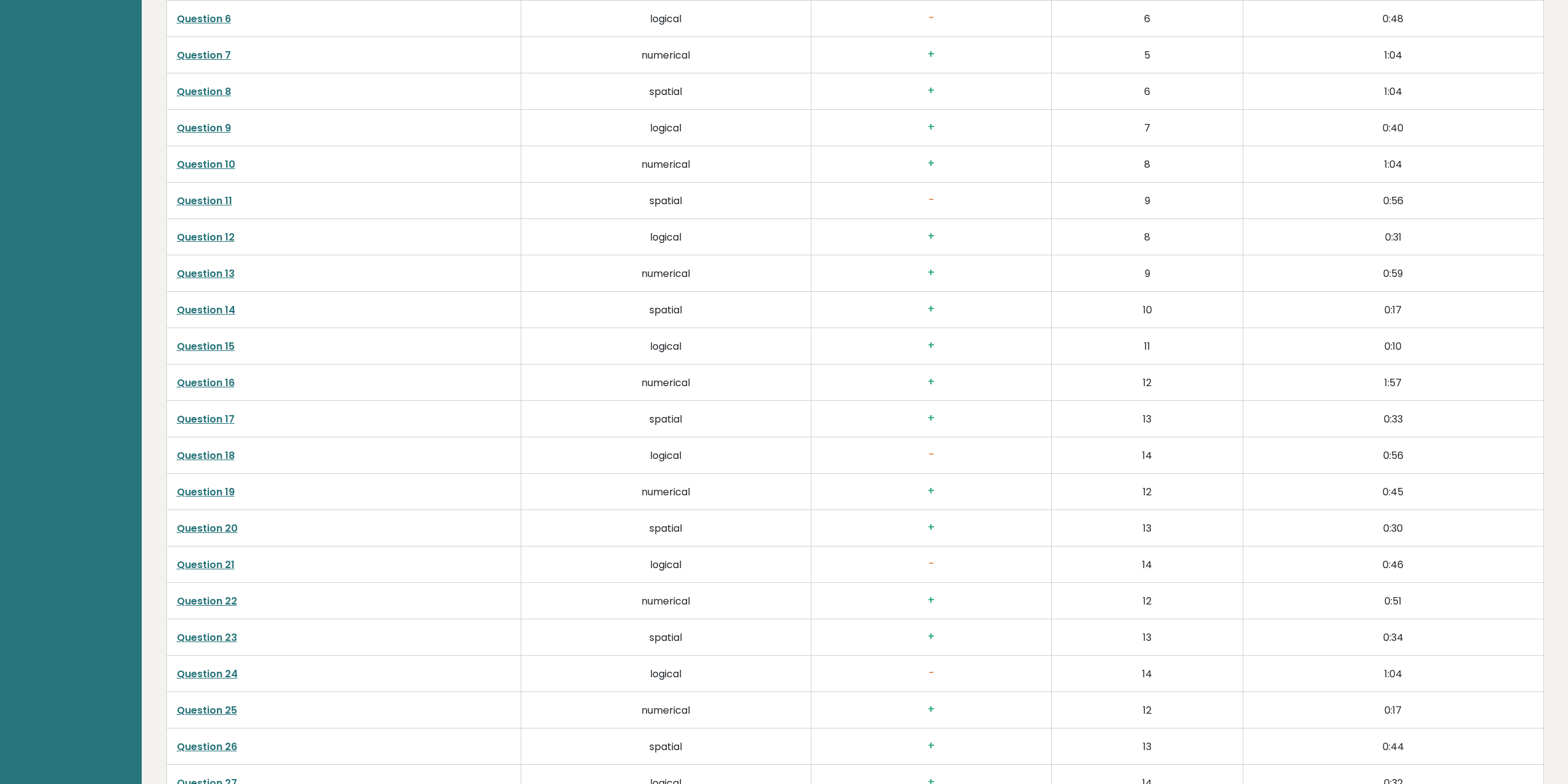
click at [183, 669] on link "Question 24" at bounding box center [207, 673] width 61 height 14
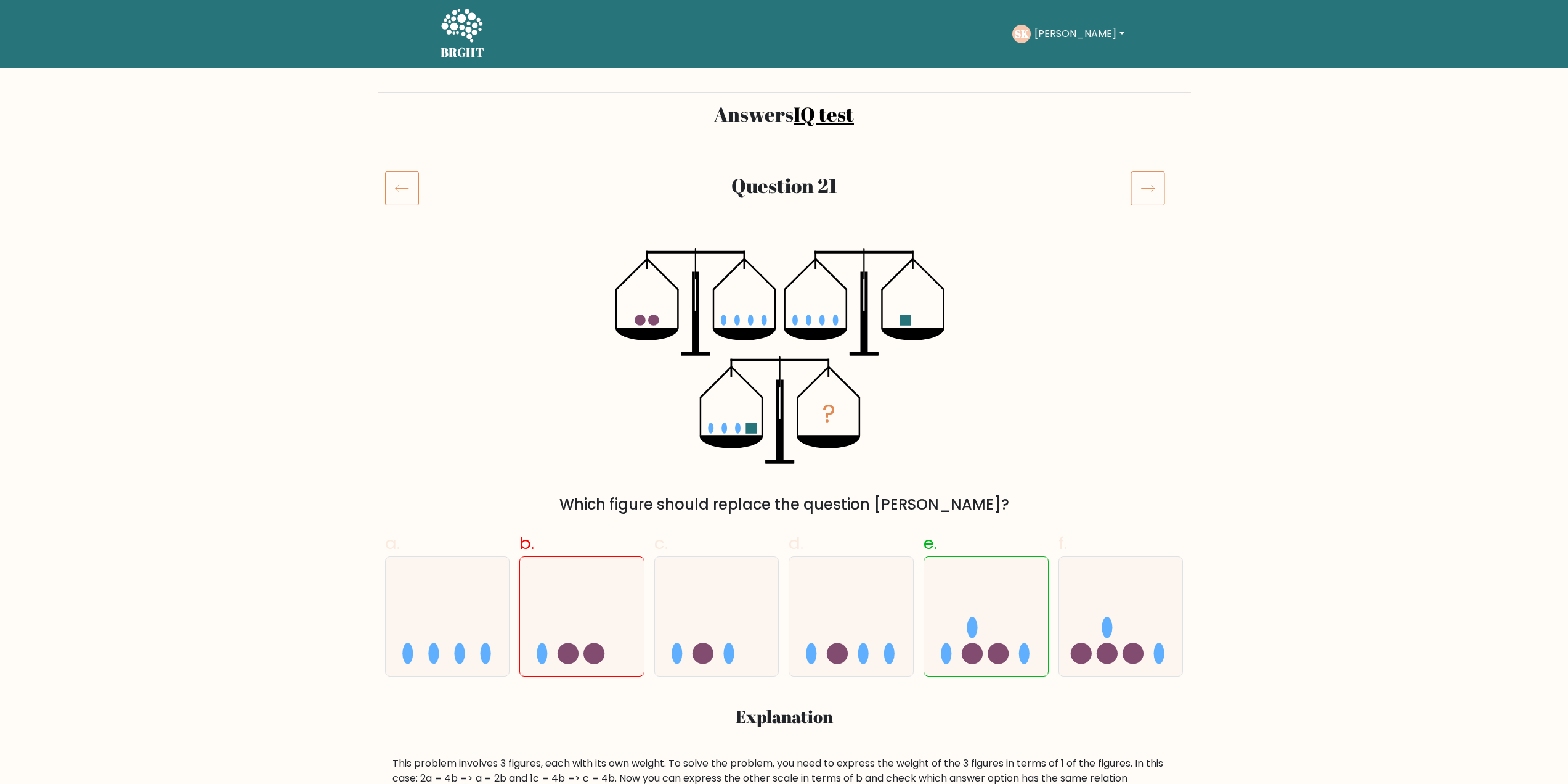
click at [422, 185] on div at bounding box center [411, 188] width 68 height 35
click at [411, 190] on icon at bounding box center [402, 188] width 34 height 35
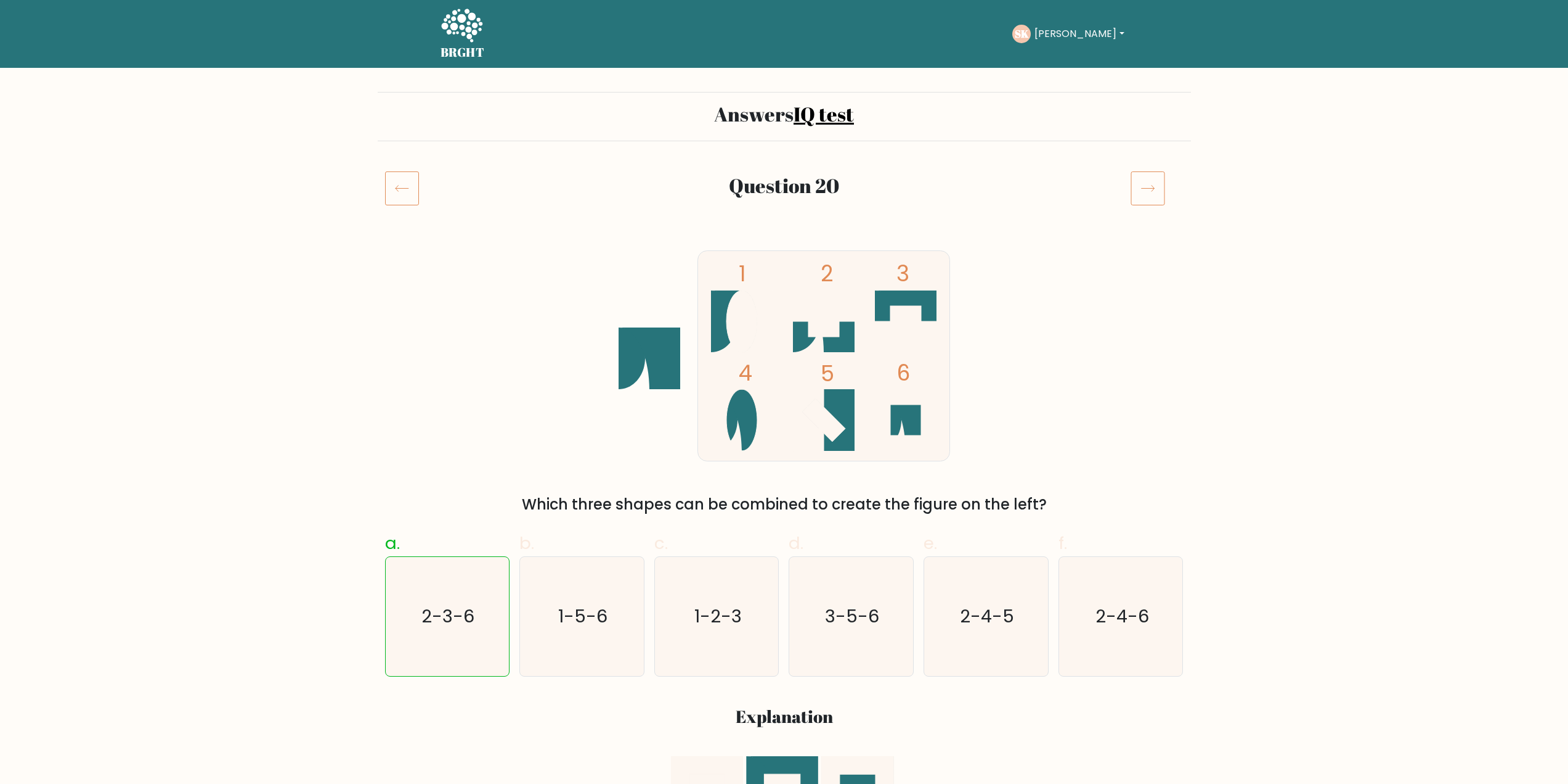
click at [1153, 185] on icon at bounding box center [1148, 188] width 35 height 35
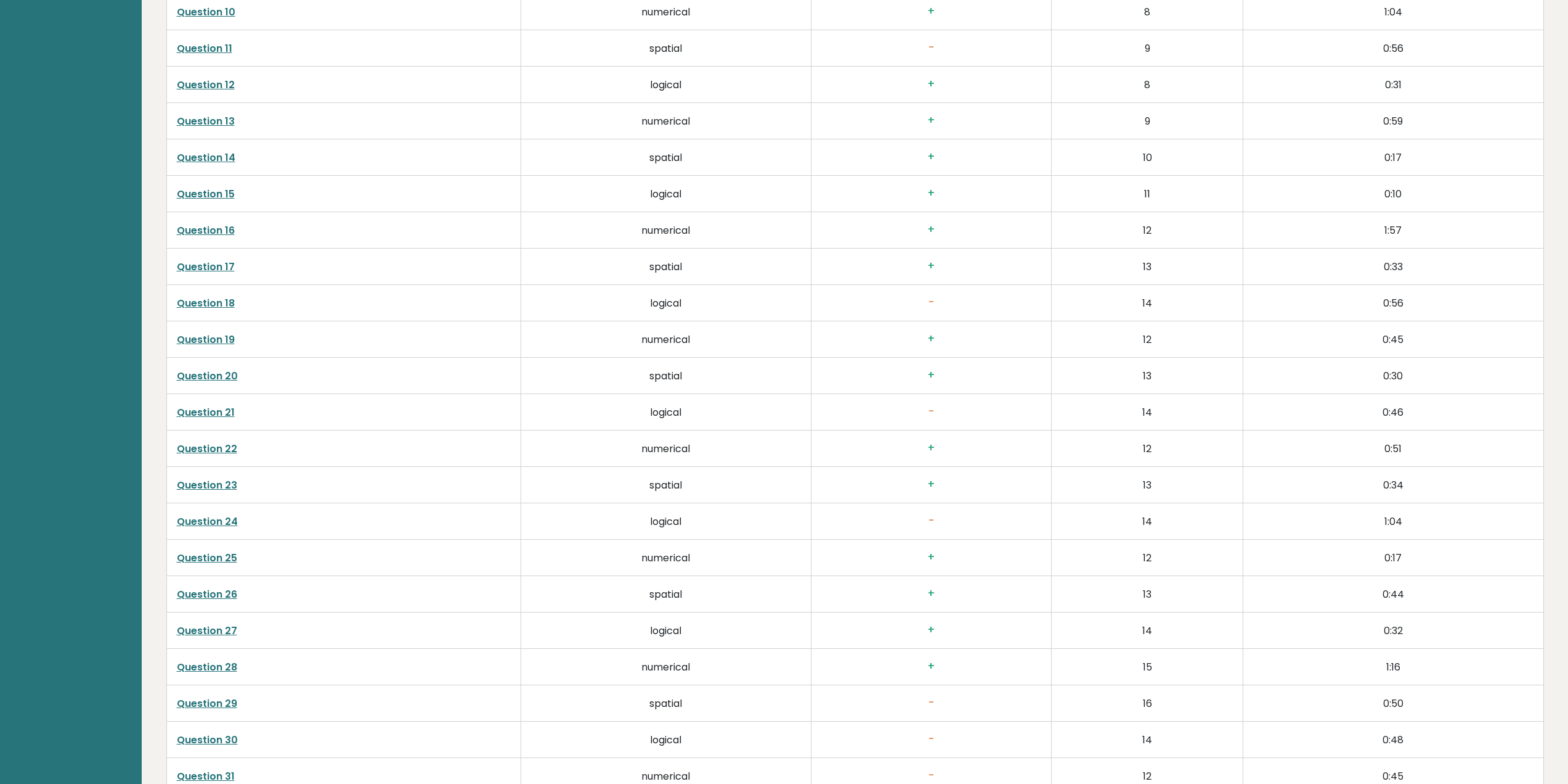
scroll to position [2839, 0]
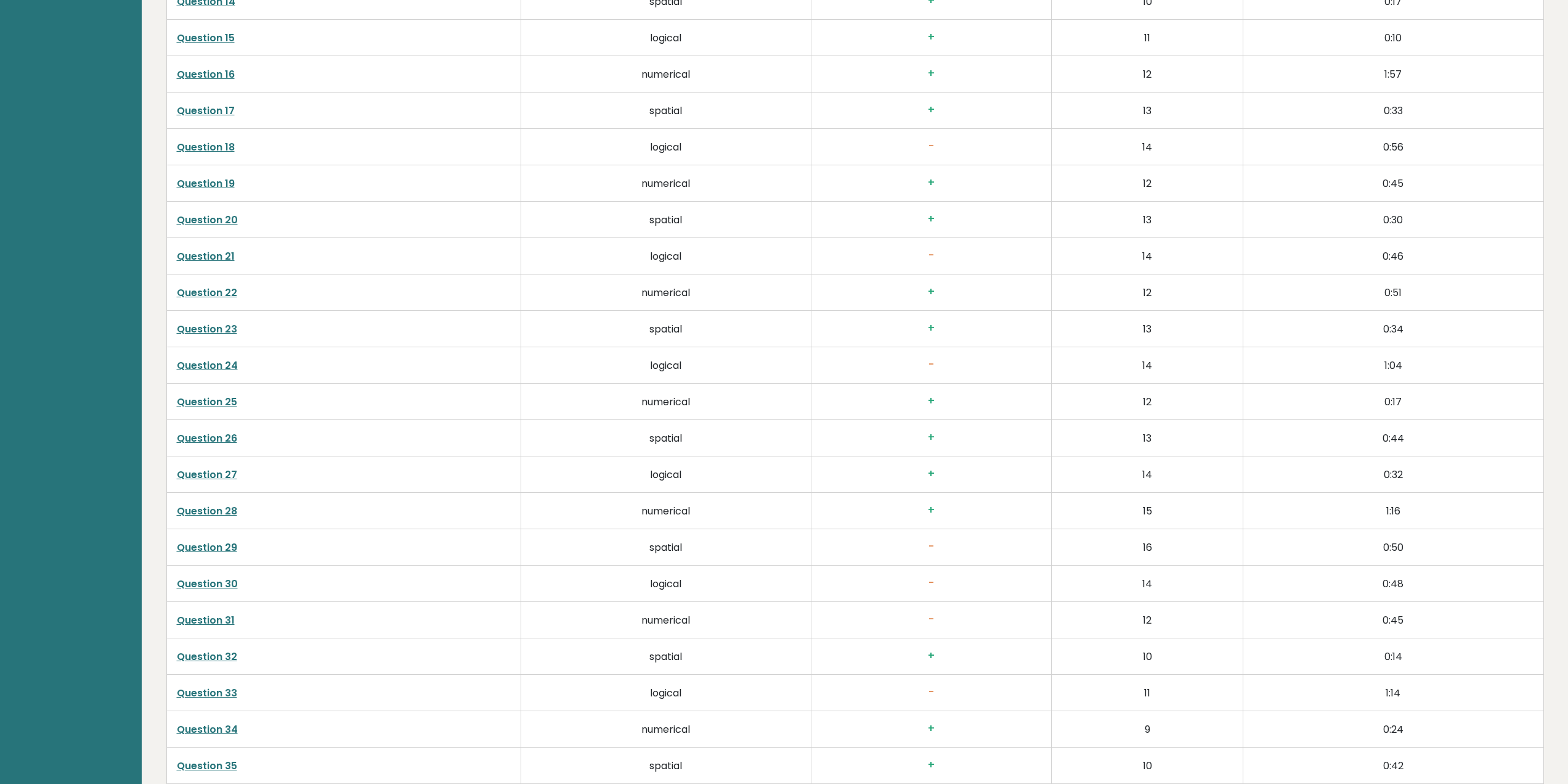
click at [209, 548] on link "Question 29" at bounding box center [206, 547] width 60 height 14
click at [226, 578] on link "Question 30" at bounding box center [207, 584] width 61 height 14
click at [227, 621] on link "Question 31" at bounding box center [205, 620] width 58 height 14
click at [229, 544] on link "Question 29" at bounding box center [206, 547] width 60 height 14
click at [207, 618] on link "Question 31" at bounding box center [205, 620] width 58 height 14
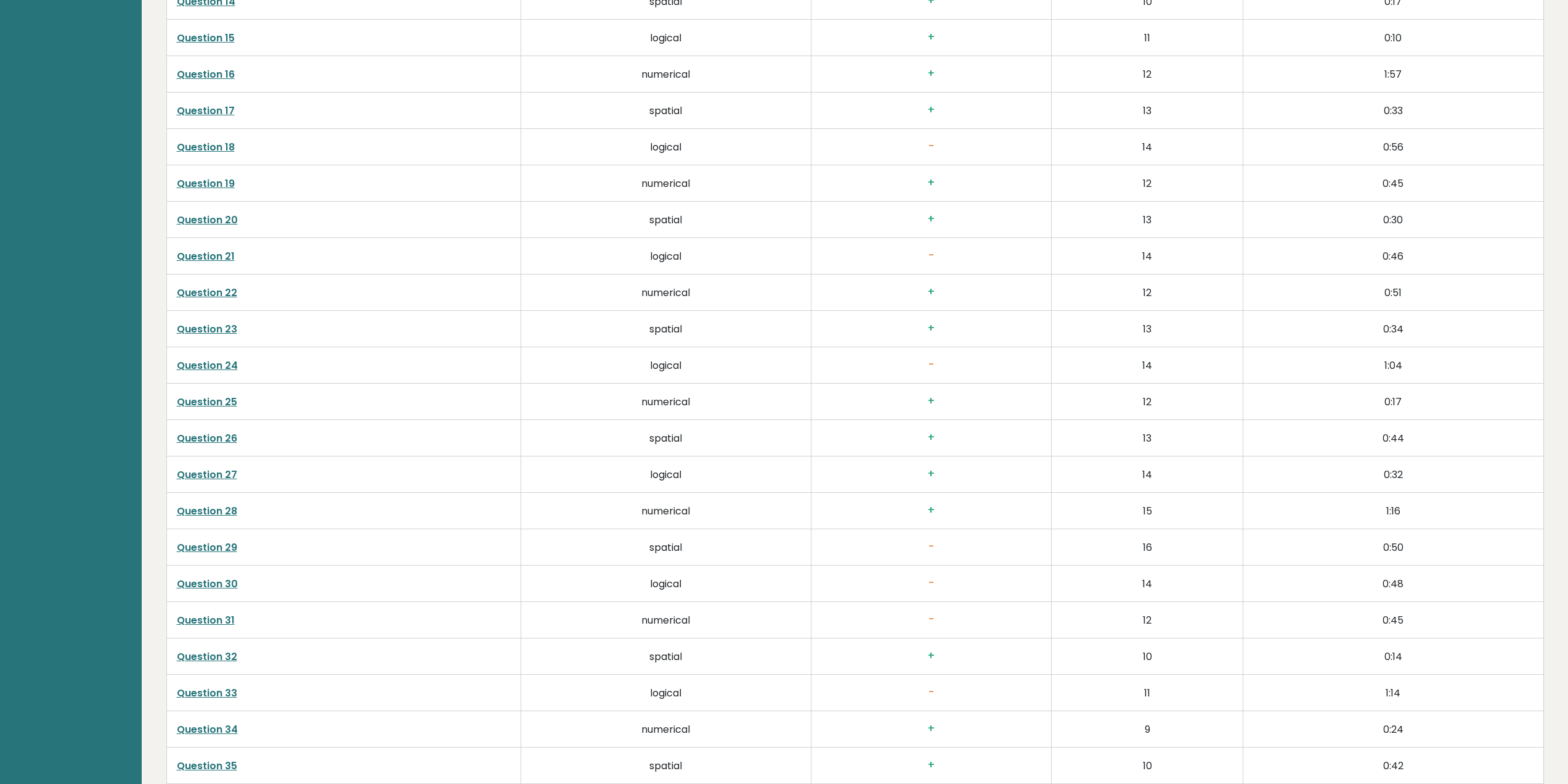
click at [219, 616] on link "Question 31" at bounding box center [205, 620] width 58 height 14
click at [212, 690] on link "Question 33" at bounding box center [206, 692] width 60 height 14
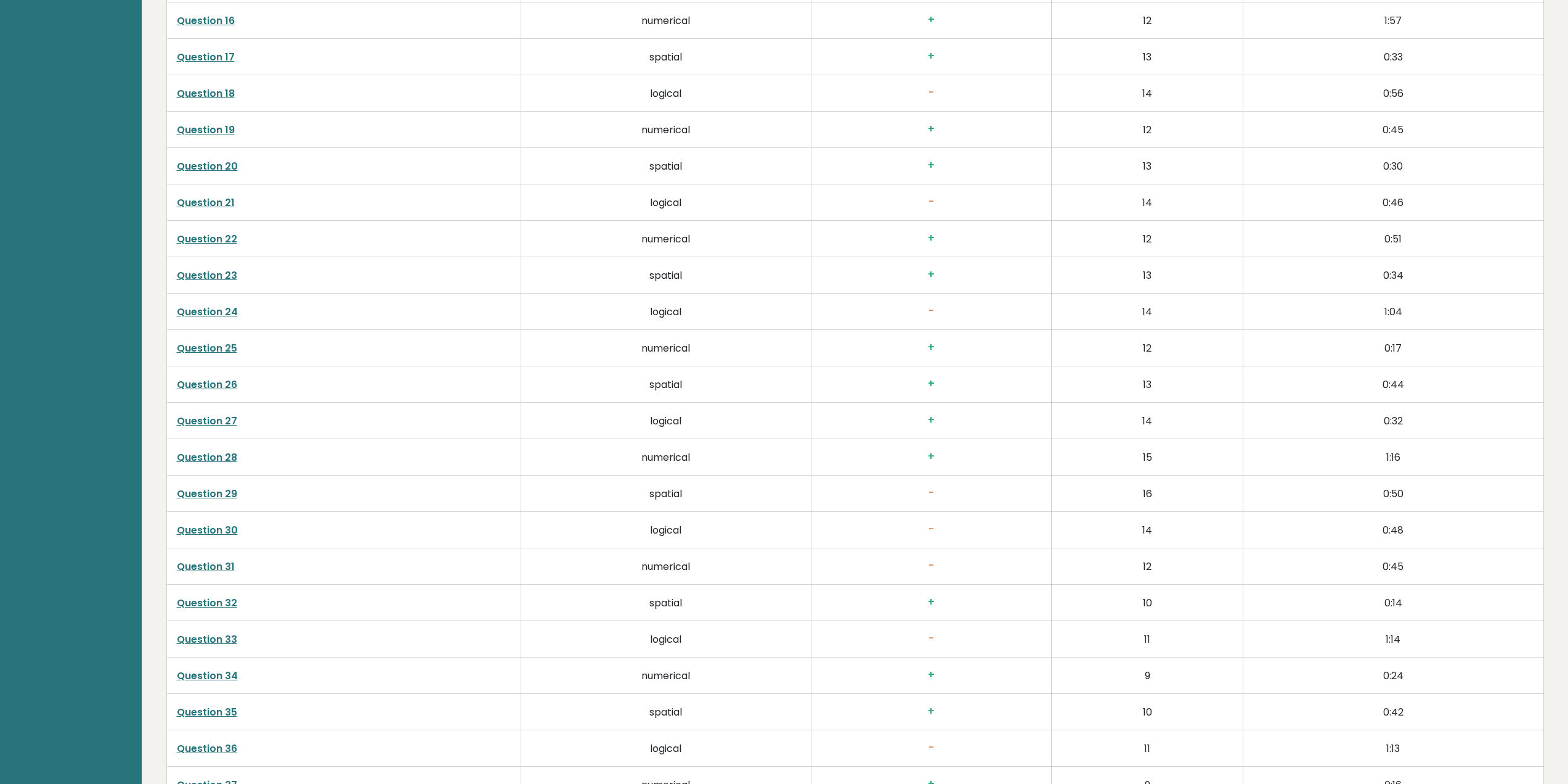
scroll to position [2901, 0]
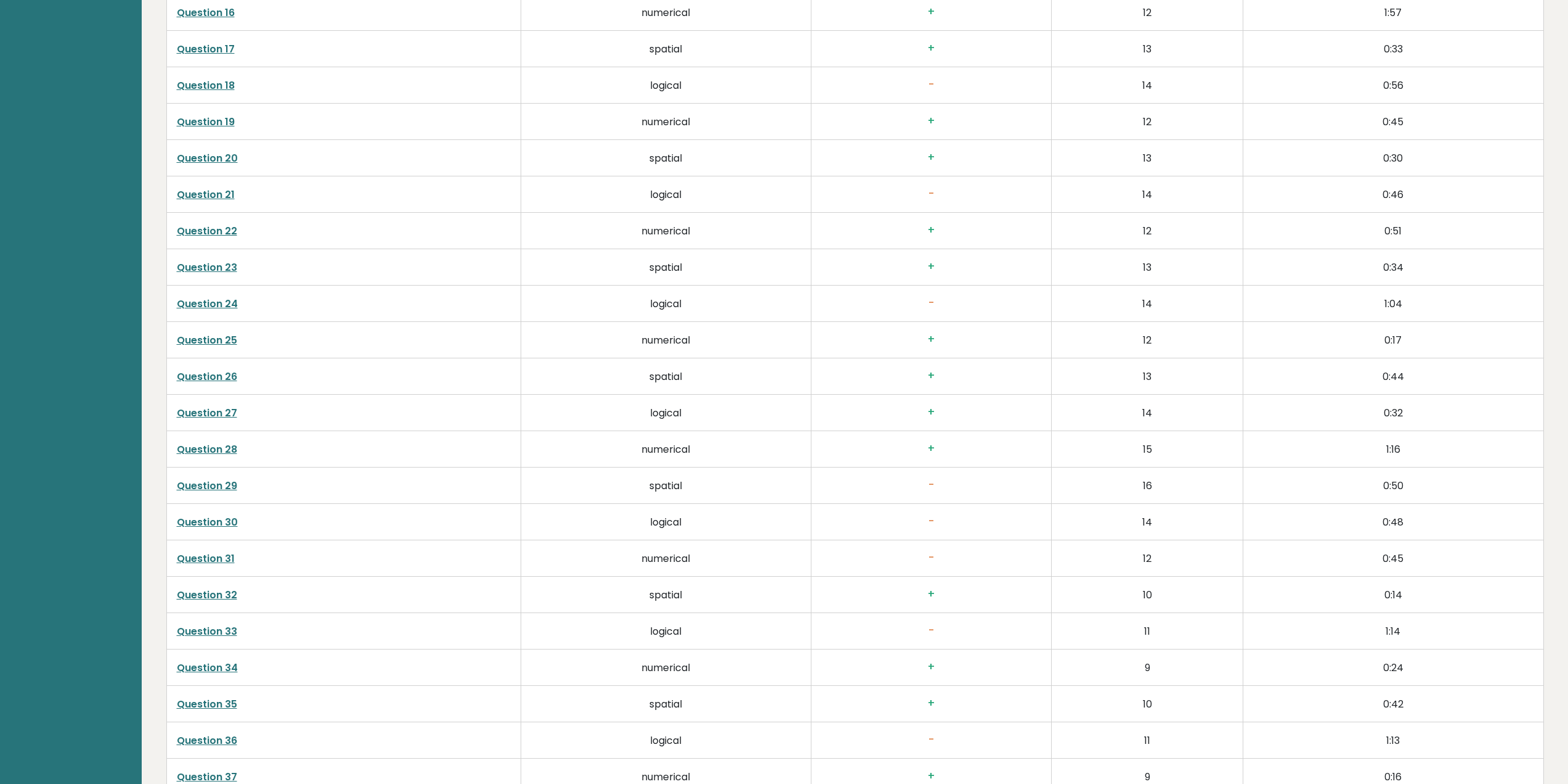
click at [214, 631] on link "Question 33" at bounding box center [206, 631] width 60 height 14
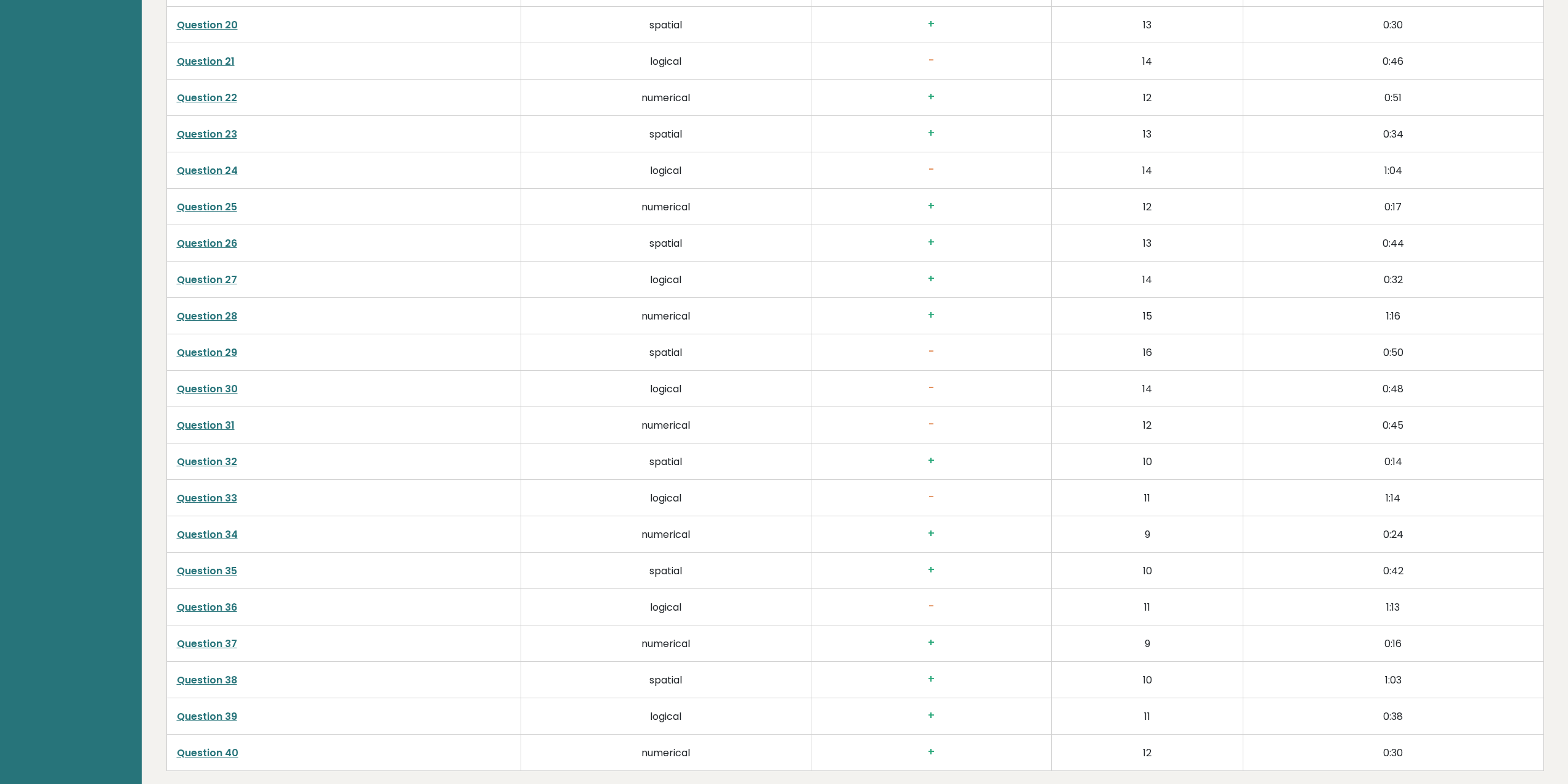
scroll to position [3086, 0]
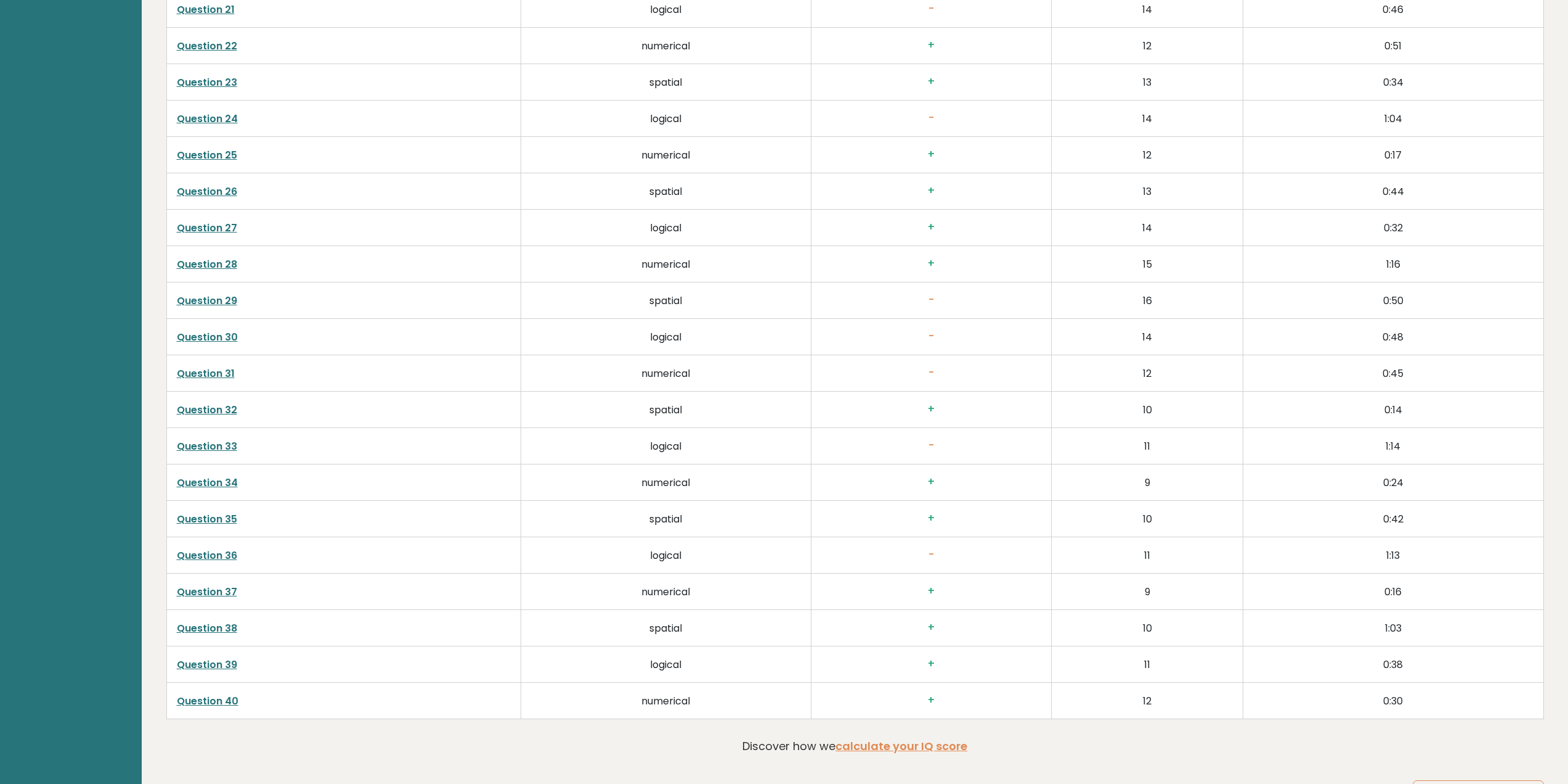
click at [187, 447] on link "Question 33" at bounding box center [206, 446] width 60 height 14
click at [220, 555] on link "Question 36" at bounding box center [206, 555] width 60 height 14
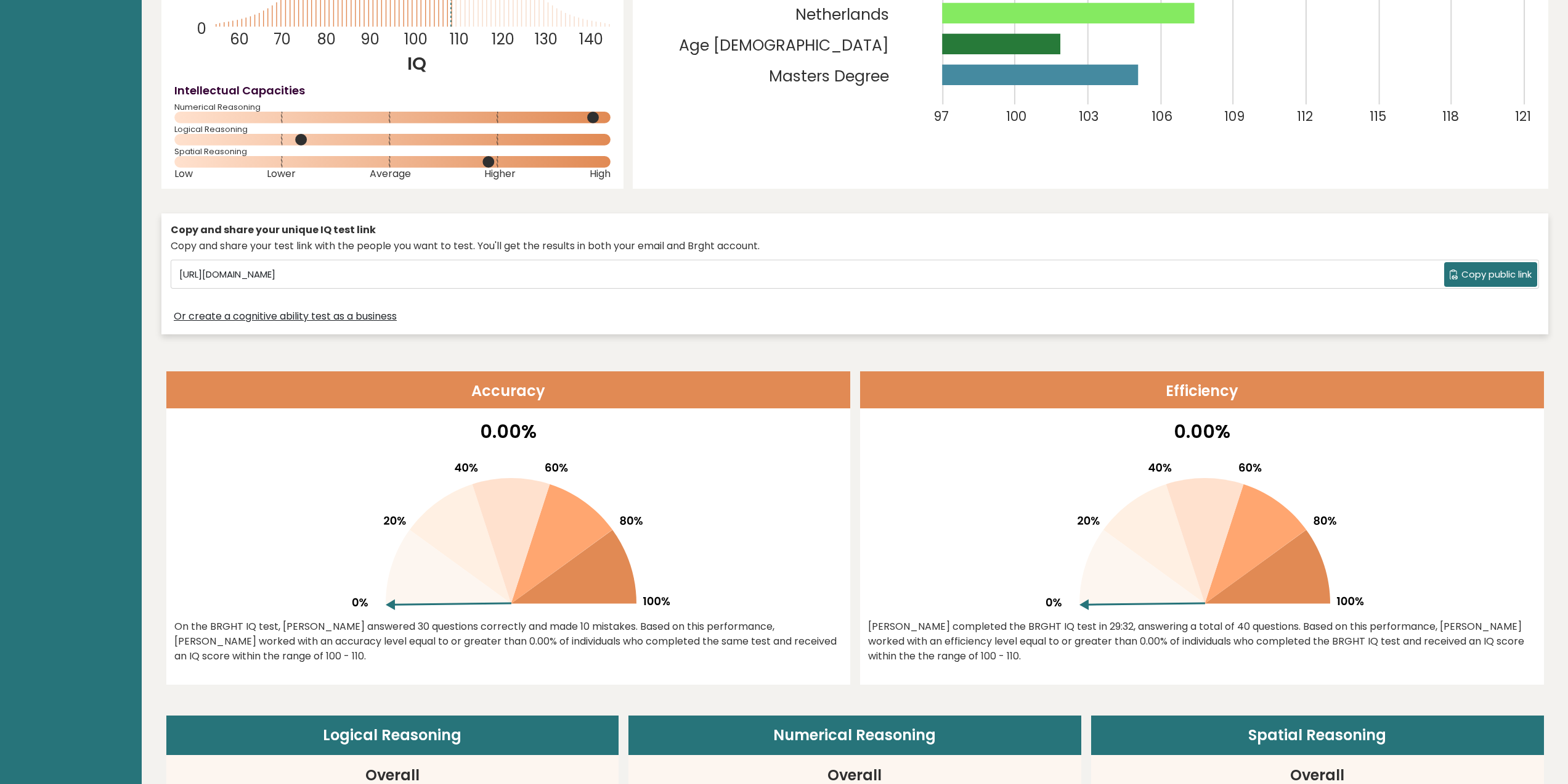
scroll to position [0, 0]
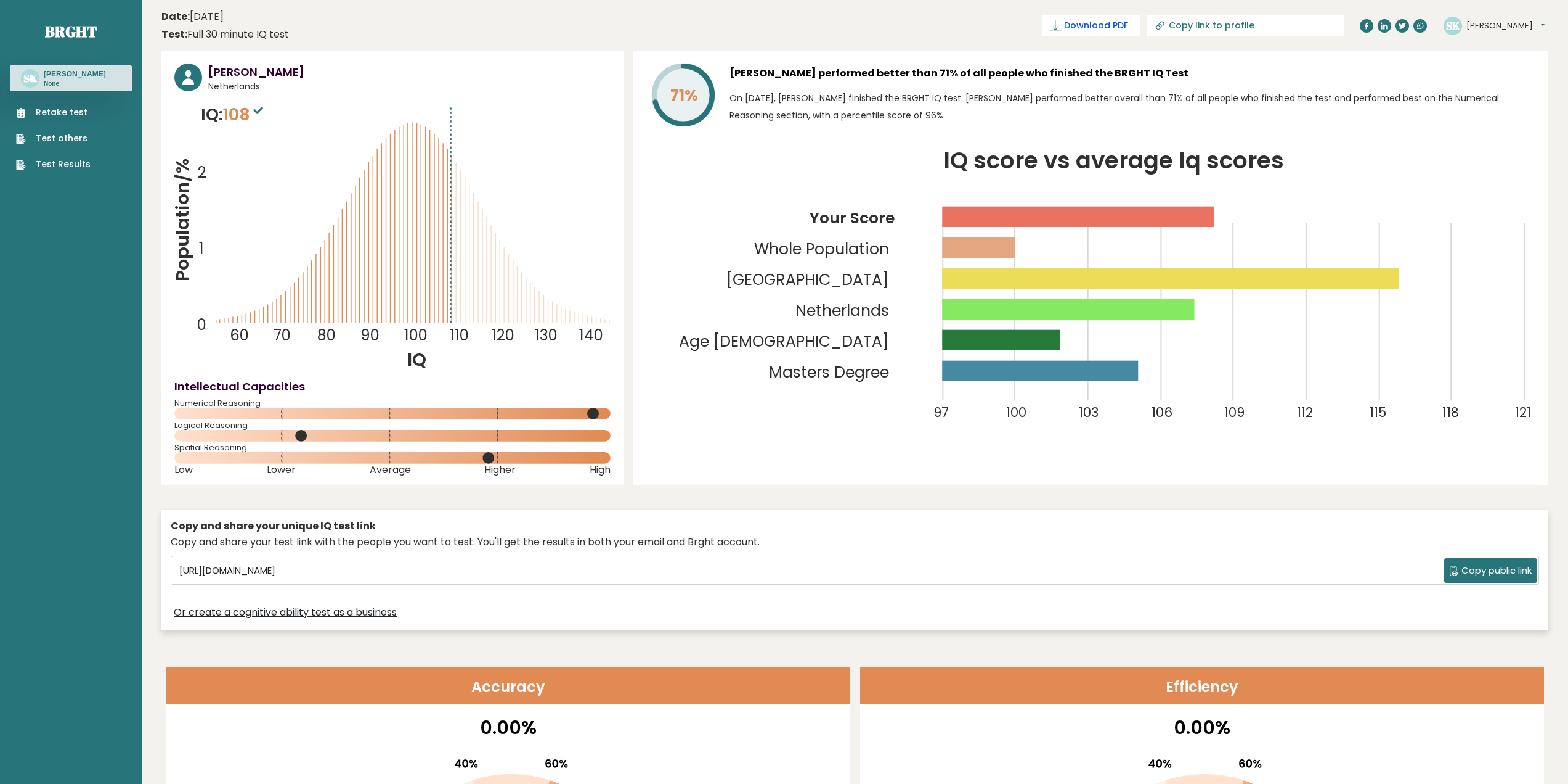
click at [1128, 22] on span "Download PDF" at bounding box center [1095, 25] width 64 height 13
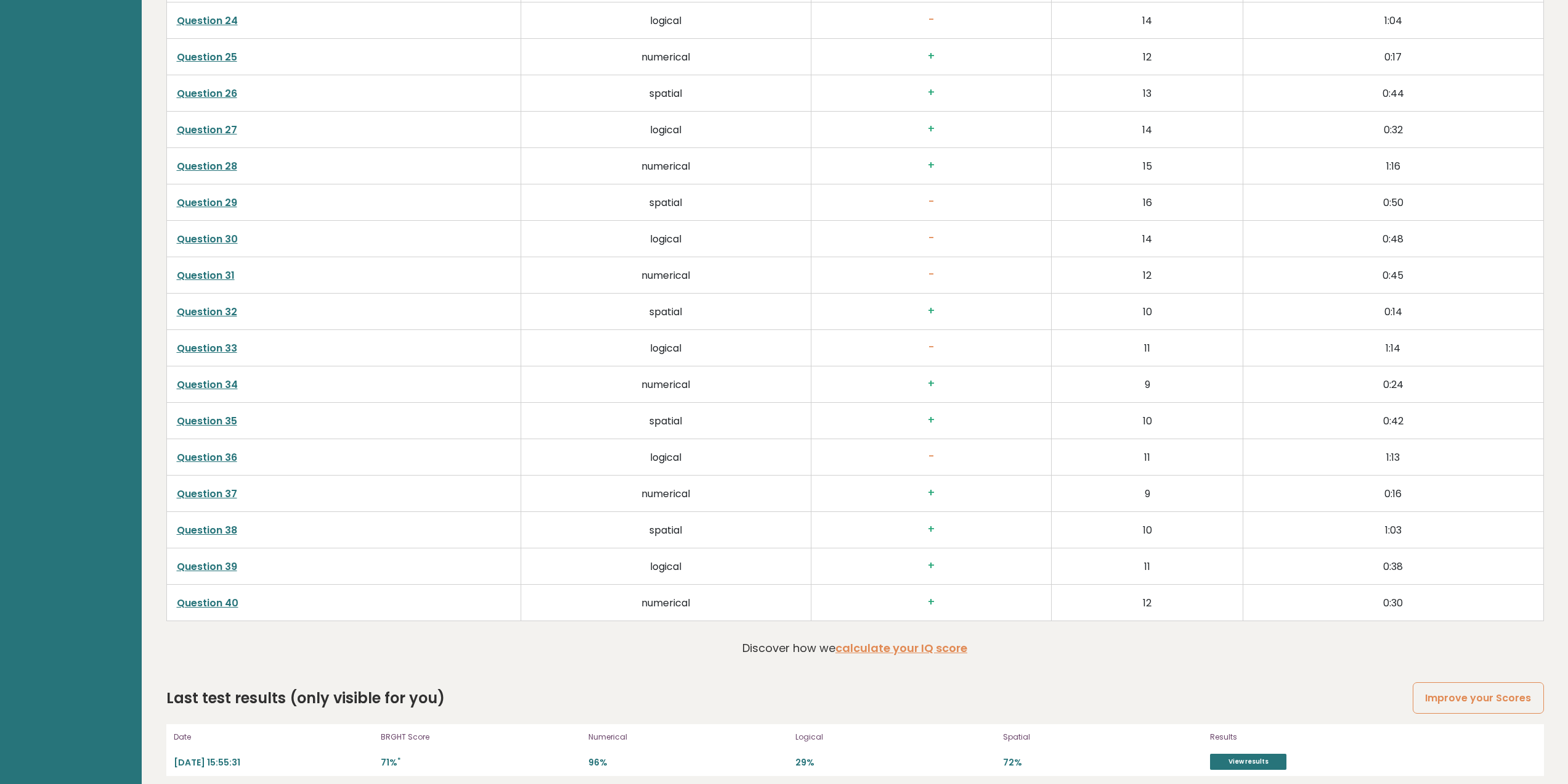
scroll to position [3194, 0]
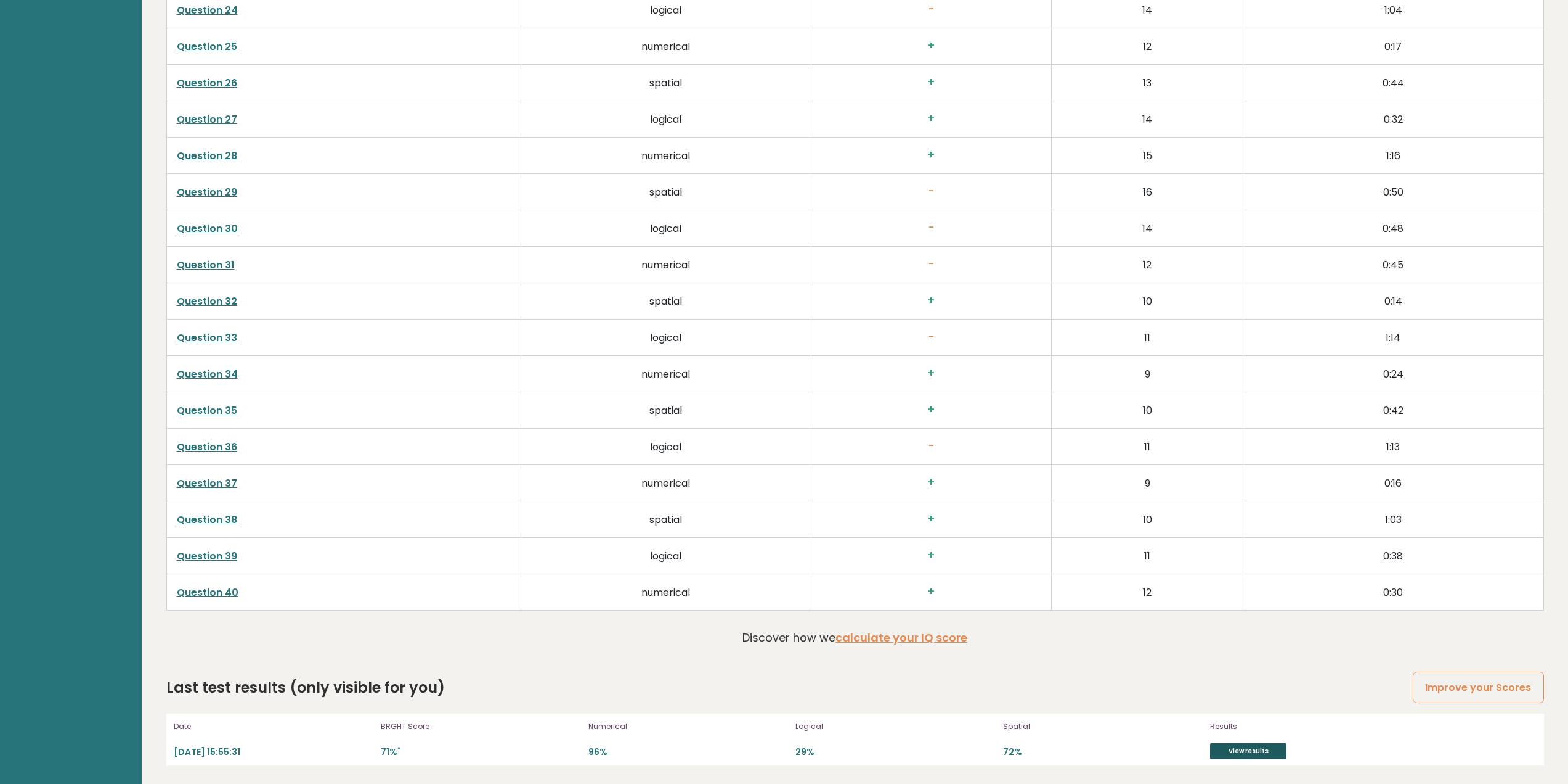
click at [1270, 757] on link "View results" at bounding box center [1247, 751] width 76 height 16
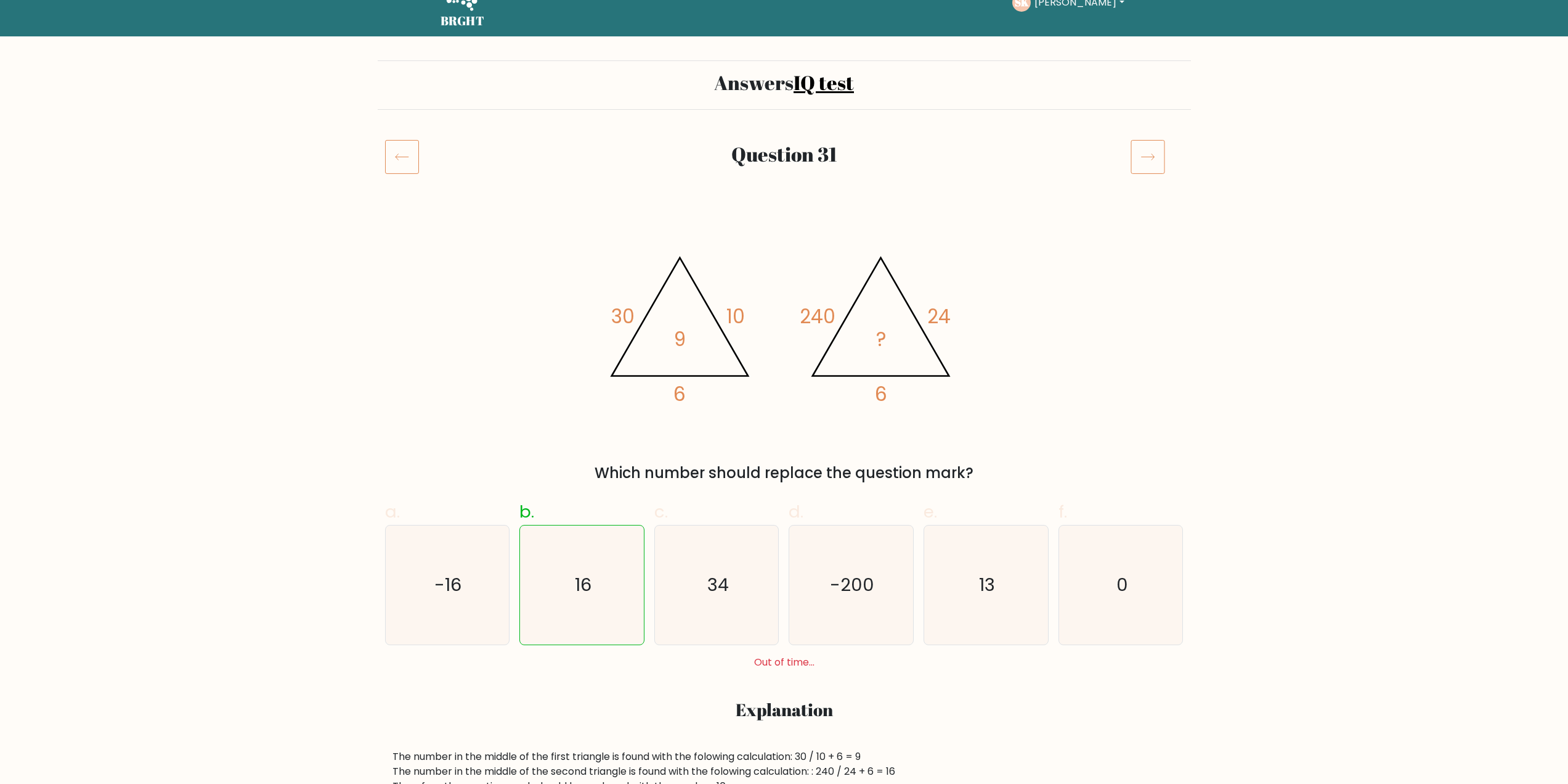
scroll to position [61, 0]
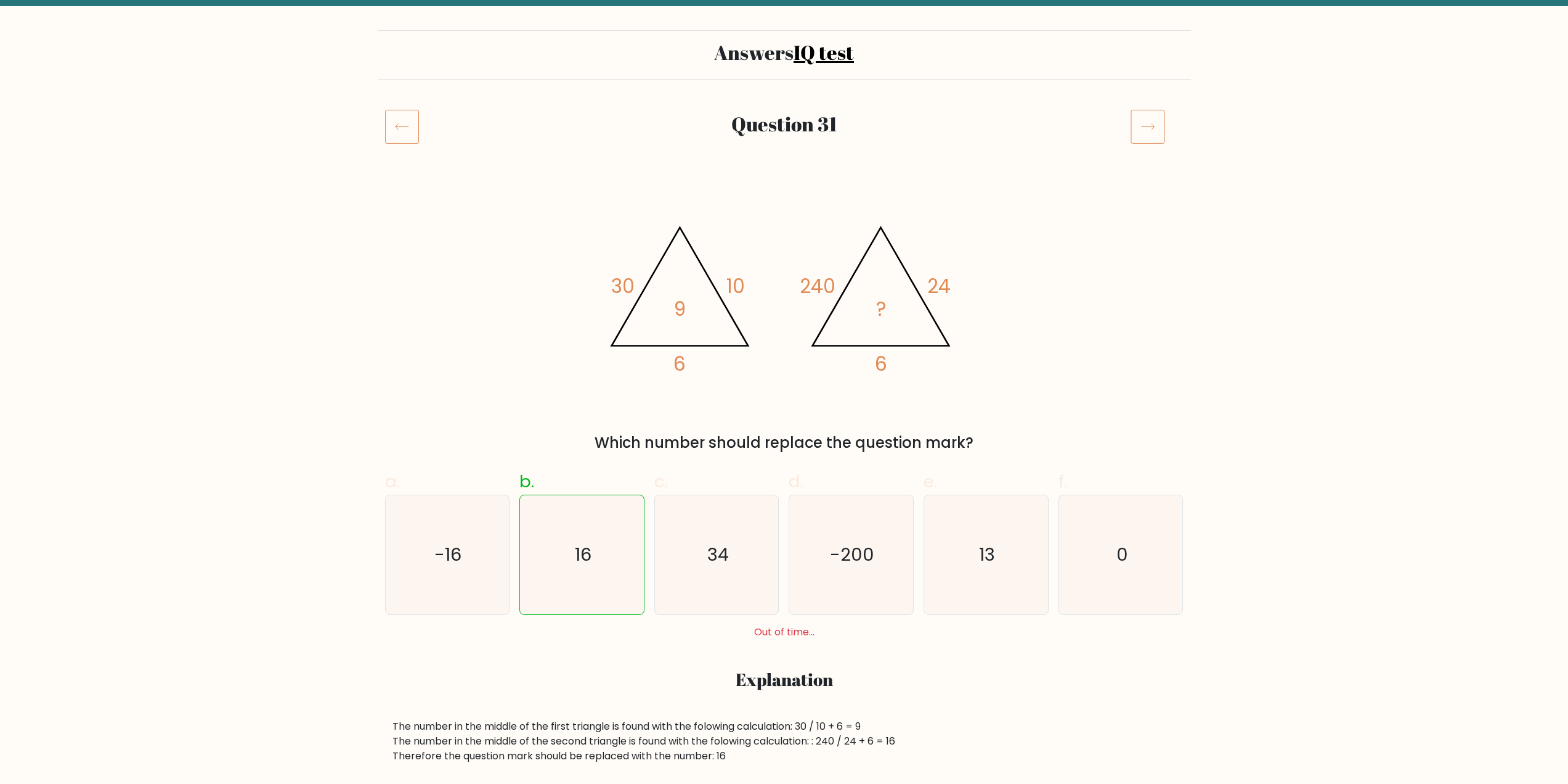
click at [1071, 324] on div "@import url('[URL][DOMAIN_NAME]); 30 10 6 9 @import url('[URL][DOMAIN_NAME]); 2…" at bounding box center [784, 320] width 813 height 268
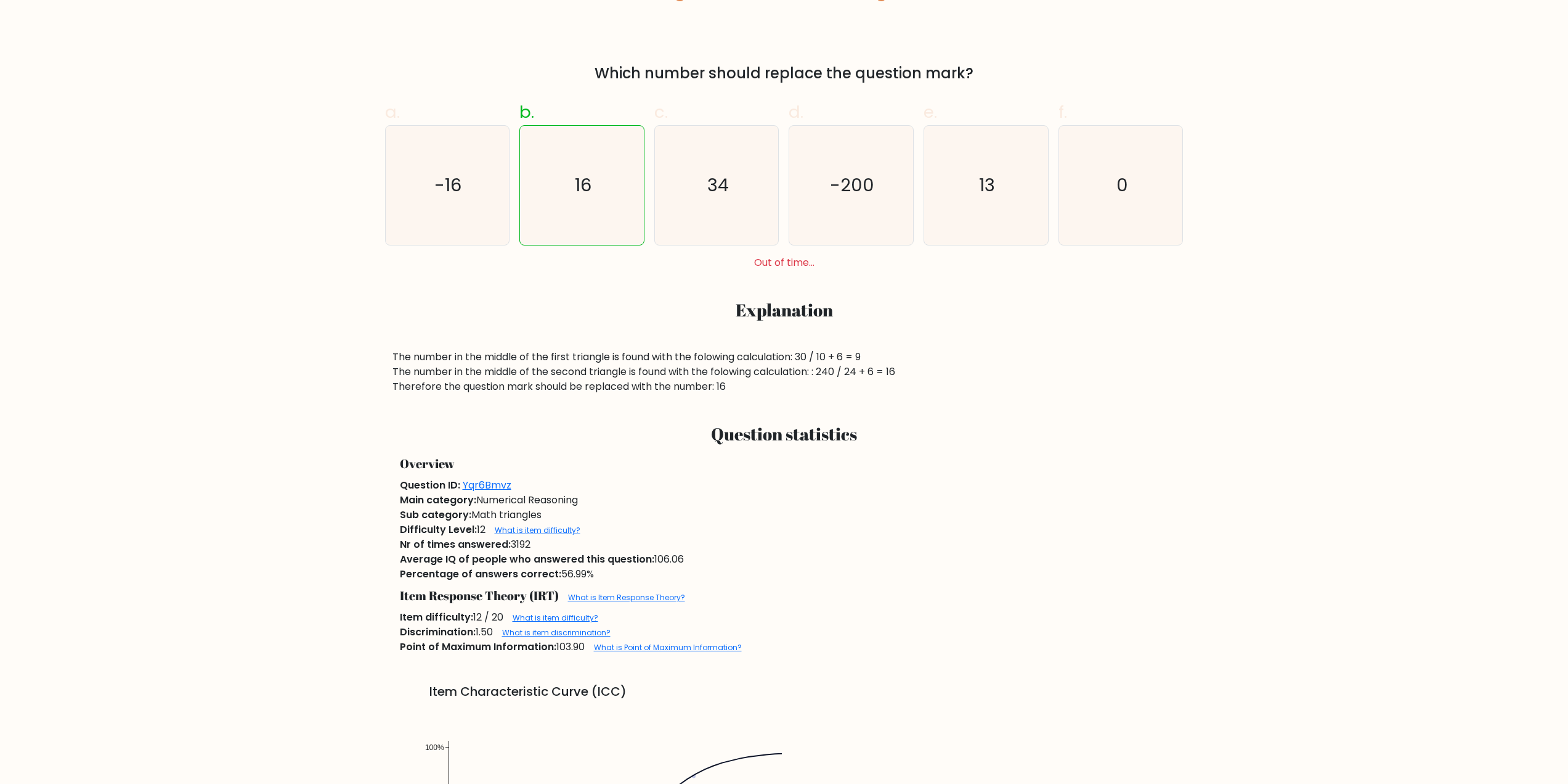
scroll to position [431, 0]
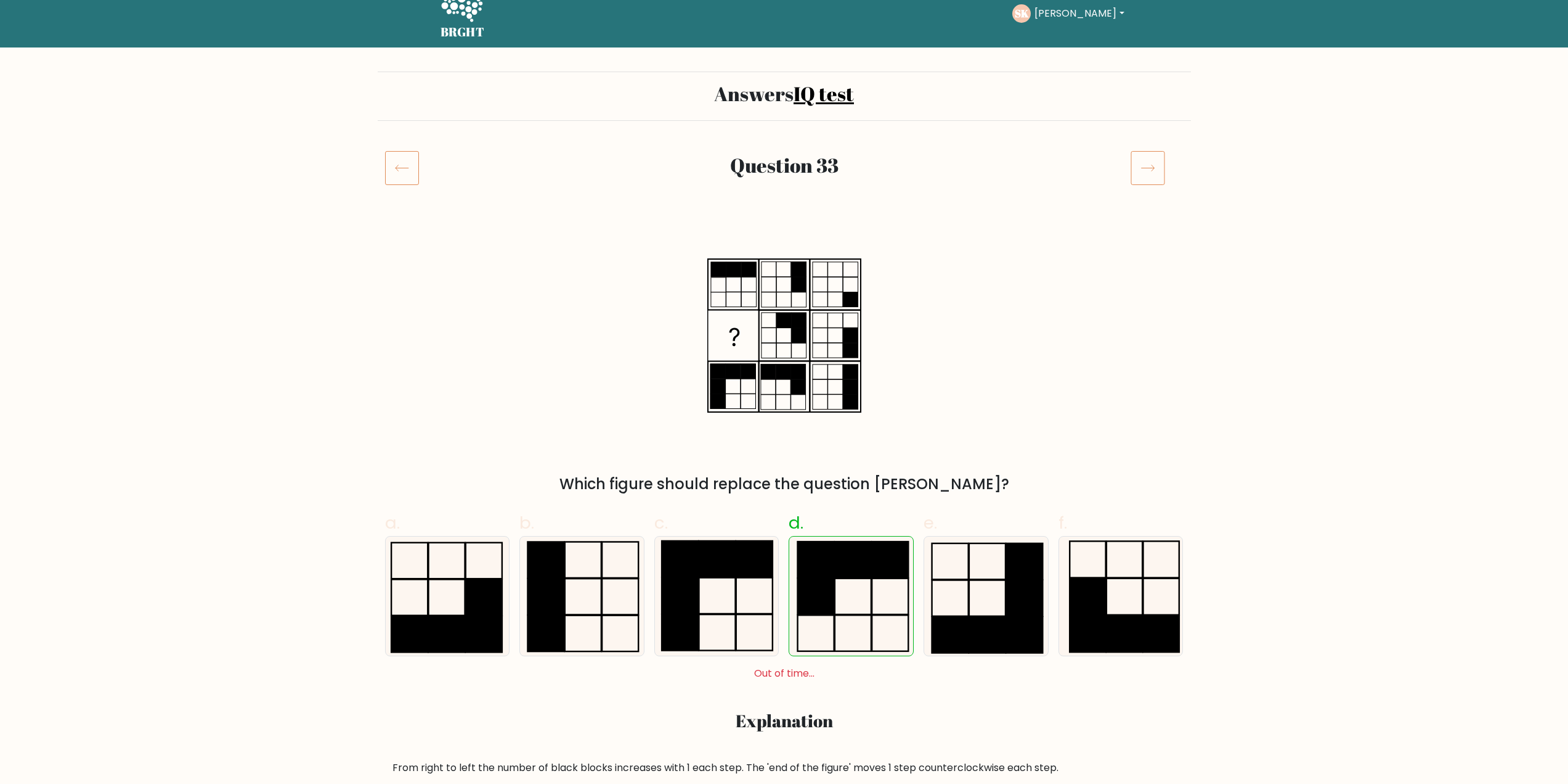
scroll to position [61, 0]
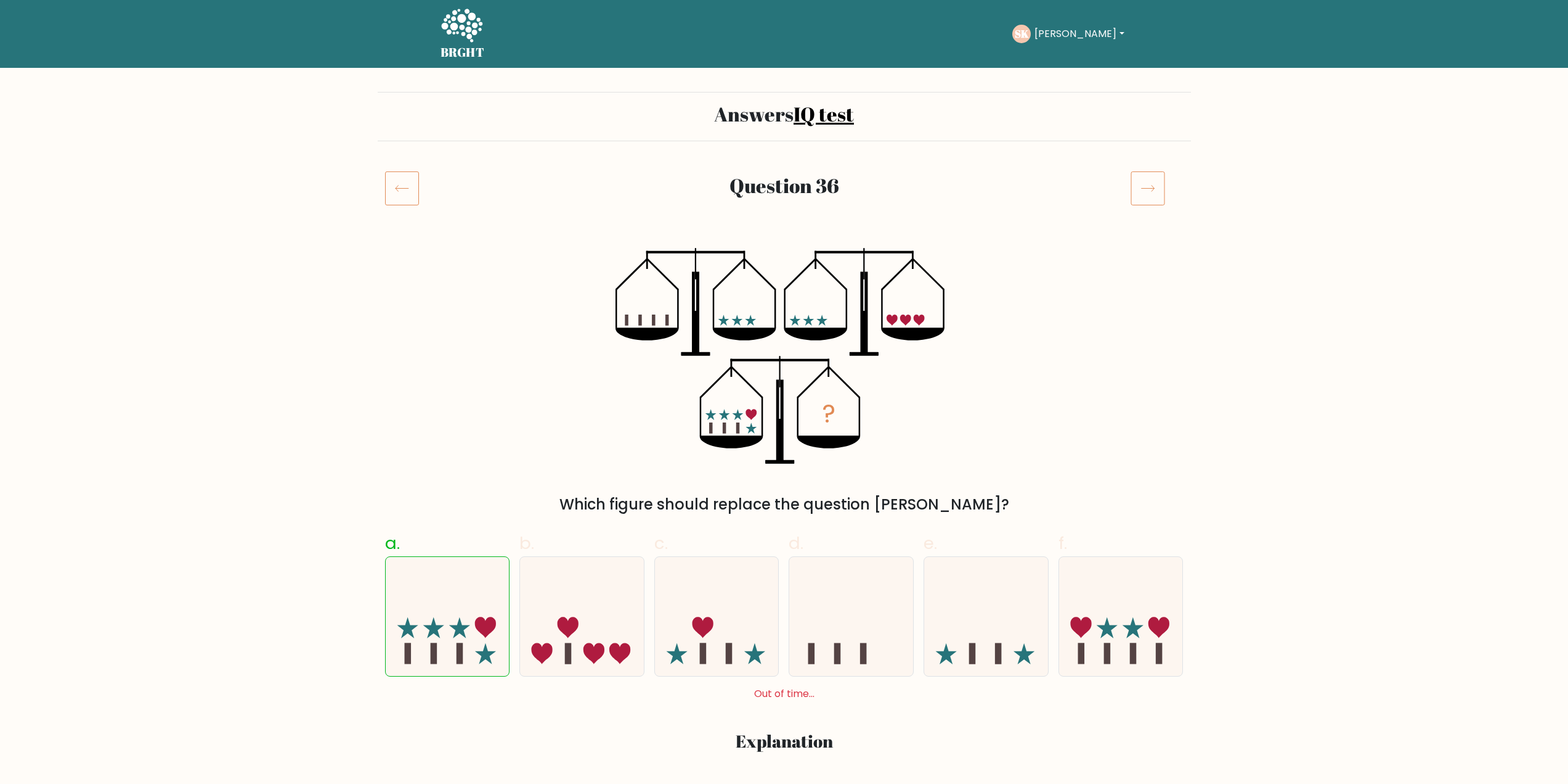
click at [1038, 275] on div "? Which figure should replace the question mark?" at bounding box center [784, 381] width 813 height 268
click at [1138, 333] on div "? Which figure should replace the question mark?" at bounding box center [784, 381] width 813 height 268
